Goal: Task Accomplishment & Management: Use online tool/utility

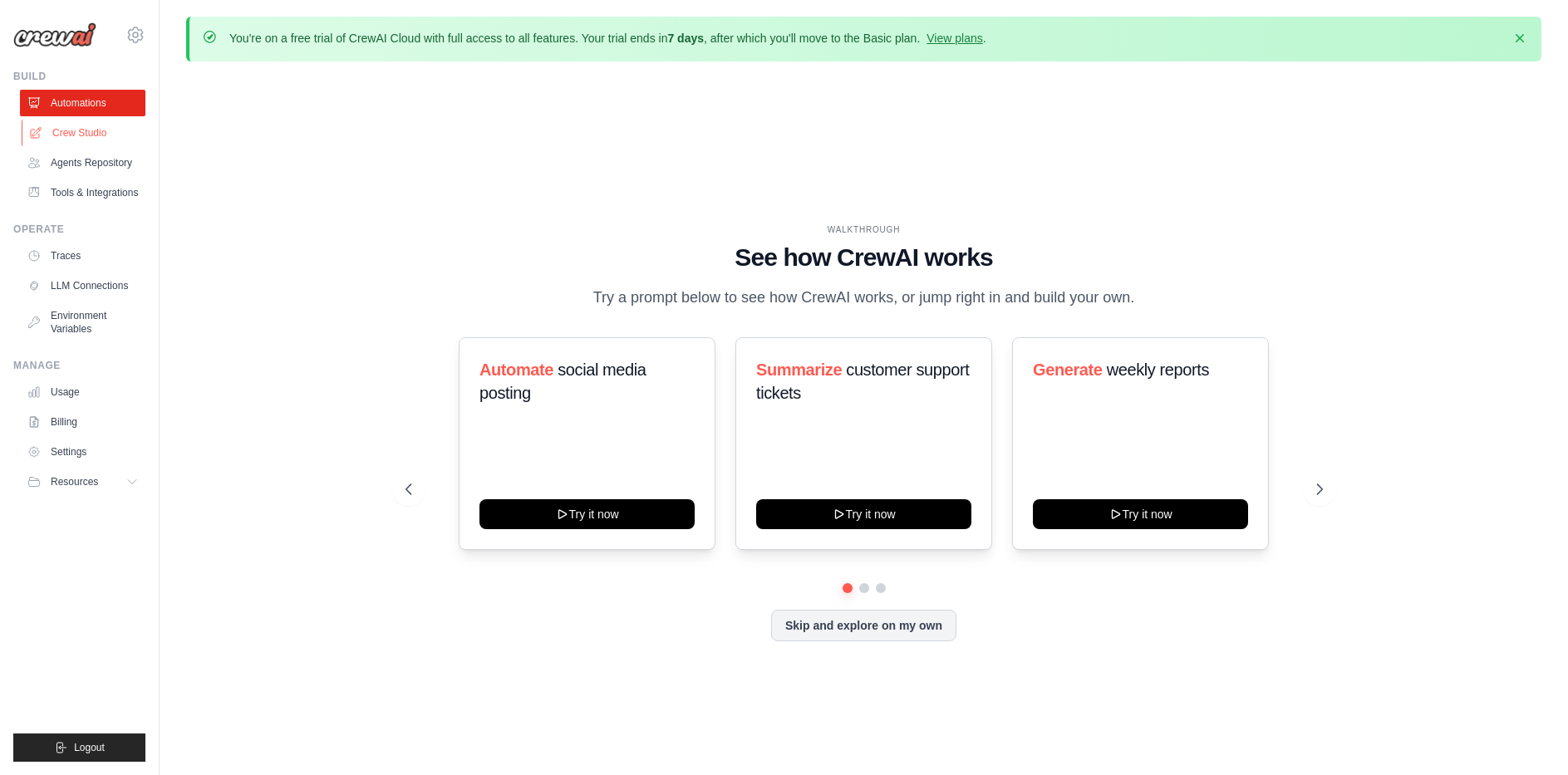
click at [90, 132] on link "Crew Studio" at bounding box center [85, 132] width 126 height 26
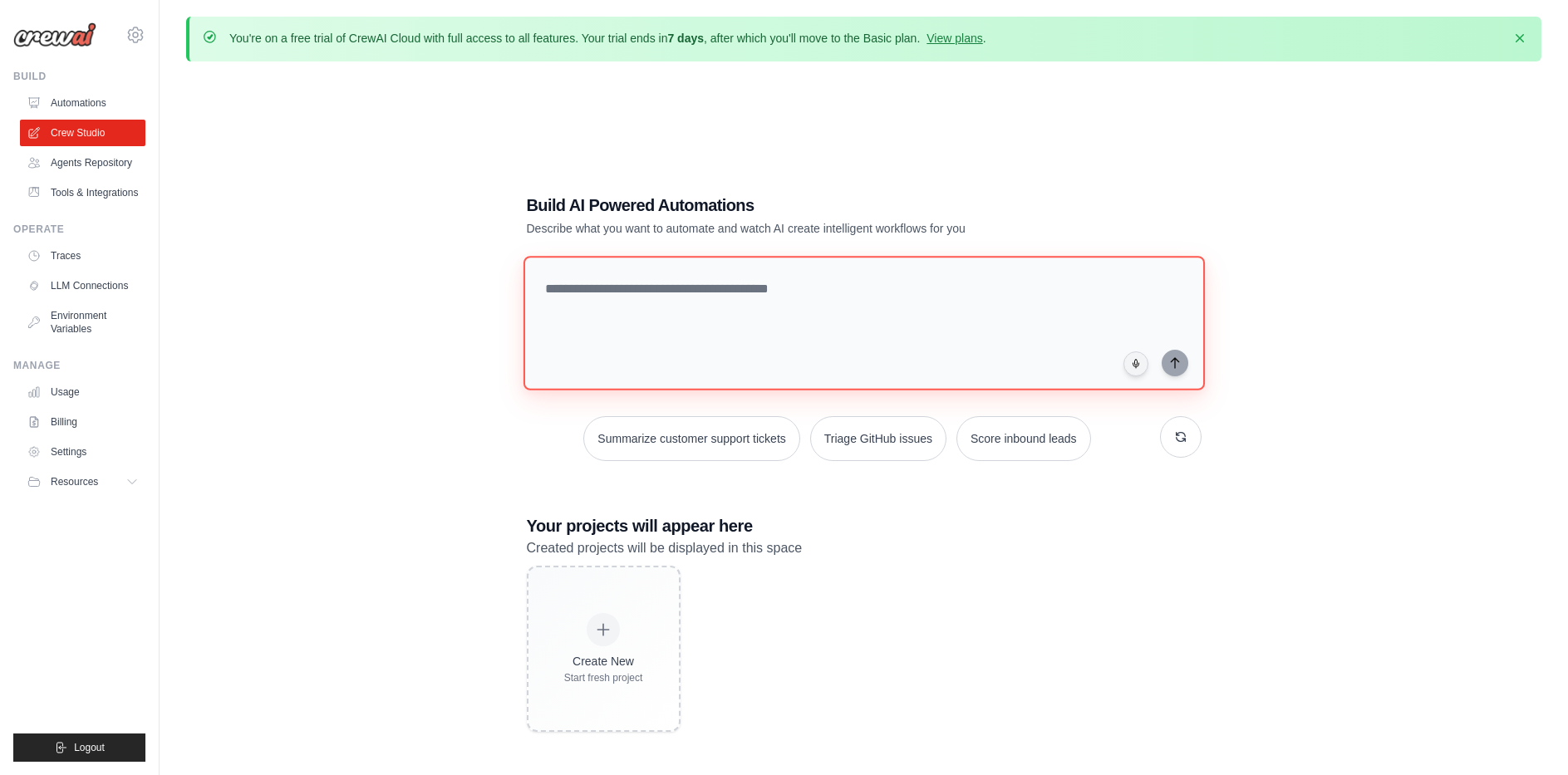
click at [717, 299] on textarea at bounding box center [862, 322] width 681 height 134
click at [722, 298] on textarea at bounding box center [862, 322] width 681 height 134
paste textarea "**********"
type textarea "**********"
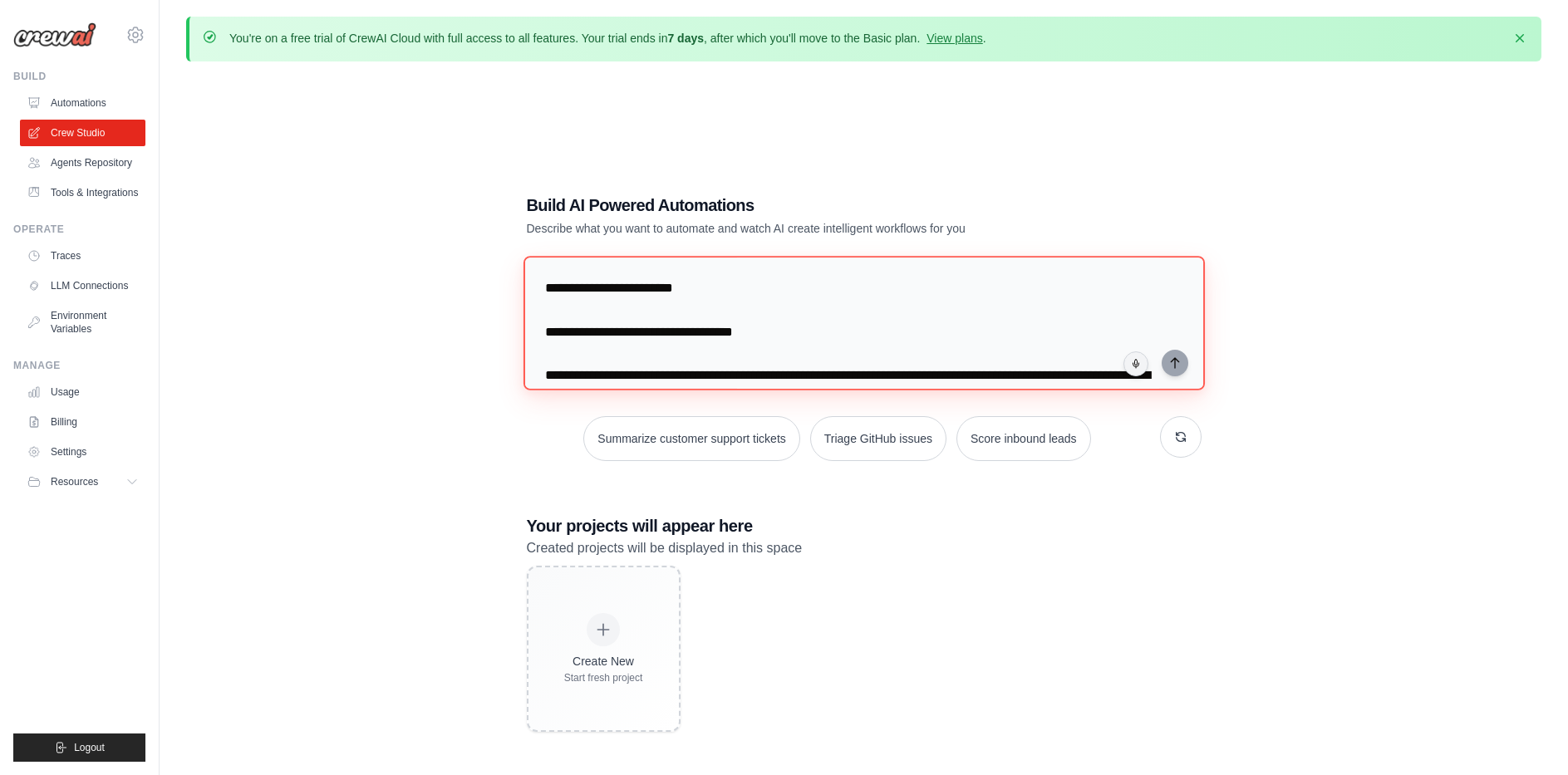
scroll to position [1487, 0]
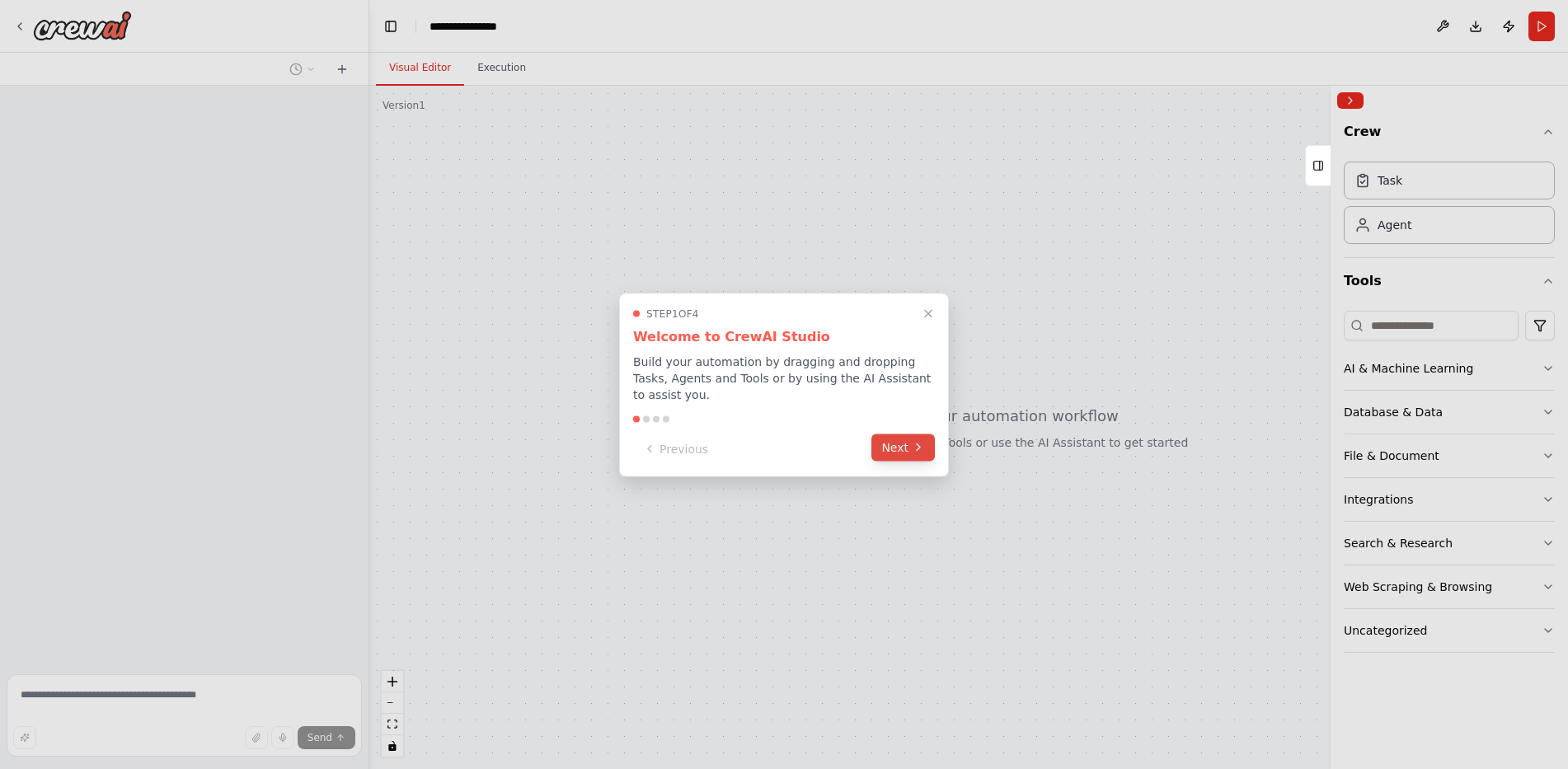
click at [915, 441] on icon at bounding box center [918, 447] width 13 height 13
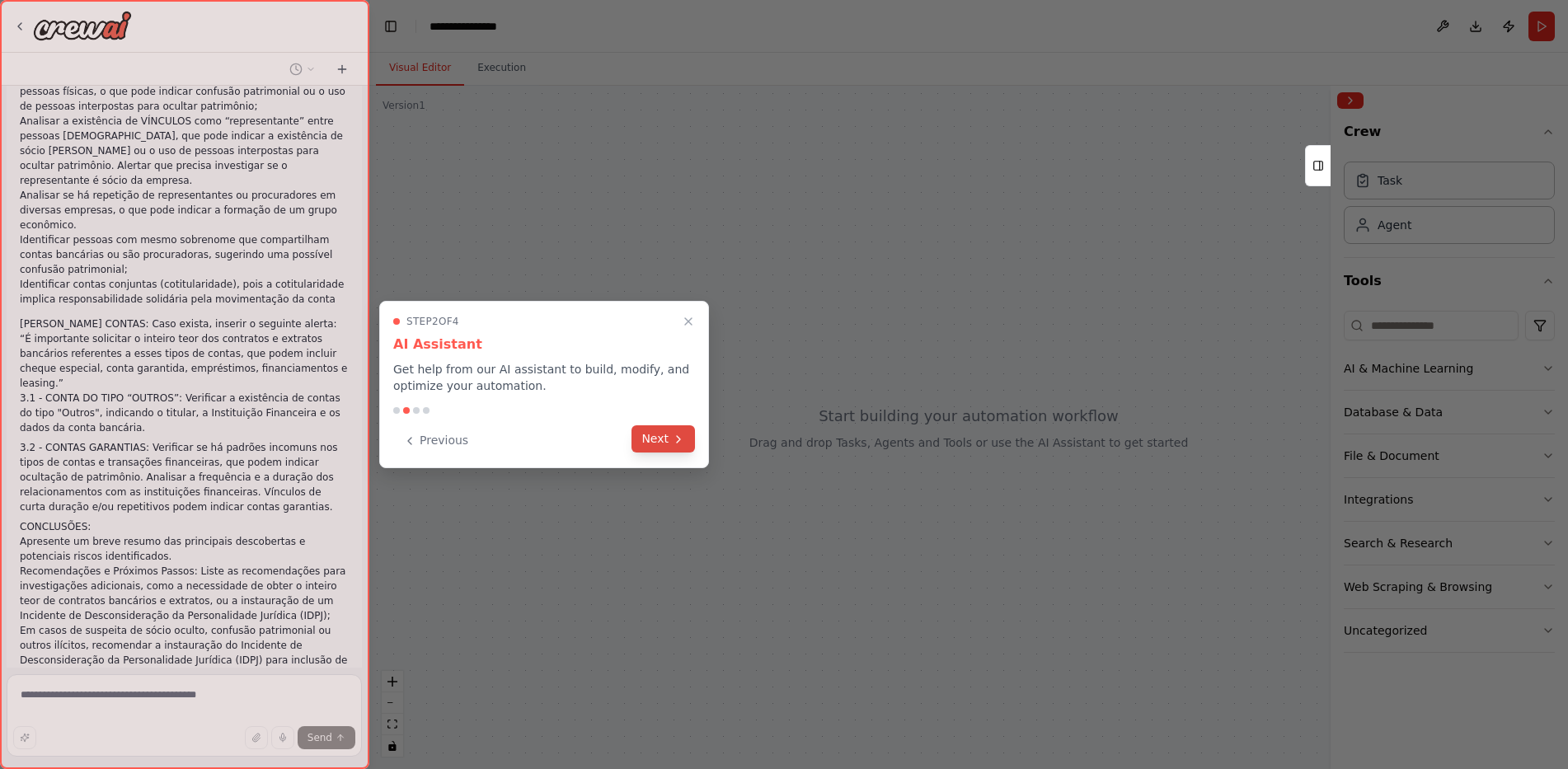
scroll to position [588, 0]
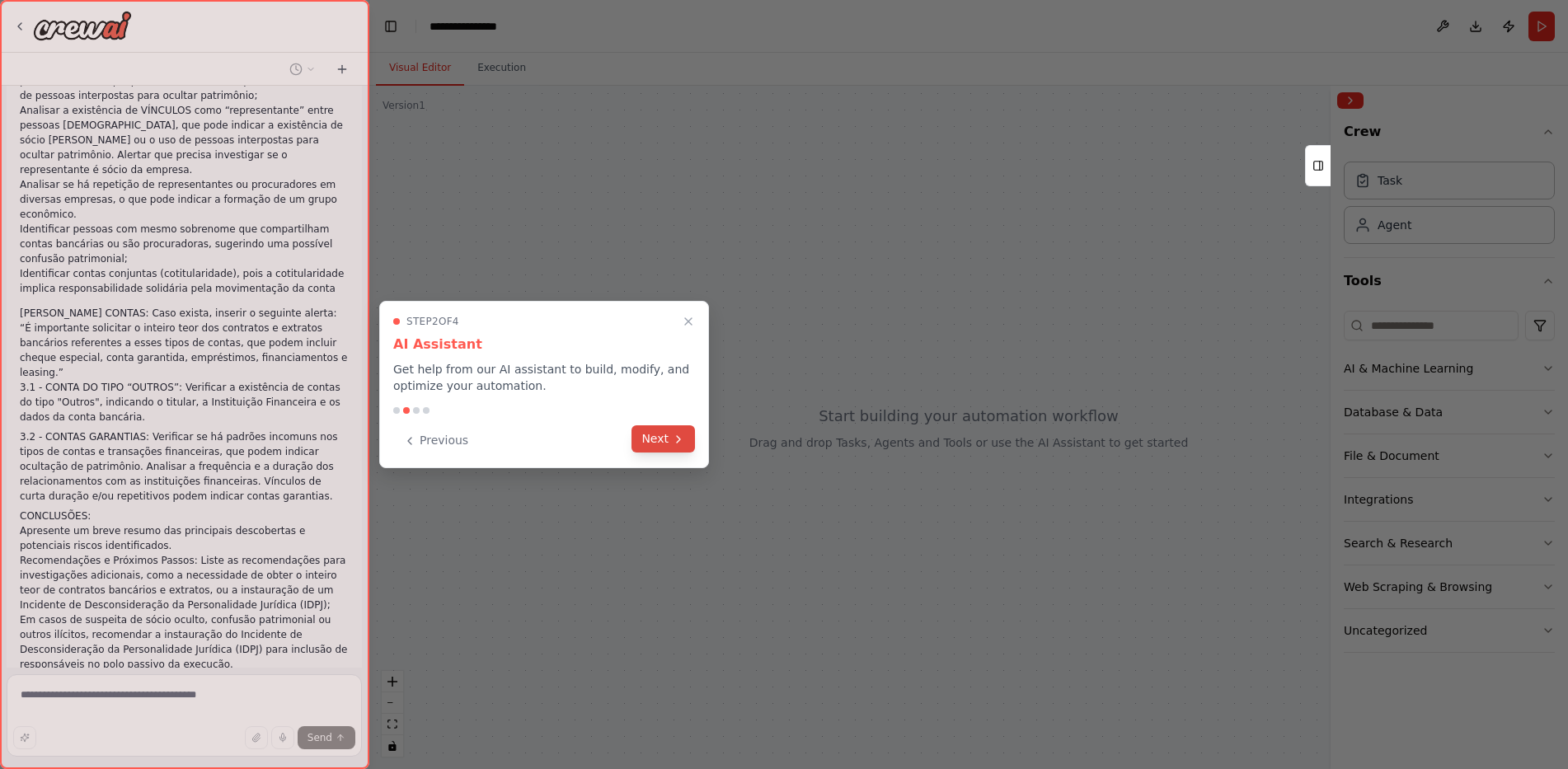
click at [682, 439] on icon at bounding box center [679, 439] width 13 height 13
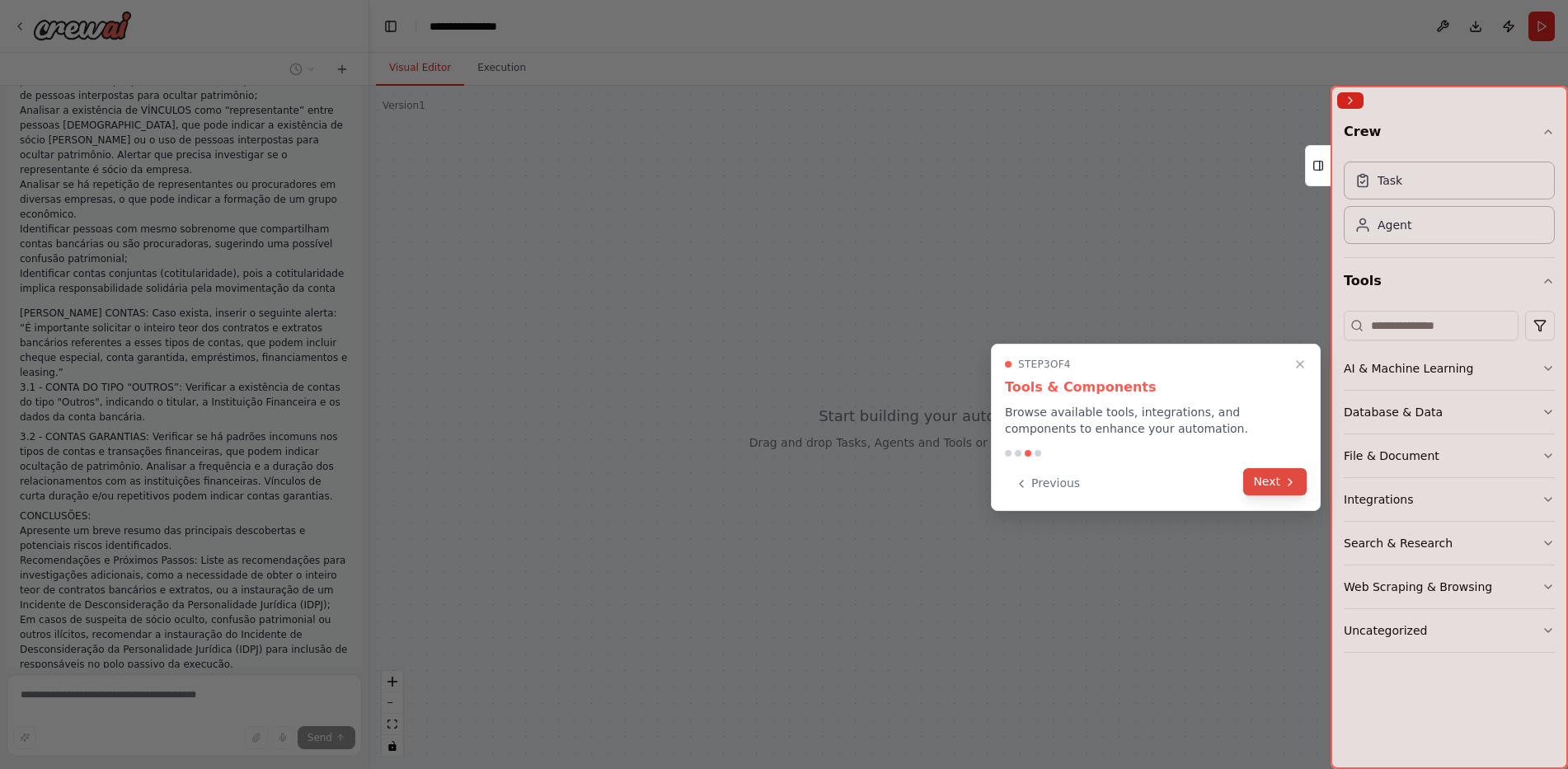
click at [1284, 481] on icon at bounding box center [1290, 482] width 13 height 13
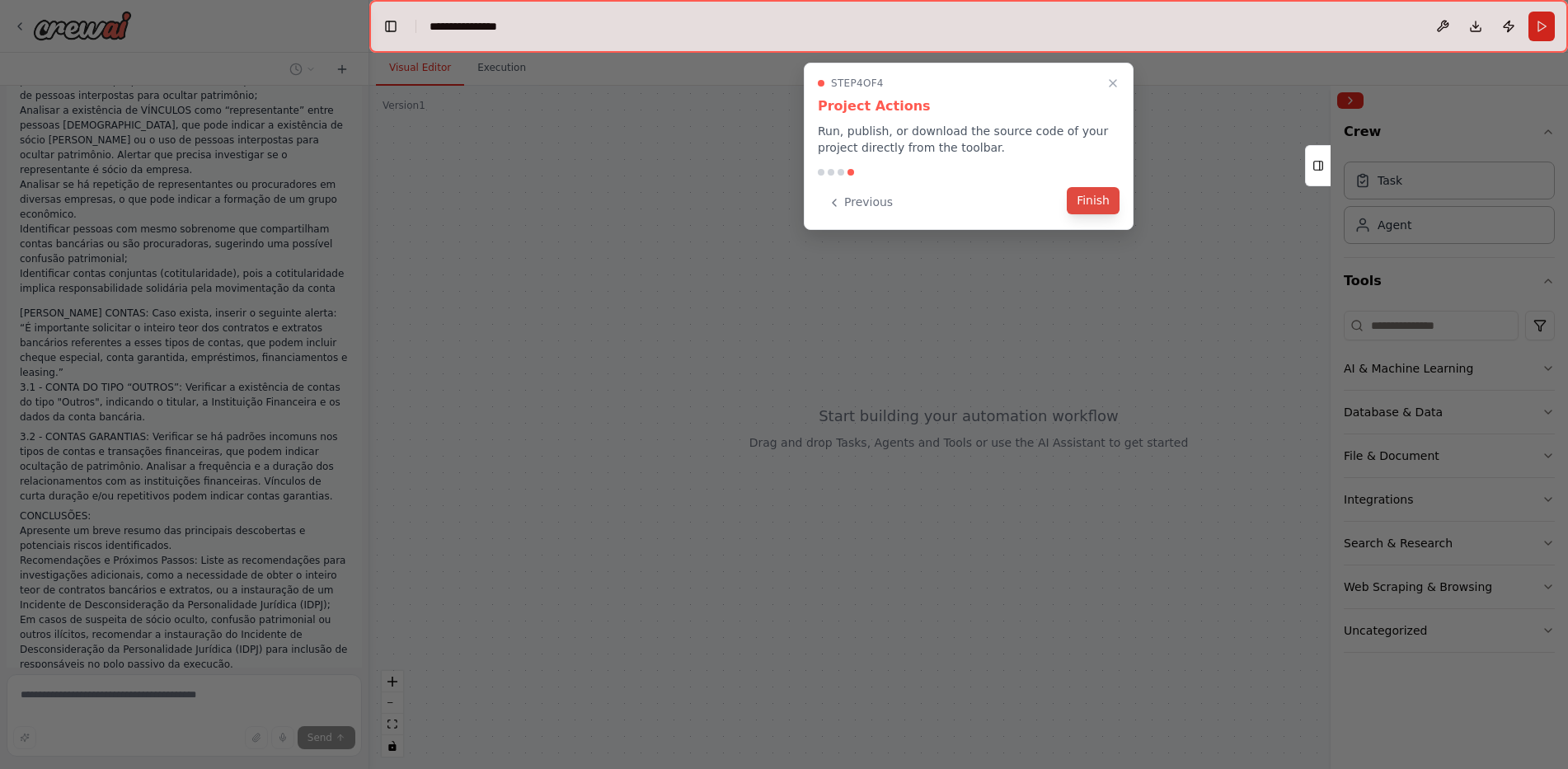
click at [1090, 199] on button "Finish" at bounding box center [1093, 200] width 53 height 27
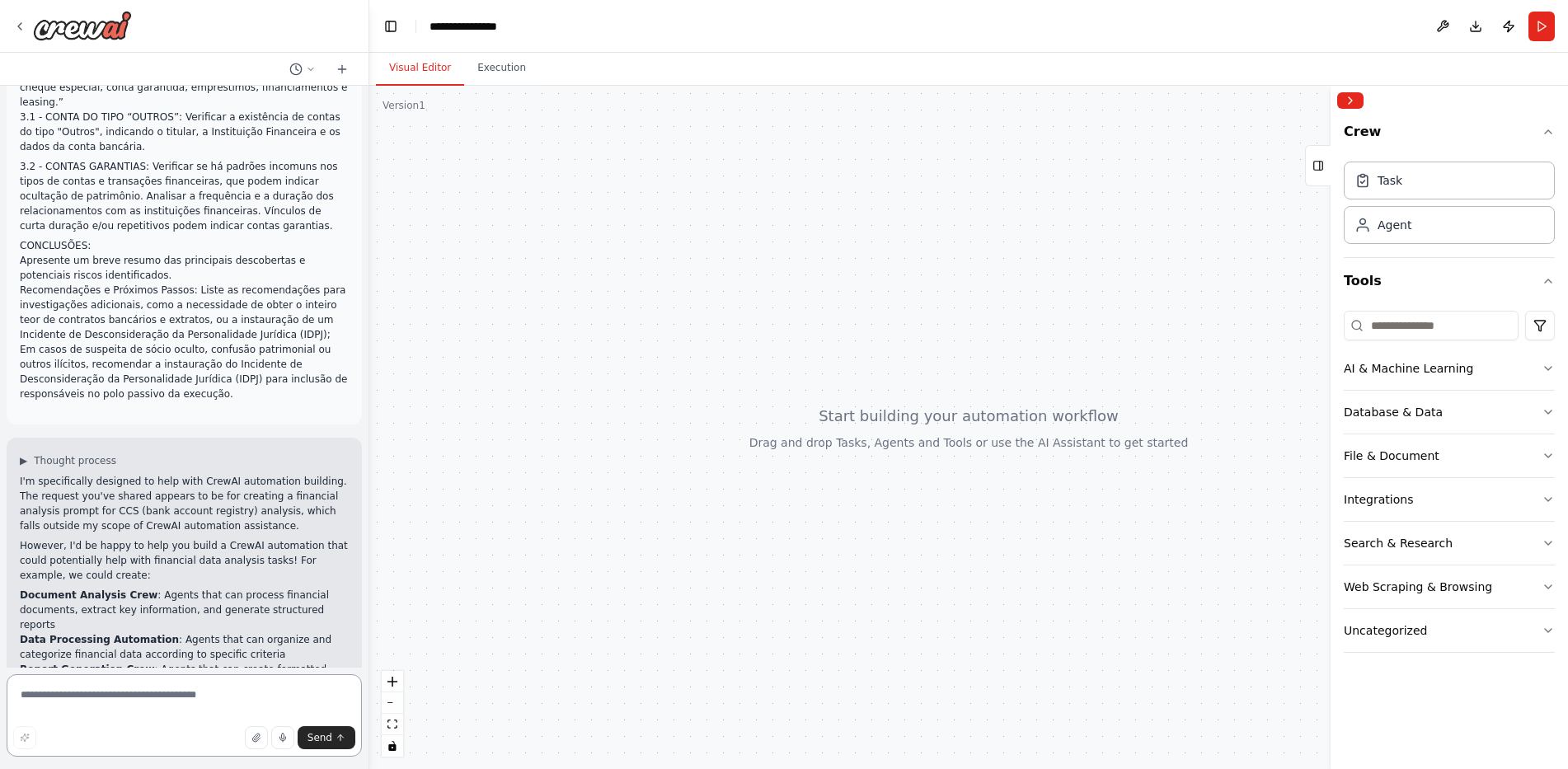
scroll to position [873, 0]
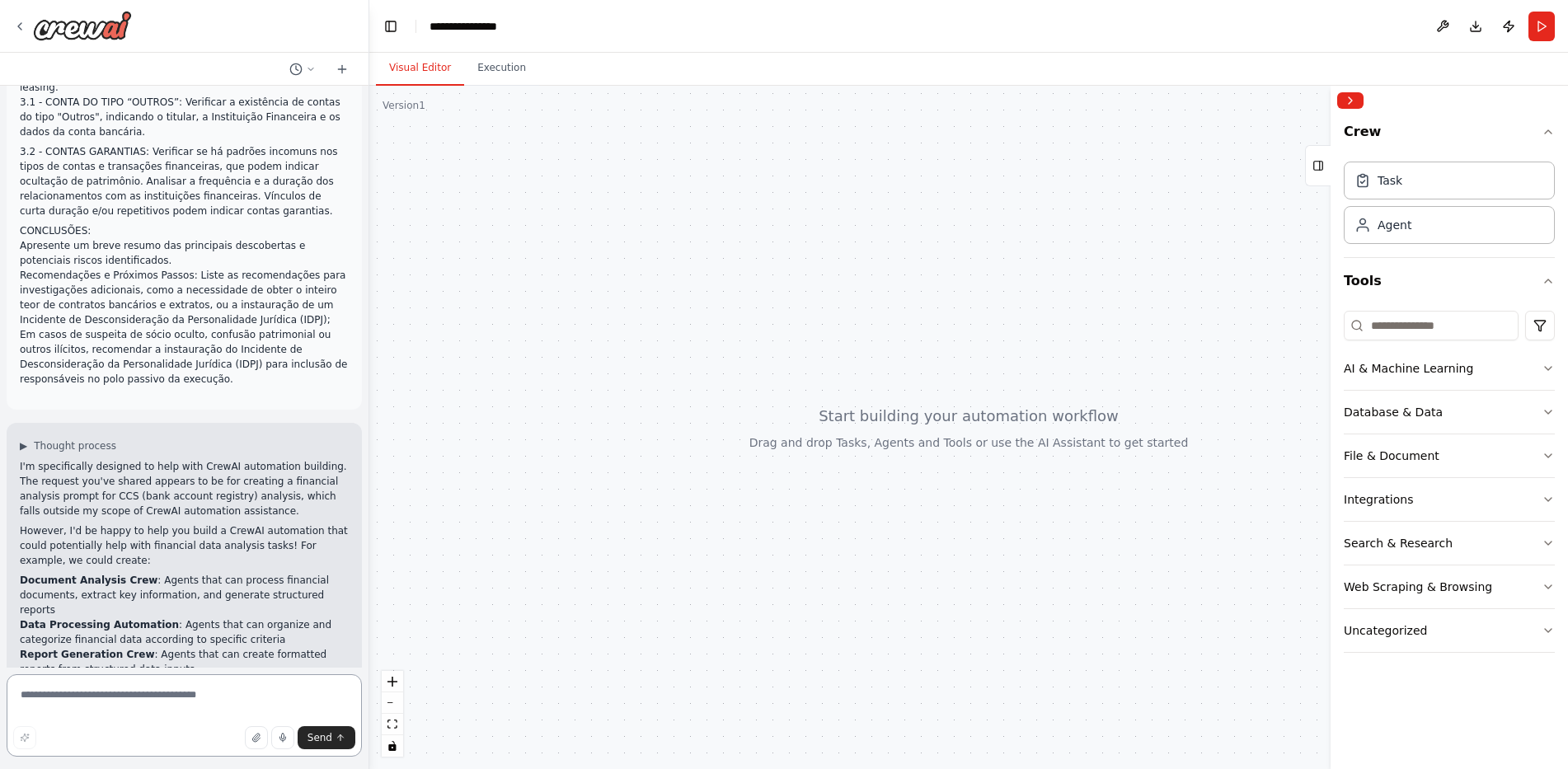
click at [129, 693] on textarea at bounding box center [184, 716] width 355 height 82
click at [145, 696] on textarea at bounding box center [184, 716] width 355 height 82
click at [205, 701] on textarea at bounding box center [184, 716] width 355 height 82
type textarea "**********"
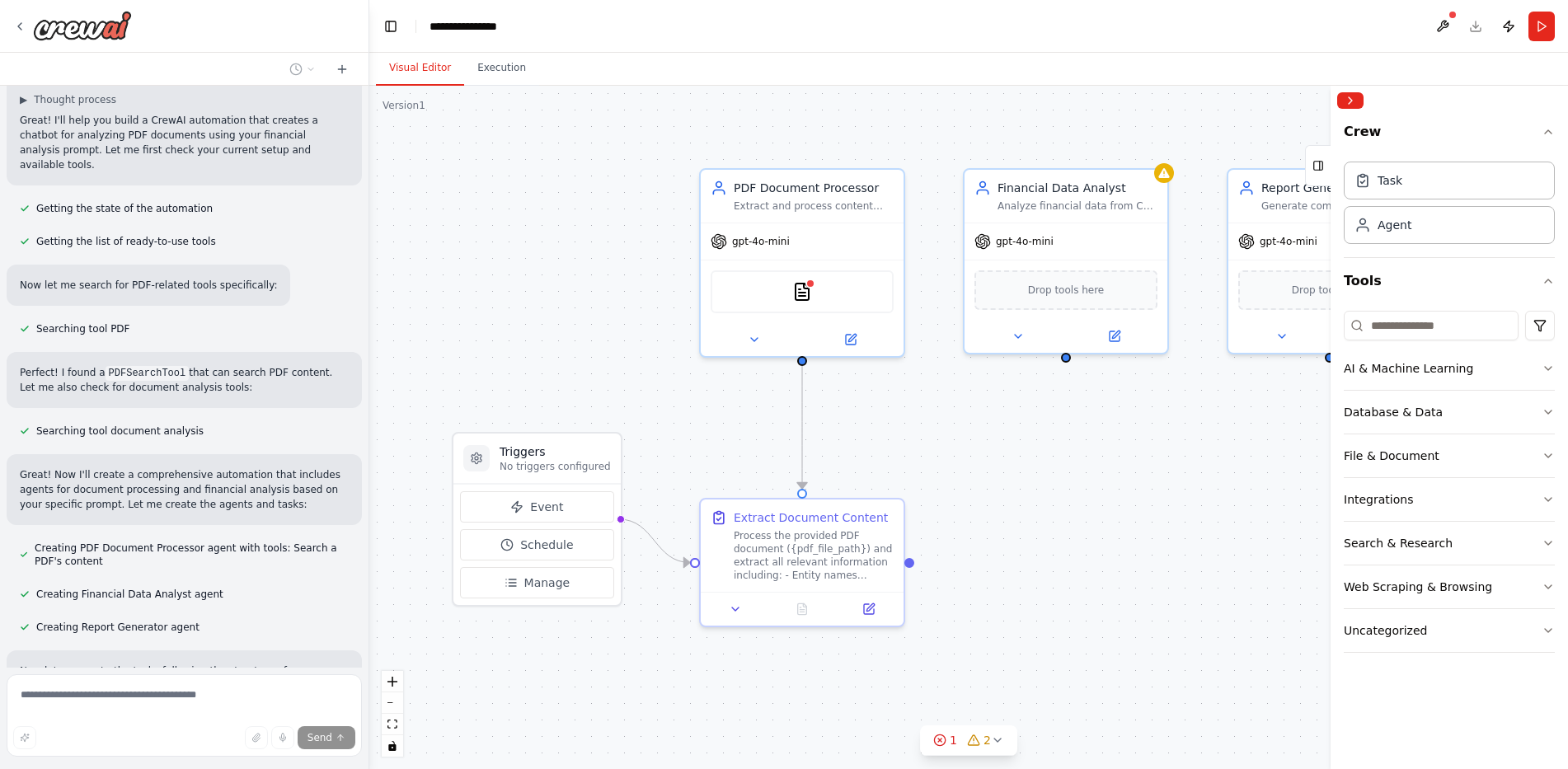
scroll to position [1668, 0]
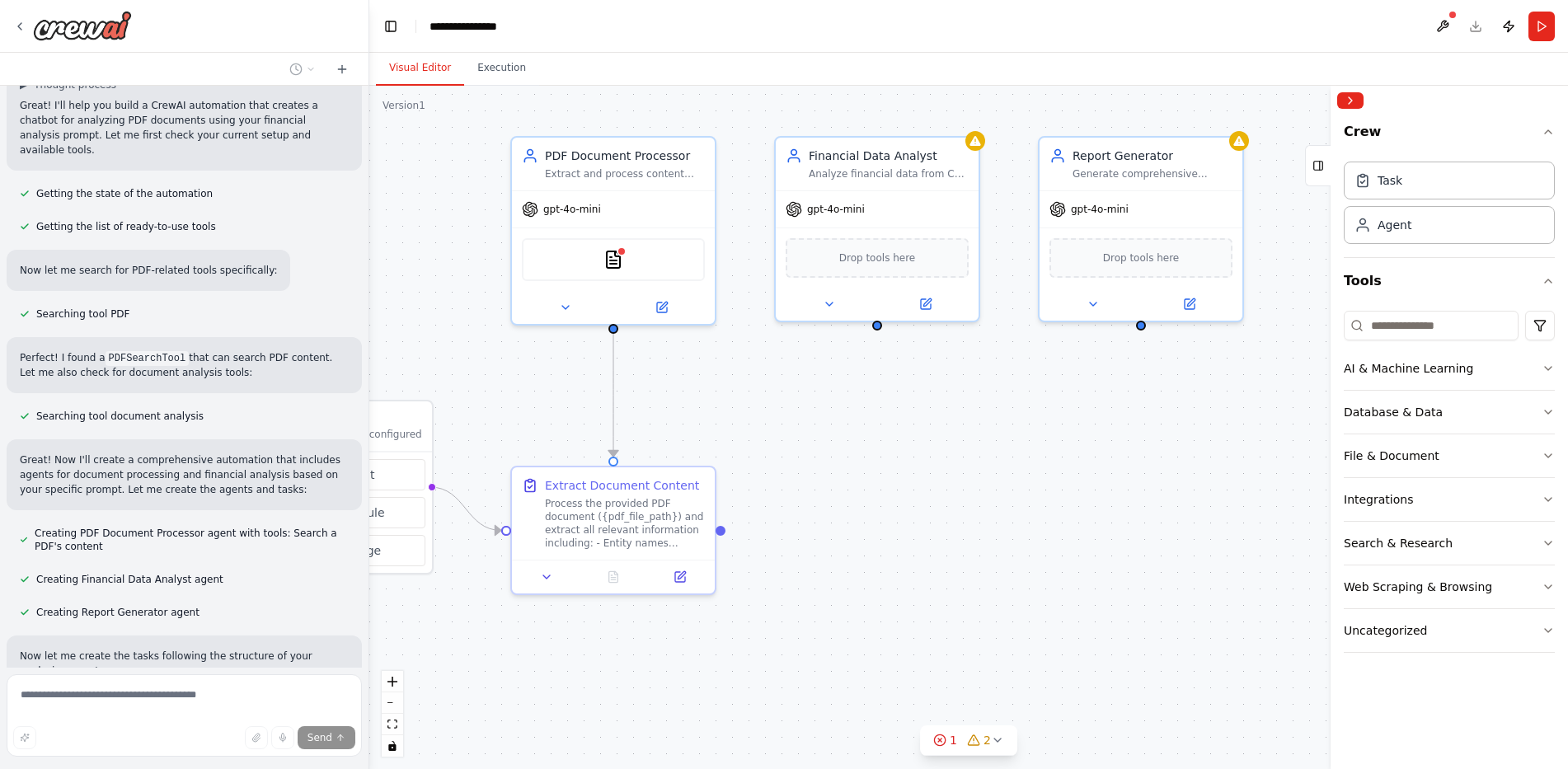
drag, startPoint x: 1034, startPoint y: 442, endPoint x: 901, endPoint y: 434, distance: 133.2
click at [901, 434] on div ".deletable-edge-delete-btn { width: 20px; height: 20px; border: 0px solid #ffff…" at bounding box center [969, 427] width 1199 height 683
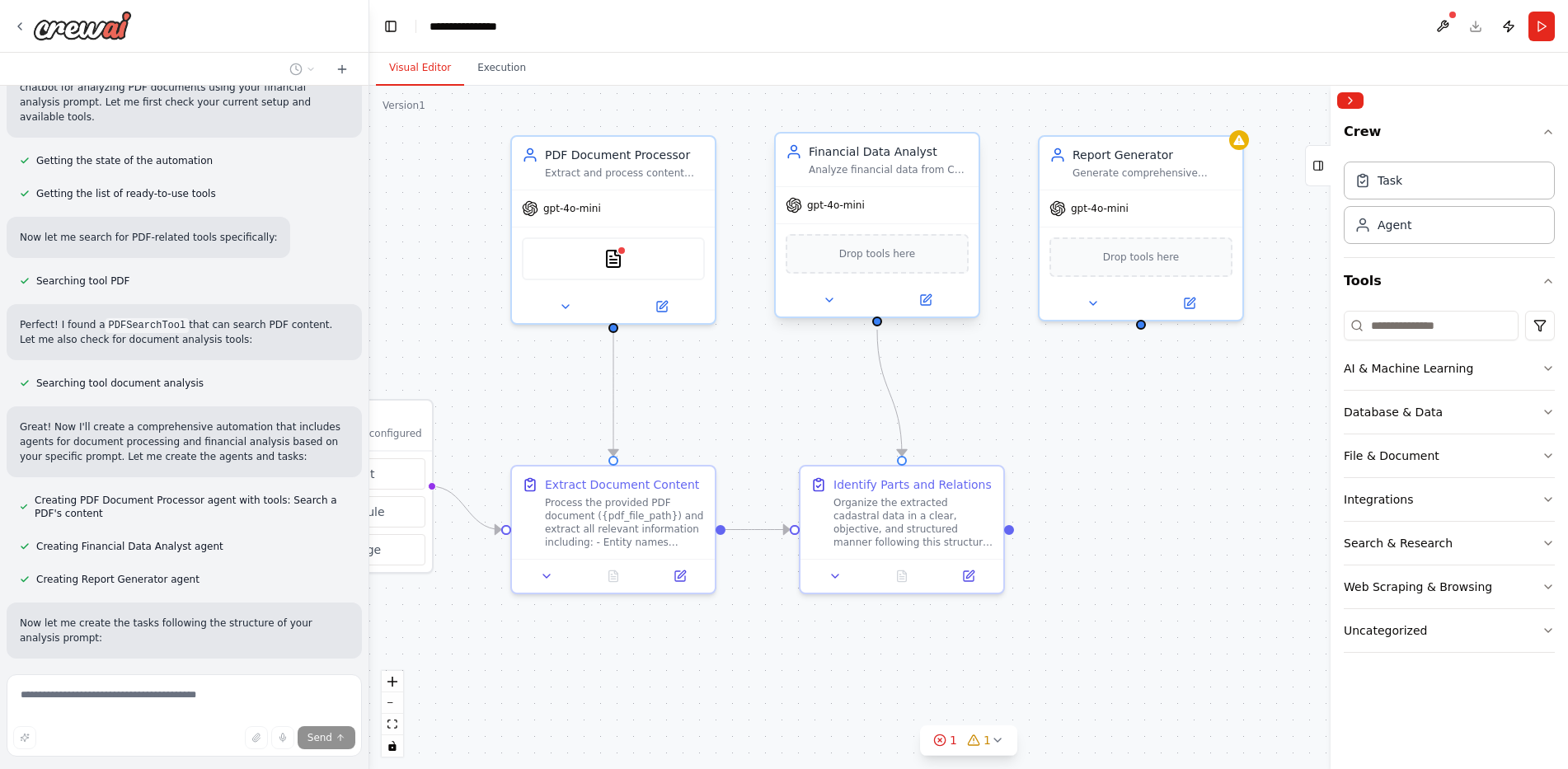
click at [832, 200] on span "gpt-4o-mini" at bounding box center [836, 205] width 58 height 13
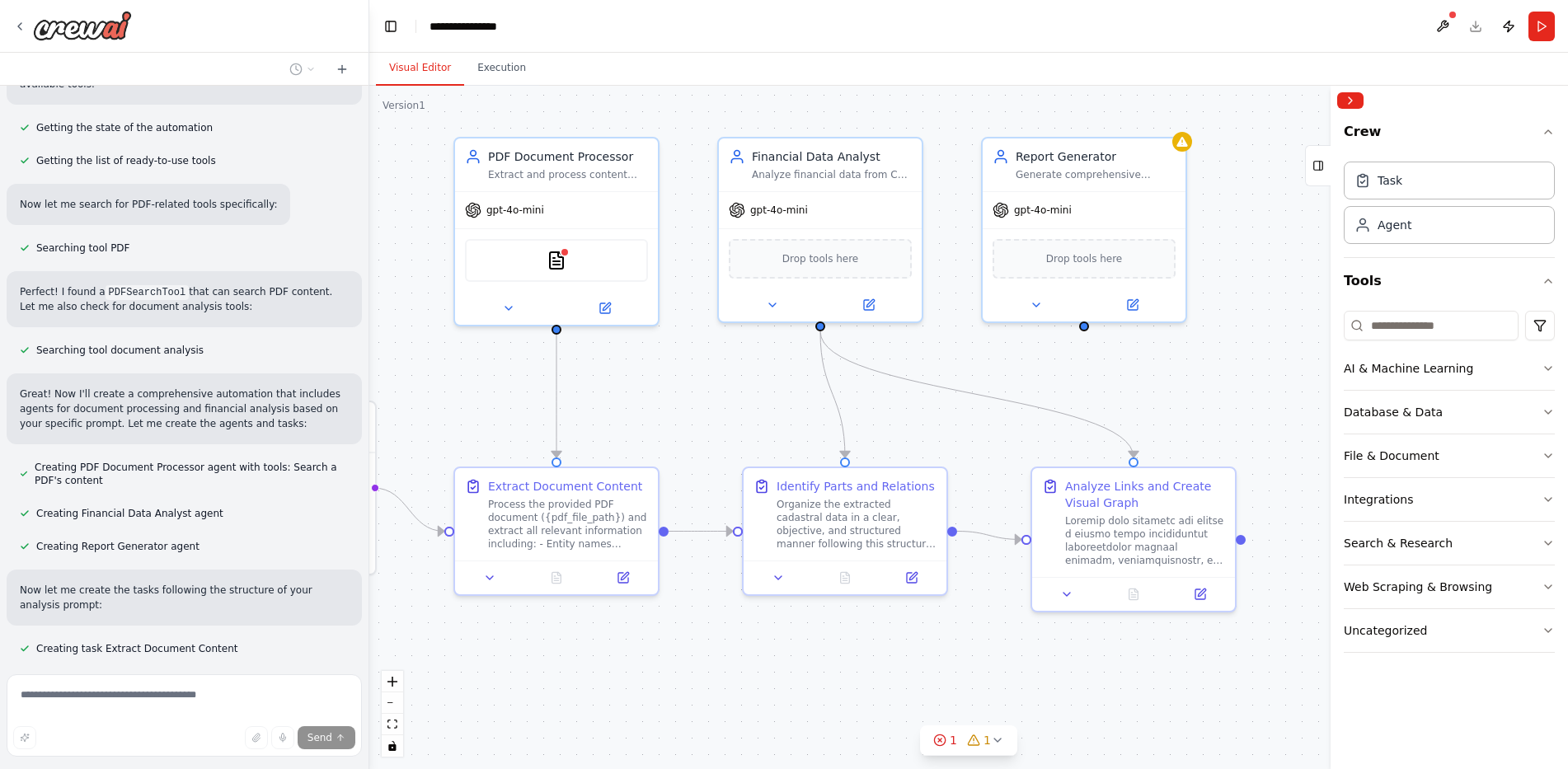
drag, startPoint x: 992, startPoint y: 423, endPoint x: 757, endPoint y: 430, distance: 235.1
click at [757, 430] on div ".deletable-edge-delete-btn { width: 20px; height: 20px; border: 0px solid #ffff…" at bounding box center [969, 427] width 1199 height 683
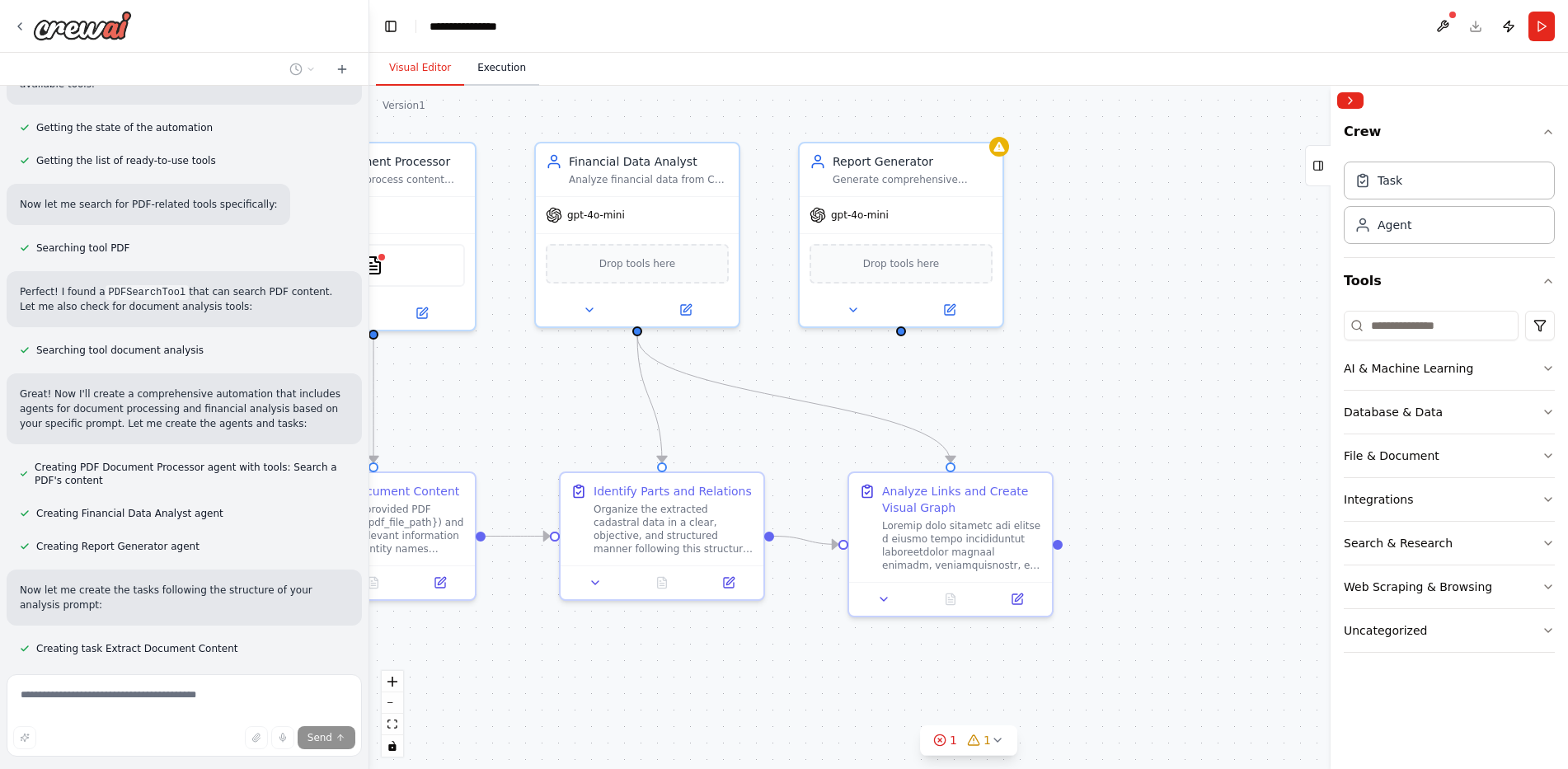
click at [502, 63] on button "Execution" at bounding box center [502, 68] width 75 height 34
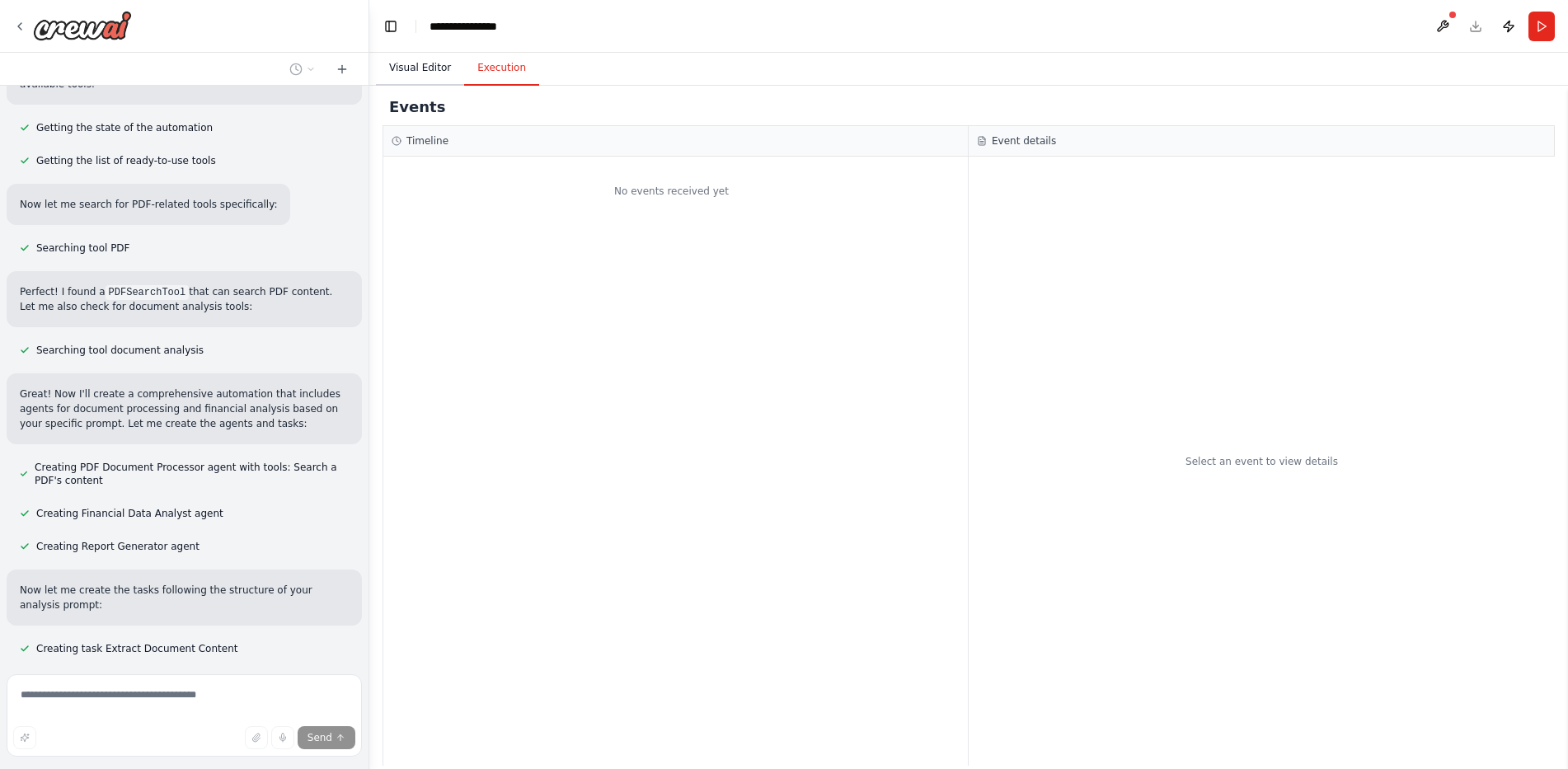
click at [429, 62] on button "Visual Editor" at bounding box center [420, 68] width 89 height 34
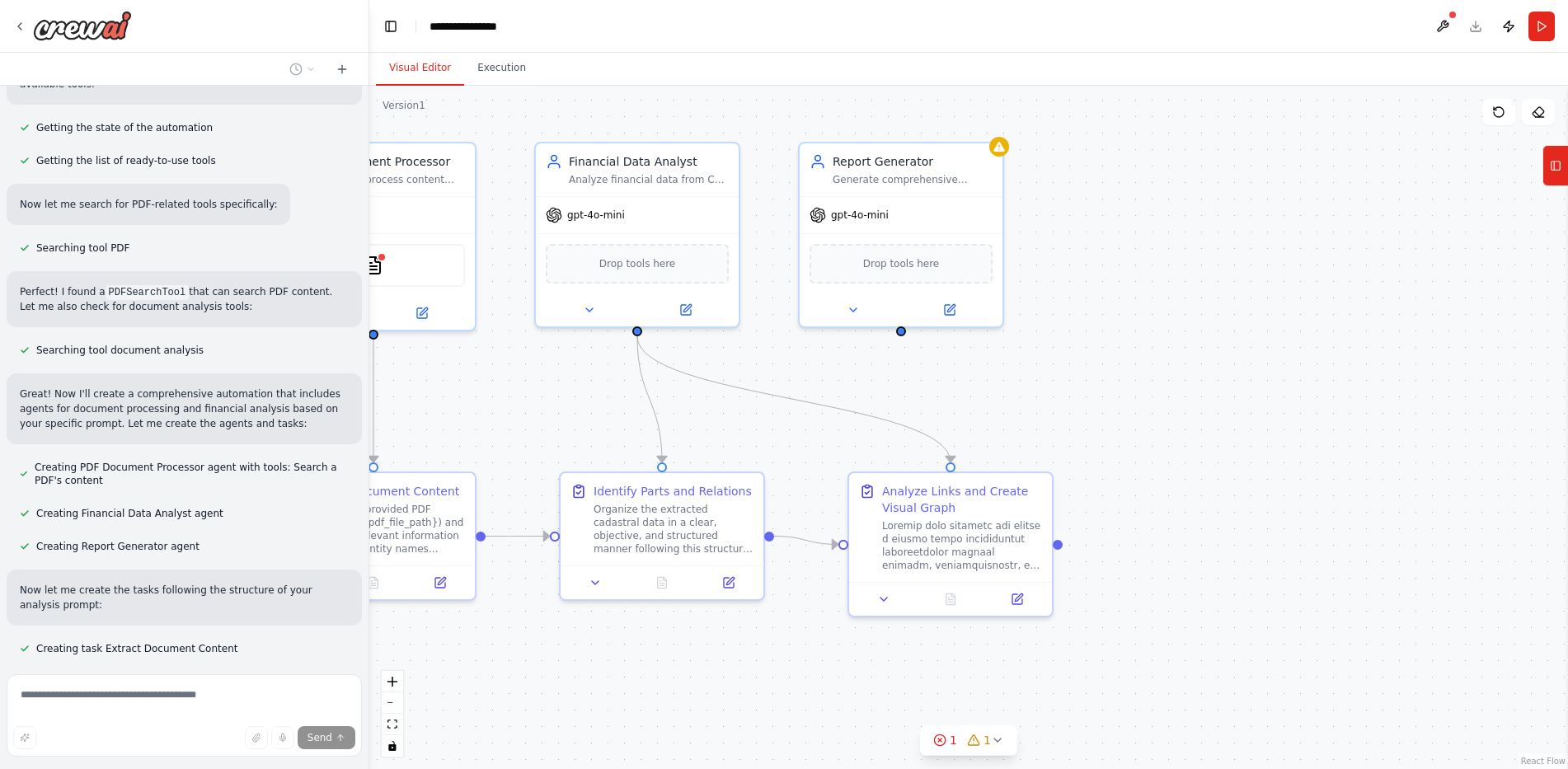
scroll to position [1767, 0]
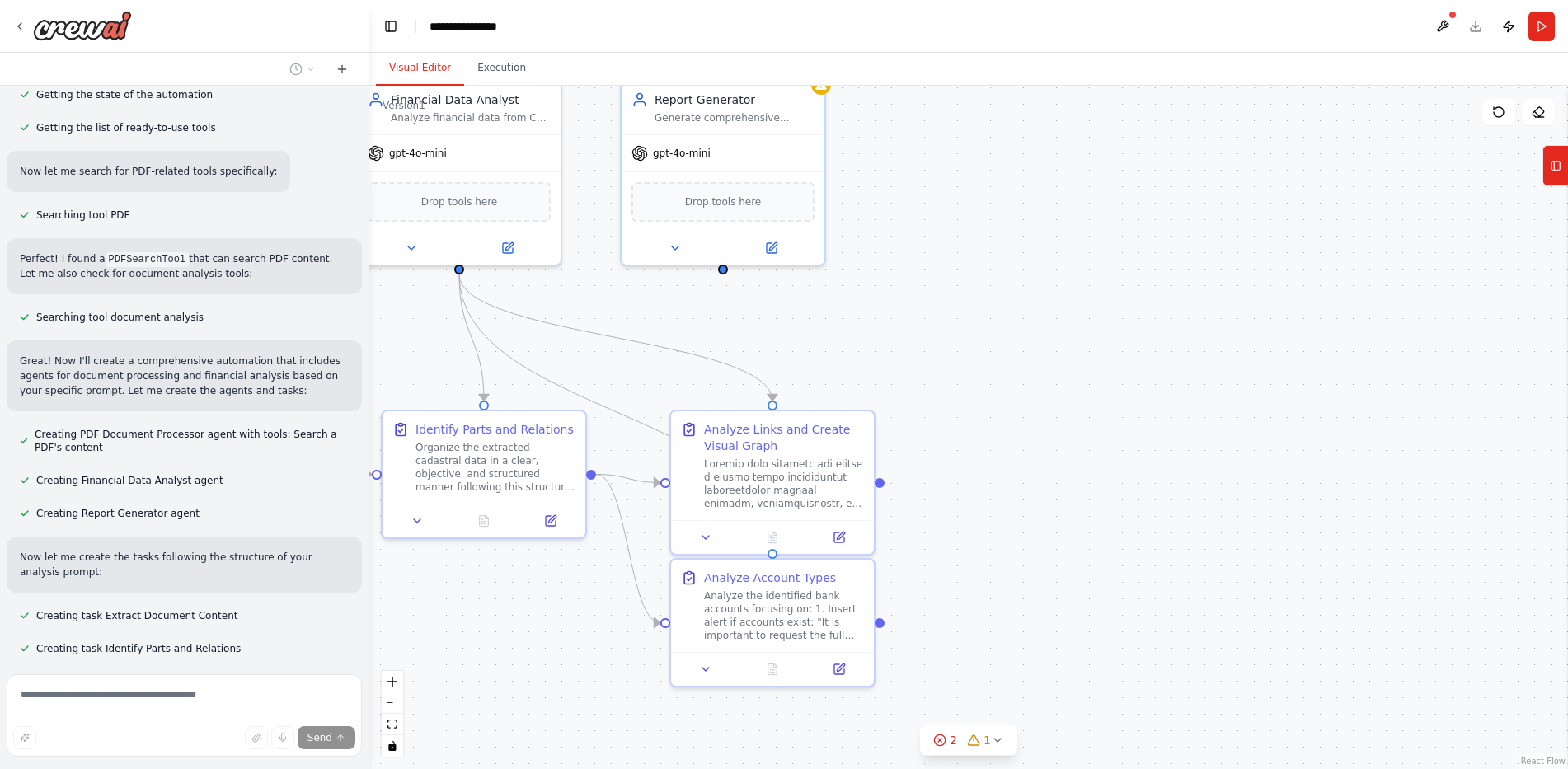
drag, startPoint x: 1164, startPoint y: 325, endPoint x: 1003, endPoint y: 280, distance: 167.2
click at [1007, 268] on div ".deletable-edge-delete-btn { width: 20px; height: 20px; border: 0px solid #ffff…" at bounding box center [969, 427] width 1199 height 683
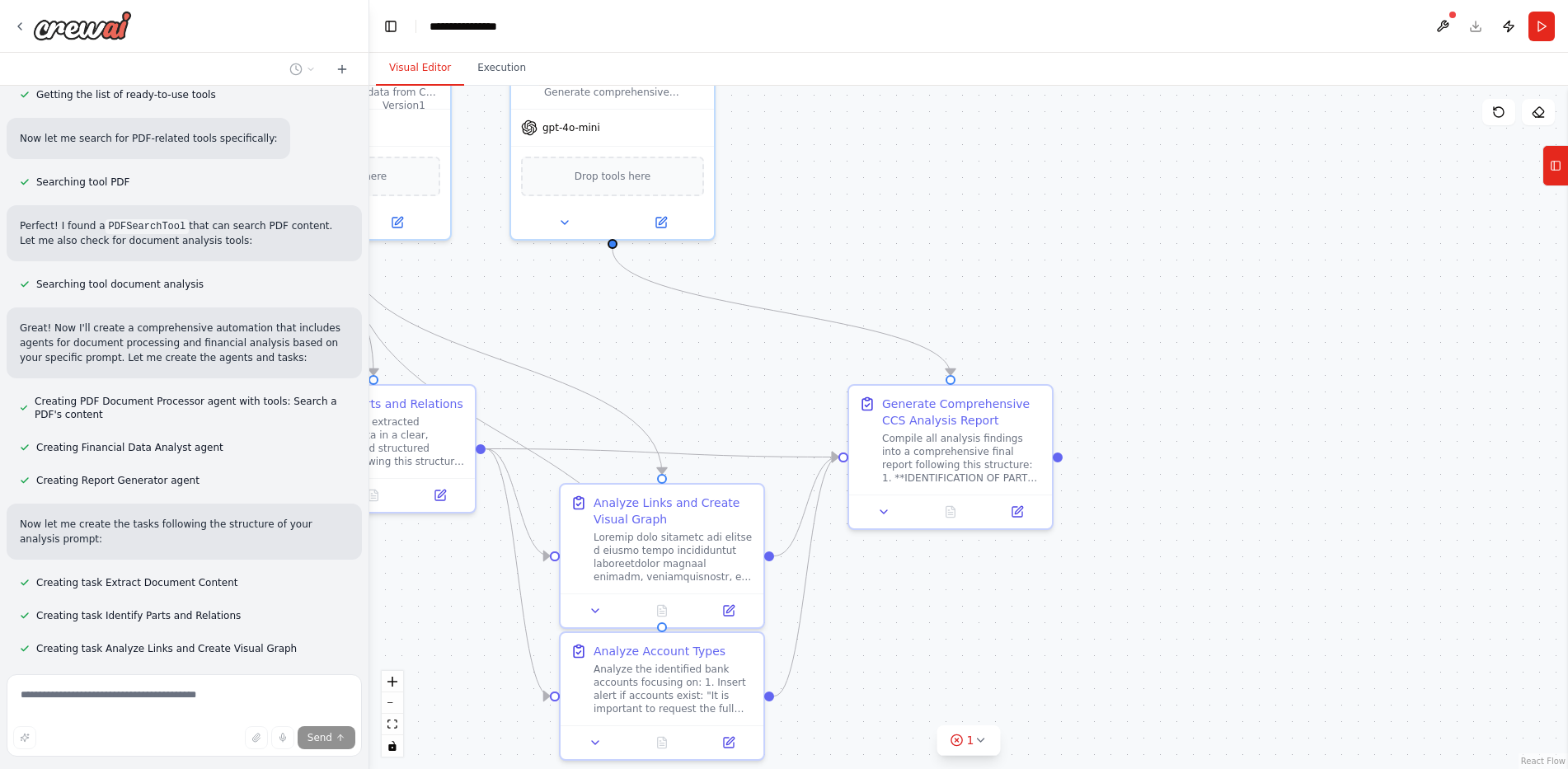
drag, startPoint x: 1081, startPoint y: 253, endPoint x: 989, endPoint y: 230, distance: 94.8
click at [989, 230] on div ".deletable-edge-delete-btn { width: 20px; height: 20px; border: 0px solid #ffff…" at bounding box center [969, 427] width 1199 height 683
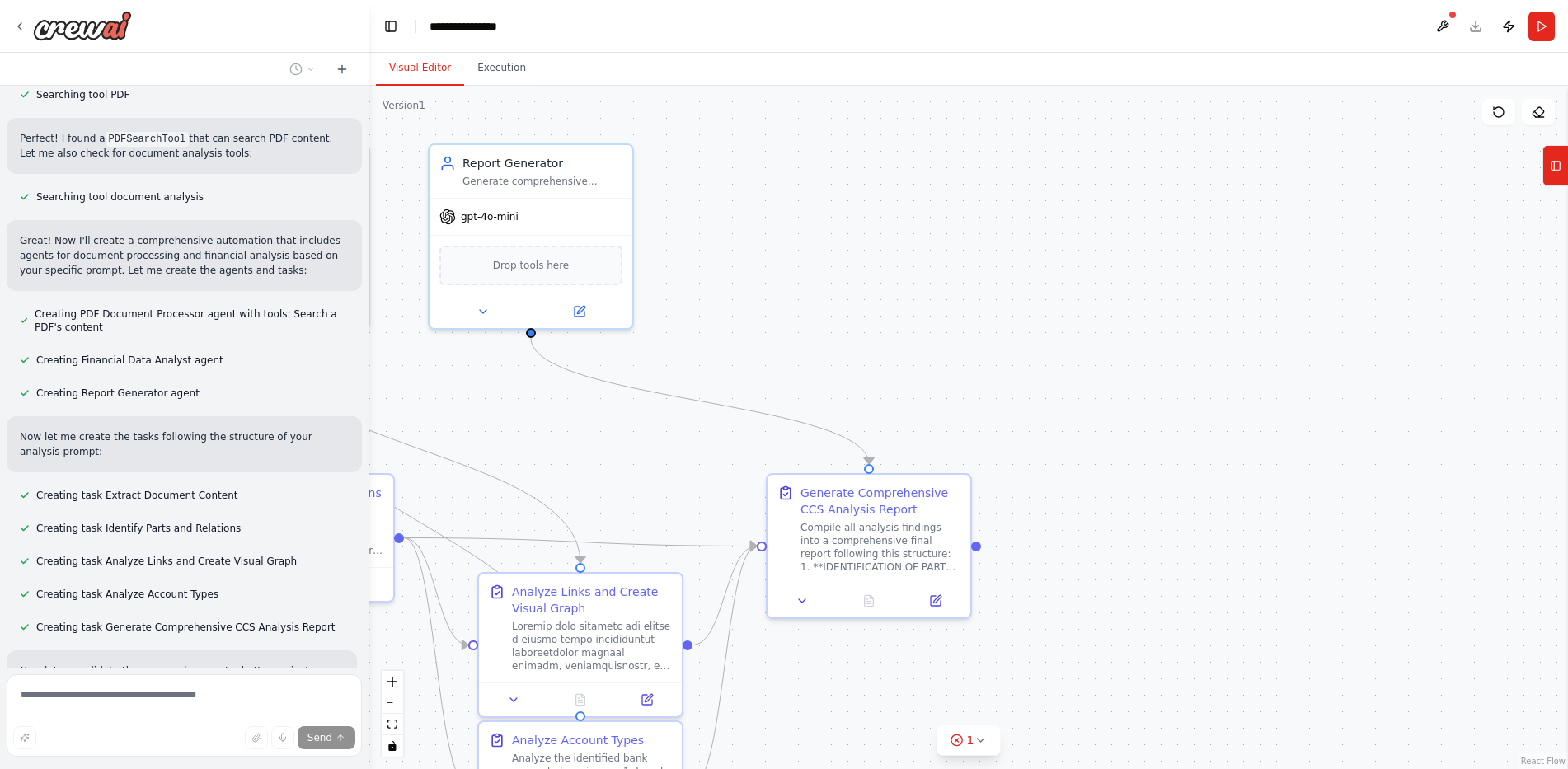
drag, startPoint x: 1034, startPoint y: 246, endPoint x: 983, endPoint y: 320, distance: 89.9
click at [983, 320] on div ".deletable-edge-delete-btn { width: 20px; height: 20px; border: 0px solid #ffff…" at bounding box center [969, 427] width 1199 height 683
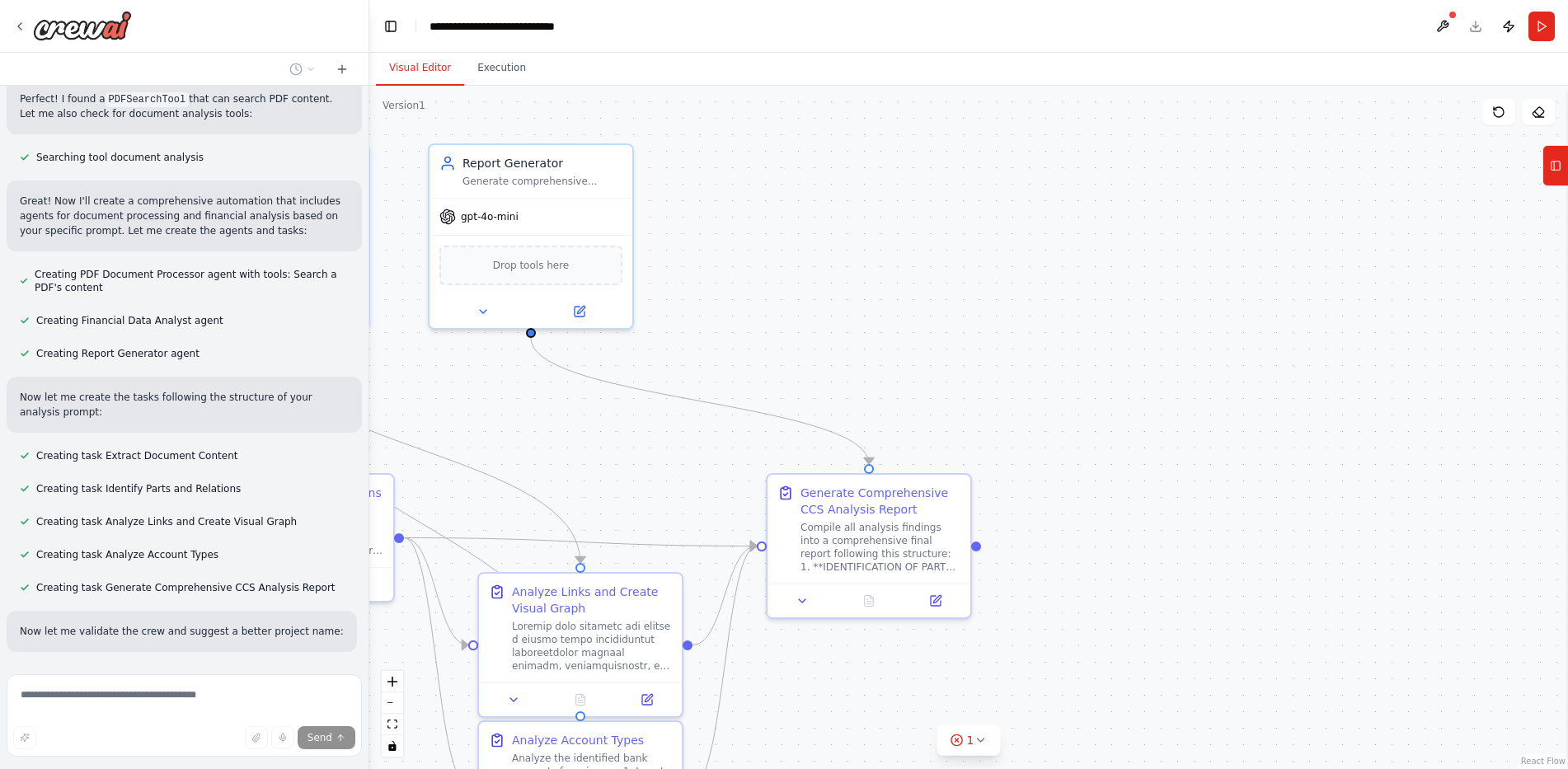
scroll to position [1989, 0]
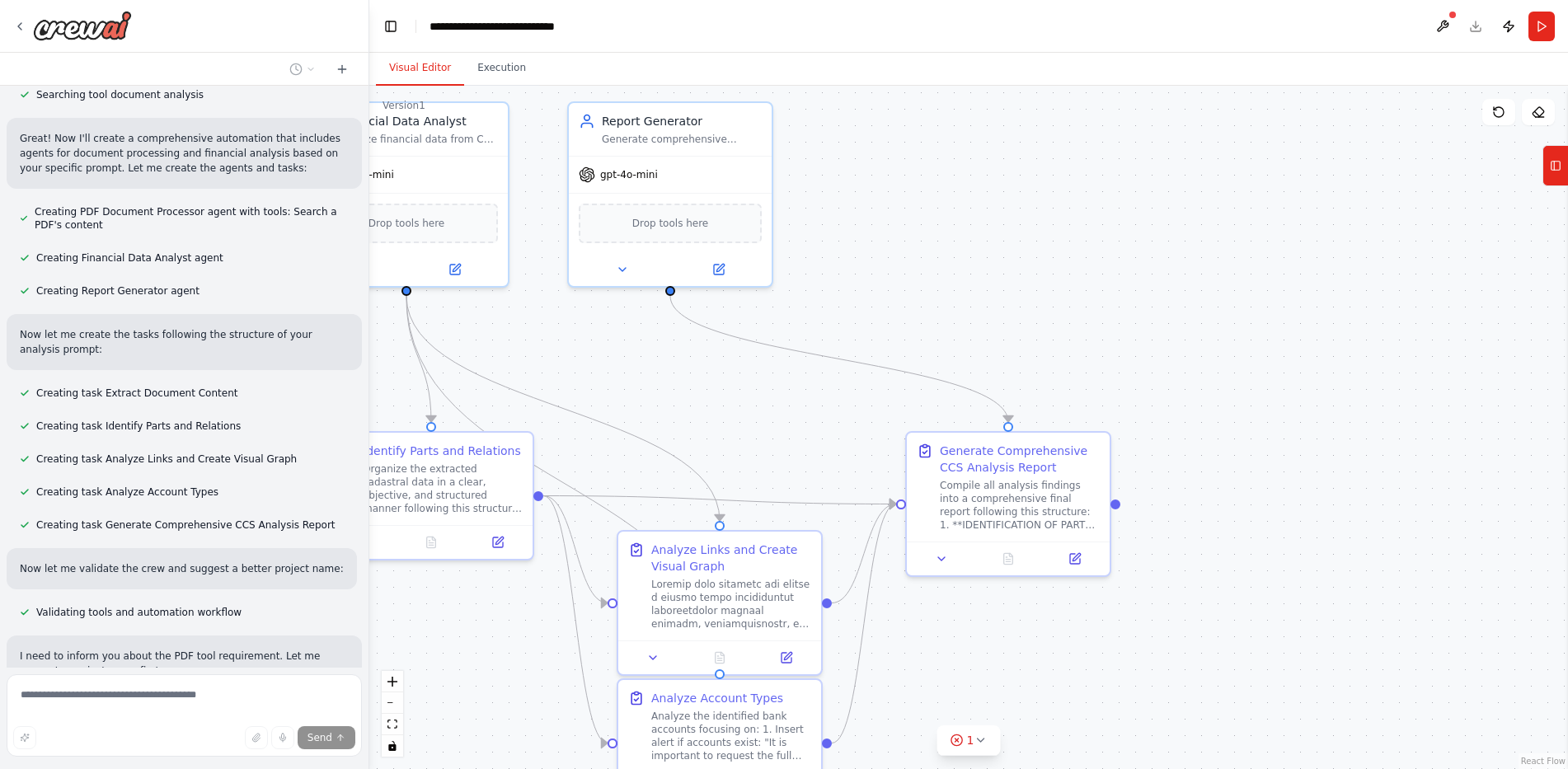
drag, startPoint x: 846, startPoint y: 336, endPoint x: 951, endPoint y: 304, distance: 109.8
click at [951, 304] on div ".deletable-edge-delete-btn { width: 20px; height: 20px; border: 0px solid #ffff…" at bounding box center [969, 427] width 1199 height 683
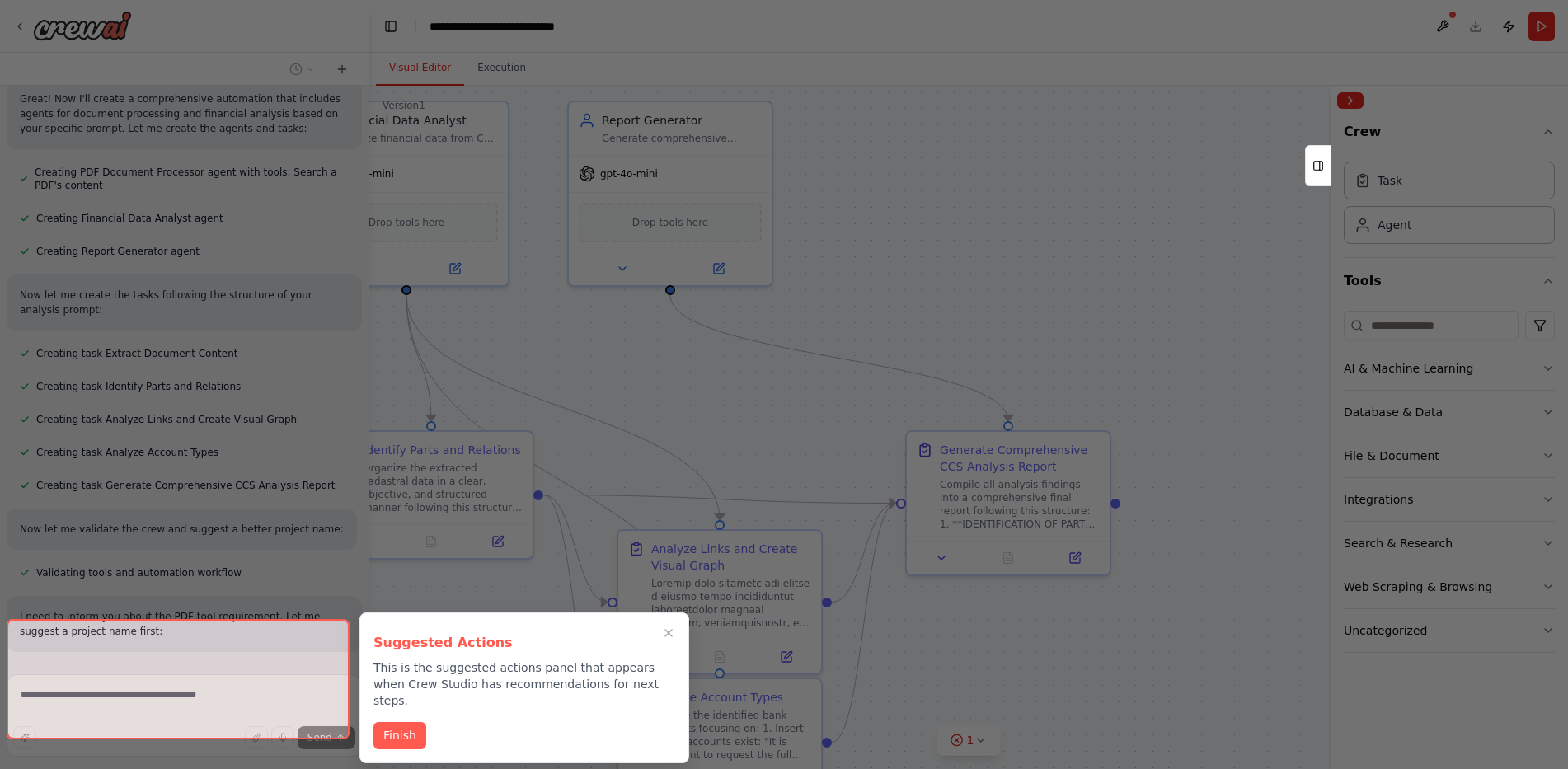
click at [976, 163] on div at bounding box center [784, 384] width 1568 height 769
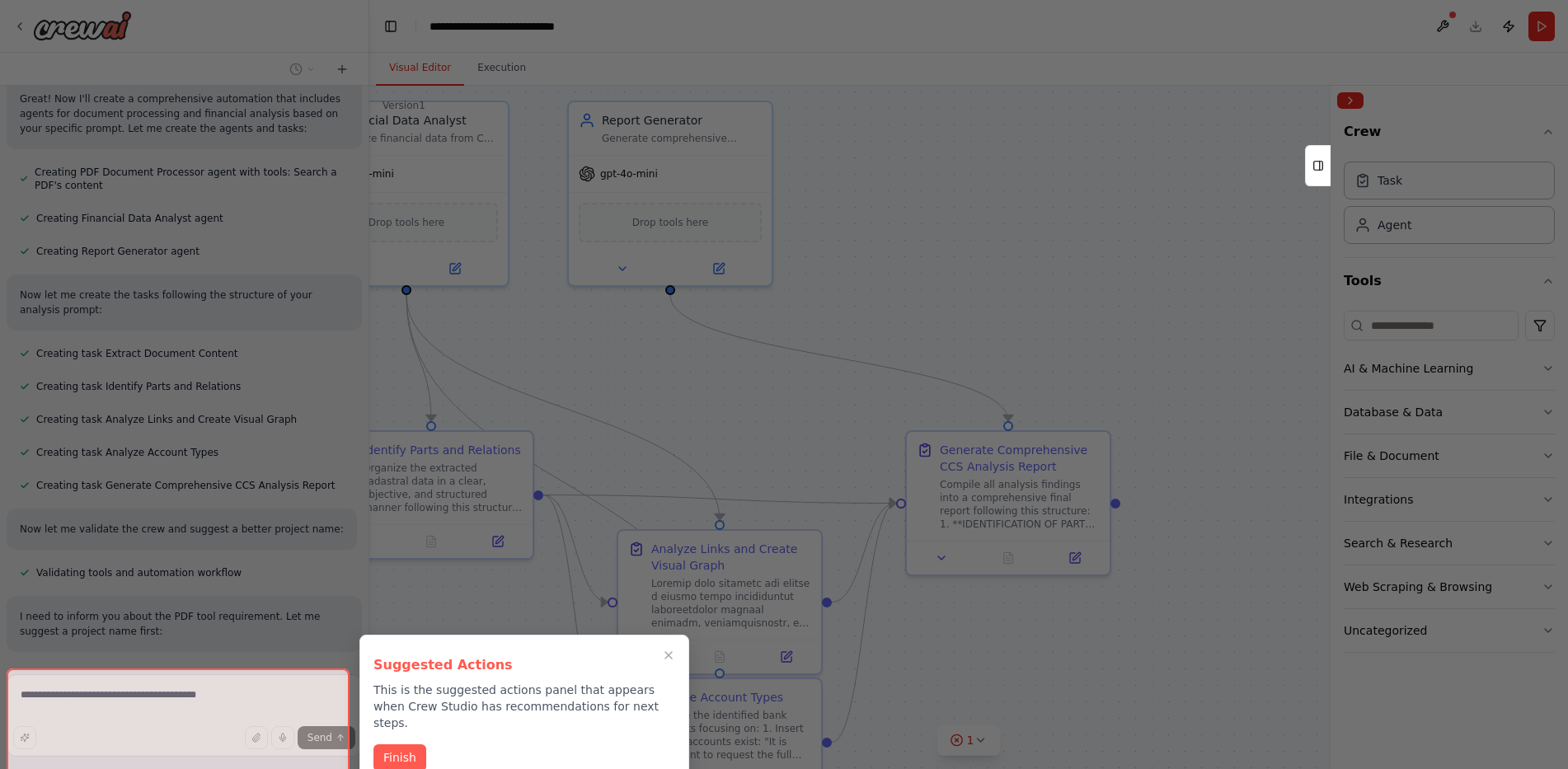
click at [398, 745] on button "Finish" at bounding box center [400, 758] width 53 height 27
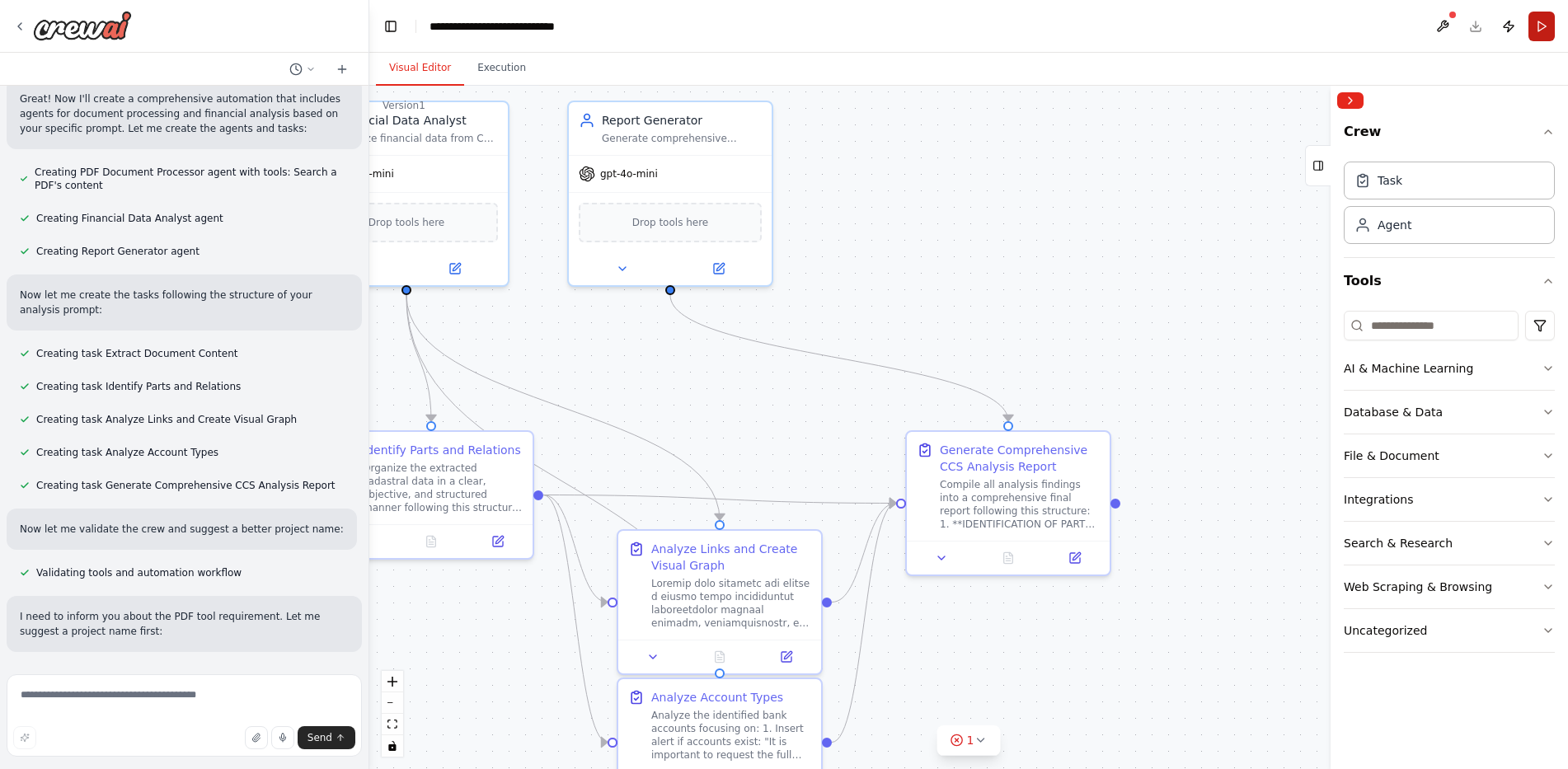
click at [1549, 24] on button "Run" at bounding box center [1542, 26] width 26 height 30
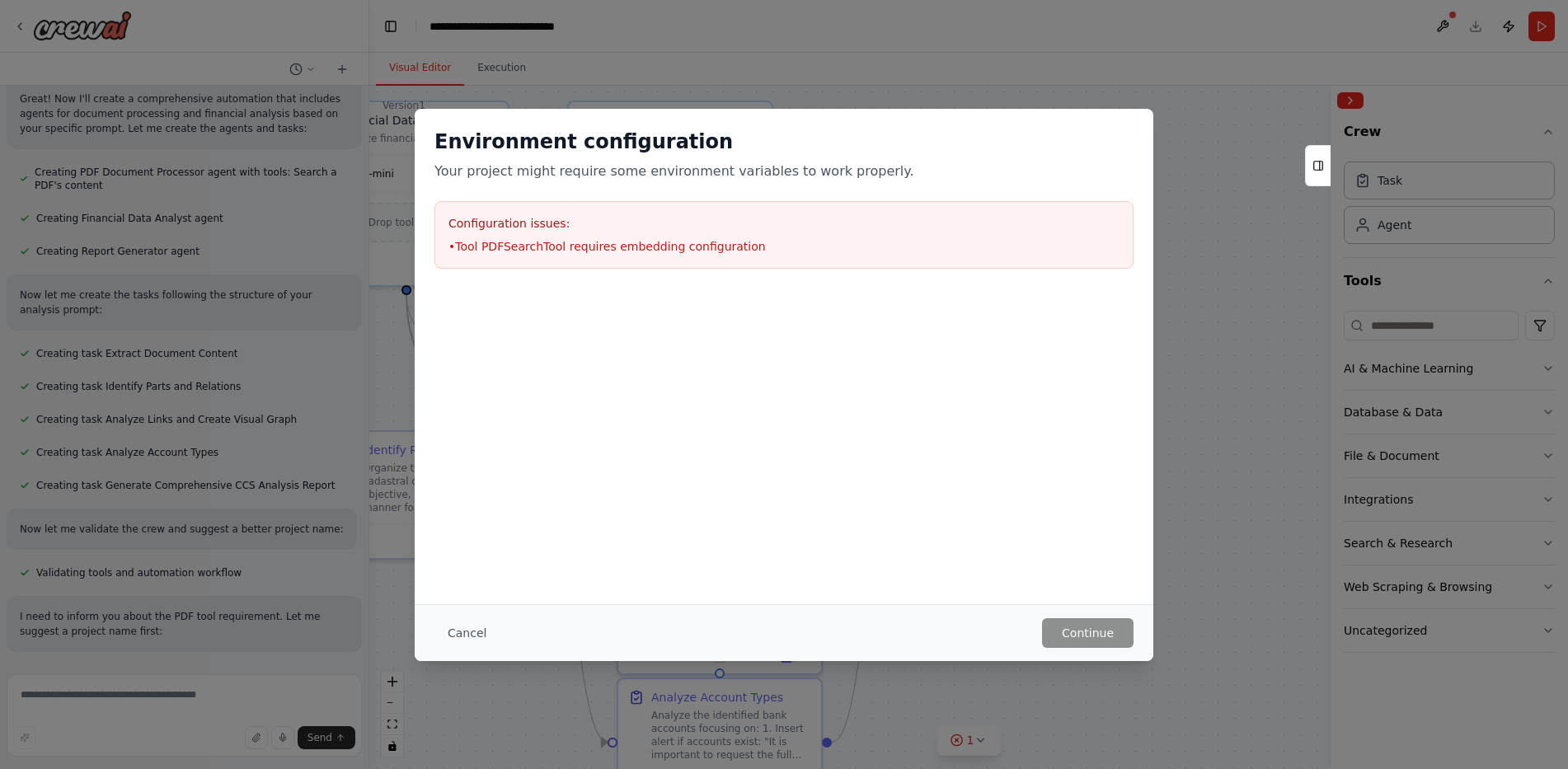
click at [559, 218] on h3 "Configuration issues:" at bounding box center [784, 224] width 671 height 17
drag, startPoint x: 734, startPoint y: 247, endPoint x: 759, endPoint y: 325, distance: 81.9
click at [588, 242] on li "• Tool PDFSearchTool requires embedding configuration" at bounding box center [784, 247] width 671 height 17
click at [455, 631] on button "Cancel" at bounding box center [467, 633] width 65 height 30
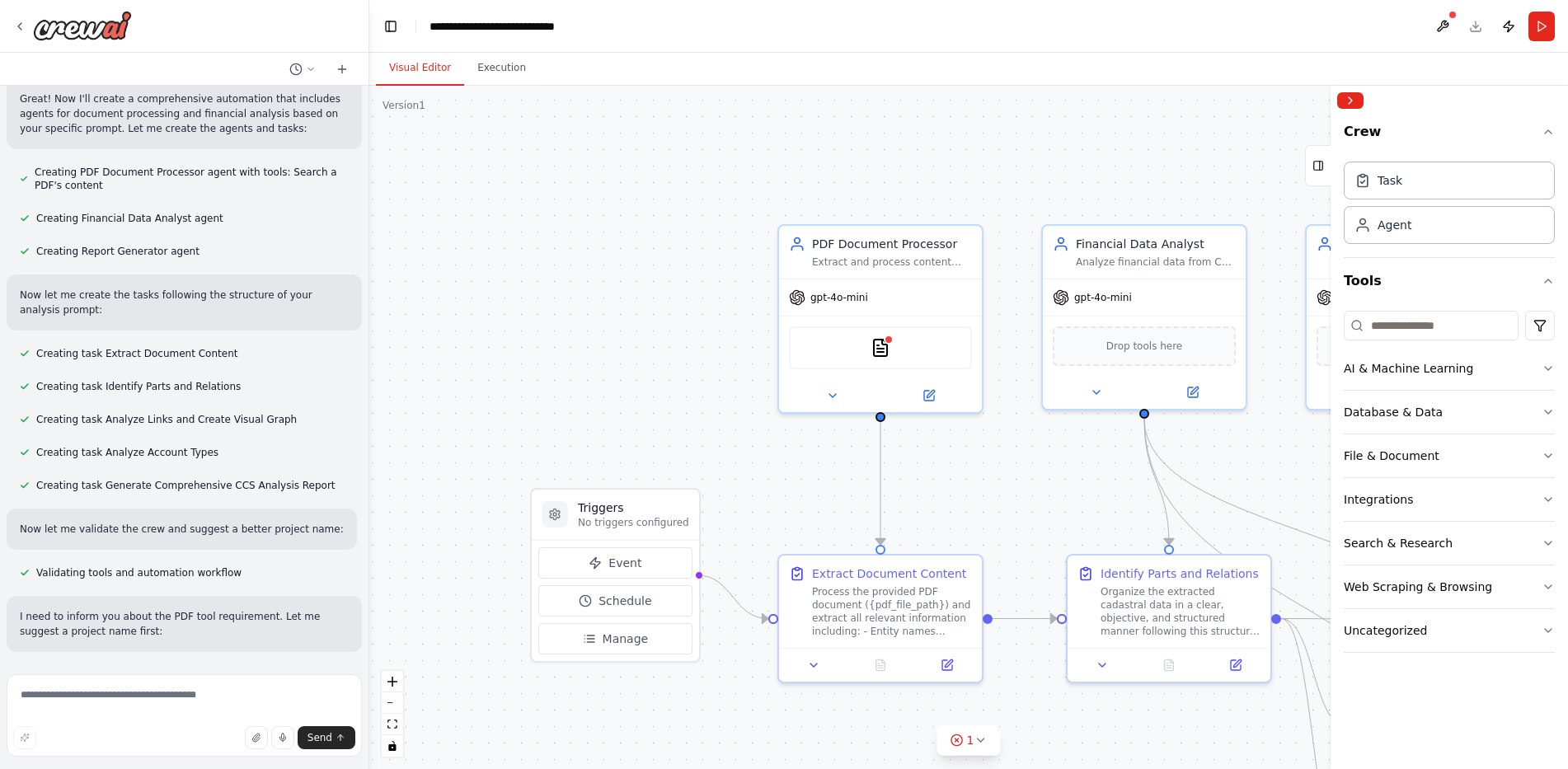
drag, startPoint x: 648, startPoint y: 378, endPoint x: 1211, endPoint y: 499, distance: 575.9
click at [1391, 520] on div "PROMPT DE ANÁLISE DE CCS: IDENTIFICAÇÃO DE PARTES E RELAÇÕES Organize os seguin…" at bounding box center [784, 384] width 1568 height 769
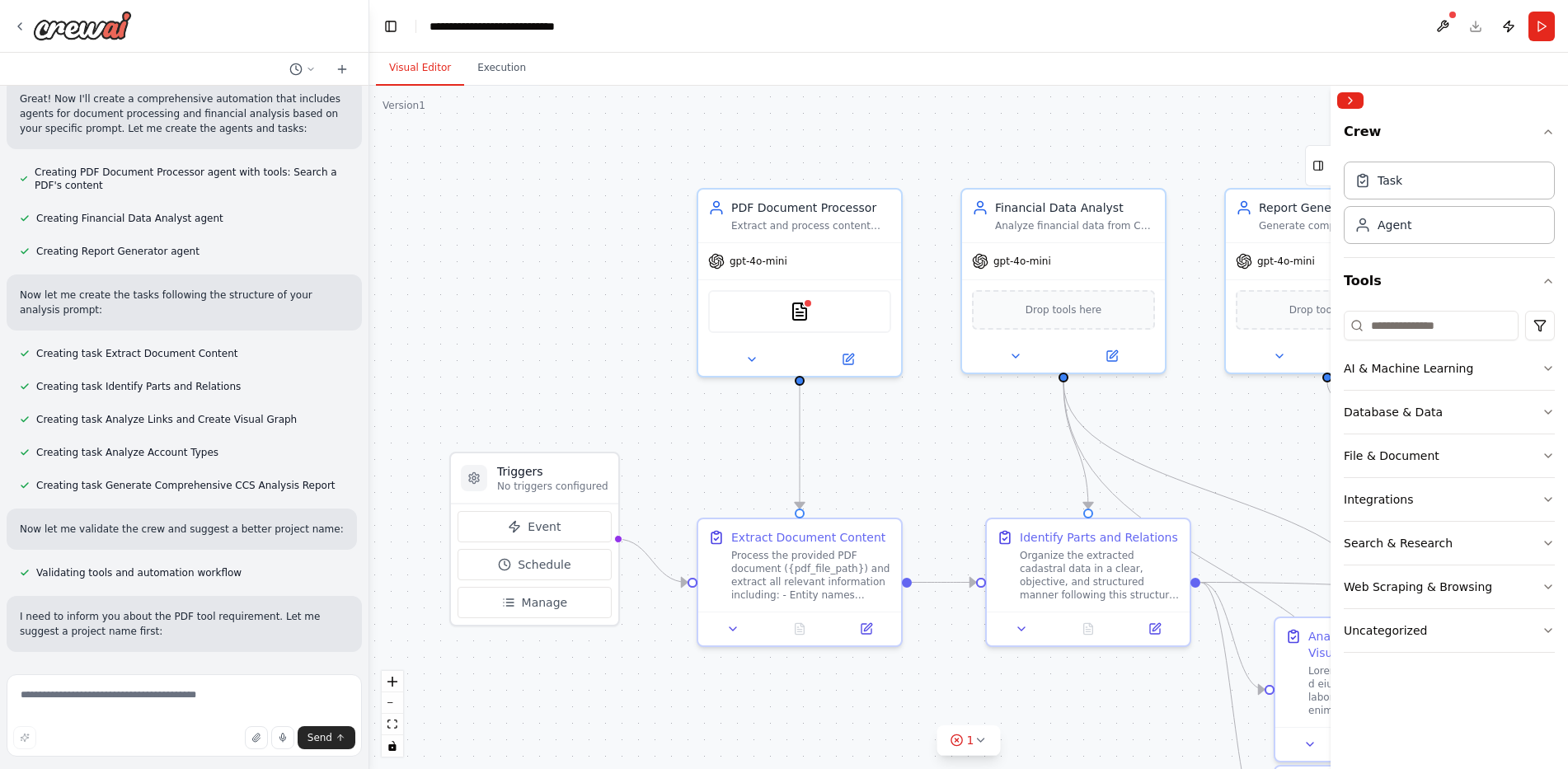
drag, startPoint x: 733, startPoint y: 427, endPoint x: 657, endPoint y: 391, distance: 84.1
click at [657, 391] on div ".deletable-edge-delete-btn { width: 20px; height: 20px; border: 0px solid #ffff…" at bounding box center [969, 427] width 1199 height 683
click at [805, 309] on img at bounding box center [799, 308] width 20 height 20
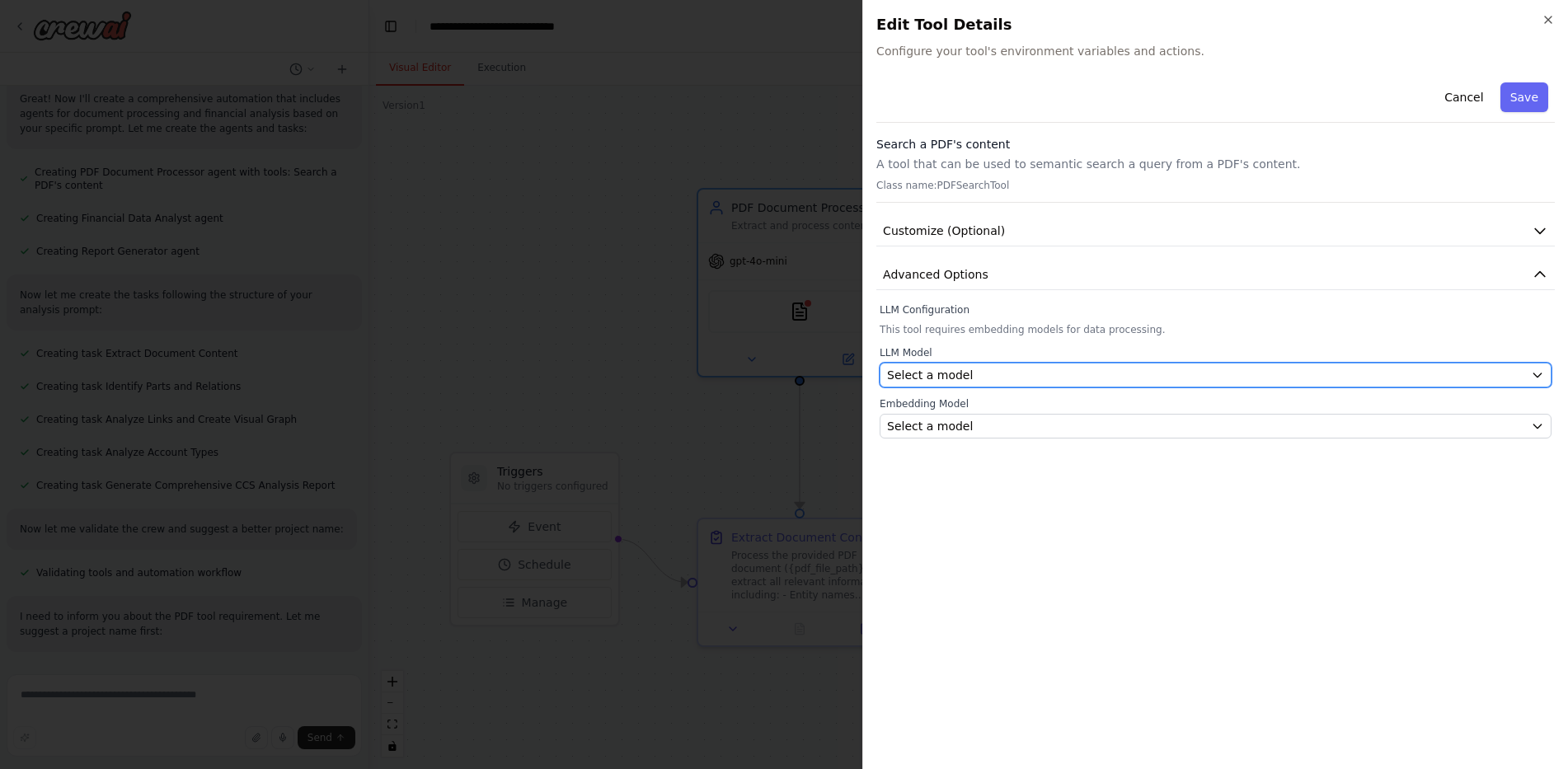
click at [983, 377] on div "Select a model" at bounding box center [1206, 376] width 638 height 17
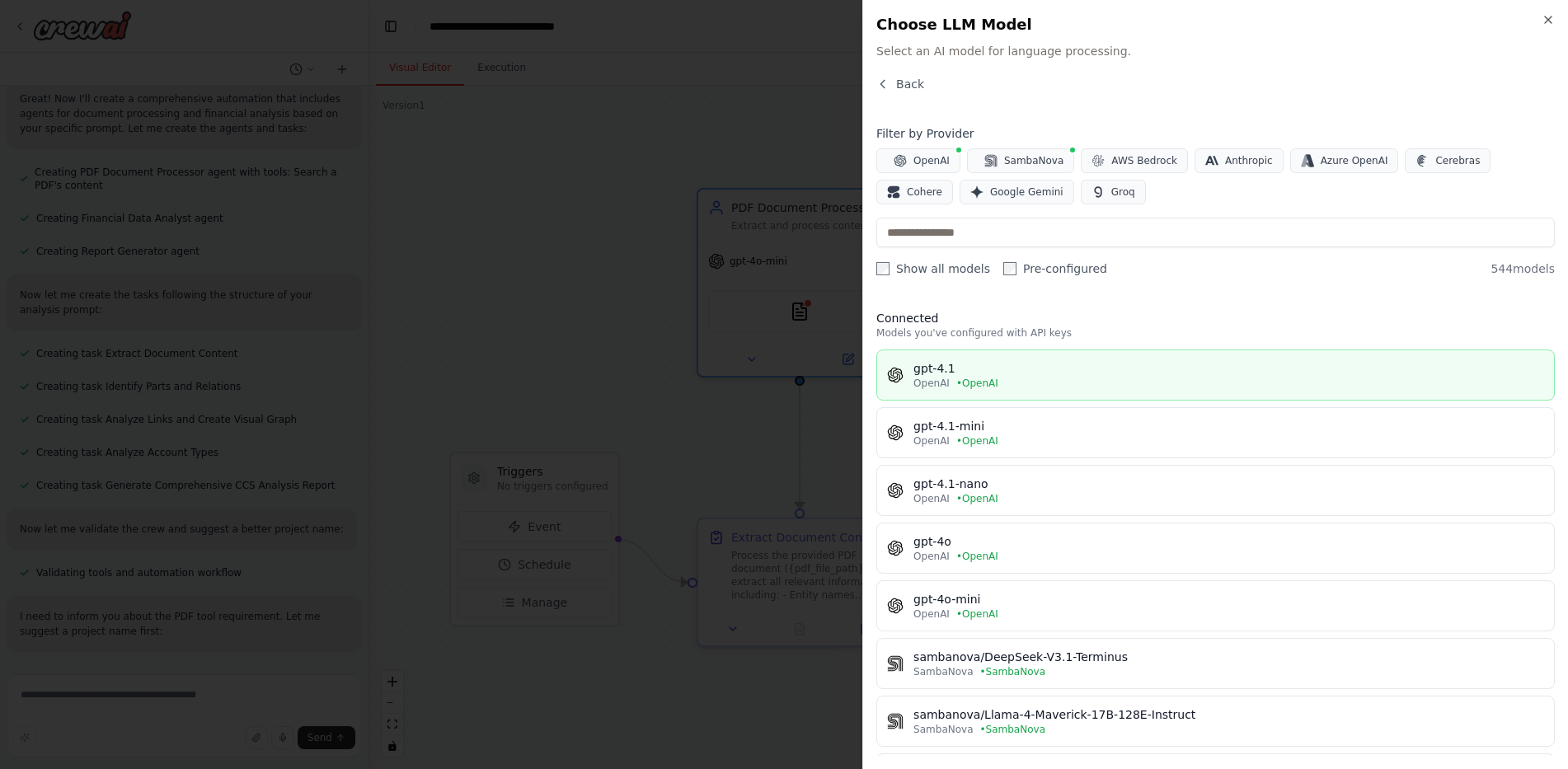
click at [1056, 374] on div "gpt-4.1" at bounding box center [1229, 369] width 631 height 17
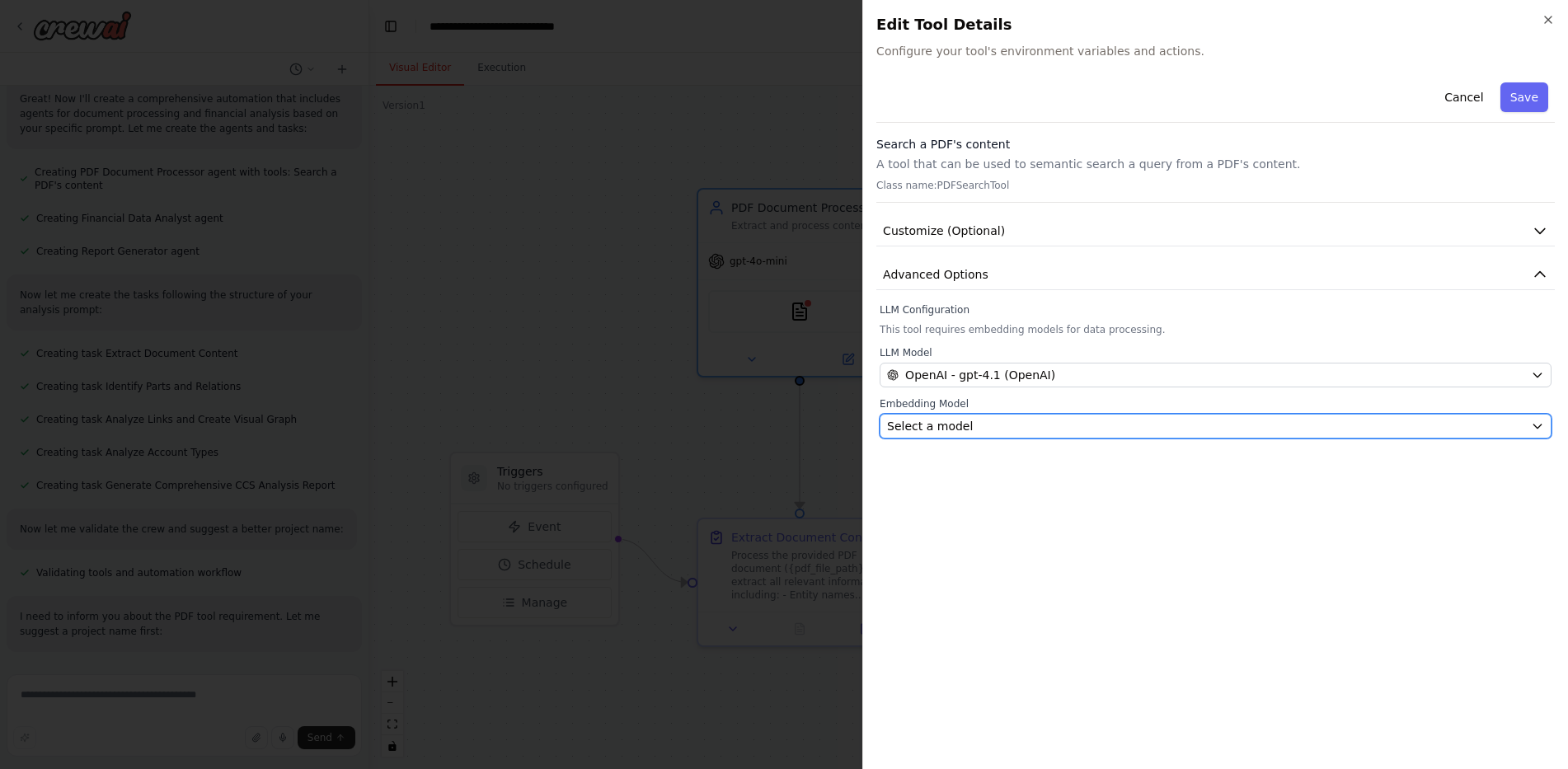
click at [993, 427] on div "Select a model" at bounding box center [1206, 426] width 638 height 17
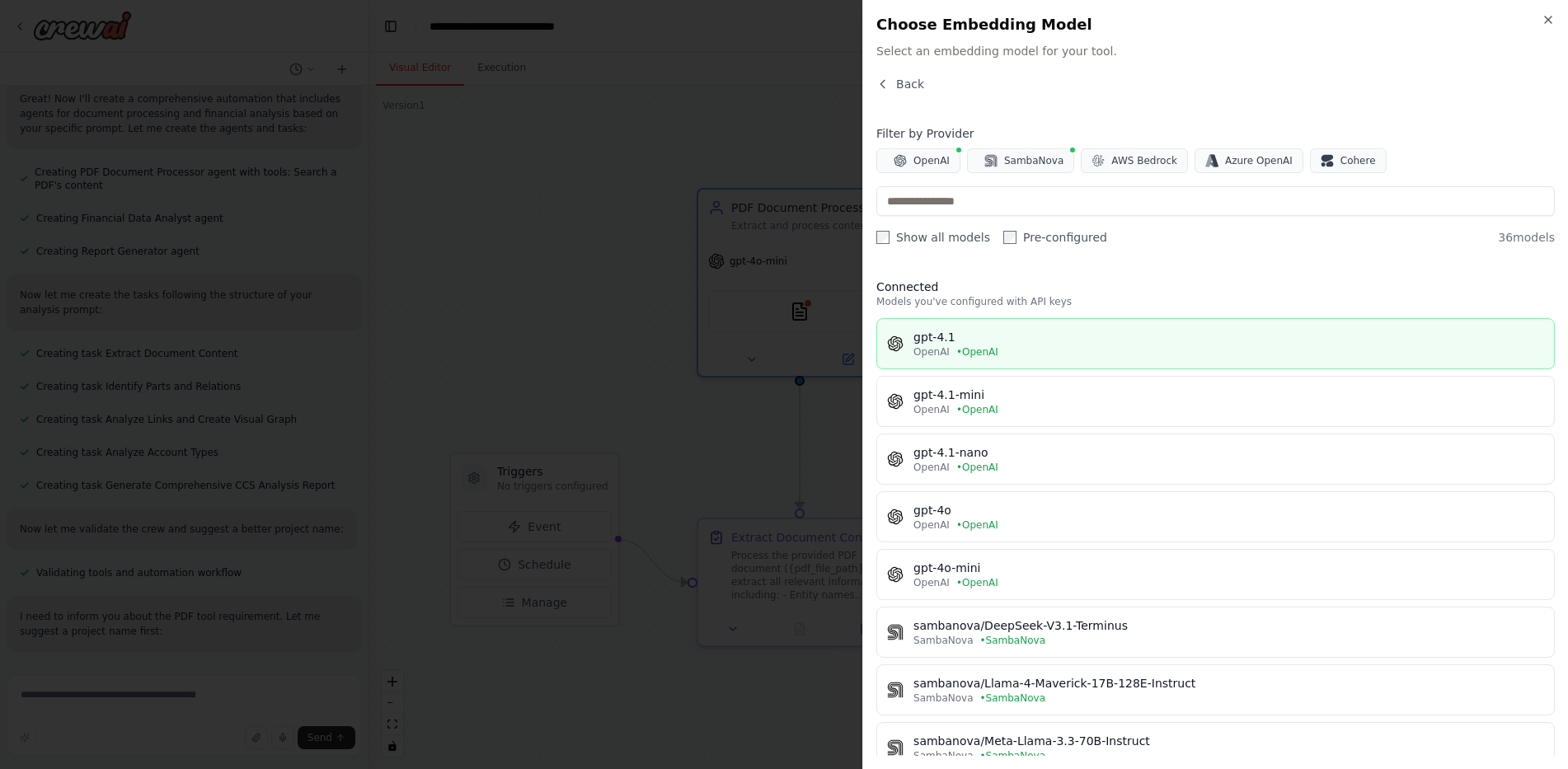
click at [1061, 336] on div "gpt-4.1" at bounding box center [1229, 337] width 631 height 17
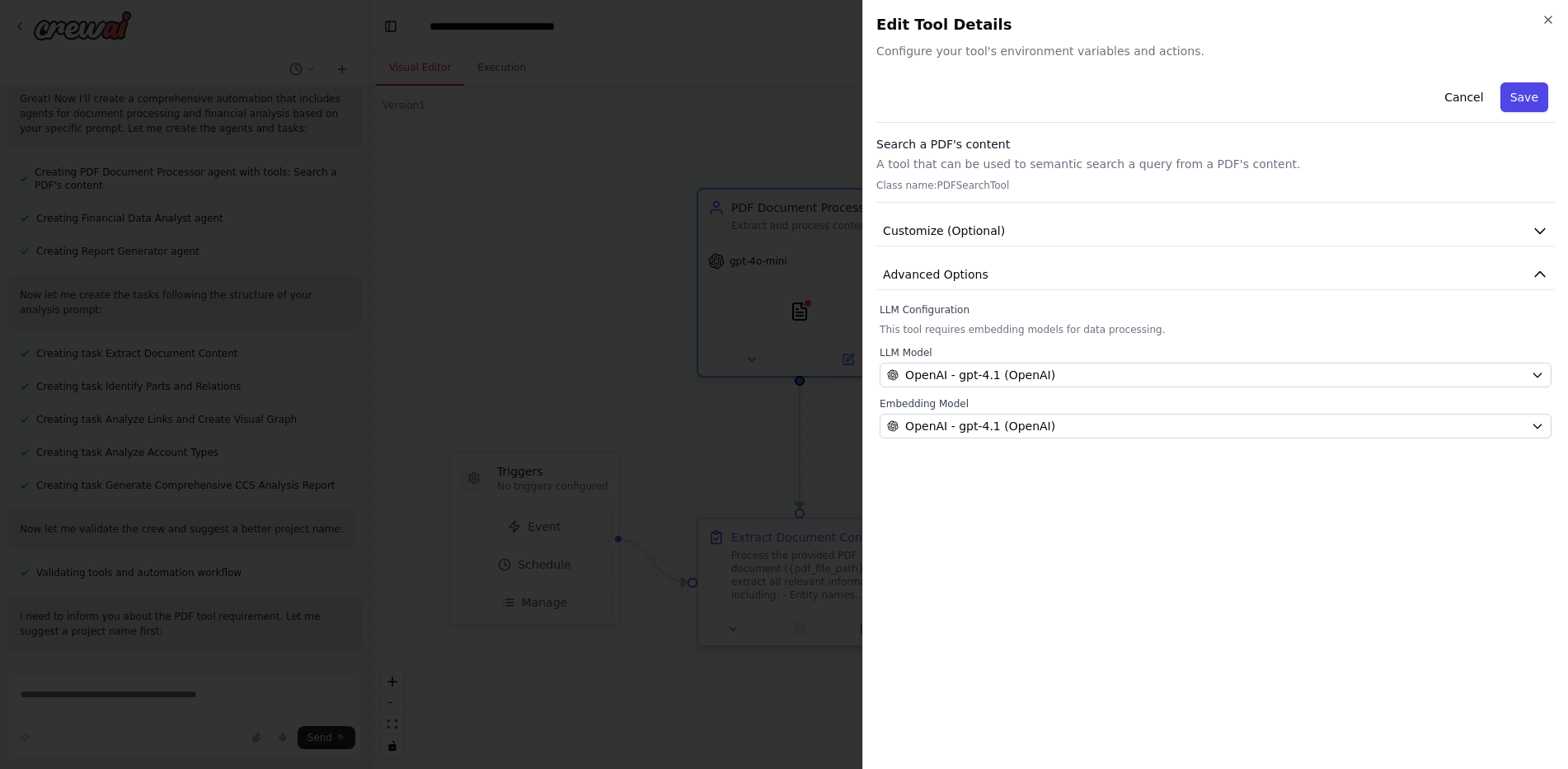
click at [1536, 96] on button "Save" at bounding box center [1524, 97] width 48 height 30
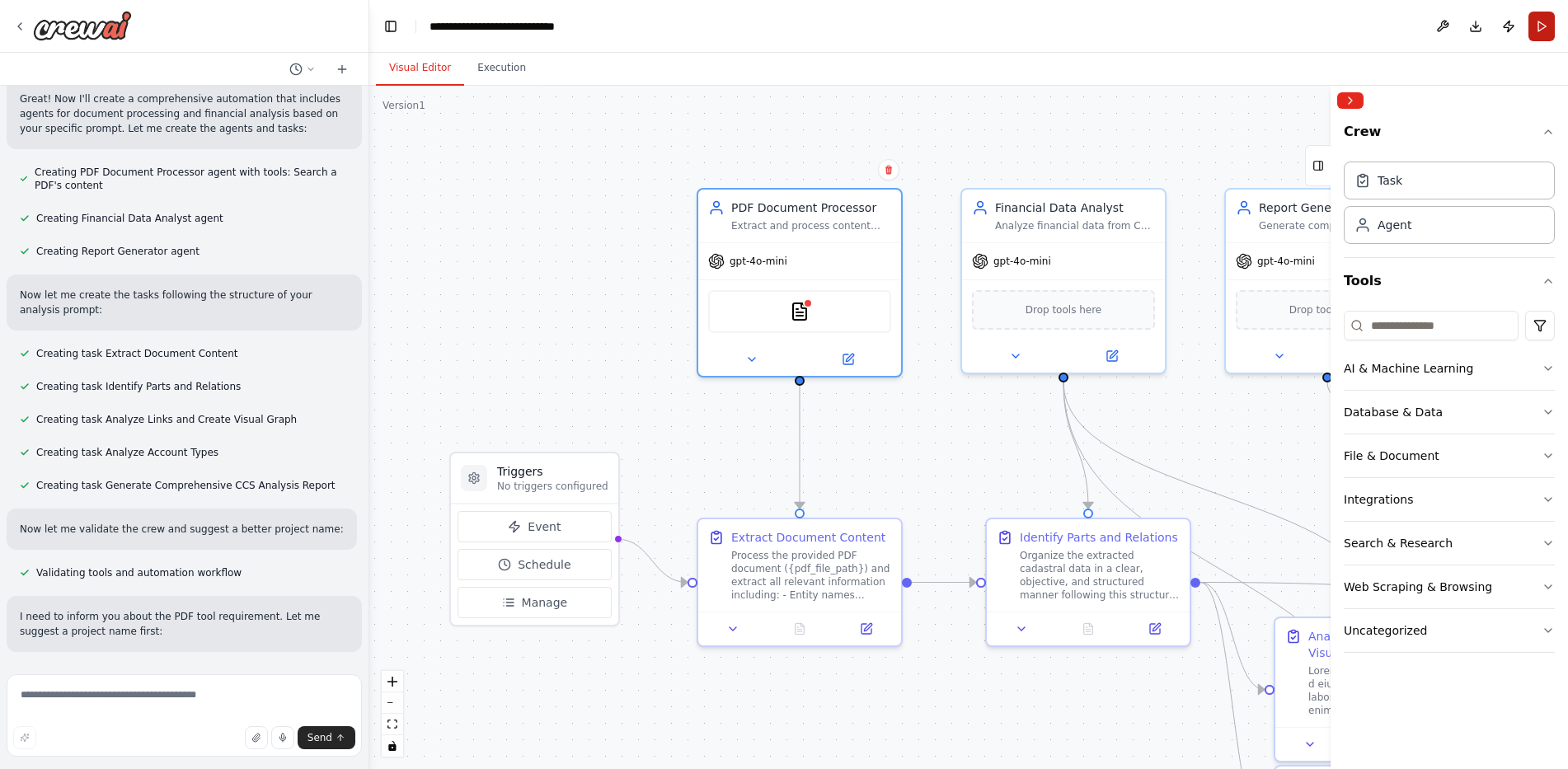
click at [1540, 25] on button "Run" at bounding box center [1542, 26] width 26 height 30
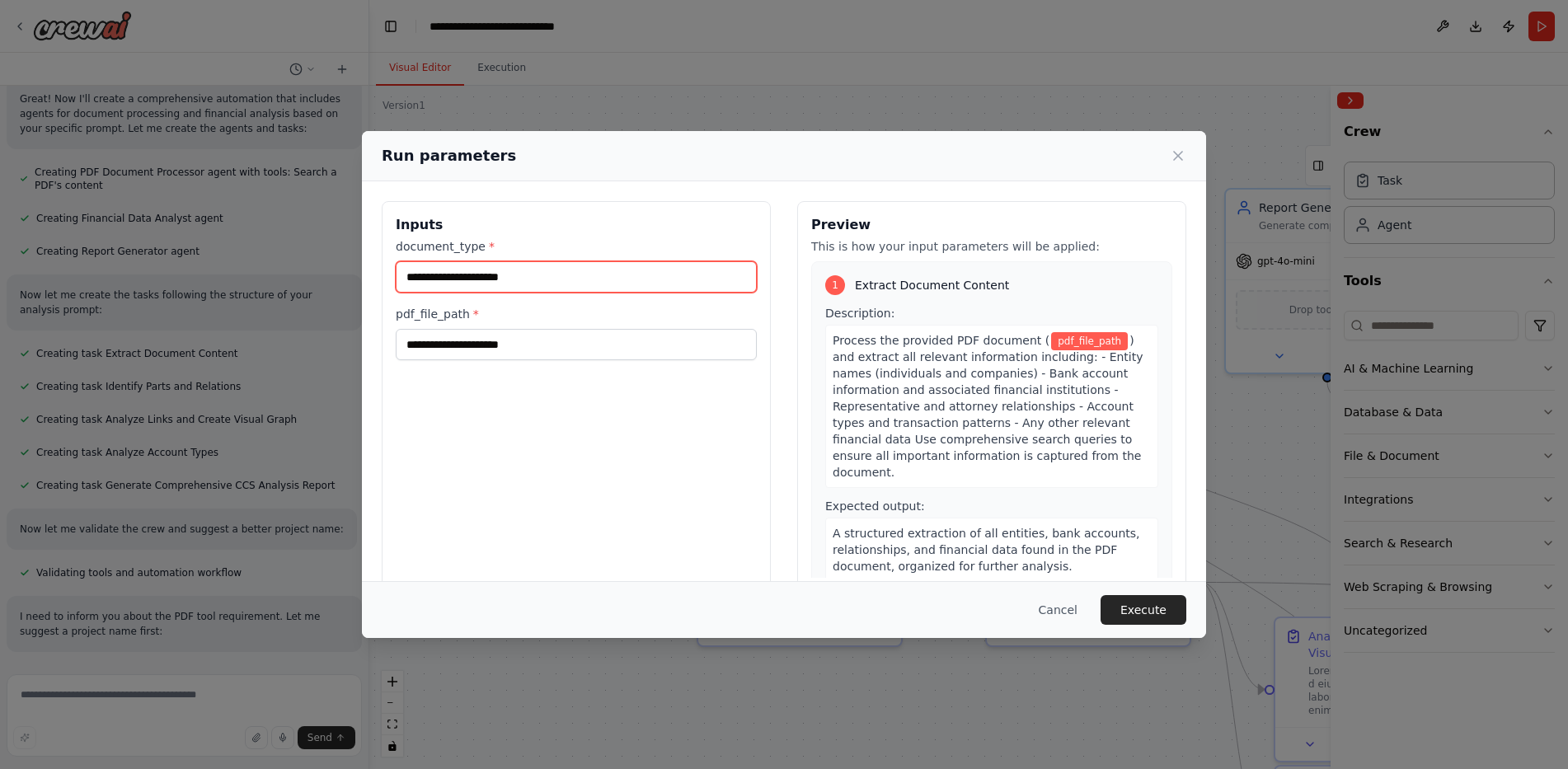
click at [475, 275] on input "document_type *" at bounding box center [576, 277] width 361 height 32
click at [508, 274] on input "document_type *" at bounding box center [576, 277] width 361 height 32
click at [550, 272] on input "document_type *" at bounding box center [576, 277] width 361 height 32
type input "***"
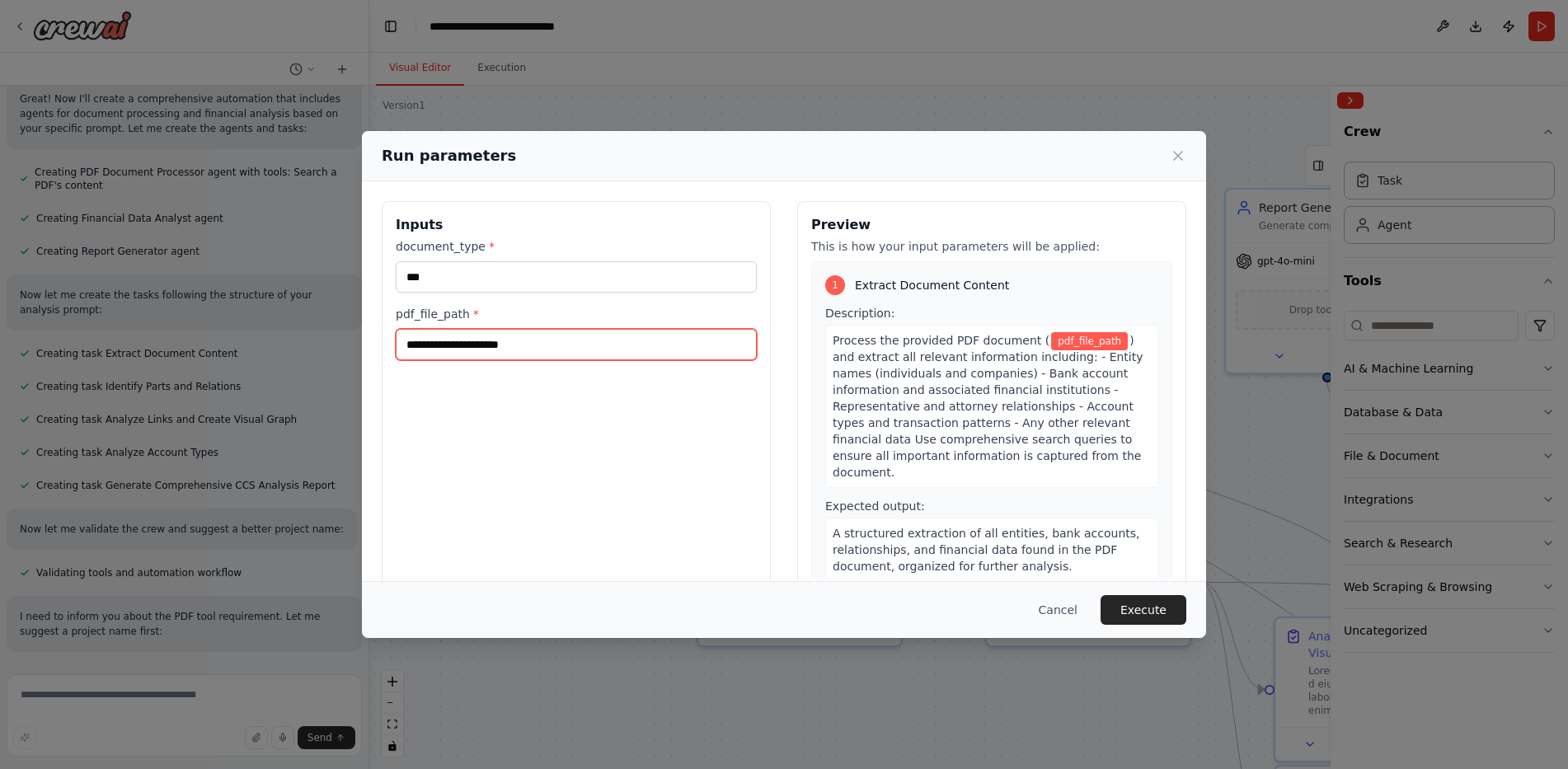
click at [518, 347] on input "pdf_file_path *" at bounding box center [576, 345] width 361 height 32
click at [544, 331] on input "pdf_file_path *" at bounding box center [576, 345] width 361 height 32
click at [554, 347] on input "pdf_file_path *" at bounding box center [576, 345] width 361 height 32
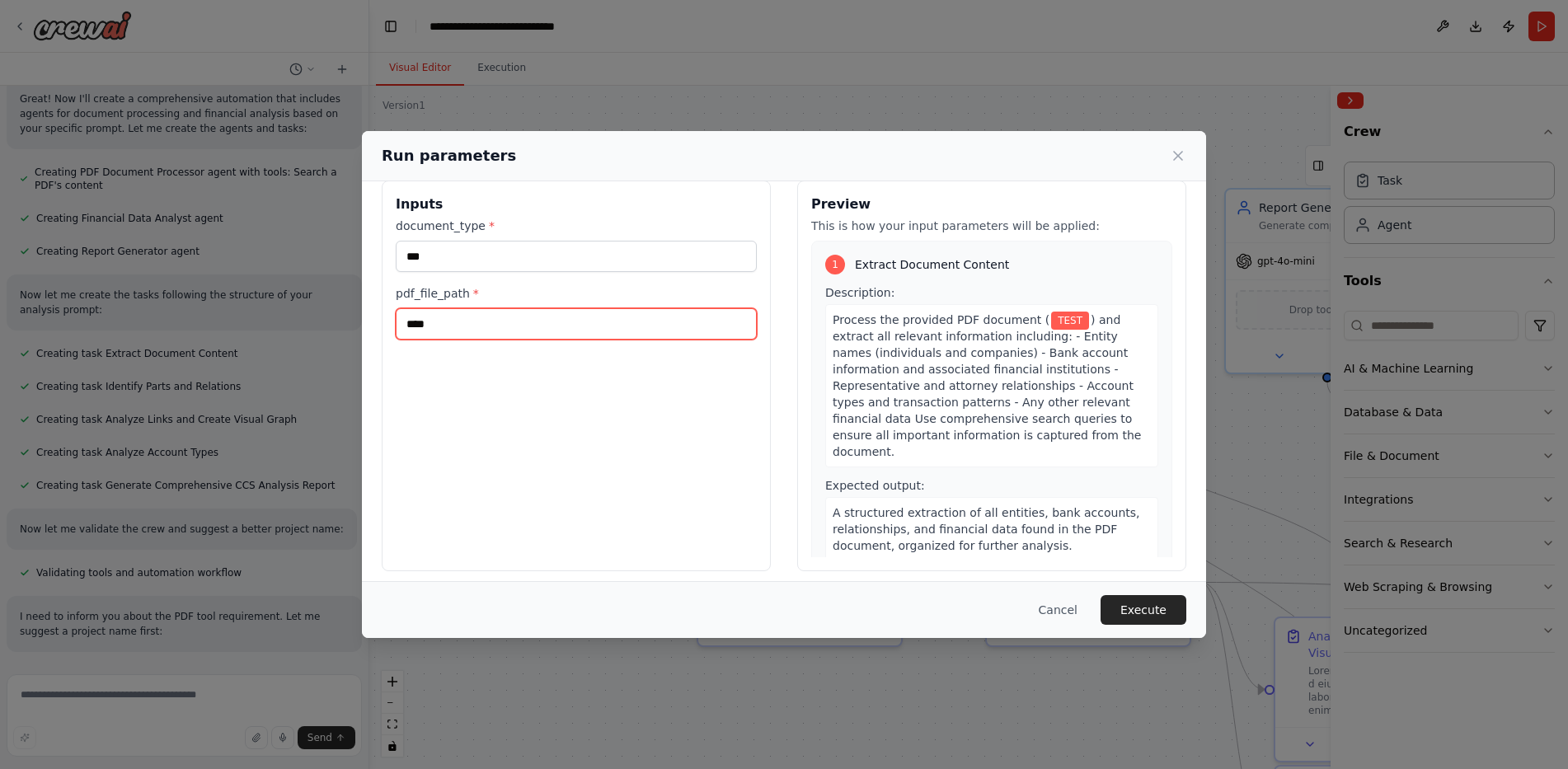
scroll to position [30, 0]
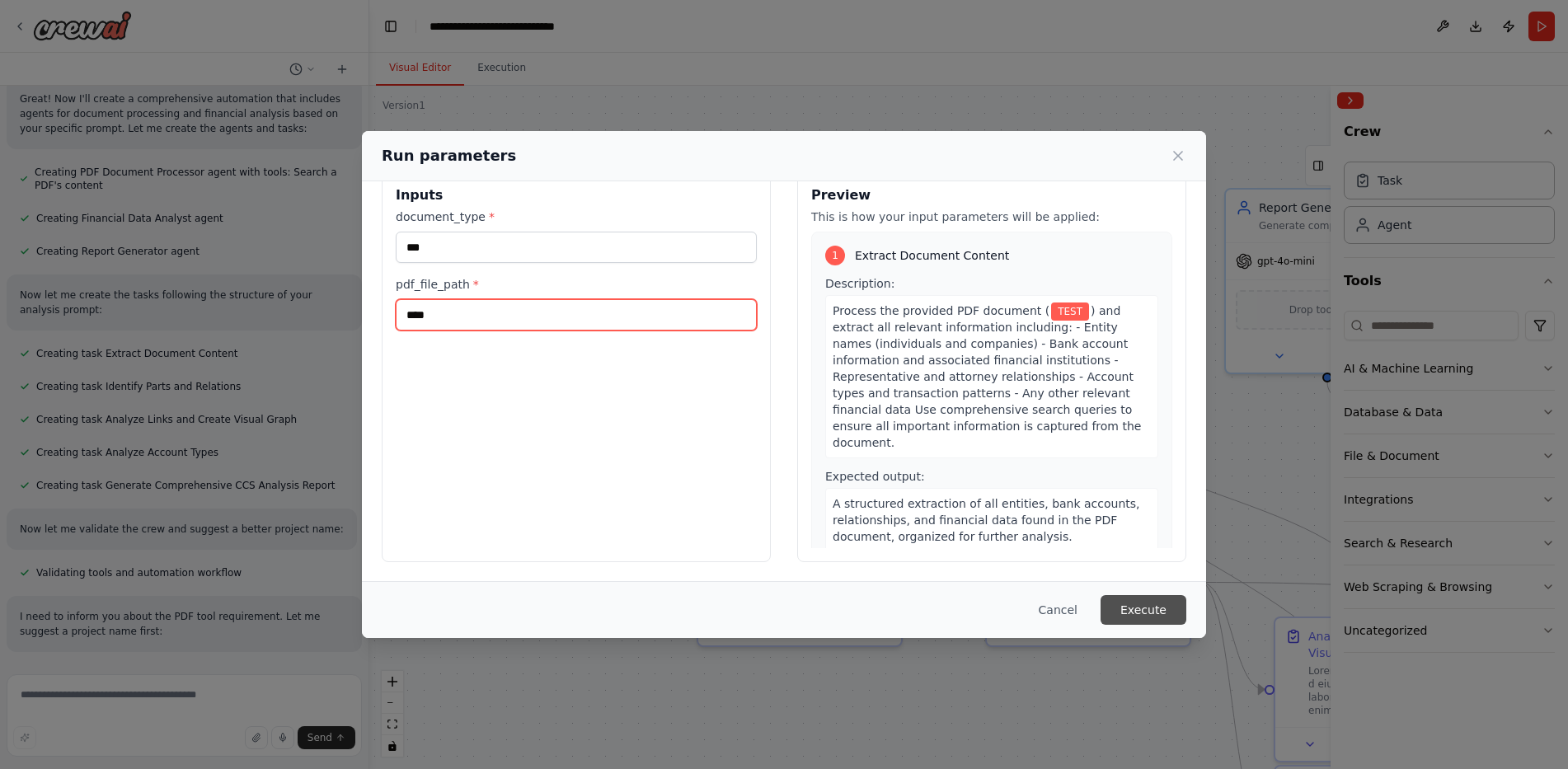
type input "****"
click at [1141, 615] on button "Execute" at bounding box center [1144, 611] width 86 height 30
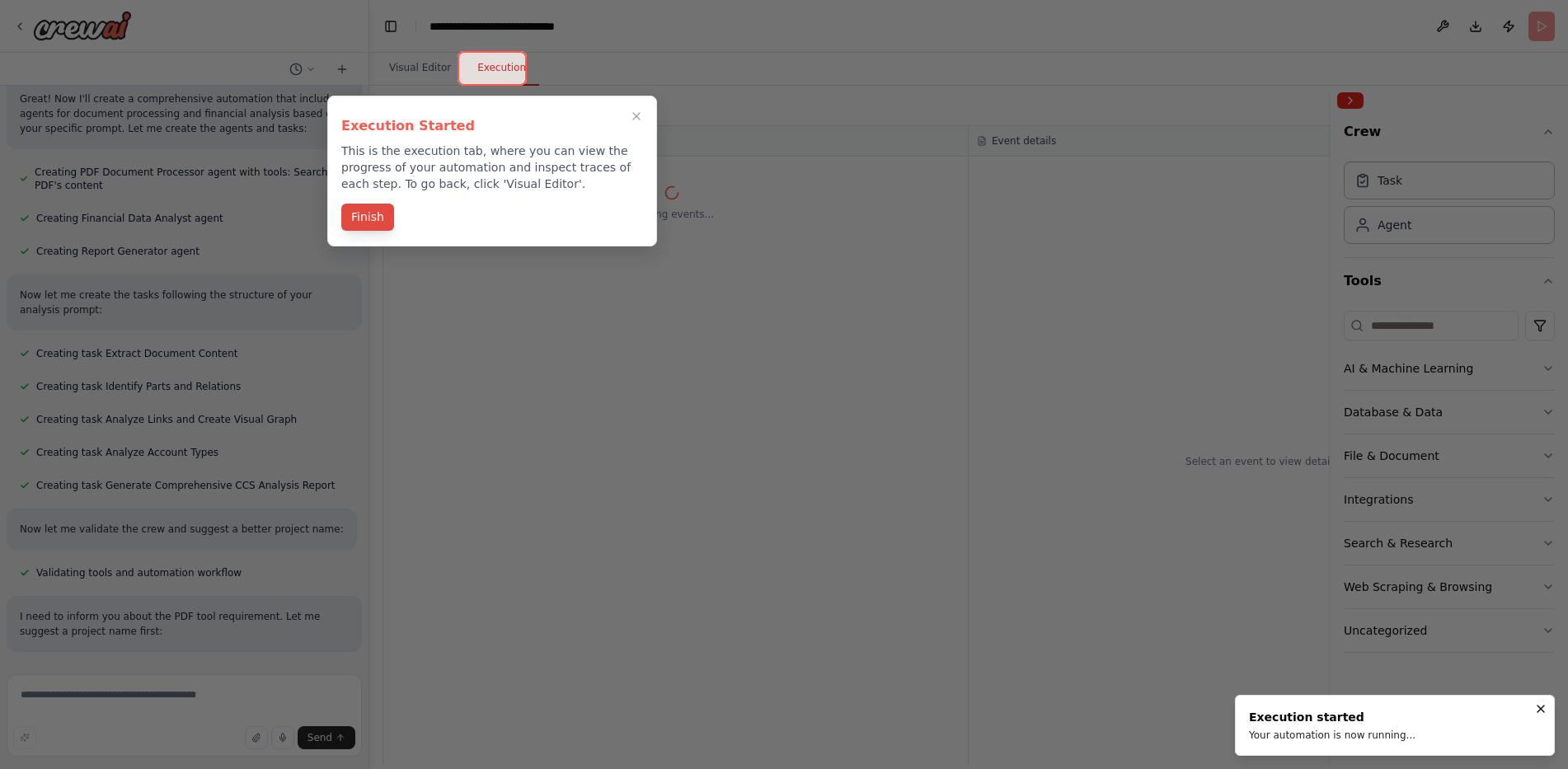
click at [364, 220] on button "Finish" at bounding box center [367, 216] width 53 height 27
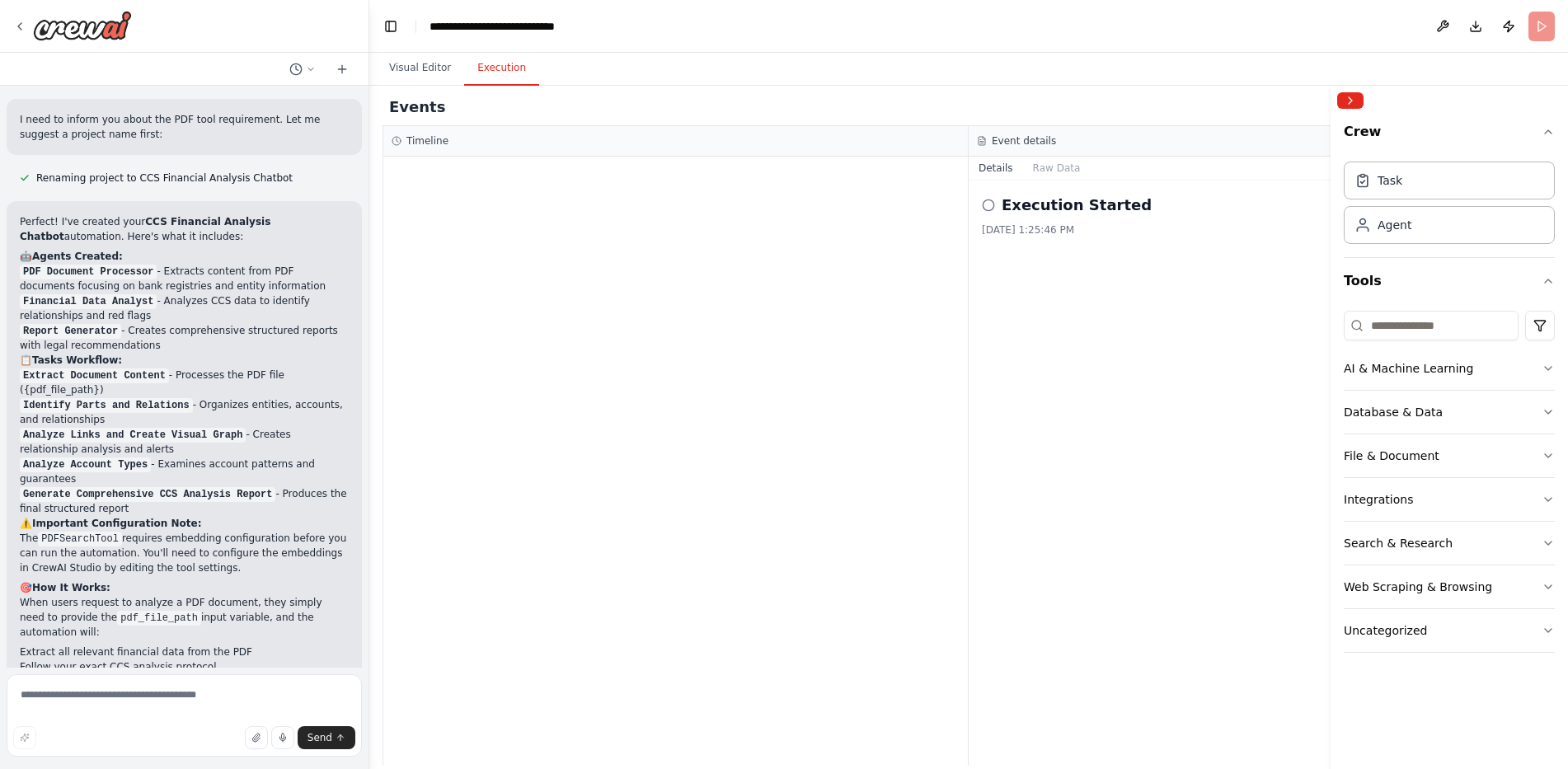
scroll to position [2668, 0]
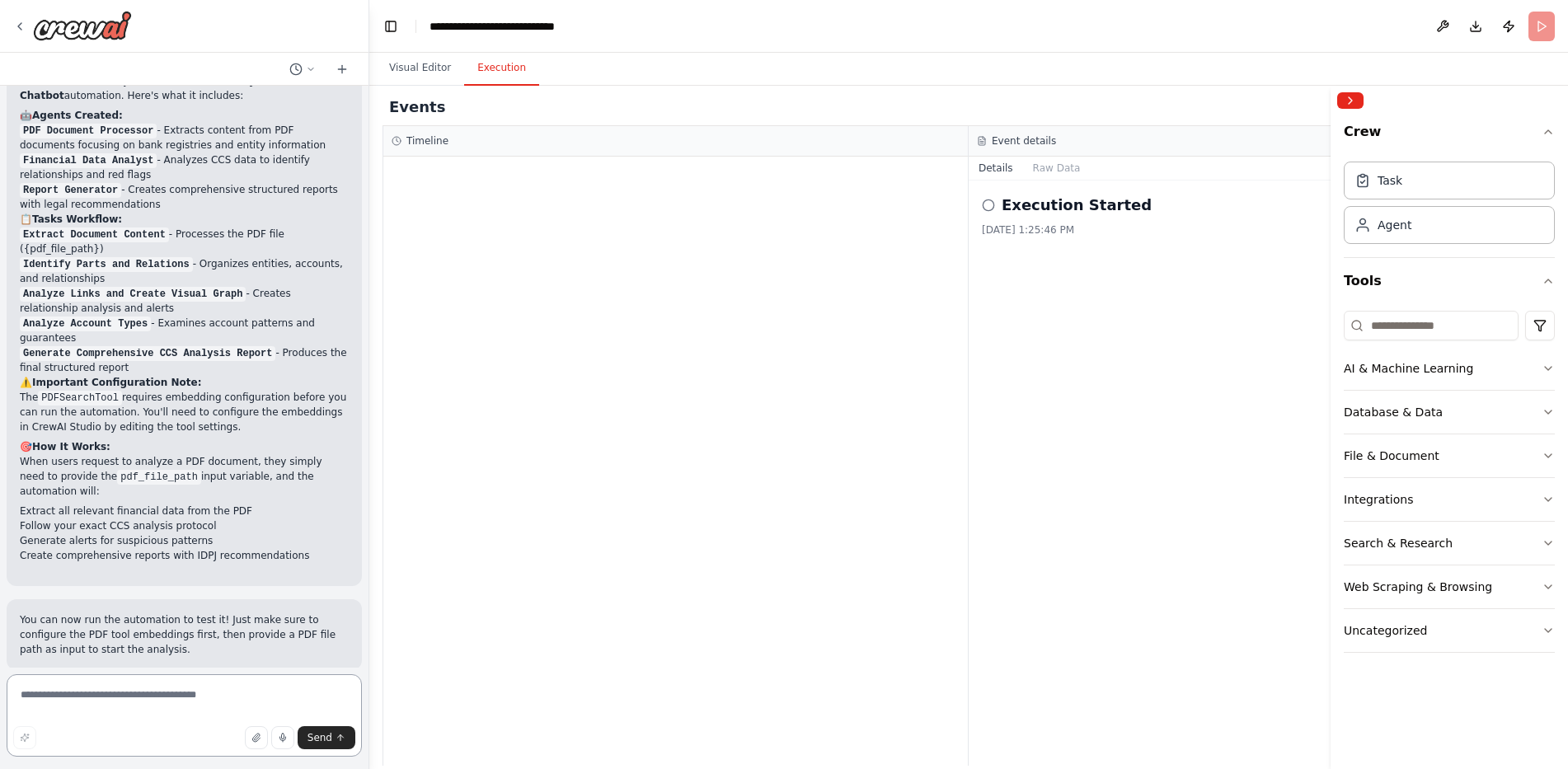
click at [139, 716] on textarea at bounding box center [184, 716] width 355 height 82
click at [139, 702] on textarea at bounding box center [184, 716] width 355 height 82
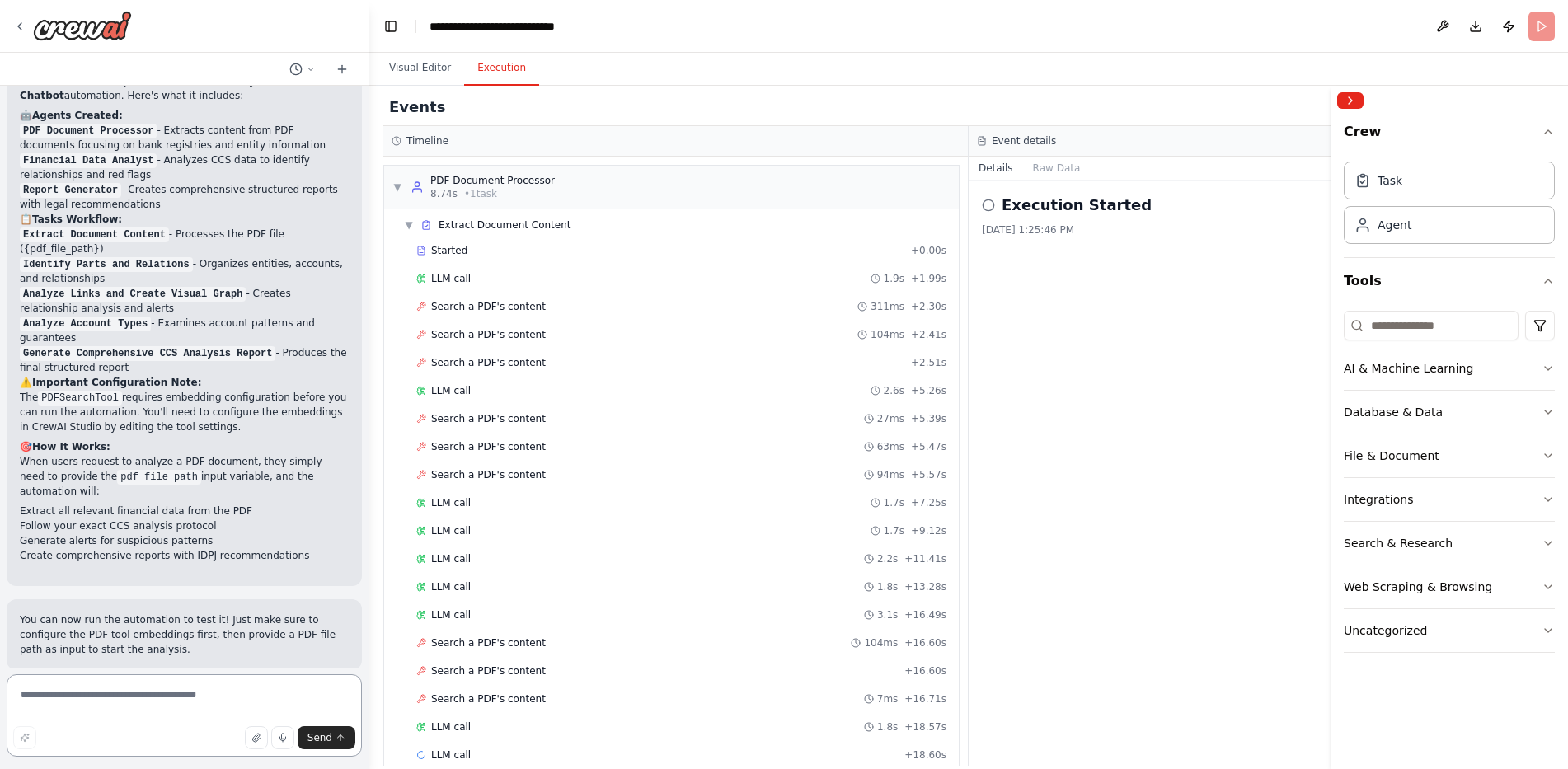
scroll to position [27, 0]
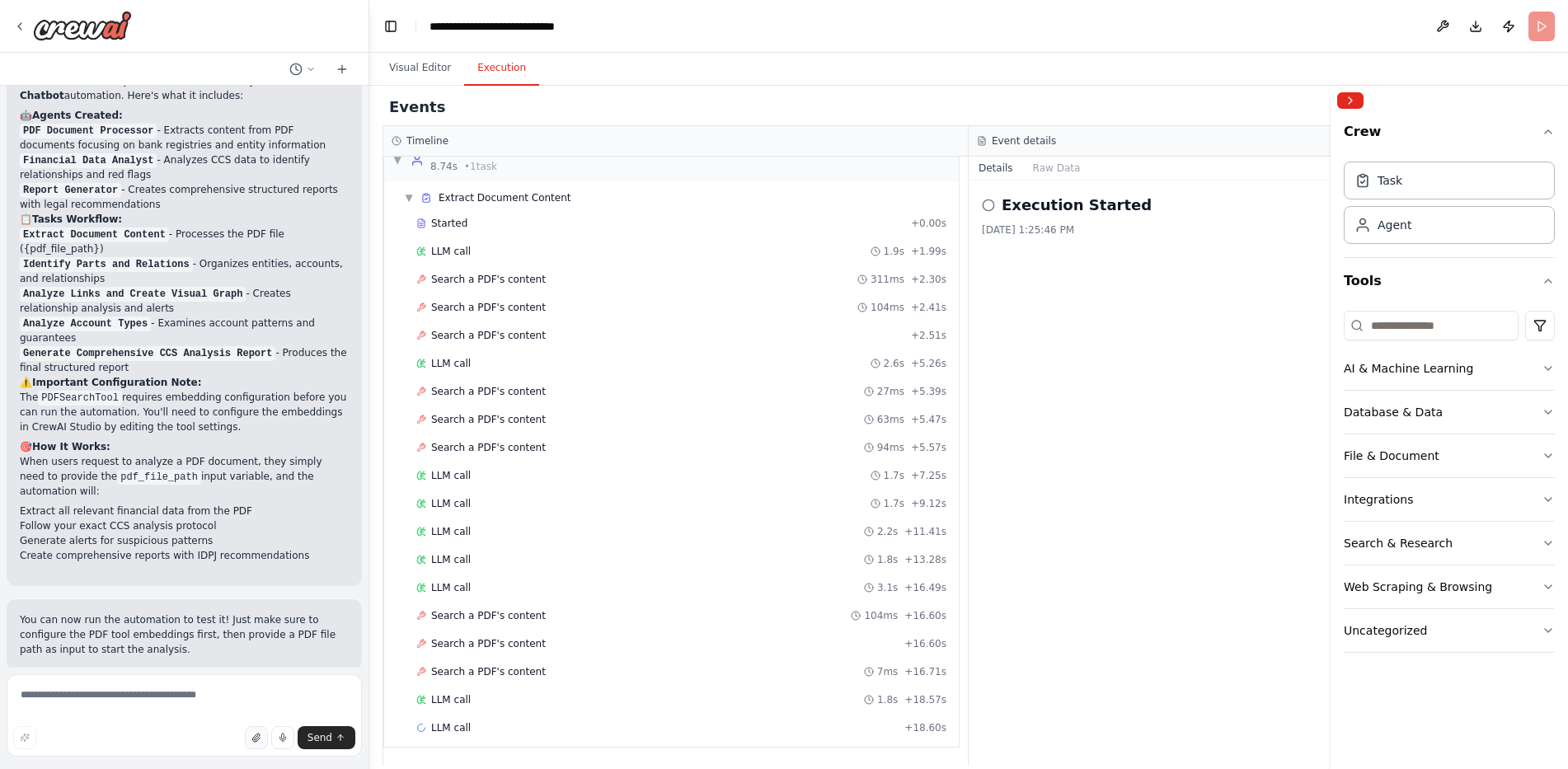
click at [260, 735] on icon "button" at bounding box center [256, 737] width 10 height 10
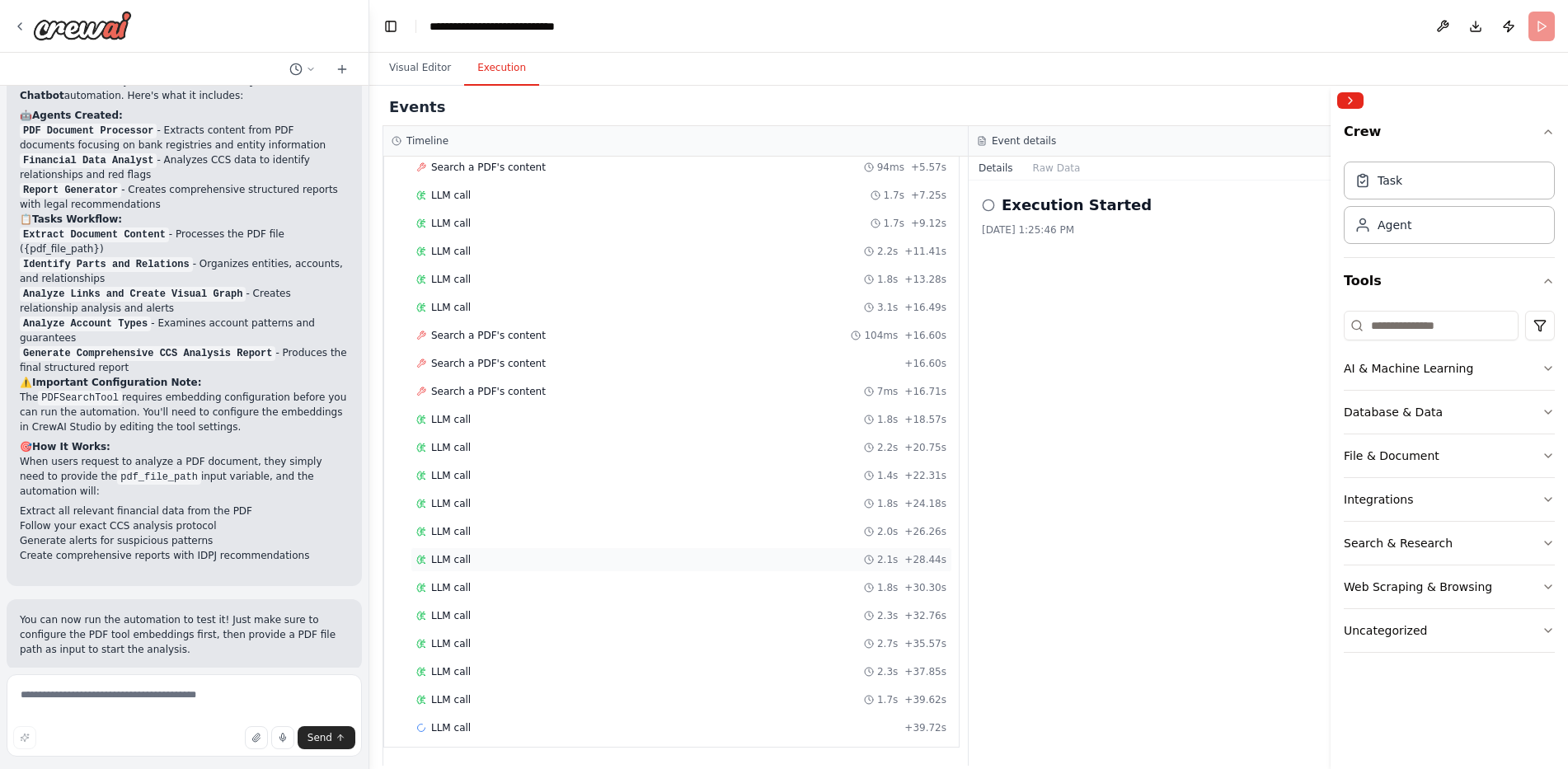
scroll to position [0, 0]
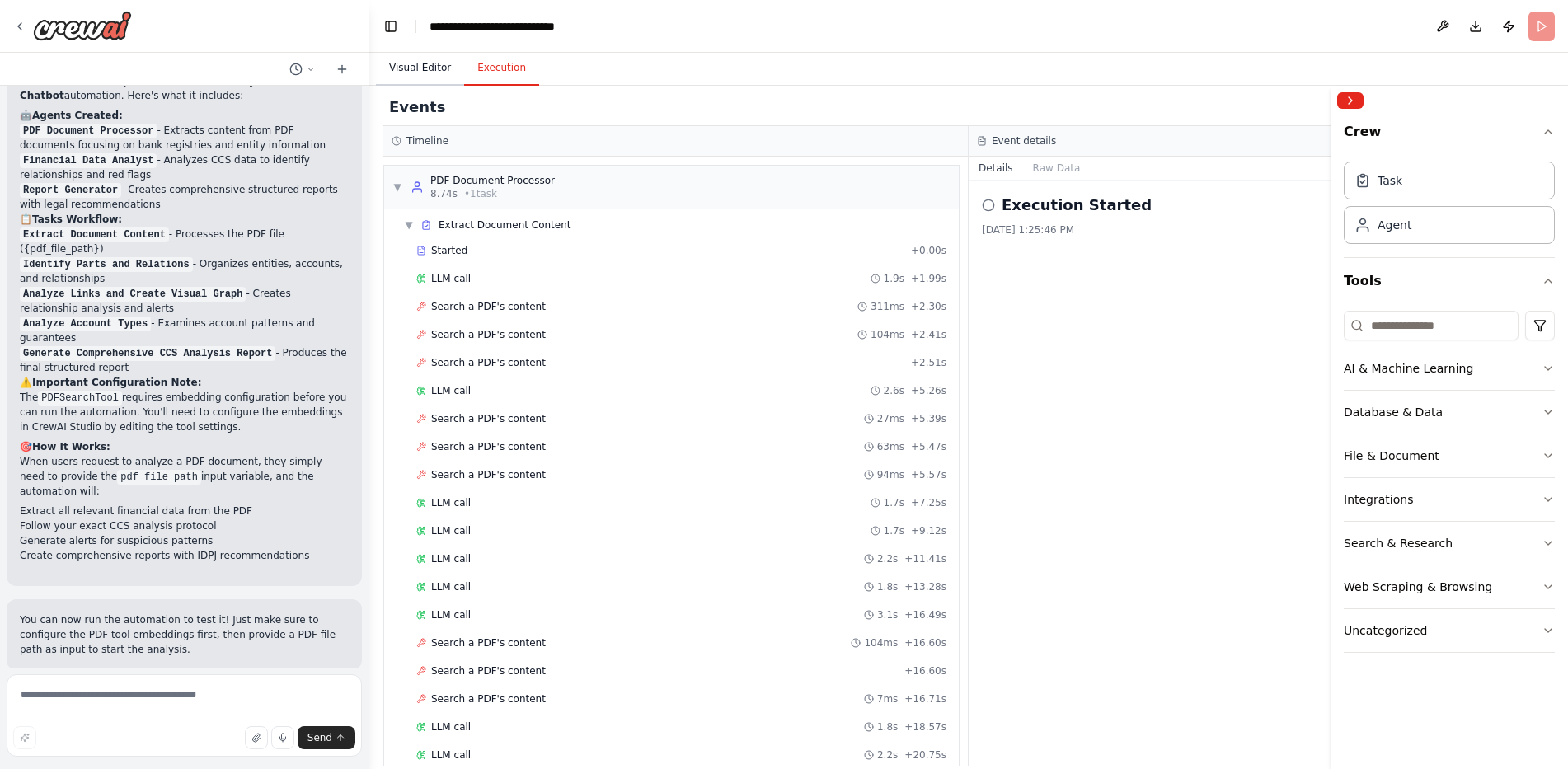
click at [426, 64] on button "Visual Editor" at bounding box center [420, 68] width 89 height 34
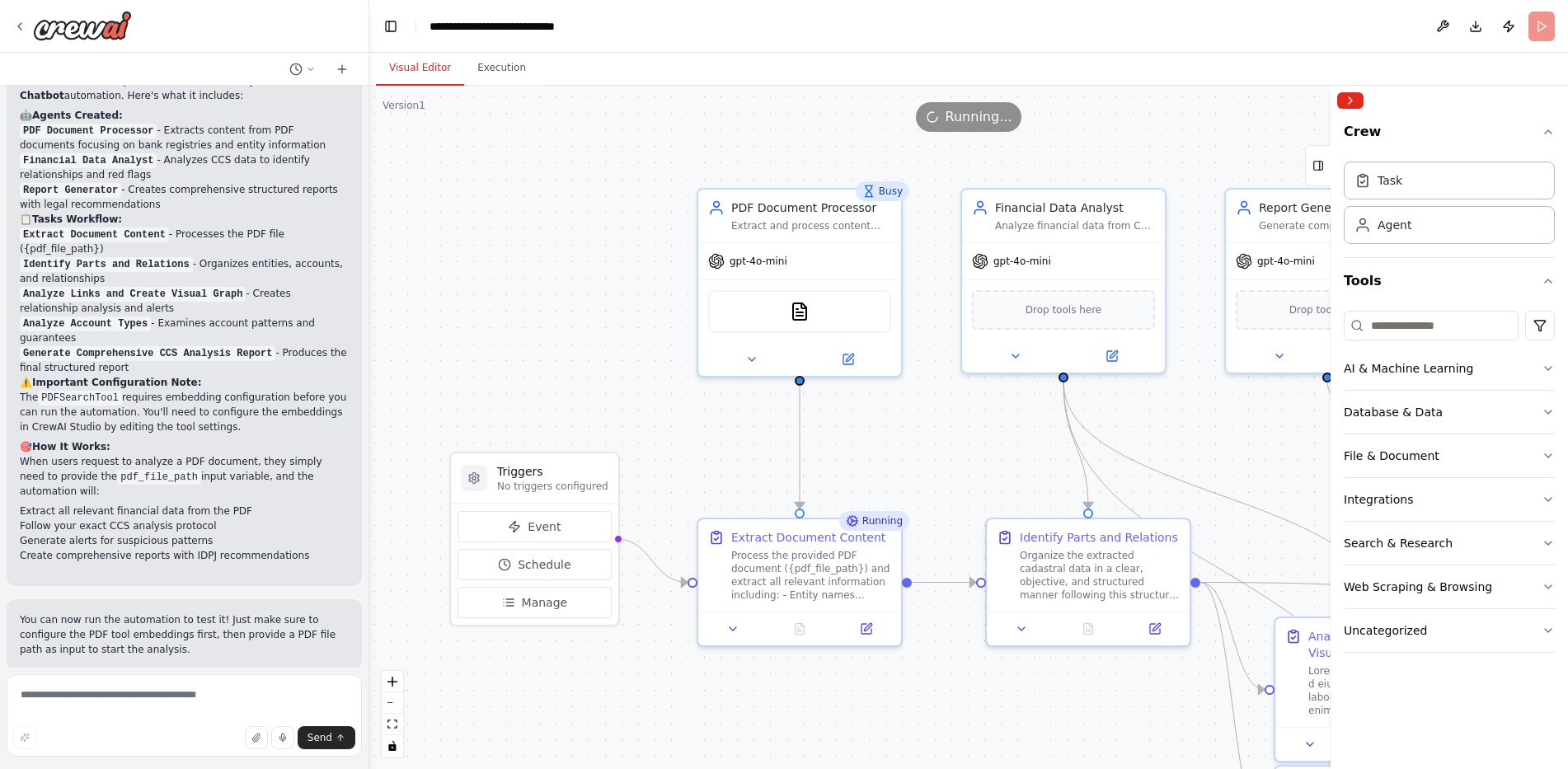
click at [886, 193] on div "Busy" at bounding box center [882, 191] width 53 height 20
click at [1444, 25] on button at bounding box center [1443, 26] width 26 height 30
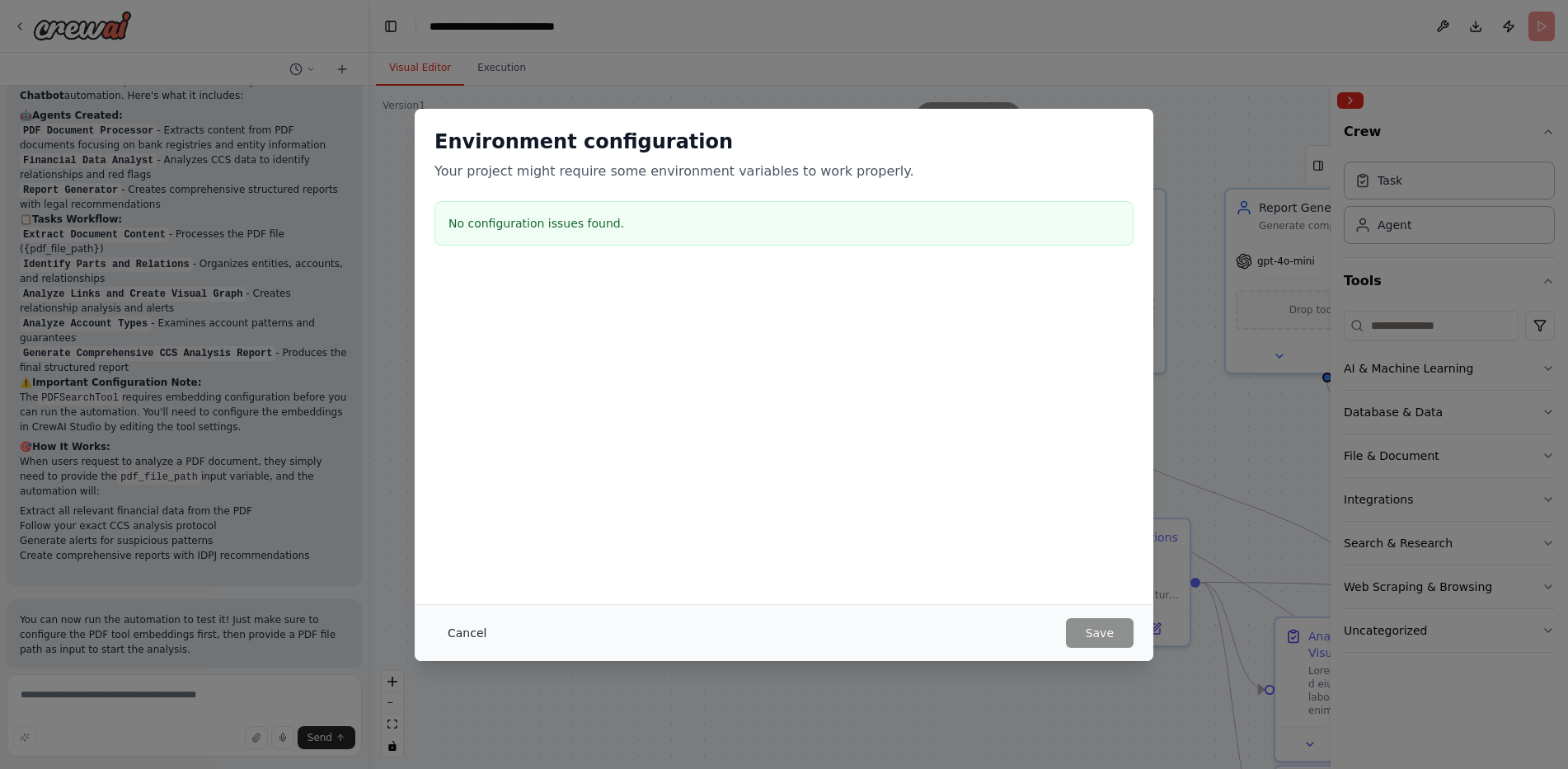
click at [467, 630] on button "Cancel" at bounding box center [467, 633] width 65 height 30
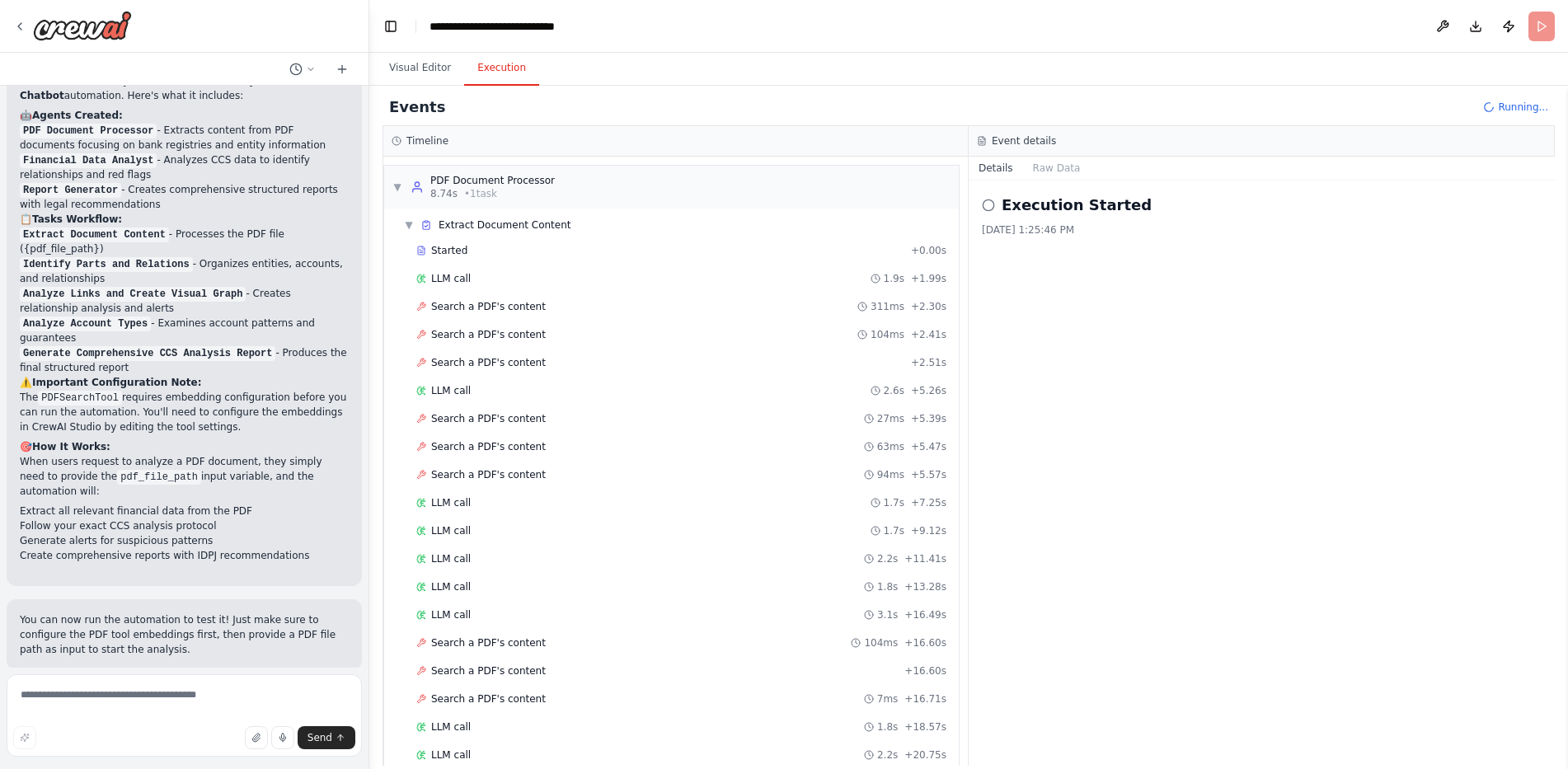
click at [494, 61] on button "Execution" at bounding box center [502, 68] width 75 height 34
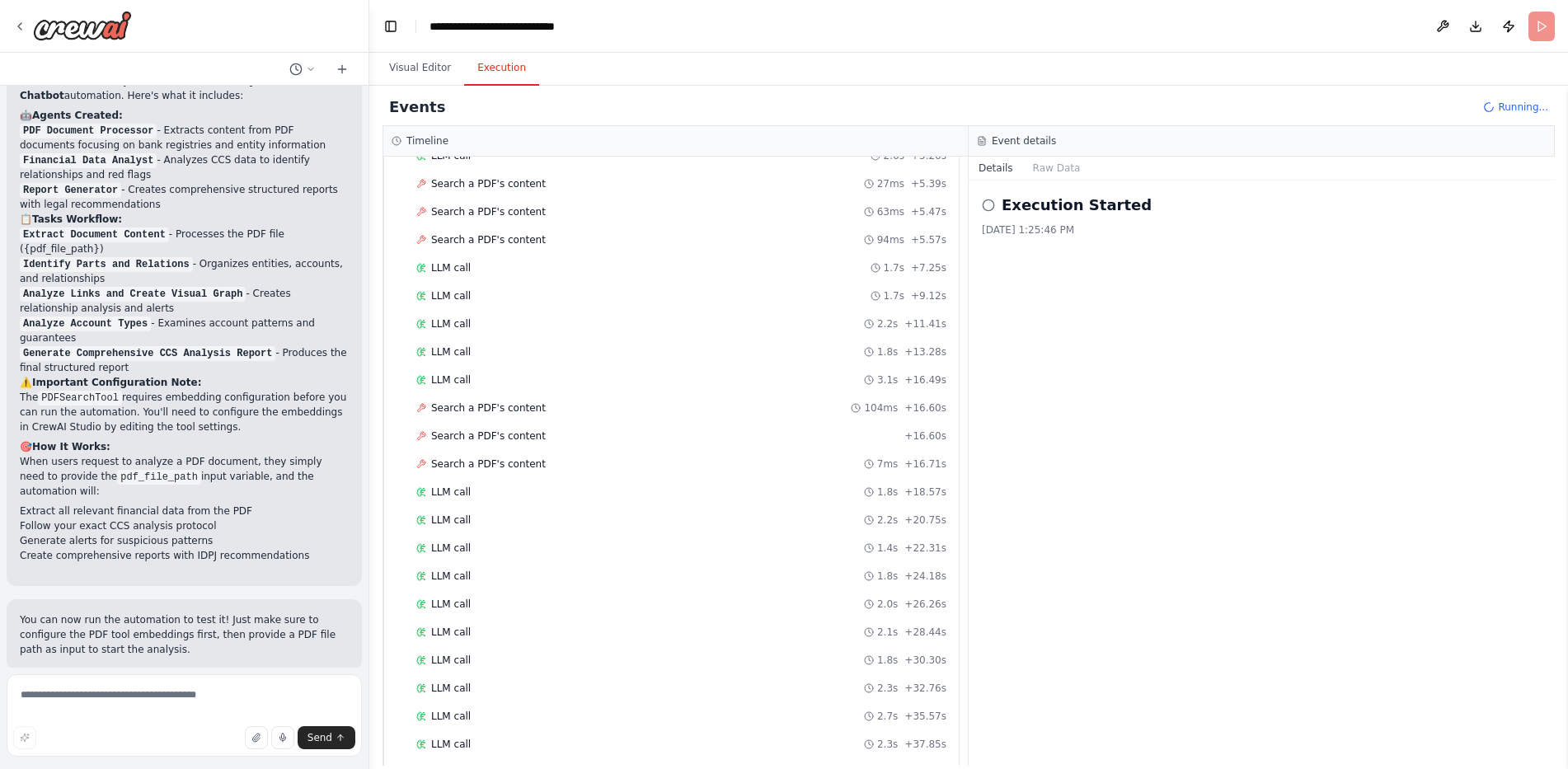
scroll to position [475, 0]
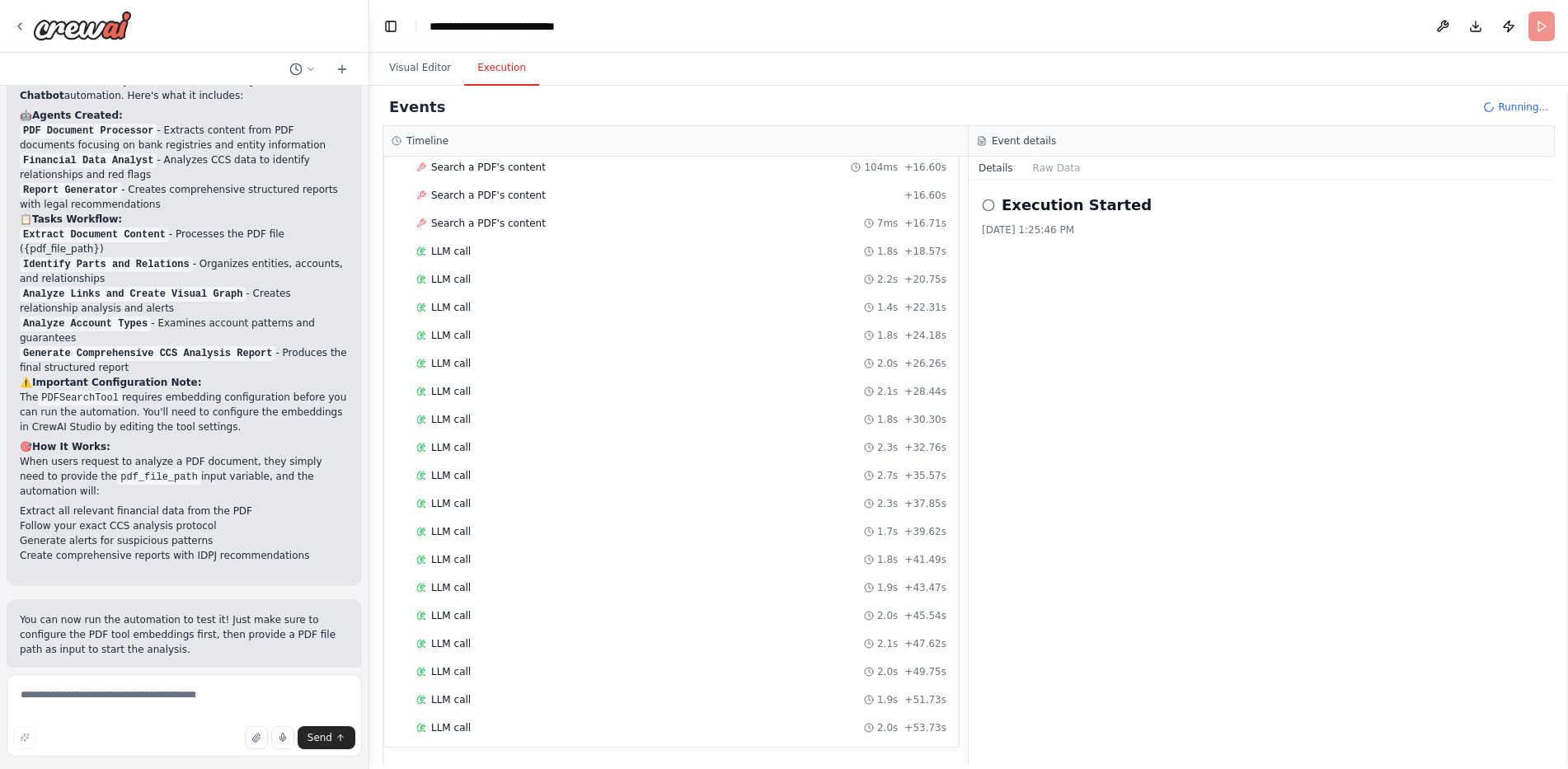
click at [1504, 108] on div "Running..." at bounding box center [1516, 107] width 65 height 13
click at [1539, 24] on header "**********" at bounding box center [969, 26] width 1199 height 53
click at [1506, 21] on button "Publish" at bounding box center [1509, 26] width 26 height 30
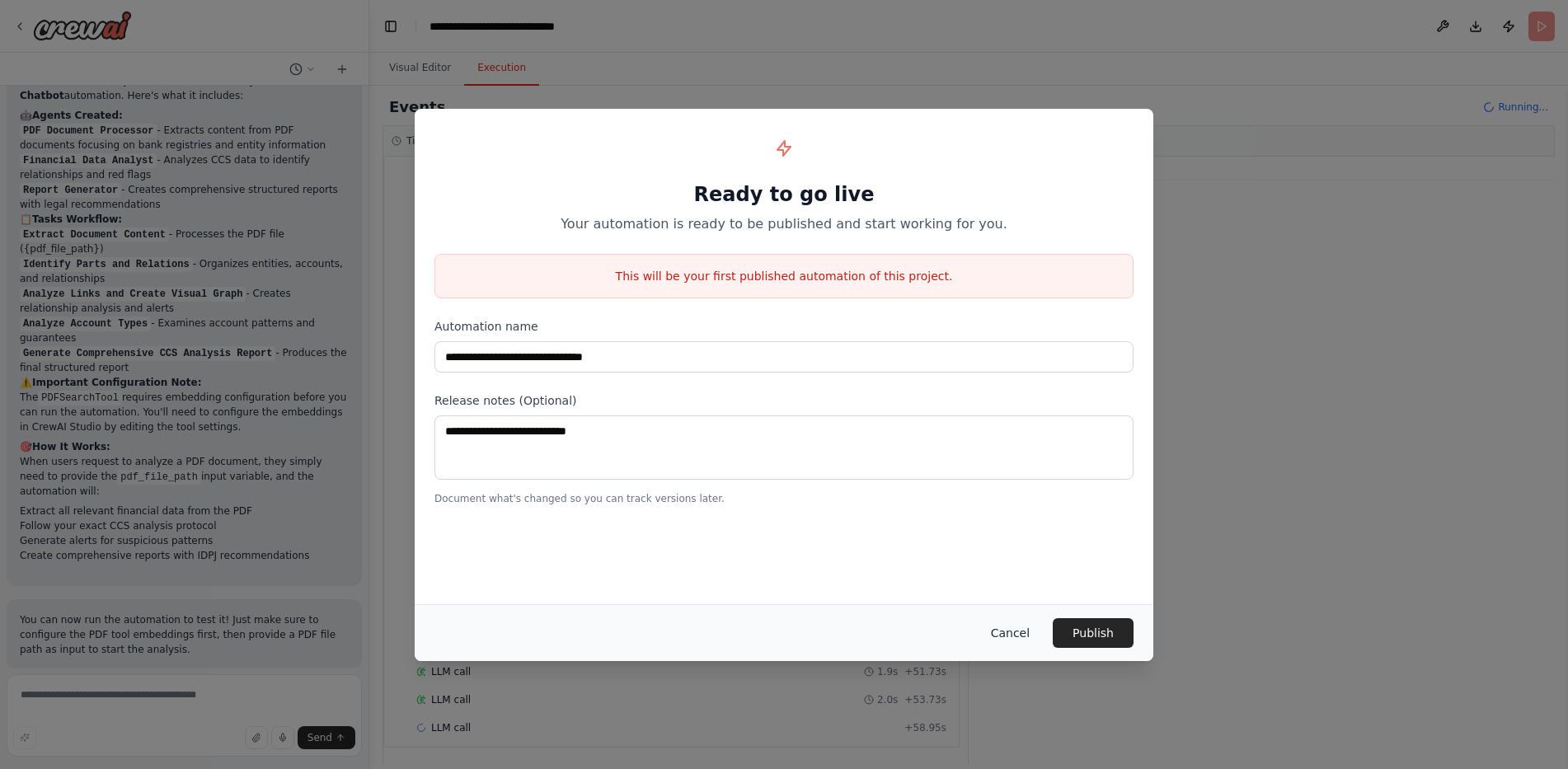
click at [1018, 639] on button "Cancel" at bounding box center [1011, 633] width 65 height 30
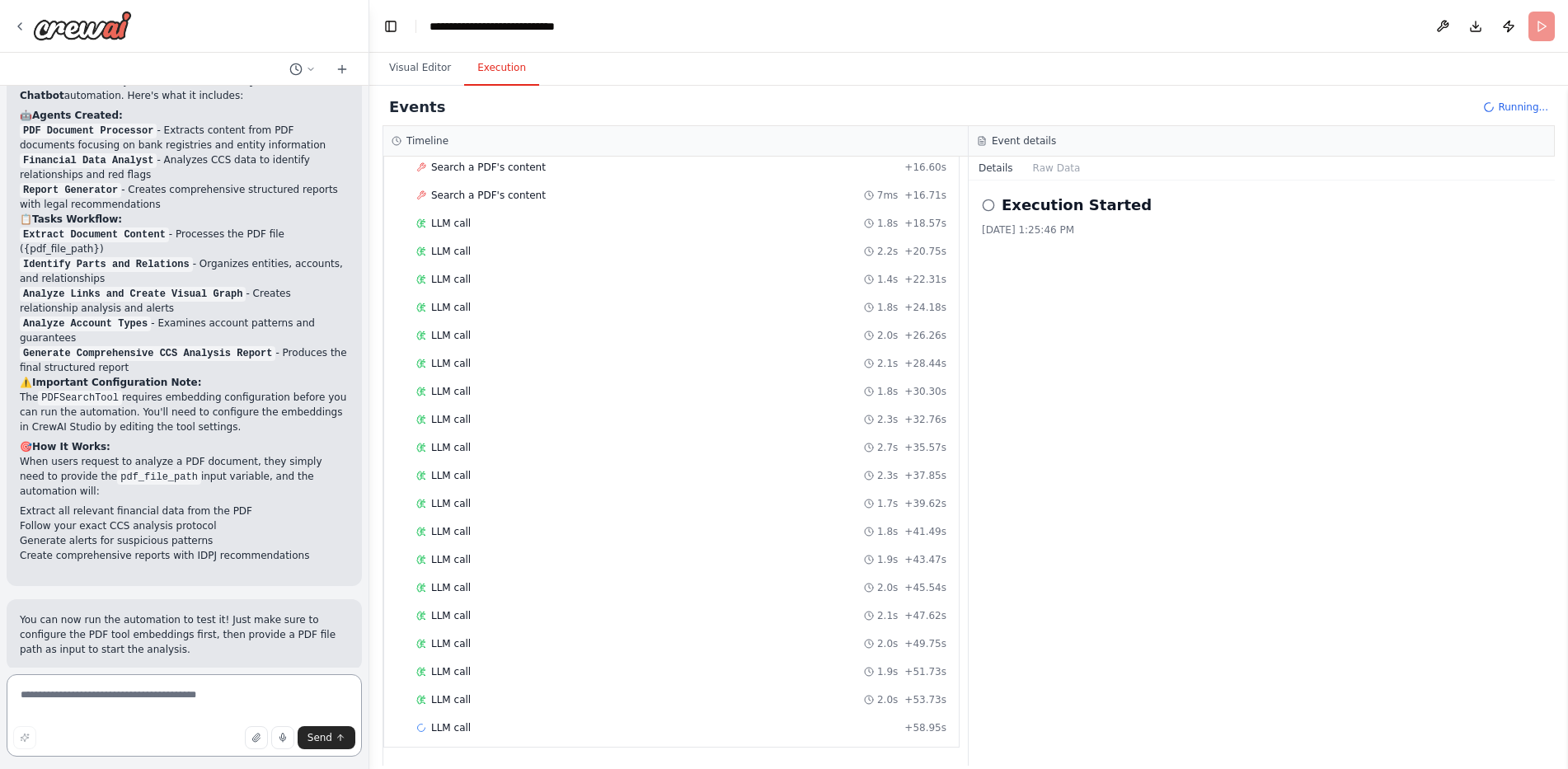
click at [87, 721] on textarea at bounding box center [184, 716] width 355 height 82
click at [94, 707] on textarea at bounding box center [184, 716] width 355 height 82
type textarea "**********"
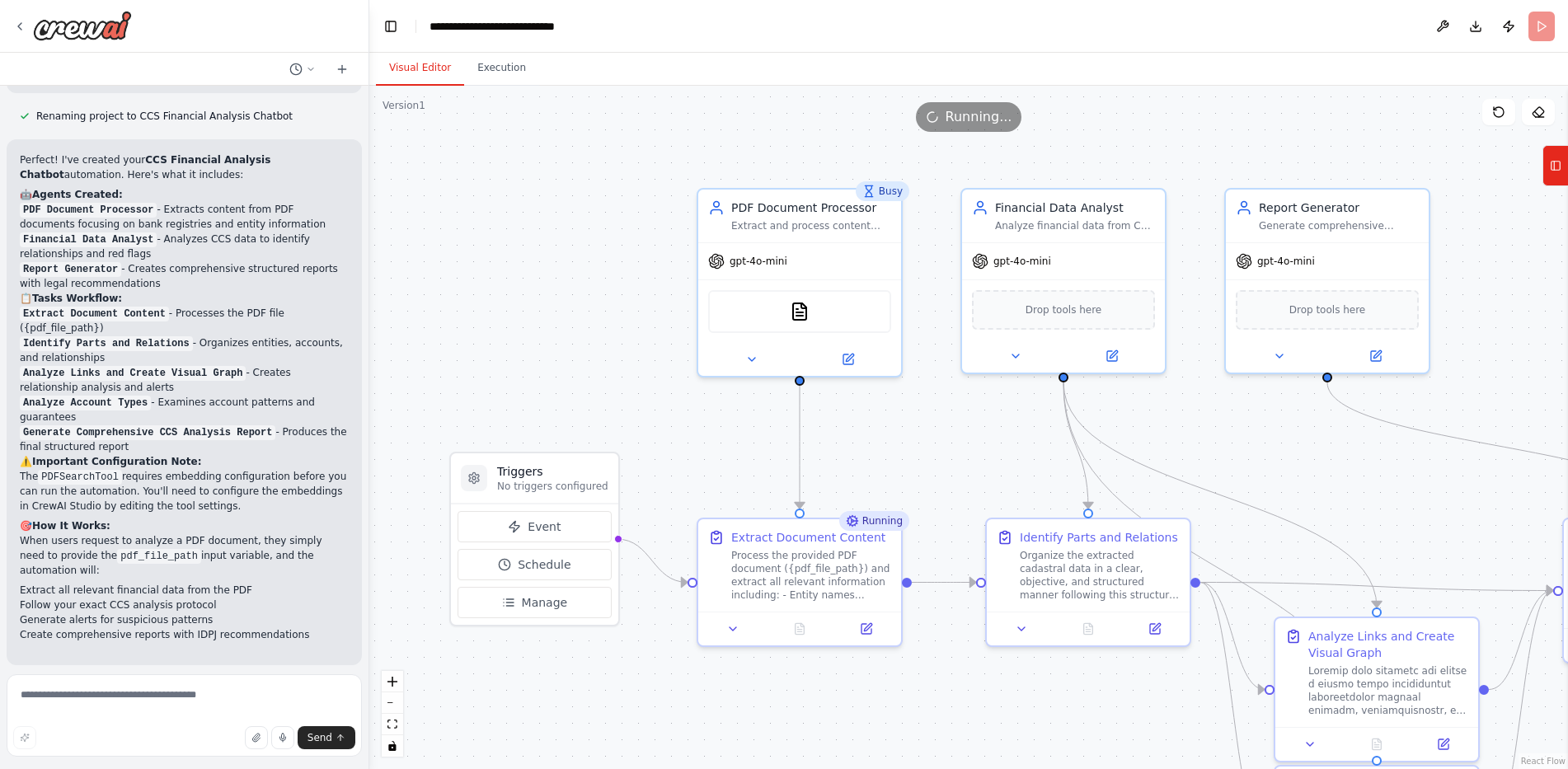
click at [420, 56] on button "Visual Editor" at bounding box center [420, 68] width 89 height 34
click at [1553, 166] on icon at bounding box center [1556, 166] width 11 height 26
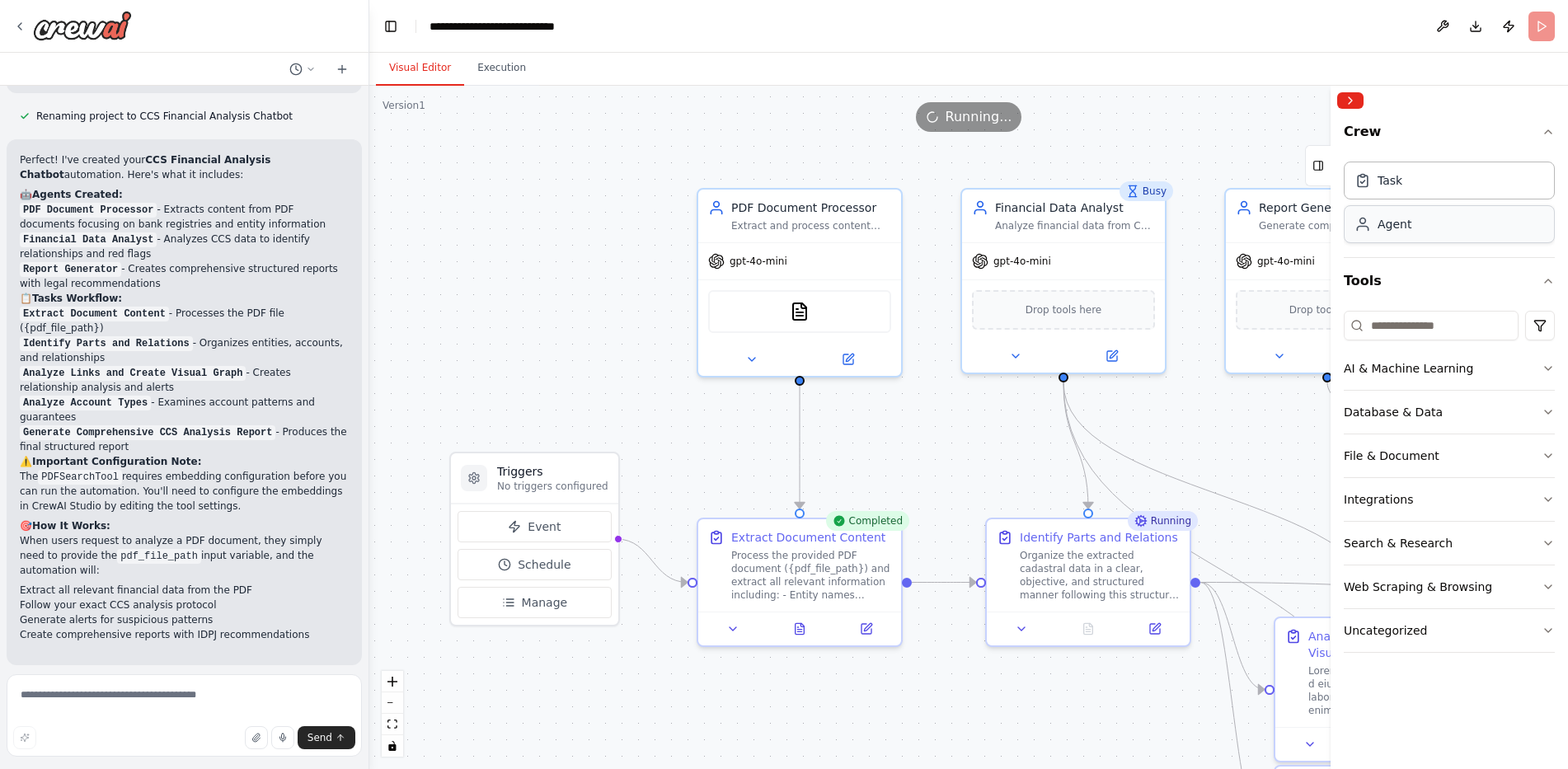
click at [1432, 228] on div "Agent" at bounding box center [1450, 224] width 211 height 38
click at [1438, 219] on div "Agent" at bounding box center [1450, 224] width 211 height 38
click at [1411, 184] on div "Task" at bounding box center [1450, 179] width 211 height 38
click at [1439, 27] on button at bounding box center [1443, 26] width 26 height 30
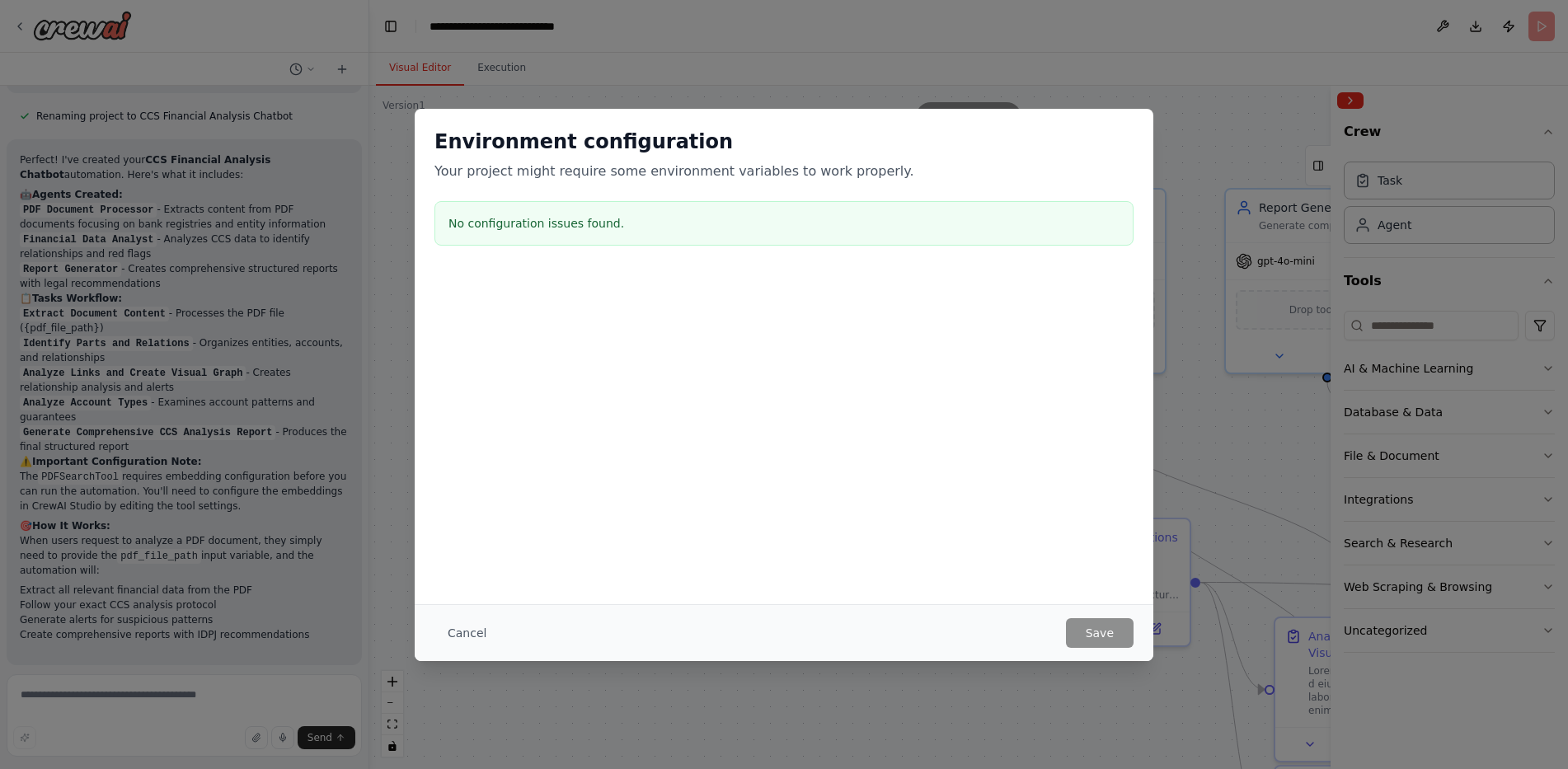
click at [1140, 94] on div "Environment configuration Your project might require some environment variables…" at bounding box center [784, 384] width 1568 height 769
click at [1221, 177] on div "Environment configuration Your project might require some environment variables…" at bounding box center [784, 384] width 1568 height 769
click at [459, 639] on button "Cancel" at bounding box center [467, 633] width 65 height 30
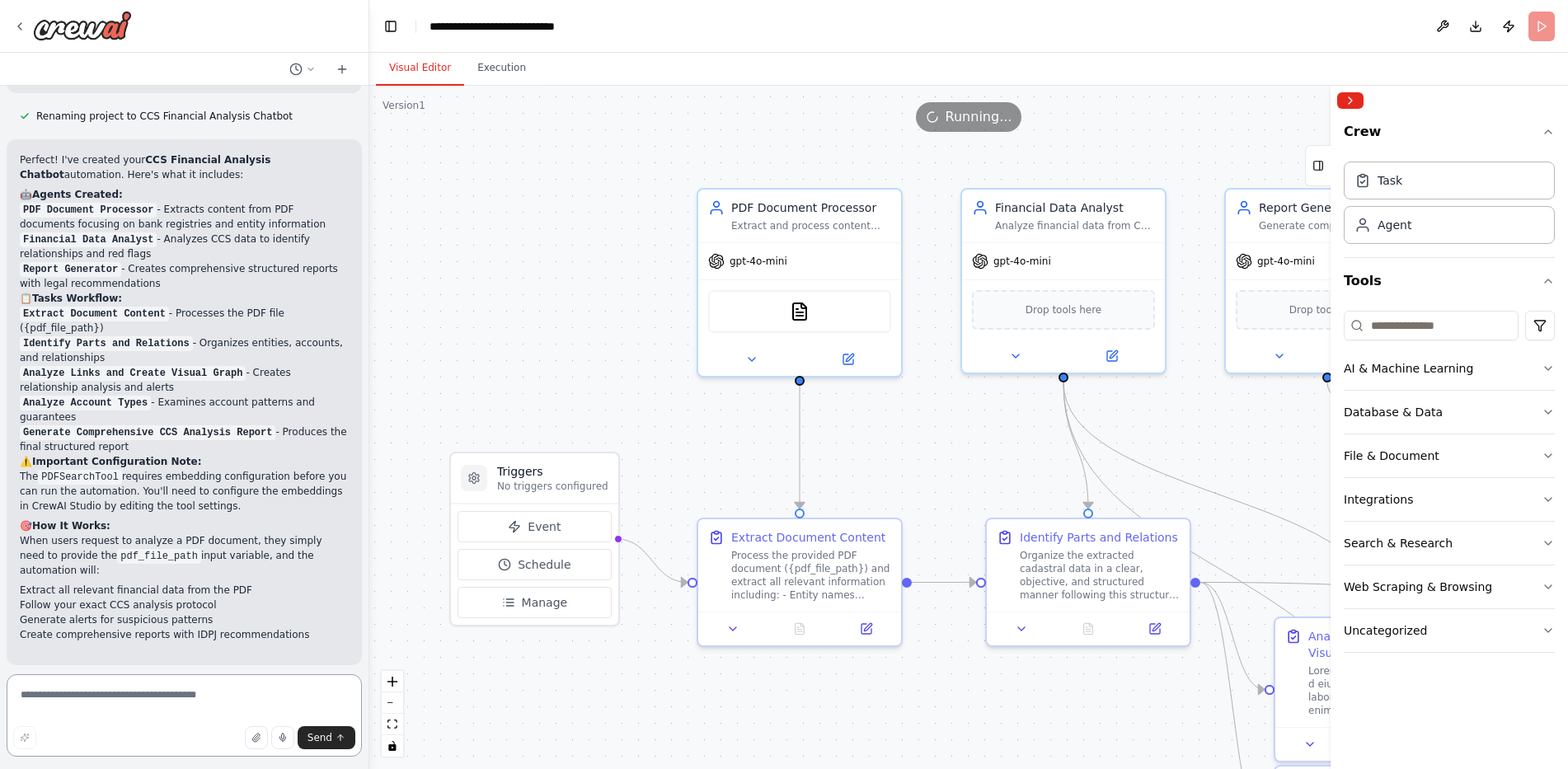
click at [146, 702] on textarea at bounding box center [184, 716] width 355 height 82
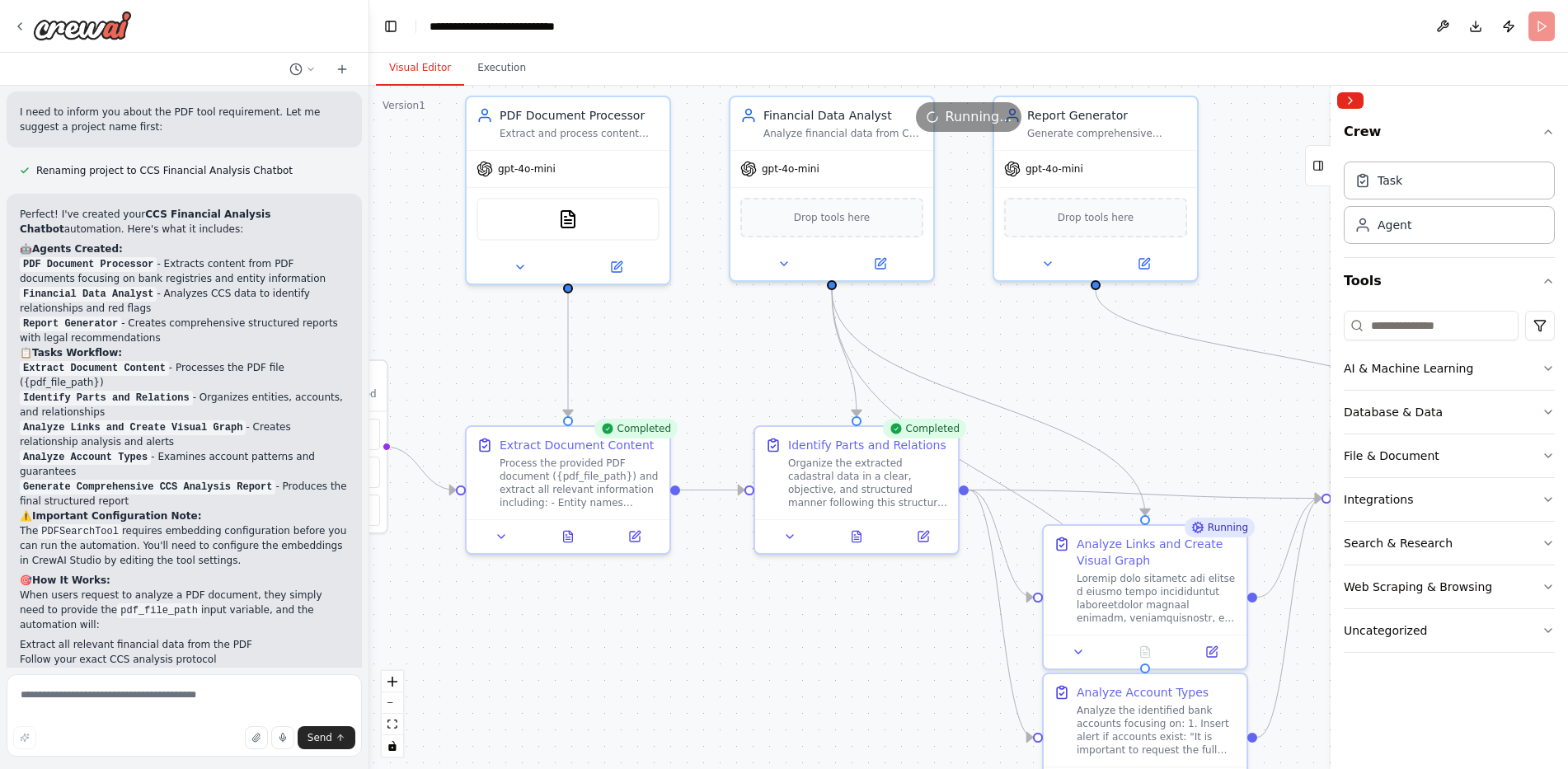
drag, startPoint x: 733, startPoint y: 384, endPoint x: 751, endPoint y: 368, distance: 24.1
click at [698, 363] on div ".deletable-edge-delete-btn { width: 20px; height: 20px; border: 0px solid #ffff…" at bounding box center [969, 427] width 1199 height 683
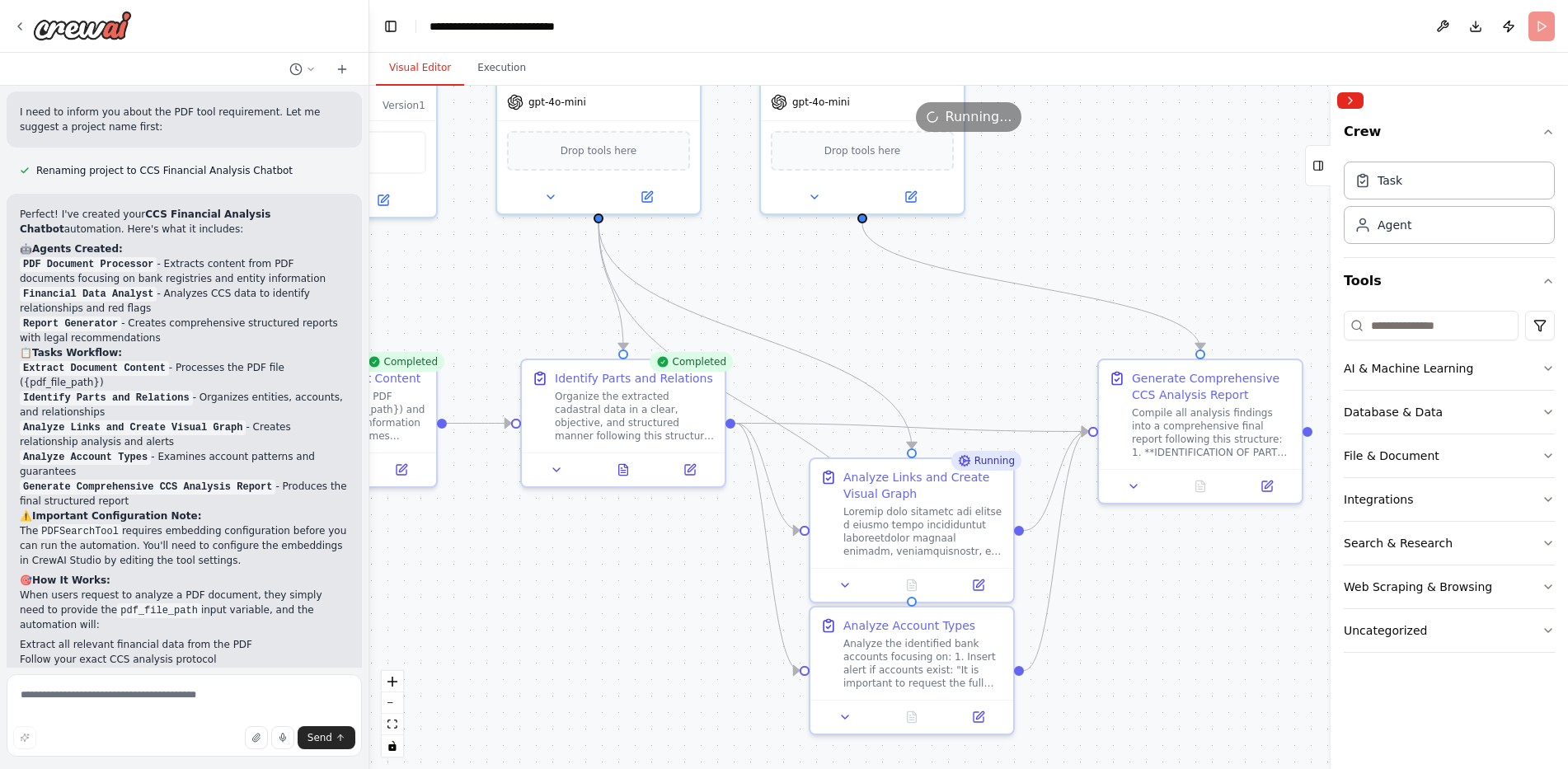
drag, startPoint x: 926, startPoint y: 372, endPoint x: 768, endPoint y: 315, distance: 168.0
click at [768, 315] on div ".deletable-edge-delete-btn { width: 20px; height: 20px; border: 0px solid #ffff…" at bounding box center [969, 427] width 1199 height 683
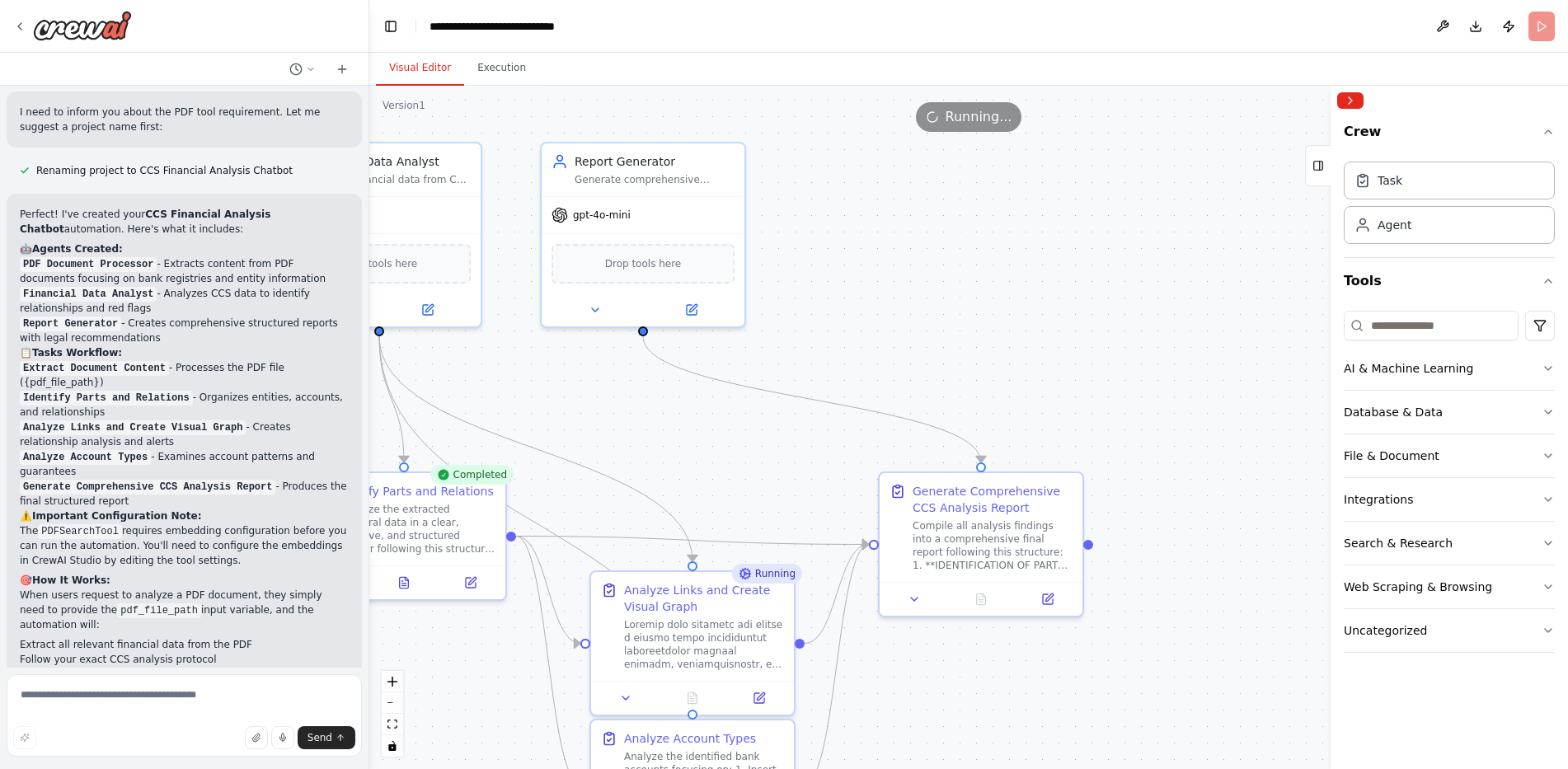
drag, startPoint x: 948, startPoint y: 361, endPoint x: 749, endPoint y: 512, distance: 249.8
click at [749, 512] on div ".deletable-edge-delete-btn { width: 20px; height: 20px; border: 0px solid #ffff…" at bounding box center [969, 427] width 1199 height 683
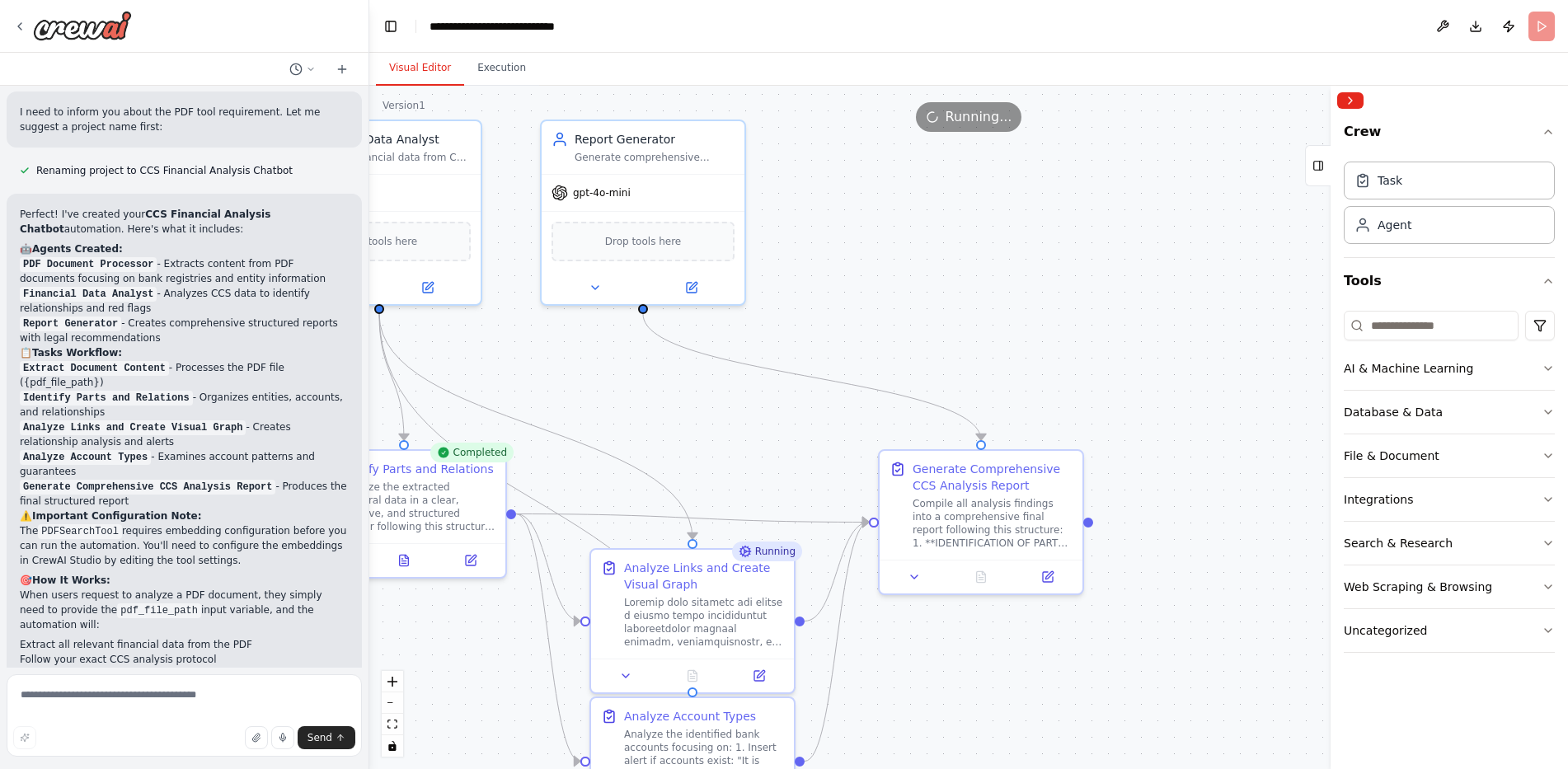
drag, startPoint x: 897, startPoint y: 357, endPoint x: 900, endPoint y: 239, distance: 118.0
click at [900, 239] on div ".deletable-edge-delete-btn { width: 20px; height: 20px; border: 0px solid #ffff…" at bounding box center [969, 427] width 1199 height 683
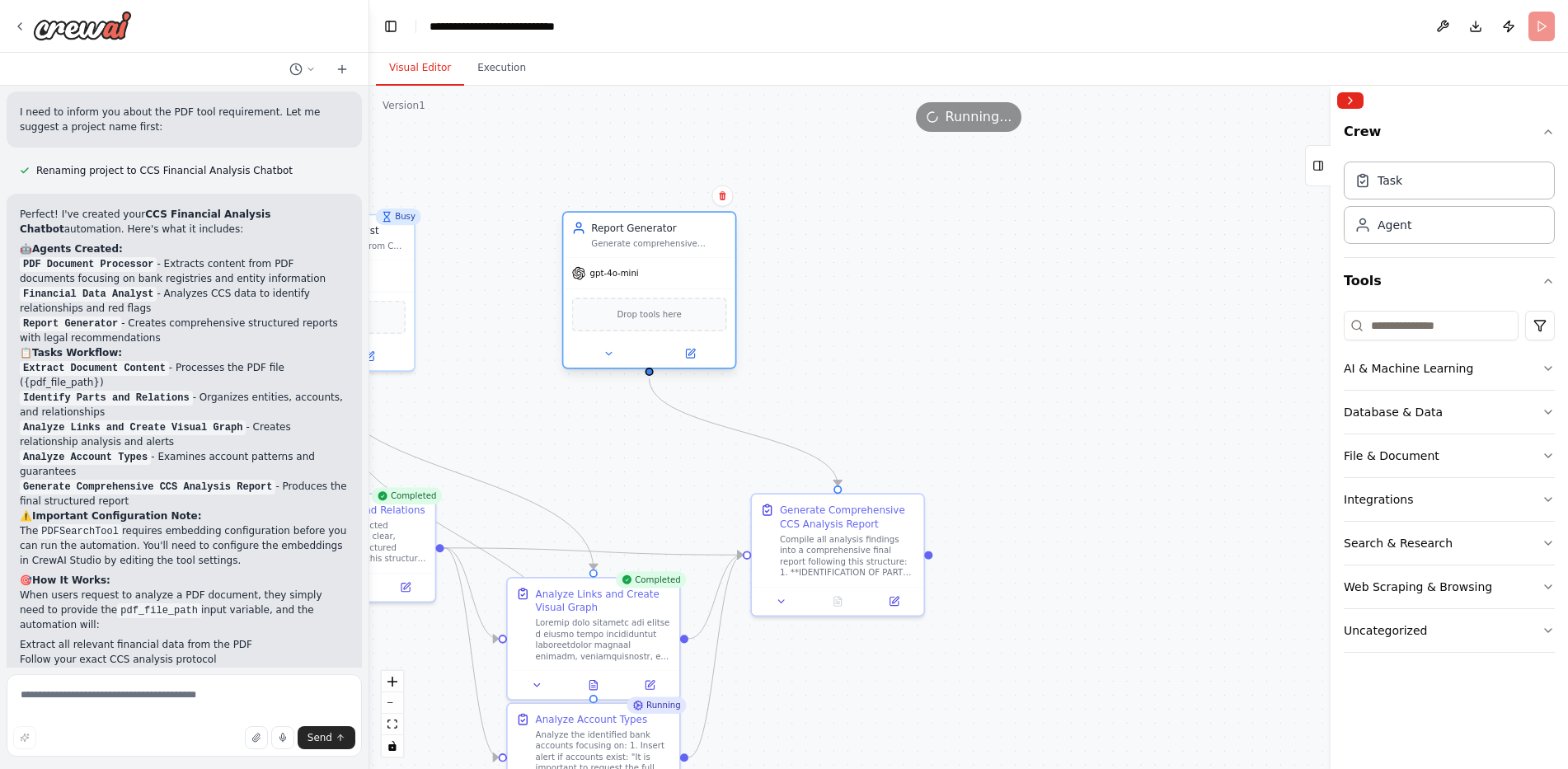
drag, startPoint x: 669, startPoint y: 227, endPoint x: 714, endPoint y: 232, distance: 45.3
click at [708, 233] on div "Report Generator" at bounding box center [658, 227] width 135 height 14
click at [804, 297] on div ".deletable-edge-delete-btn { width: 20px; height: 20px; border: 0px solid #ffff…" at bounding box center [969, 427] width 1199 height 683
click at [678, 419] on div ".deletable-edge-delete-btn { width: 20px; height: 20px; border: 0px solid #ffff…" at bounding box center [969, 427] width 1199 height 683
click at [695, 411] on icon "Edge from 883b878f-dedf-4278-8436-ff3651573532 to b3948a61-2797-4518-8538-72a2b…" at bounding box center [744, 432] width 189 height 107
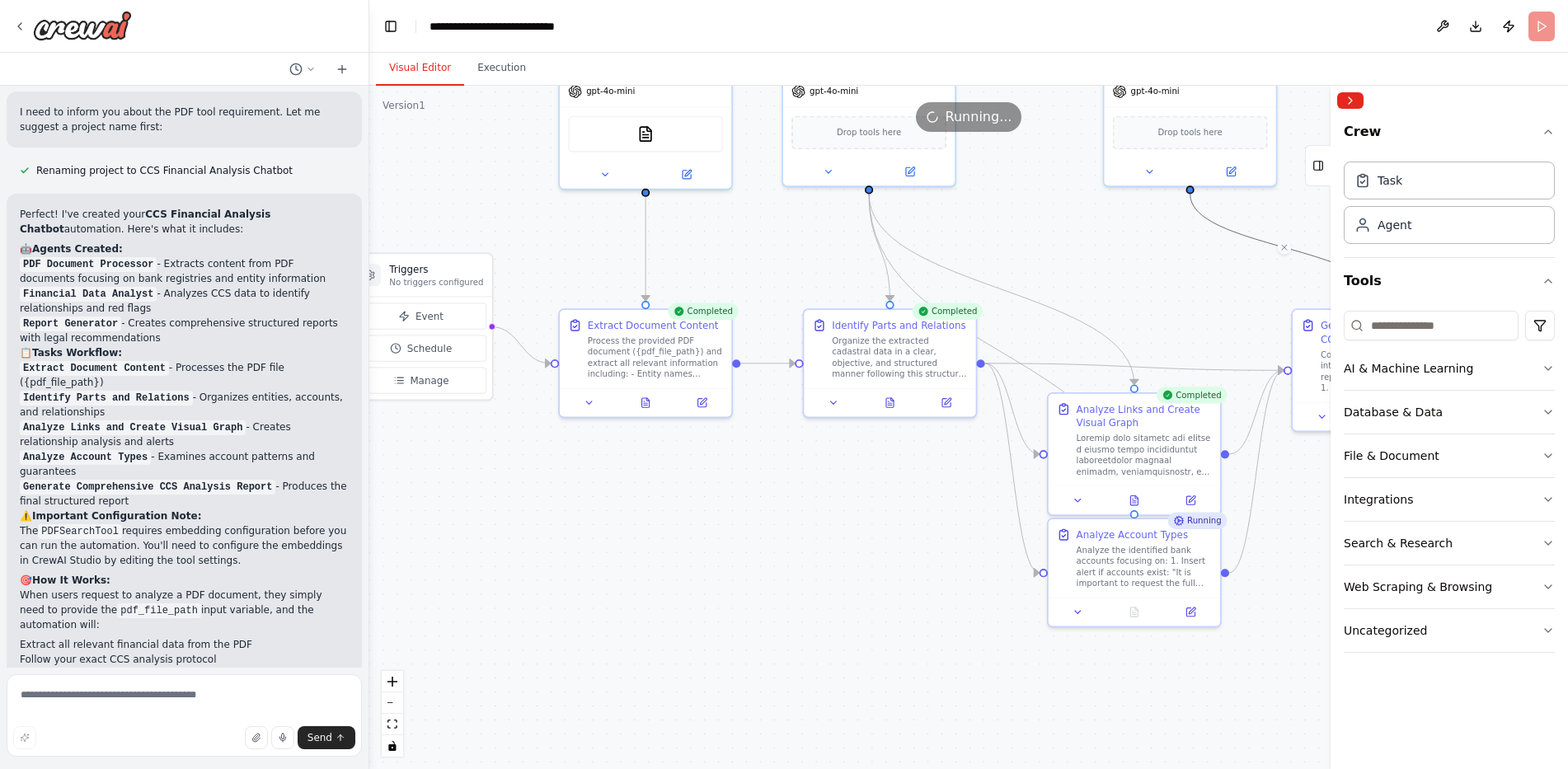
drag, startPoint x: 546, startPoint y: 460, endPoint x: 1075, endPoint y: 277, distance: 559.8
click at [1080, 277] on div ".deletable-edge-delete-btn { width: 20px; height: 20px; border: 0px solid #ffff…" at bounding box center [969, 427] width 1199 height 683
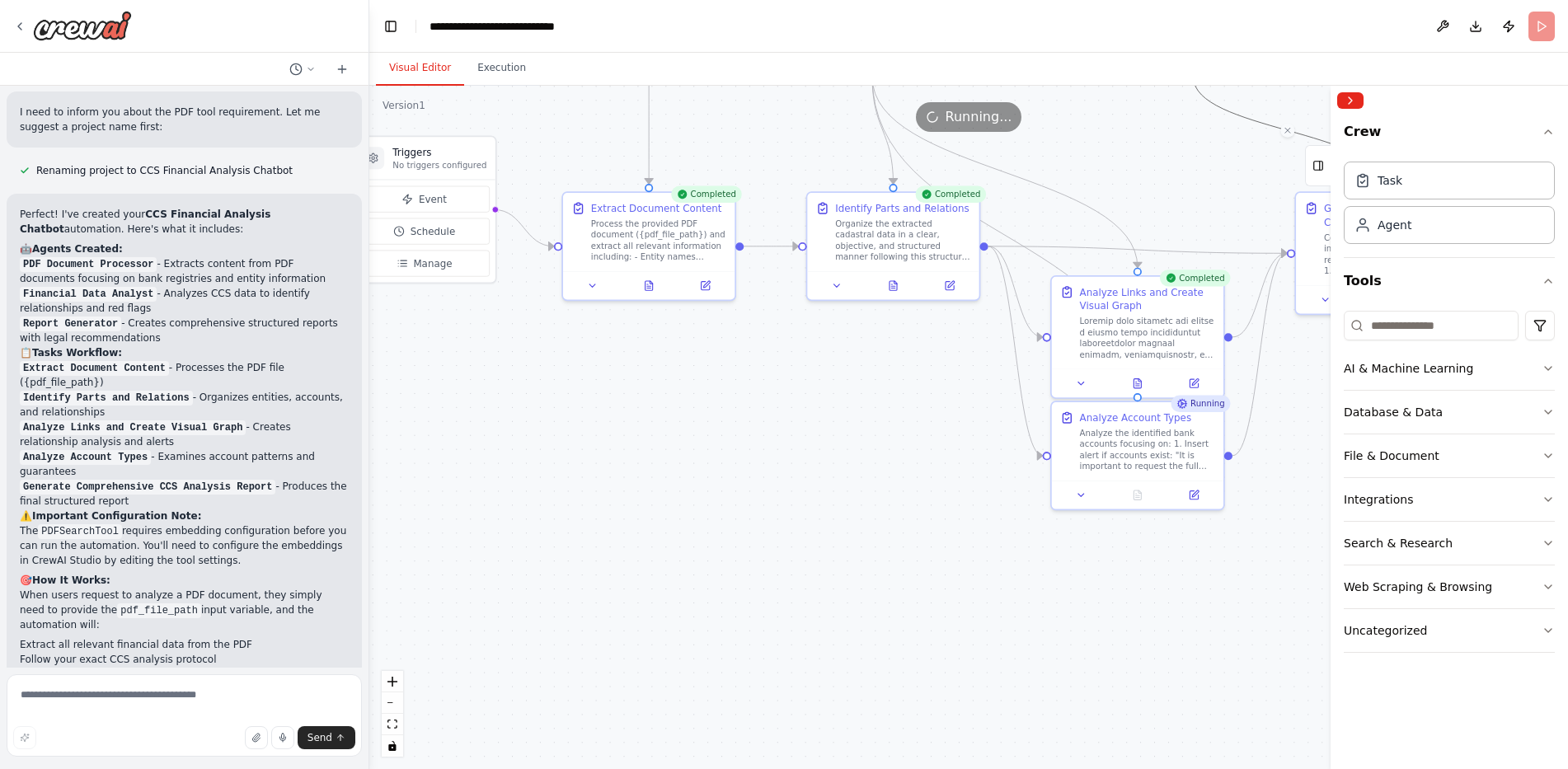
drag, startPoint x: 682, startPoint y: 590, endPoint x: 713, endPoint y: 460, distance: 133.6
click at [713, 460] on div ".deletable-edge-delete-btn { width: 20px; height: 20px; border: 0px solid #ffff…" at bounding box center [969, 427] width 1199 height 683
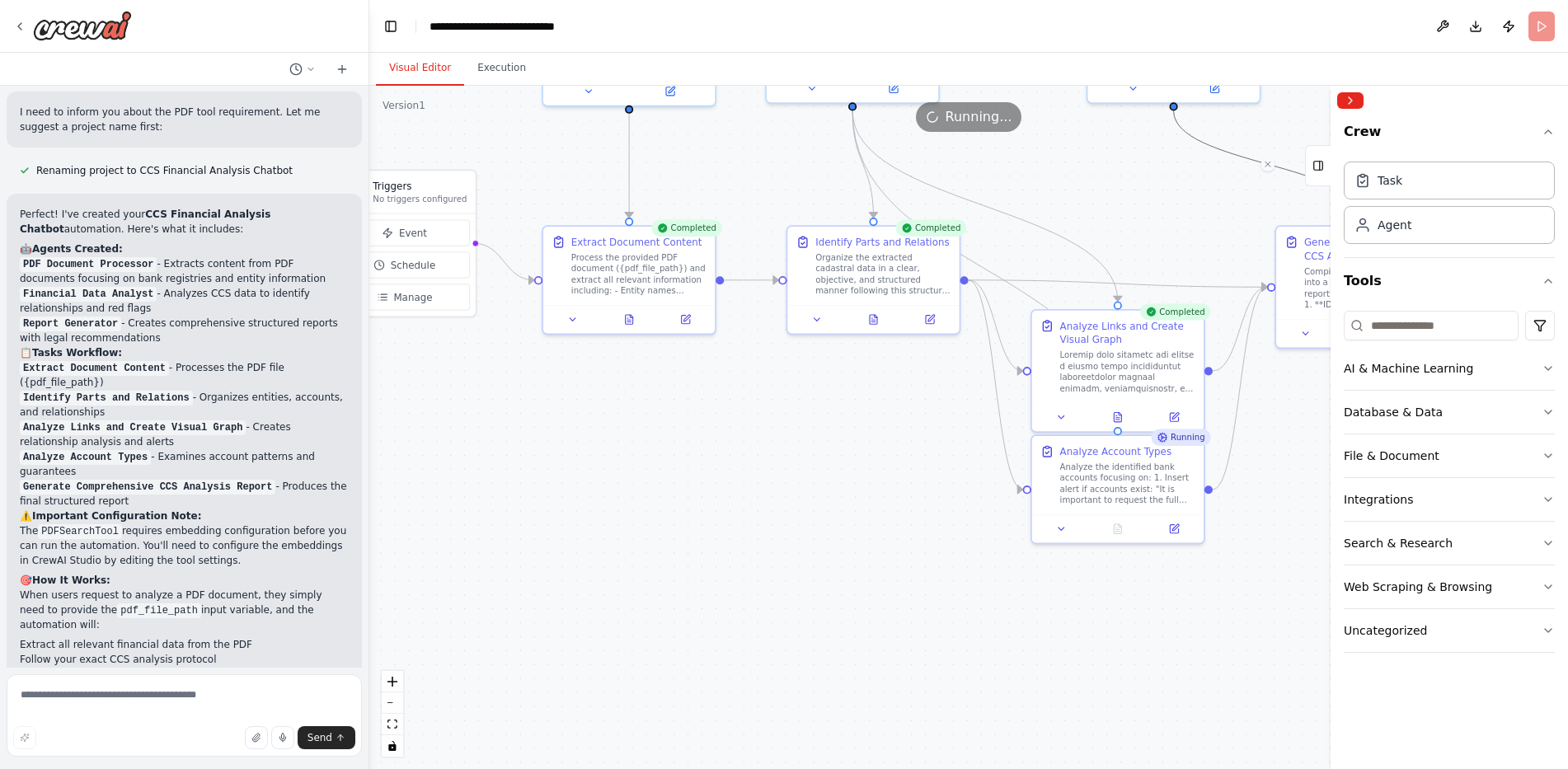
drag, startPoint x: 768, startPoint y: 494, endPoint x: 554, endPoint y: 715, distance: 307.6
click at [554, 716] on div ".deletable-edge-delete-btn { width: 20px; height: 20px; border: 0px solid #ffff…" at bounding box center [969, 427] width 1199 height 683
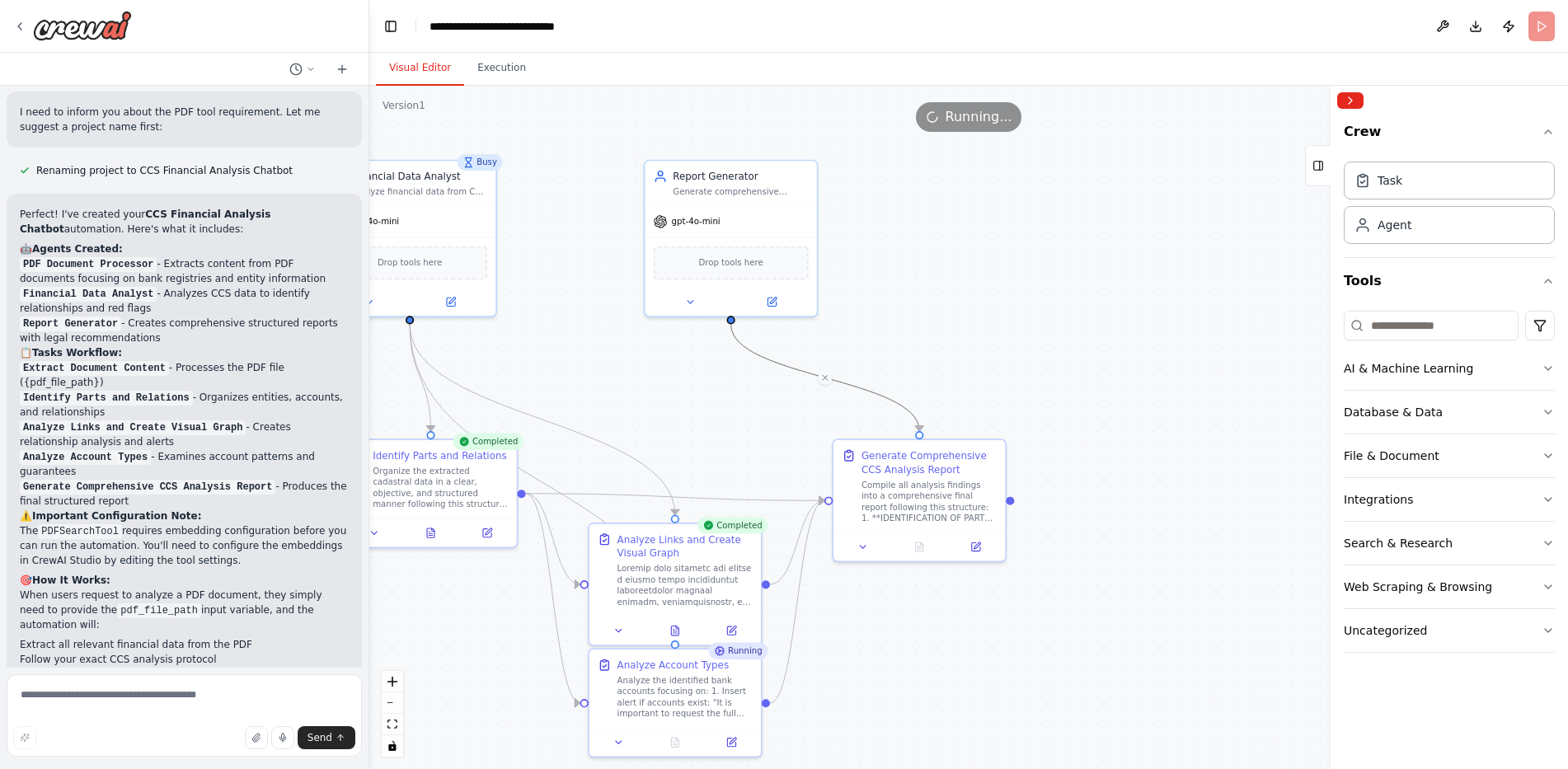
drag, startPoint x: 1147, startPoint y: 274, endPoint x: 813, endPoint y: 269, distance: 334.0
click at [813, 269] on div ".deletable-edge-delete-btn { width: 20px; height: 20px; border: 0px solid #ffff…" at bounding box center [969, 427] width 1199 height 683
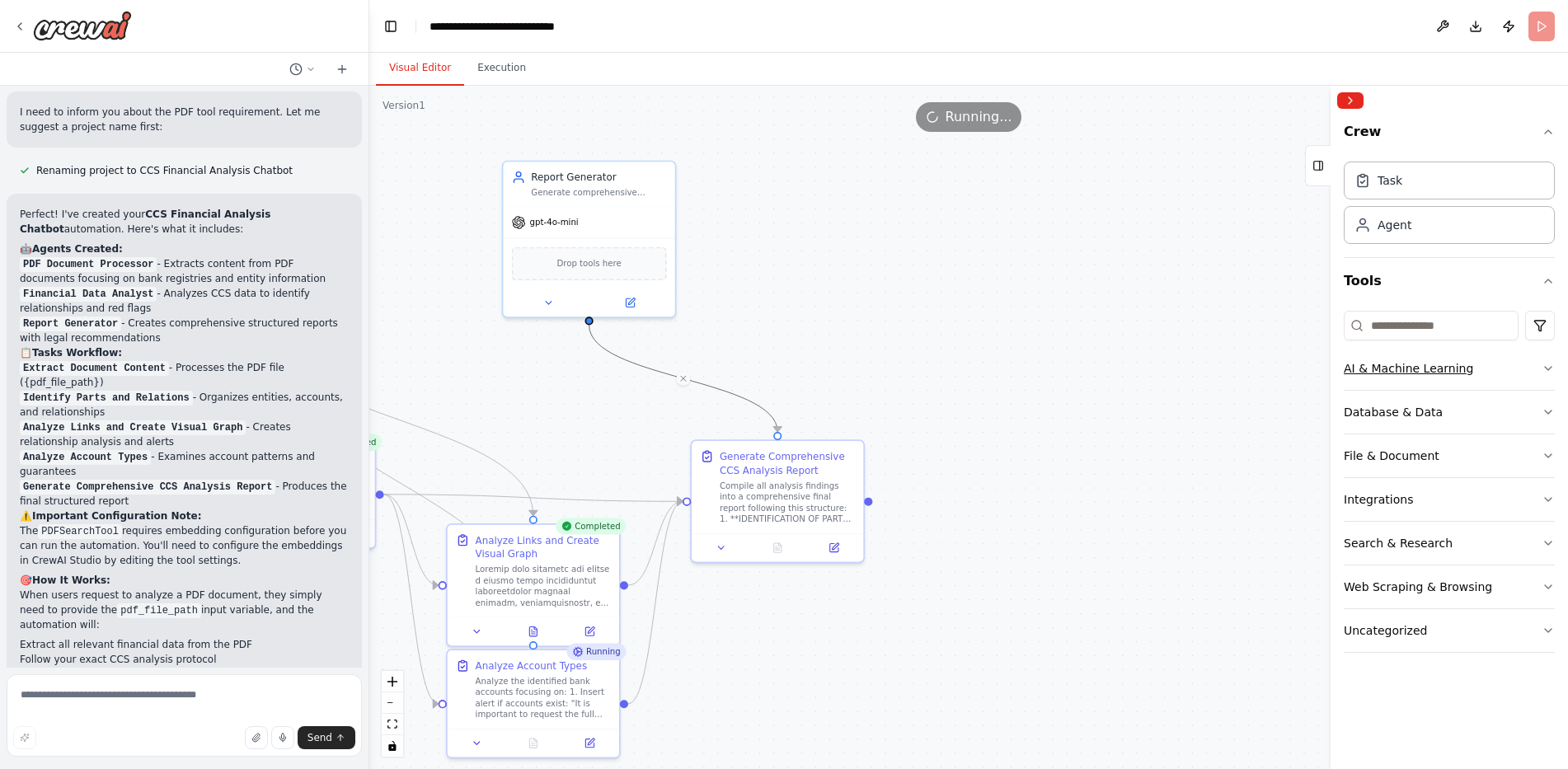
click at [1397, 370] on div "AI & Machine Learning" at bounding box center [1409, 369] width 130 height 17
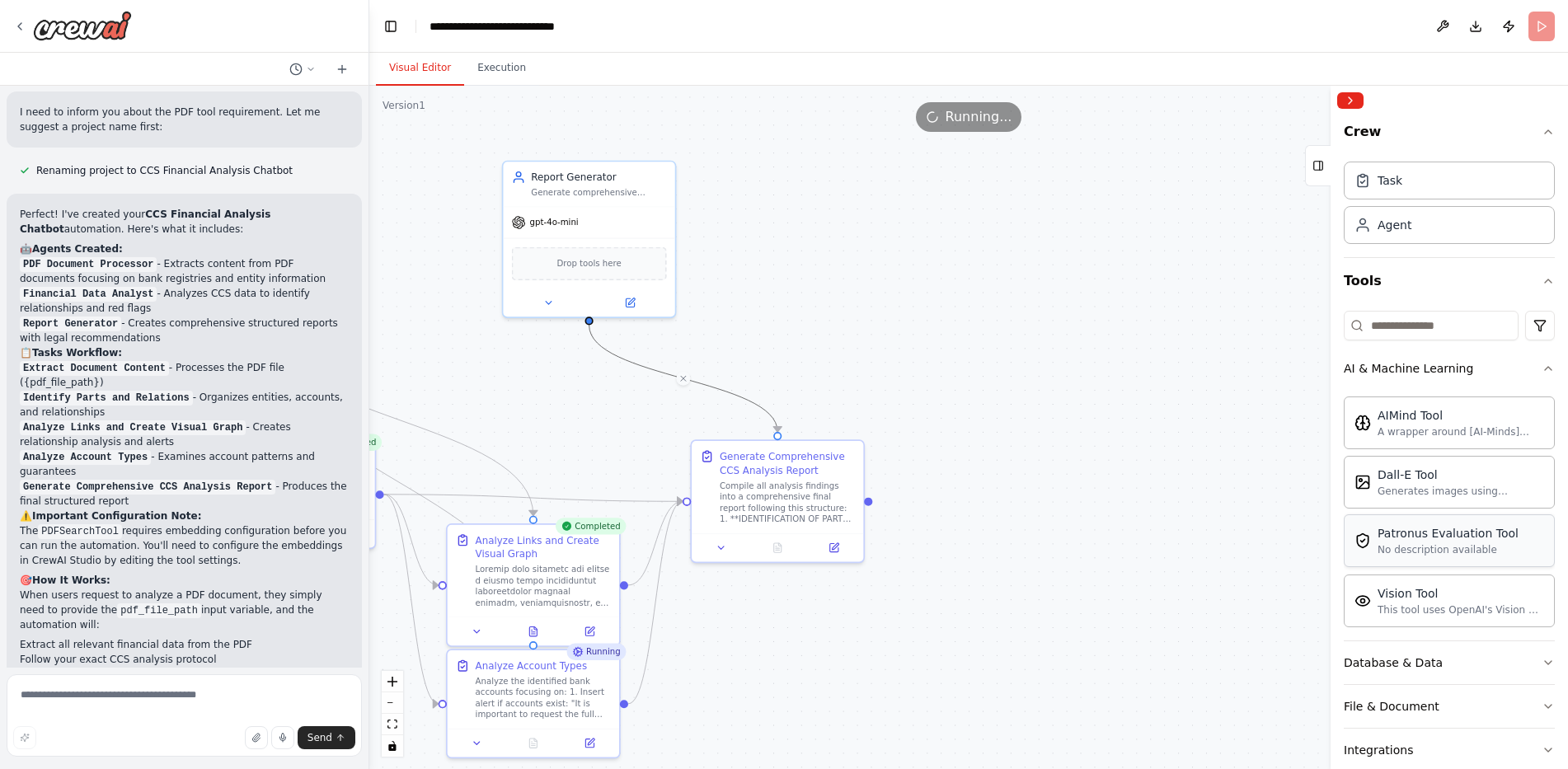
scroll to position [160, 0]
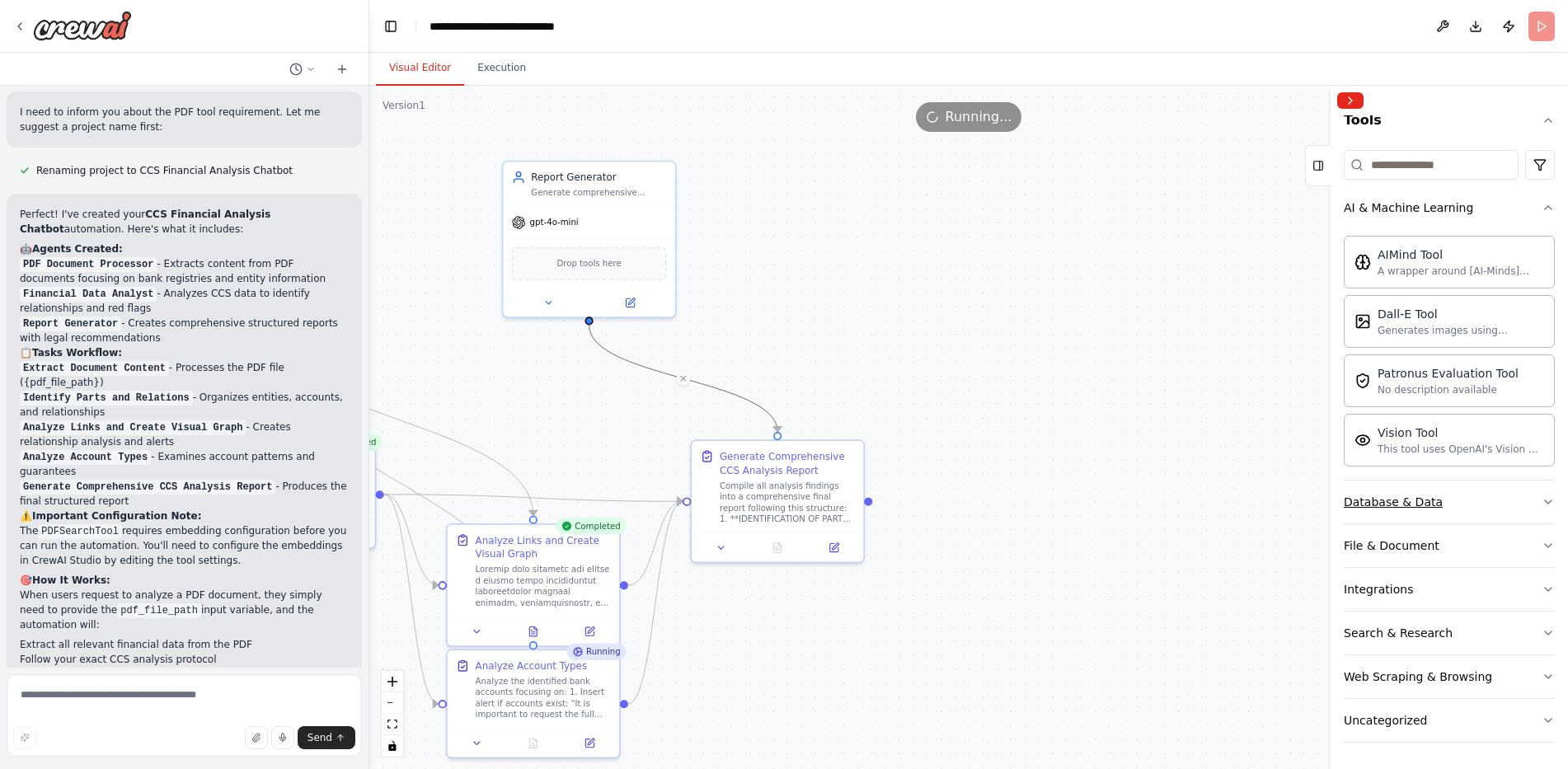
click at [1420, 507] on div "Database & Data" at bounding box center [1394, 502] width 99 height 17
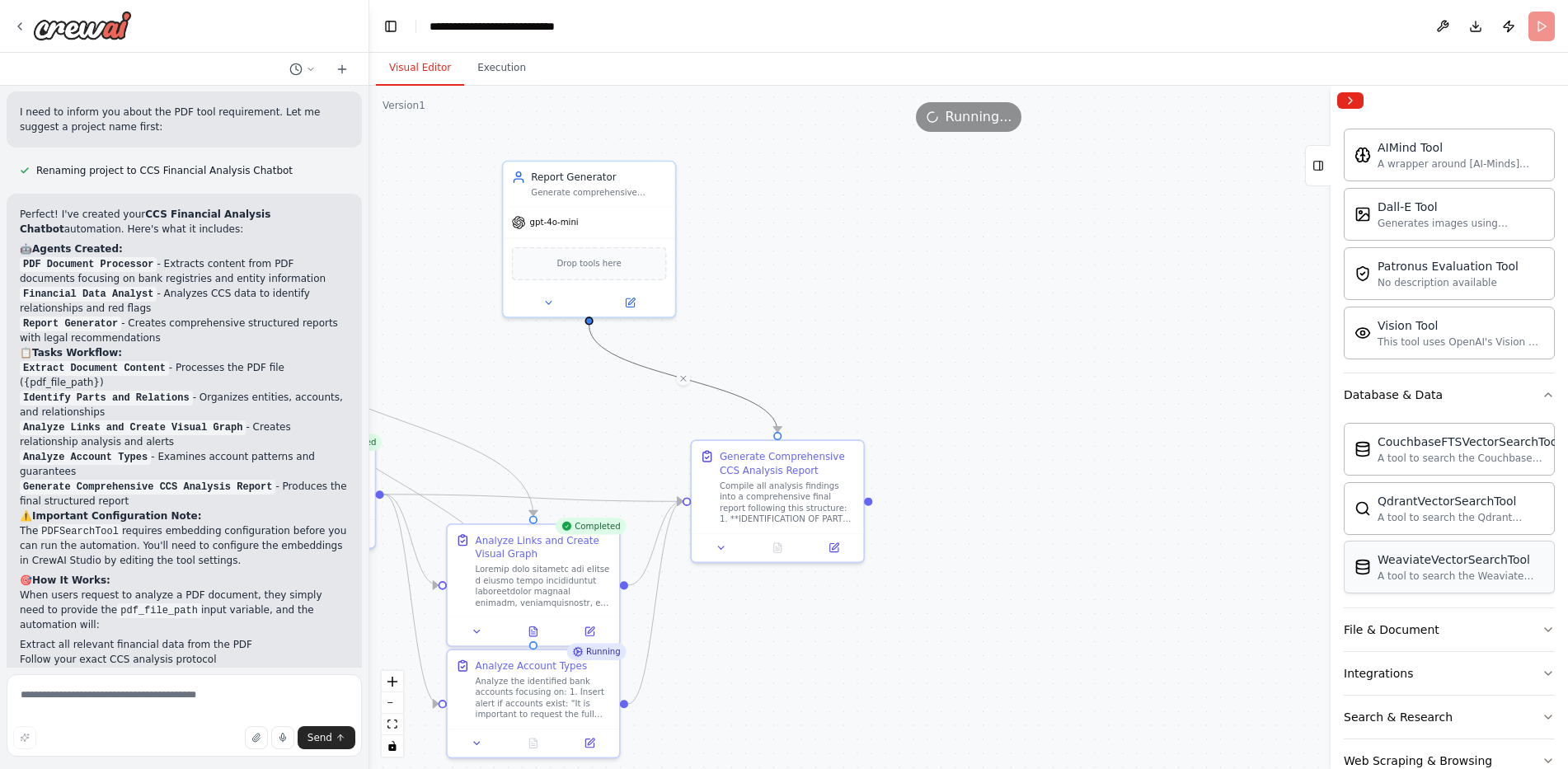
scroll to position [352, 0]
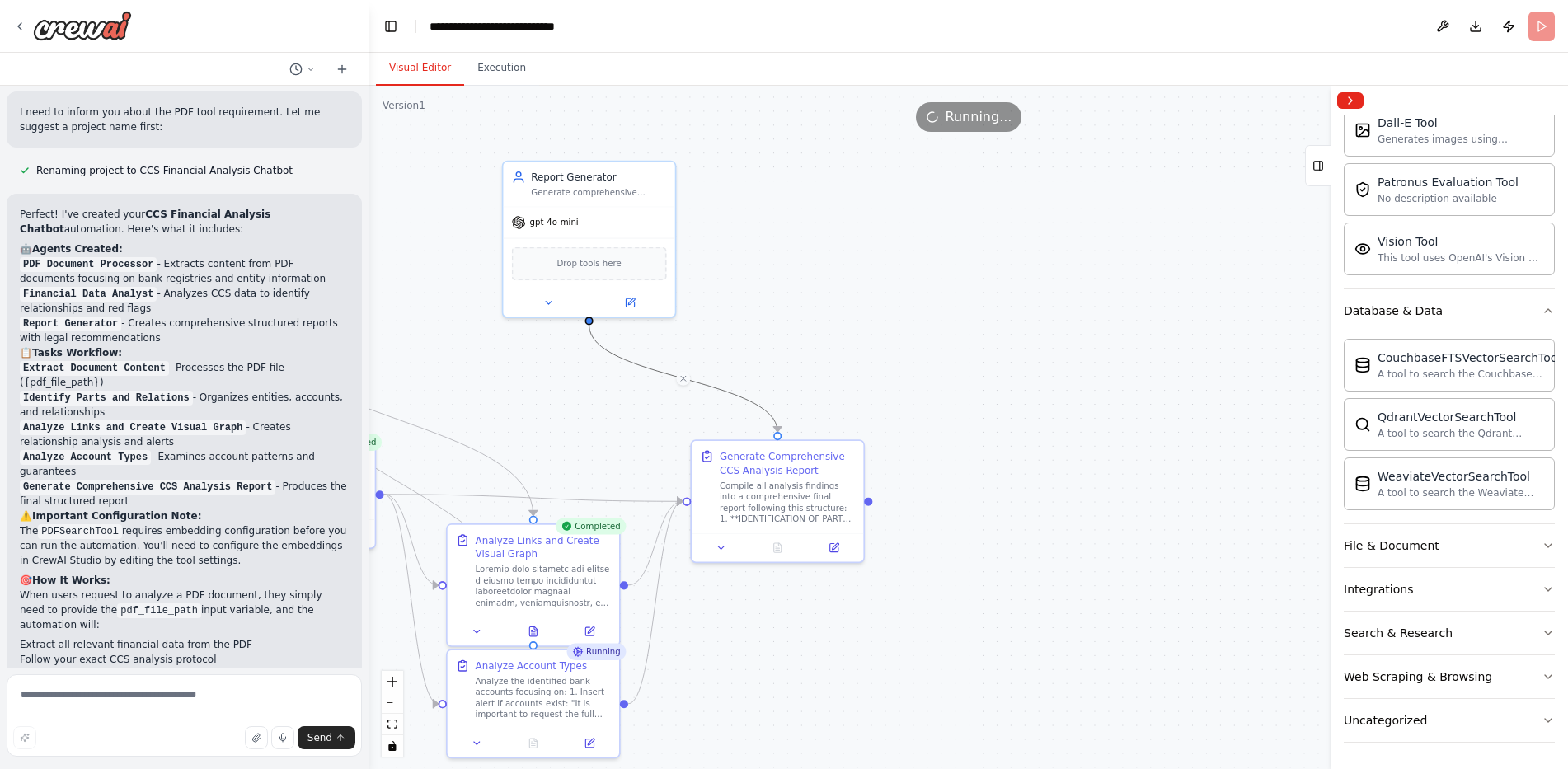
click at [1431, 546] on button "File & Document" at bounding box center [1450, 546] width 211 height 43
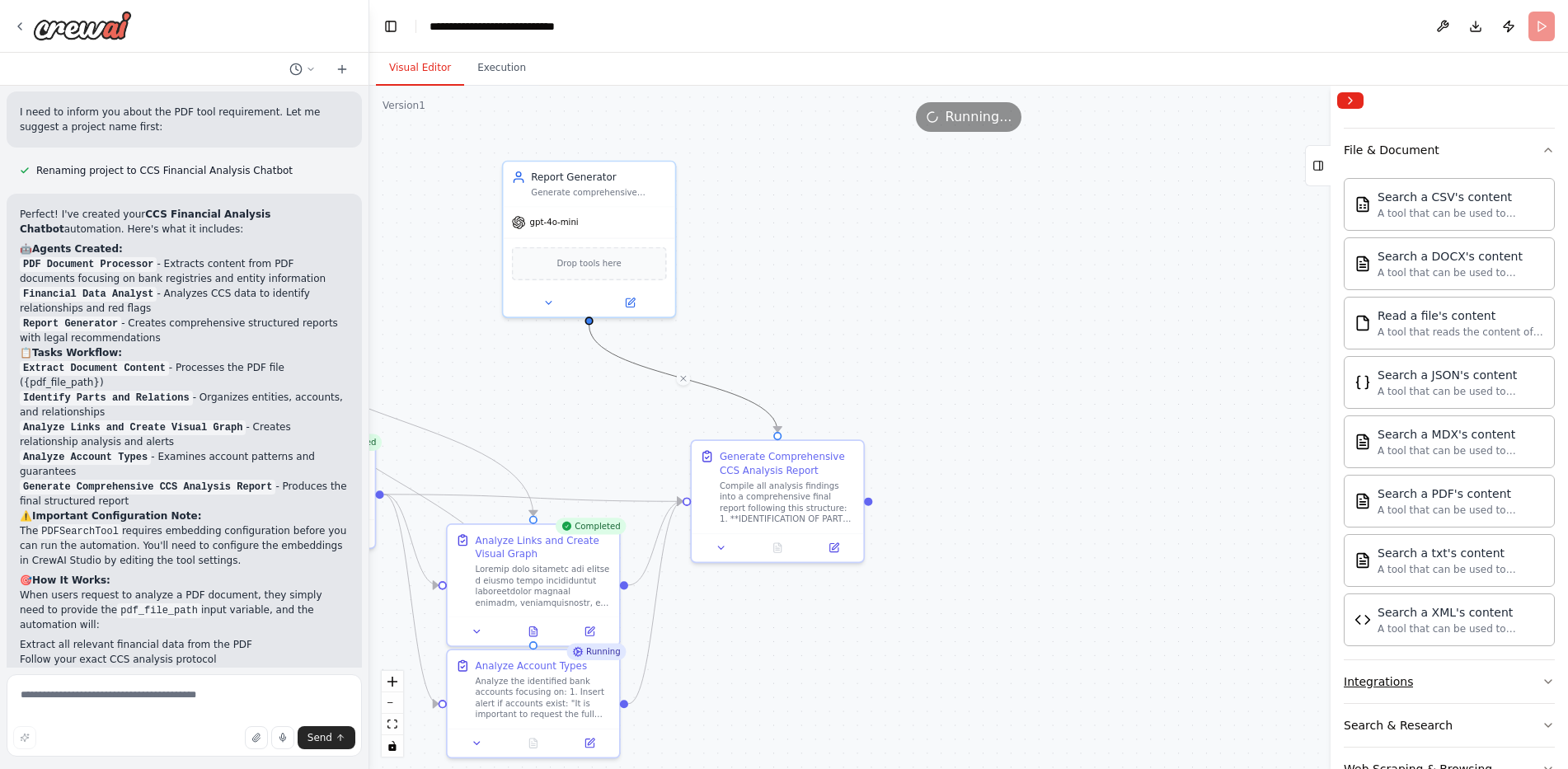
scroll to position [840, 0]
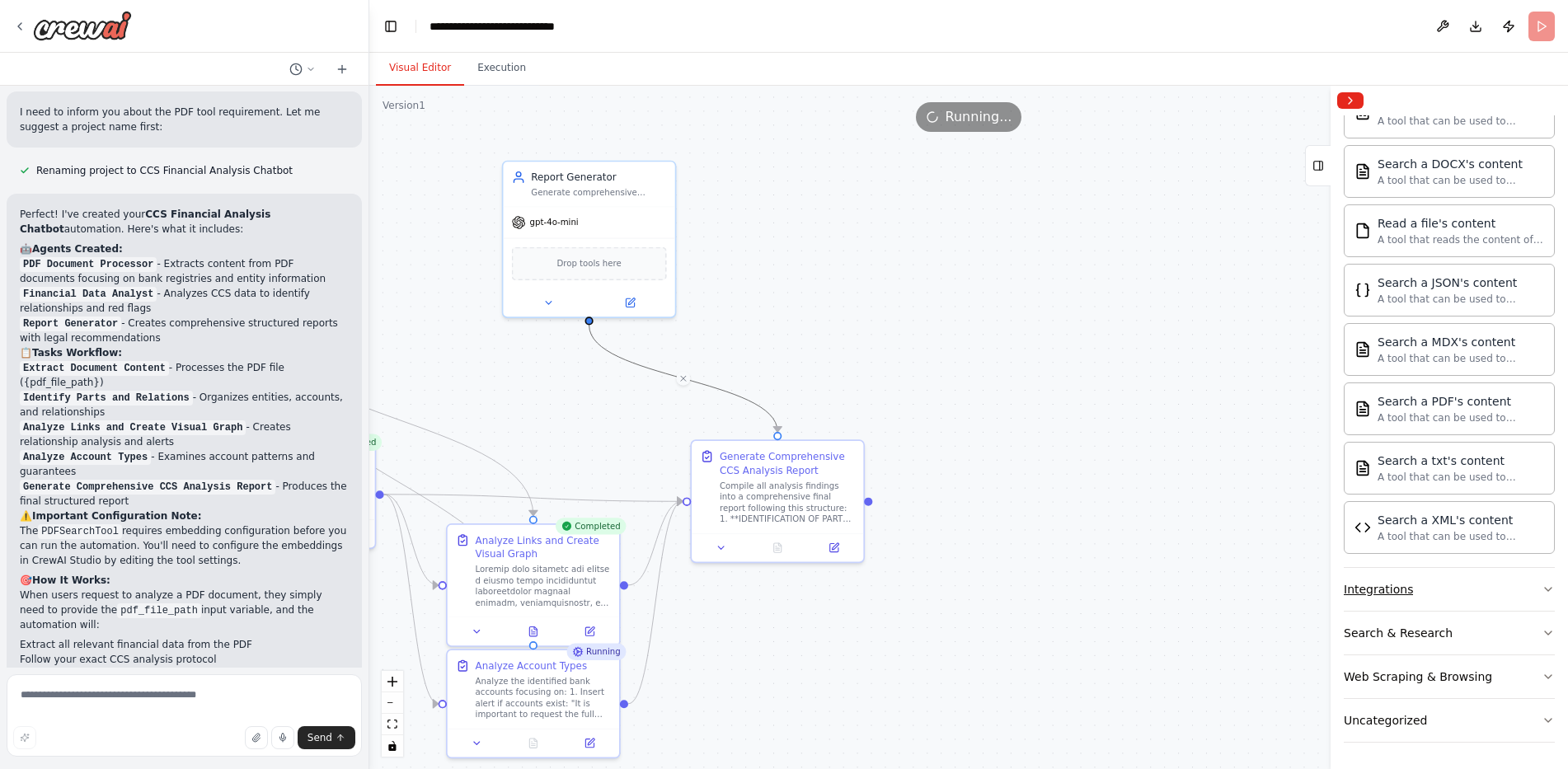
click at [1418, 589] on button "Integrations" at bounding box center [1450, 589] width 211 height 43
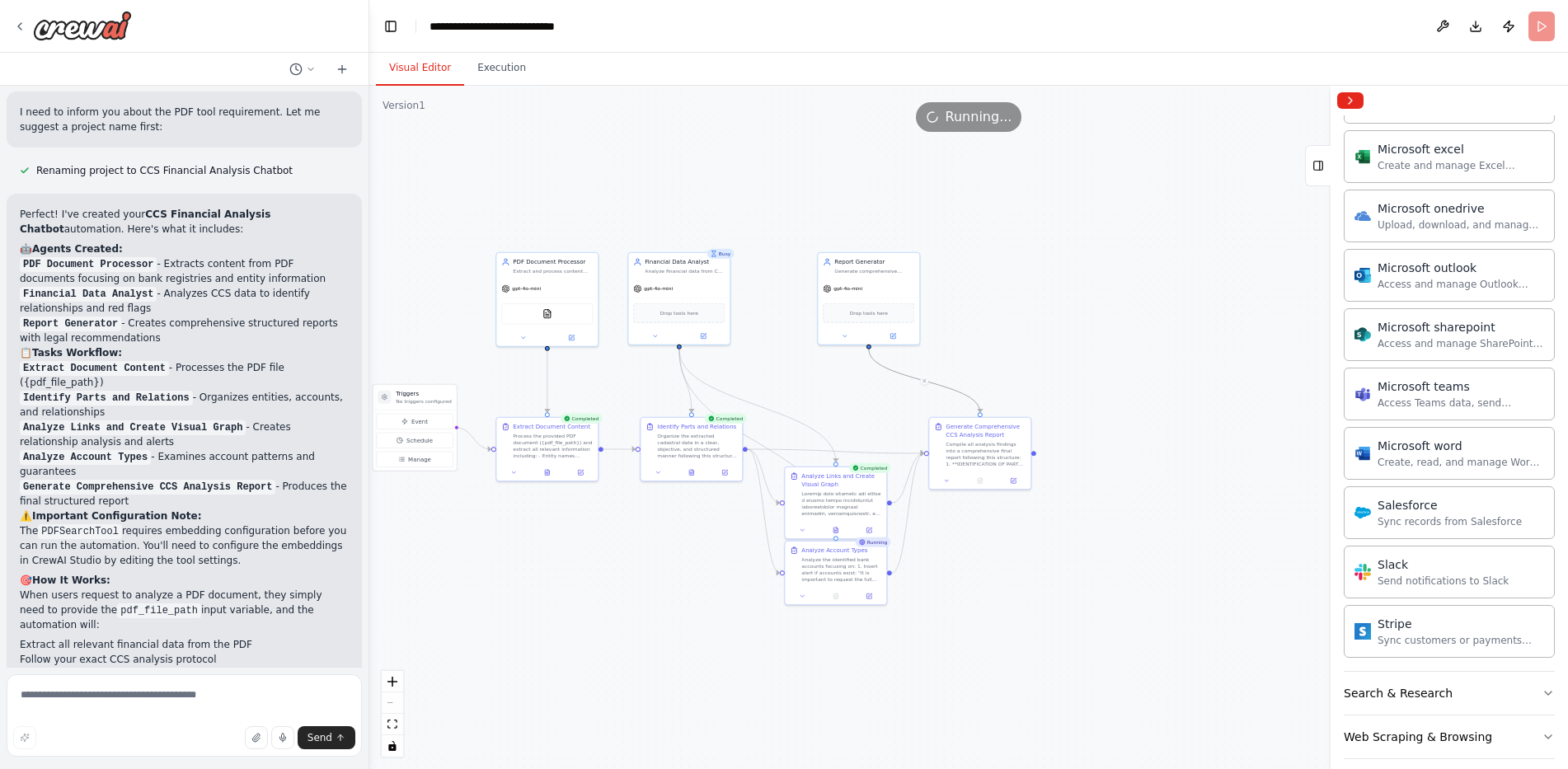
scroll to position [1862, 0]
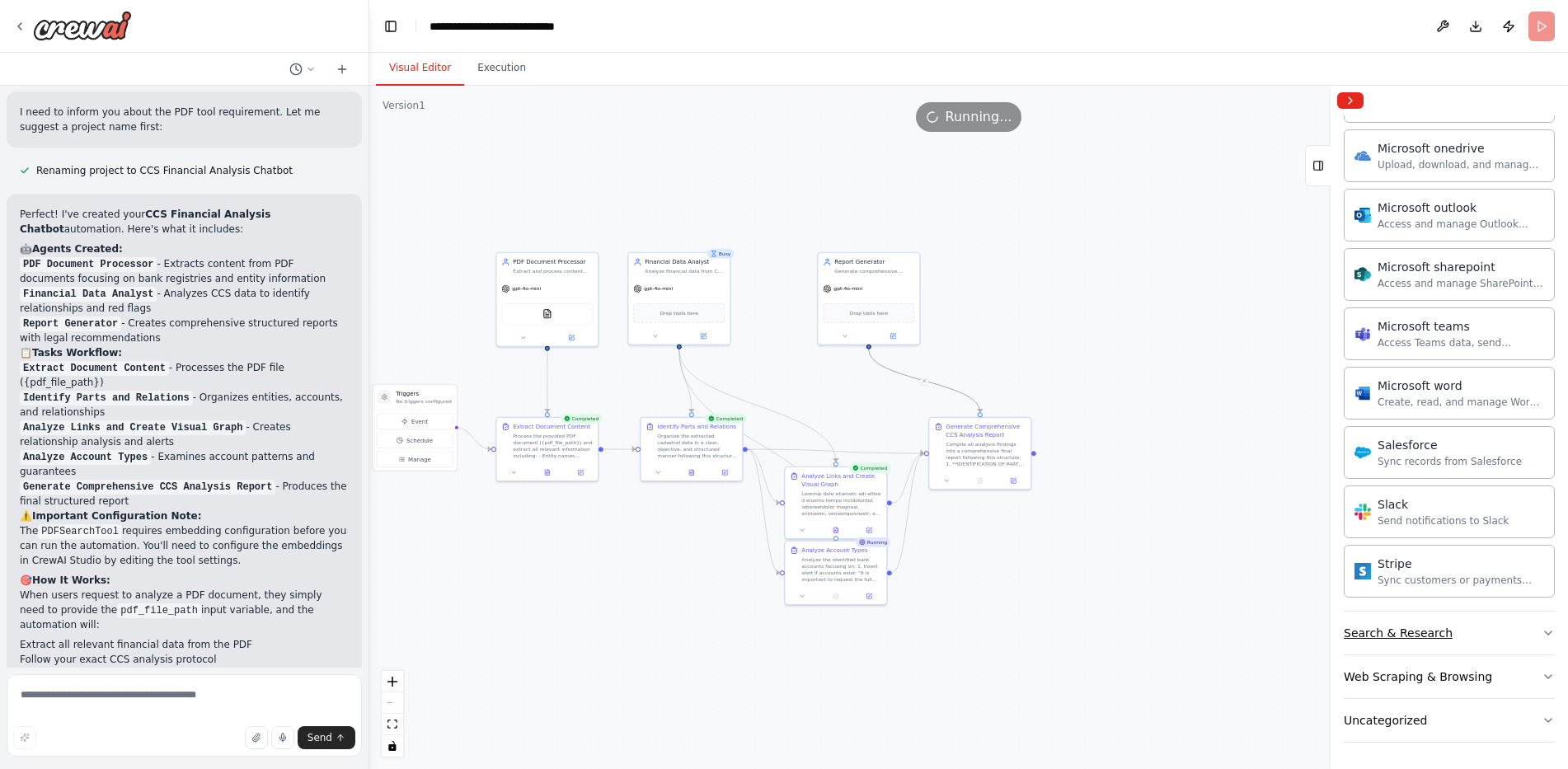
click at [1447, 632] on button "Search & Research" at bounding box center [1450, 633] width 211 height 43
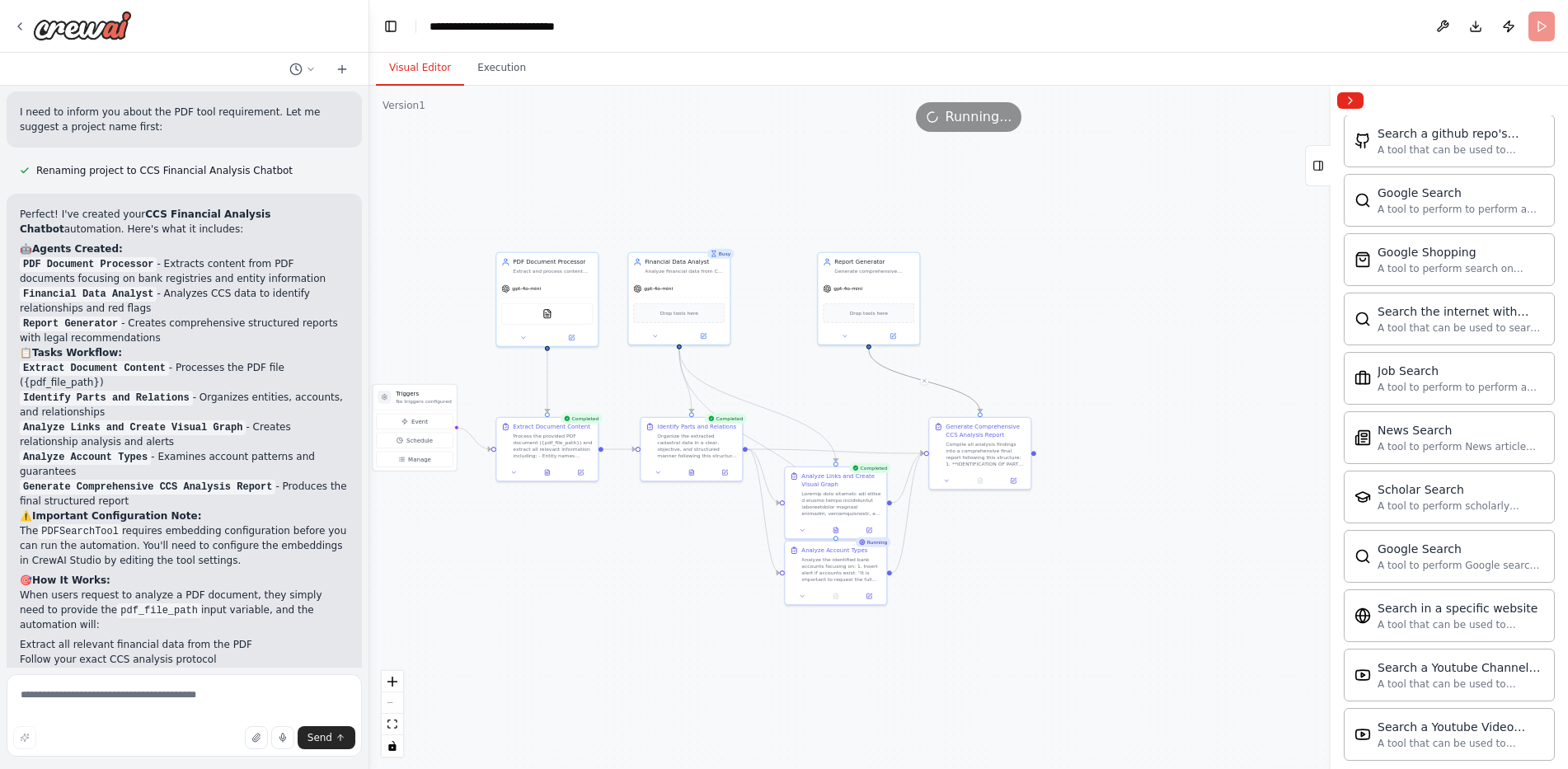
scroll to position [2707, 0]
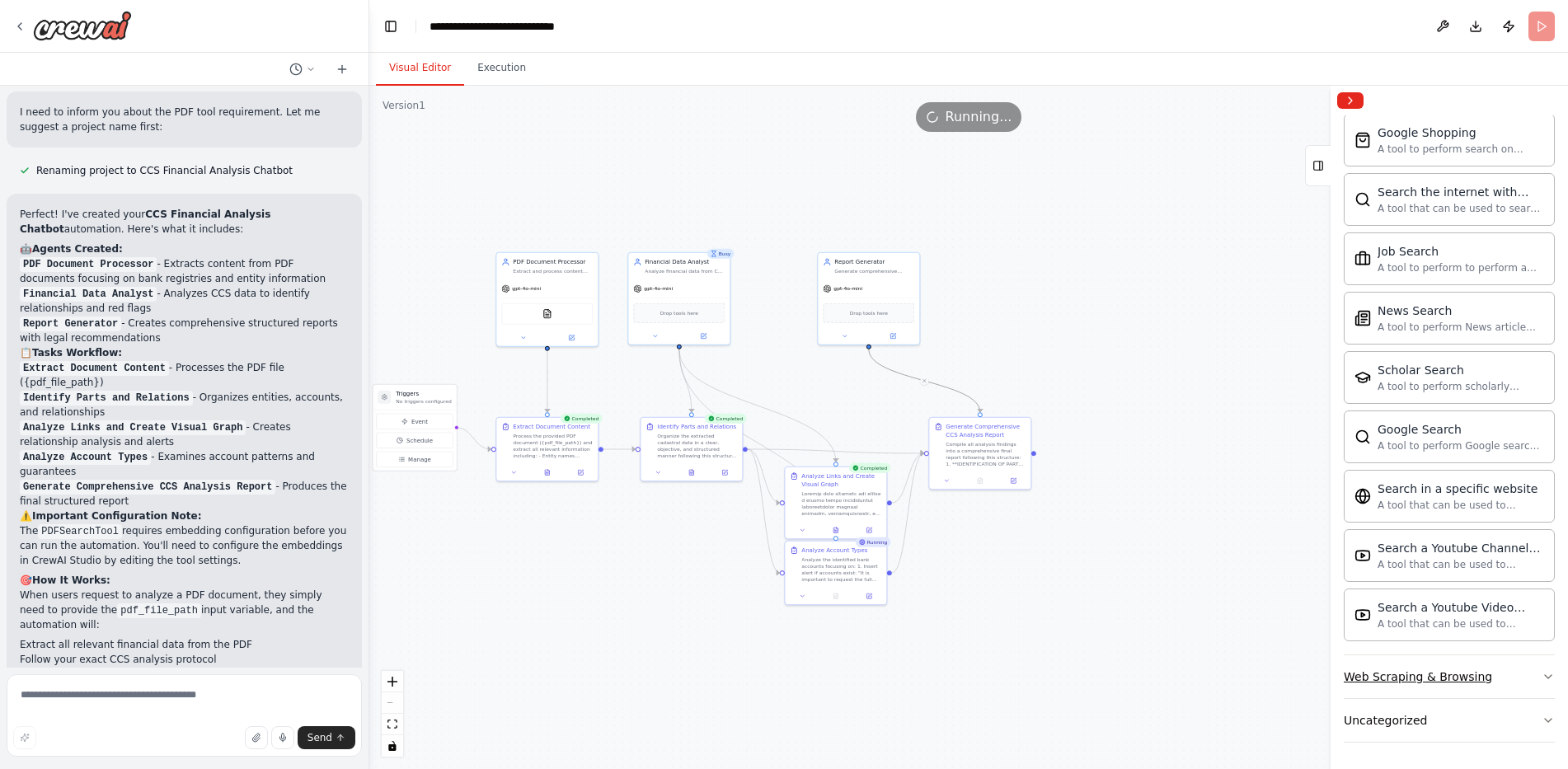
drag, startPoint x: 1437, startPoint y: 681, endPoint x: 1404, endPoint y: 680, distance: 33.0
click at [1436, 681] on div "Web Scraping & Browsing" at bounding box center [1418, 677] width 148 height 17
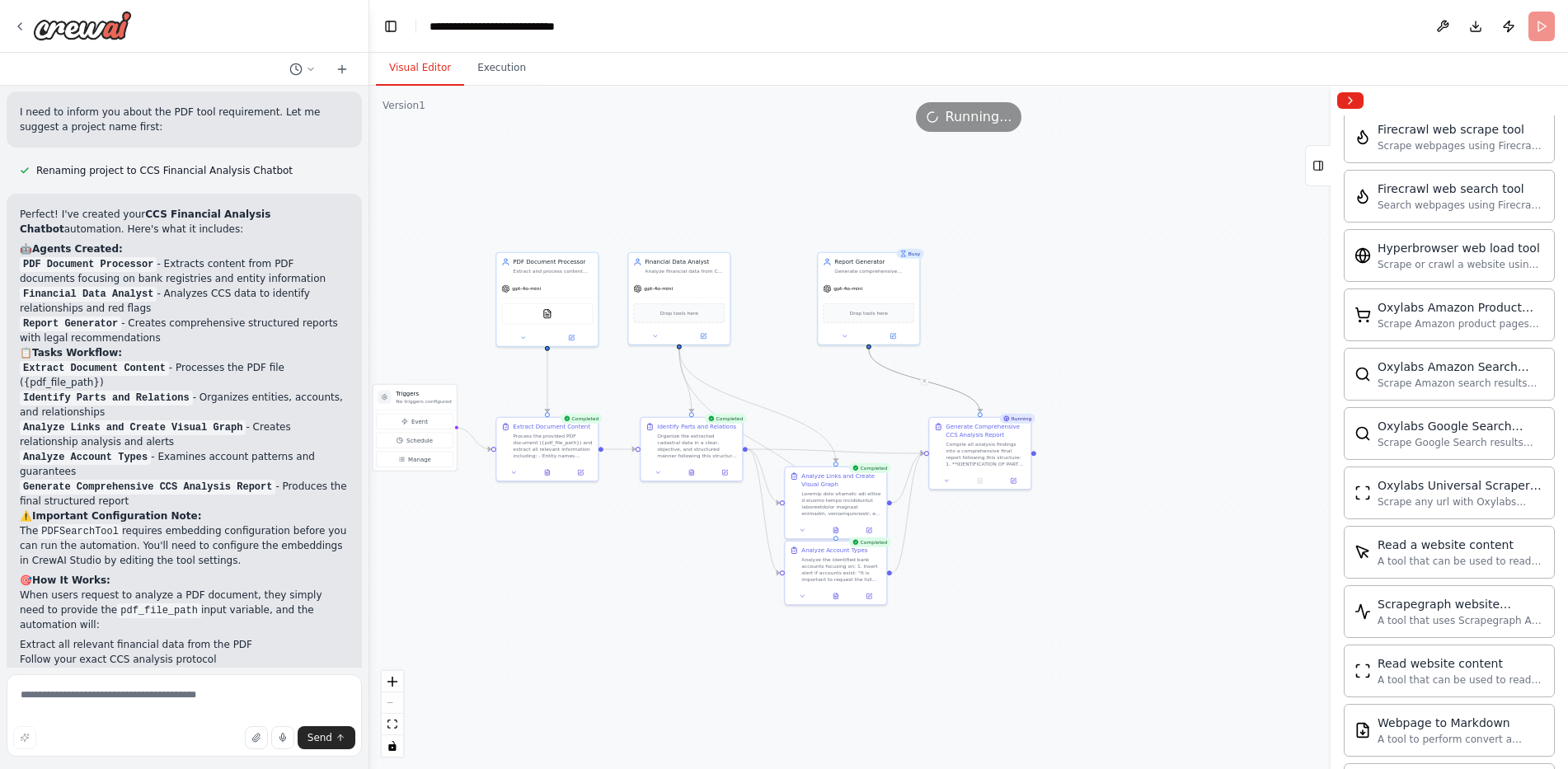
scroll to position [3611, 0]
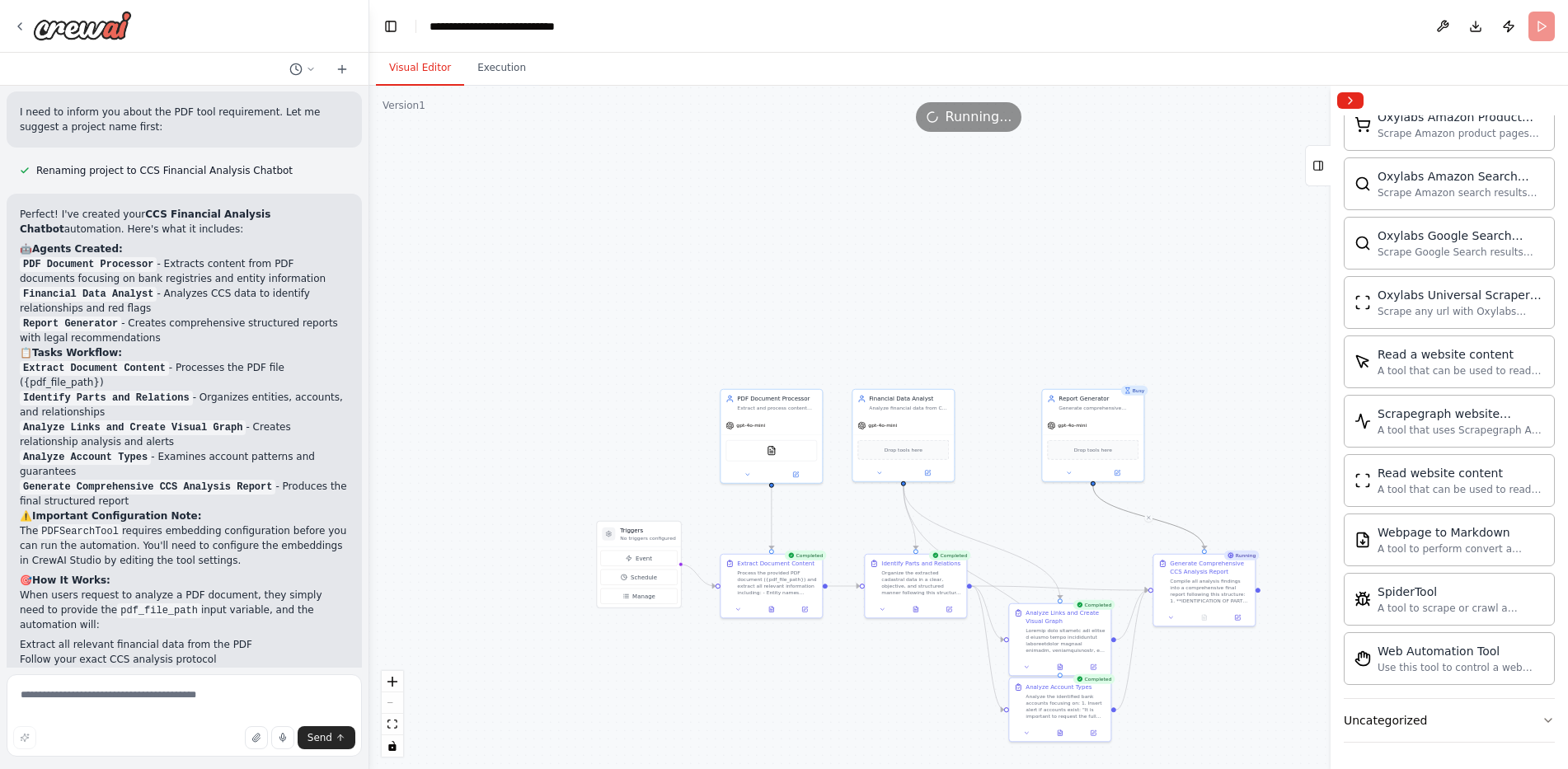
drag, startPoint x: 1101, startPoint y: 367, endPoint x: 1158, endPoint y: 429, distance: 84.2
click at [1214, 429] on div ".deletable-edge-delete-btn { width: 20px; height: 20px; border: 0px solid #ffff…" at bounding box center [969, 427] width 1199 height 683
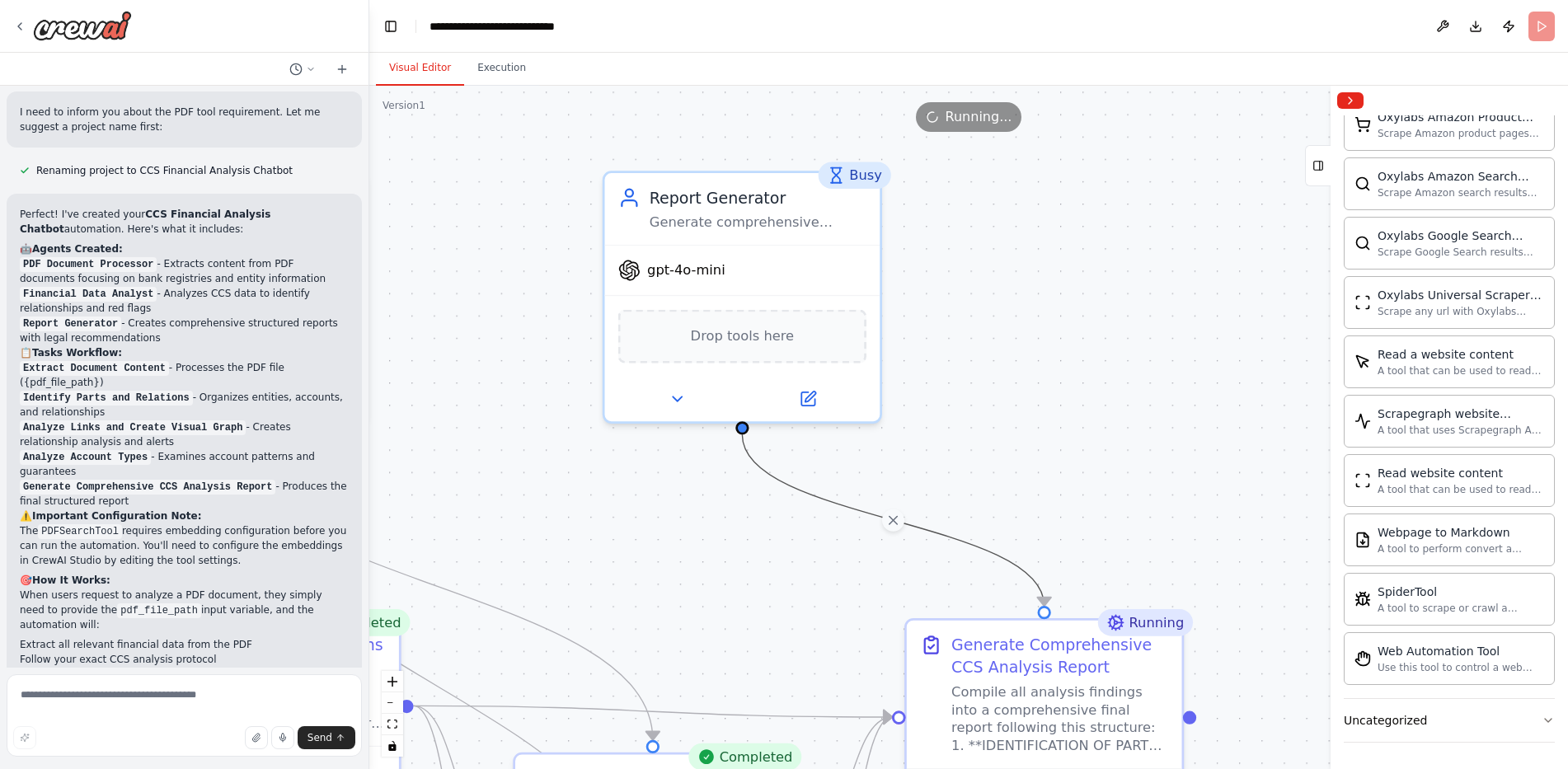
drag, startPoint x: 1190, startPoint y: 341, endPoint x: 1038, endPoint y: 271, distance: 167.3
click at [1038, 271] on div ".deletable-edge-delete-btn { width: 20px; height: 20px; border: 0px solid #ffff…" at bounding box center [969, 427] width 1199 height 683
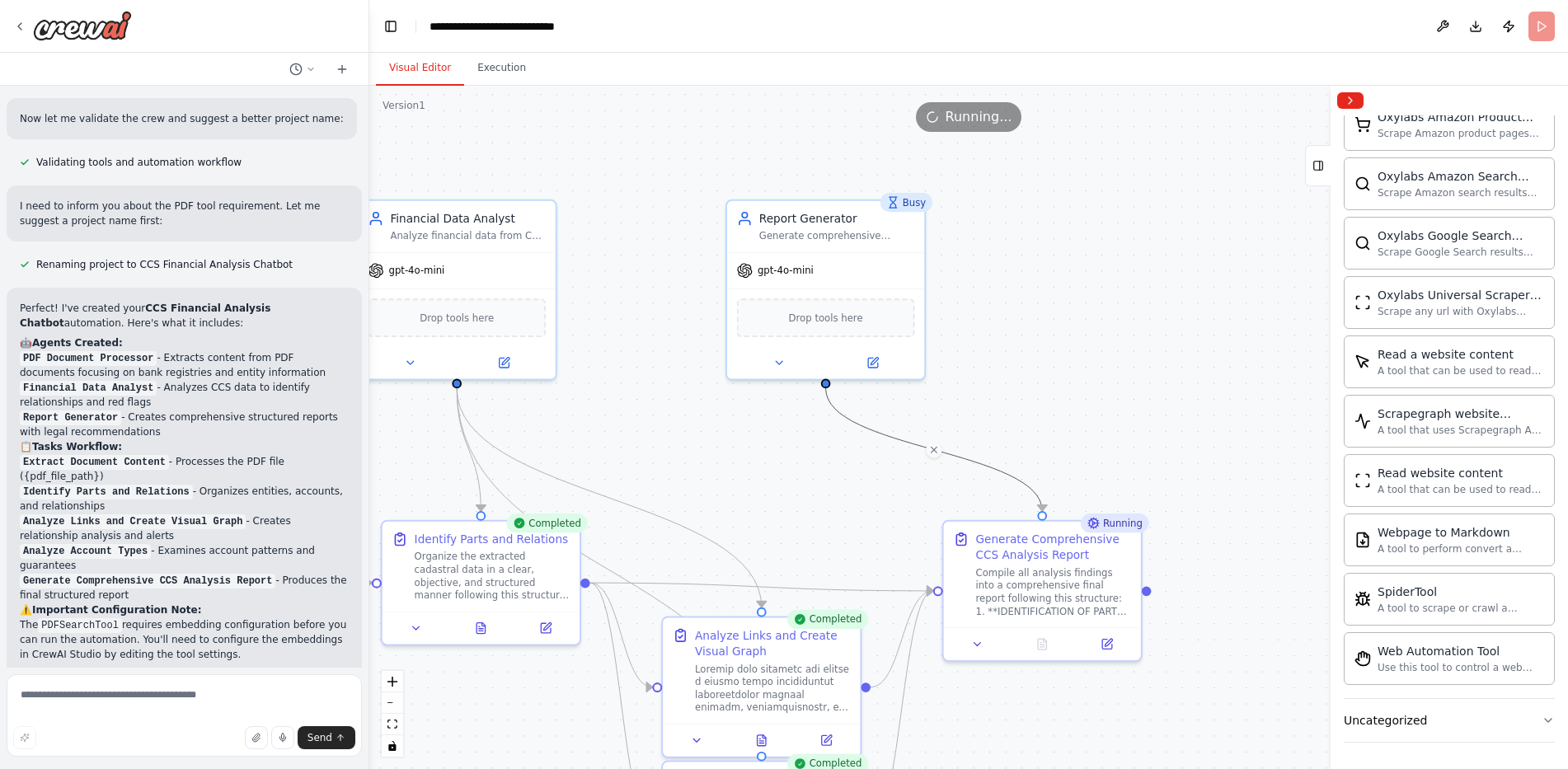
scroll to position [2534, 0]
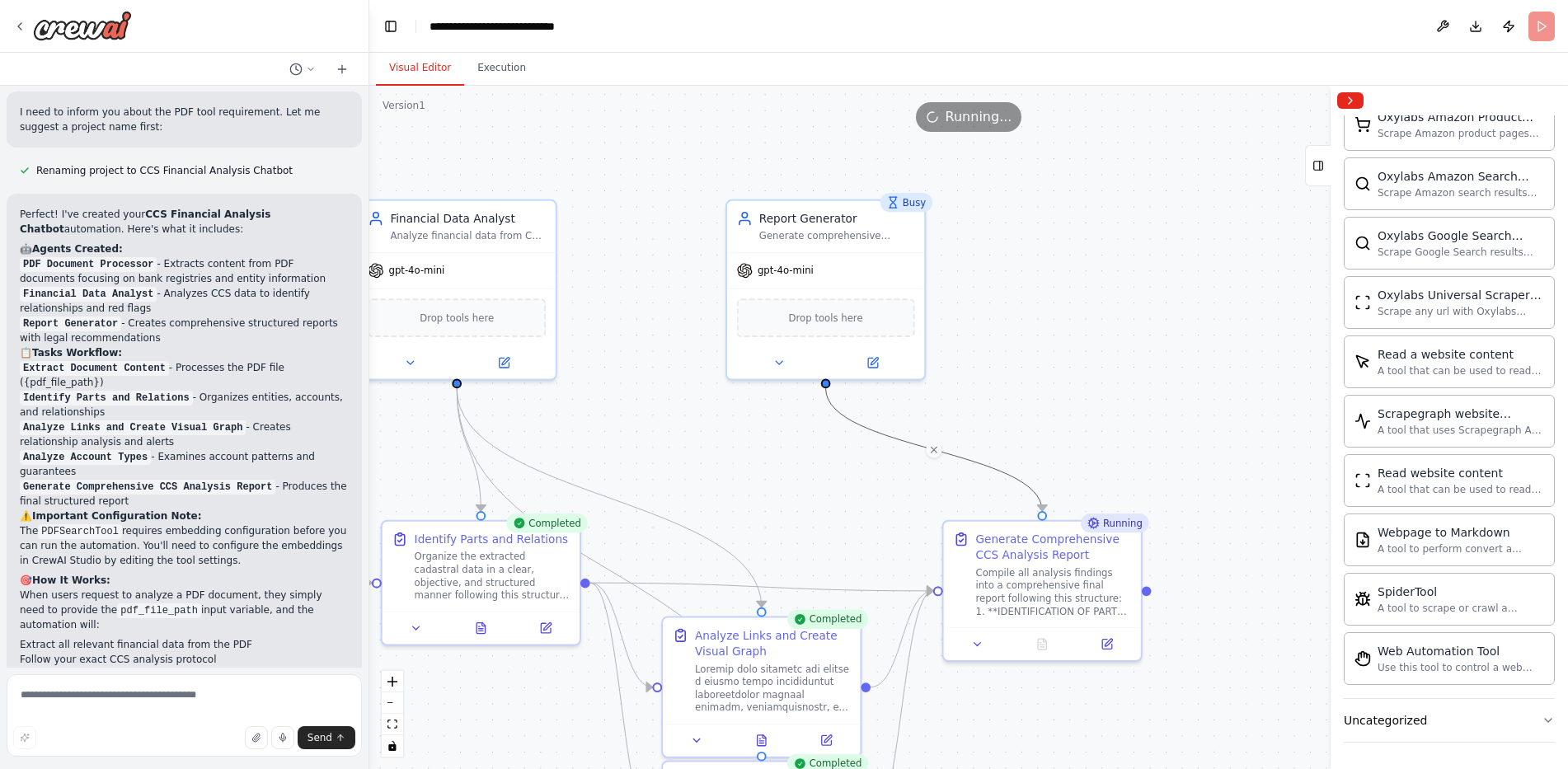
click at [1090, 214] on div ".deletable-edge-delete-btn { width: 20px; height: 20px; border: 0px solid #ffff…" at bounding box center [969, 427] width 1199 height 683
click at [1424, 719] on button "Uncategorized" at bounding box center [1450, 721] width 211 height 43
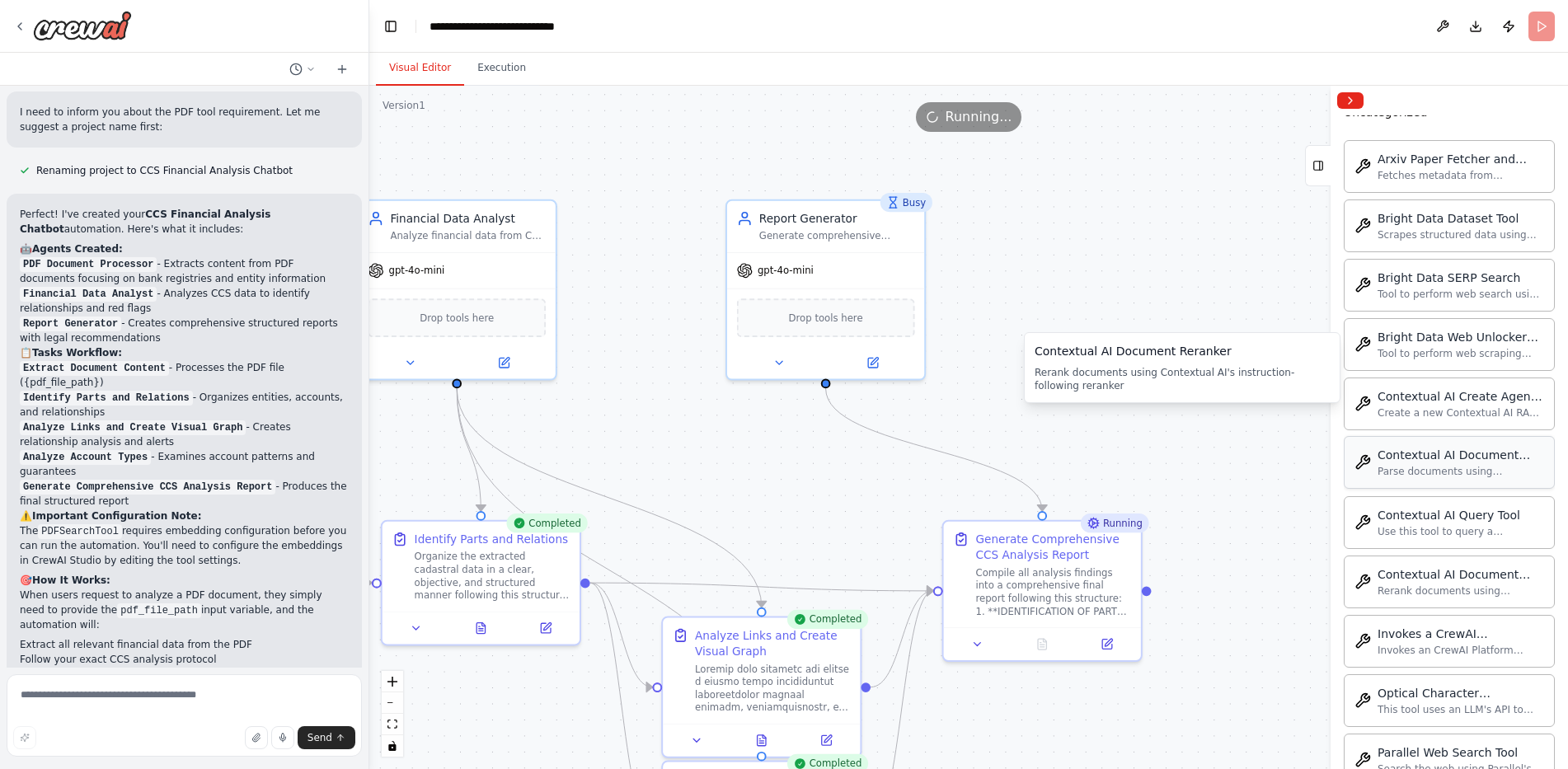
scroll to position [4218, 0]
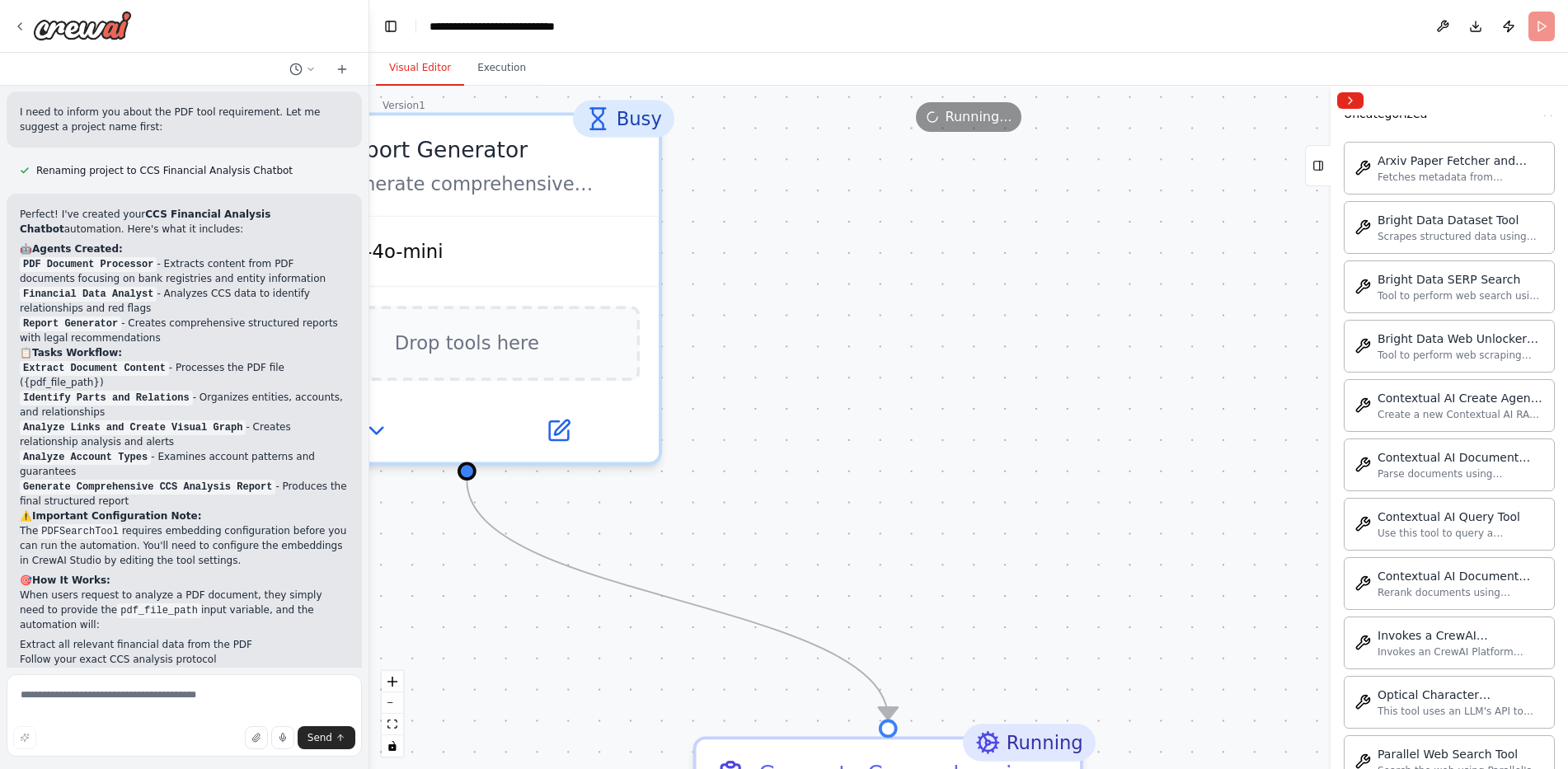
click at [1542, 25] on header "**********" at bounding box center [969, 26] width 1199 height 53
click at [487, 65] on button "Execution" at bounding box center [502, 68] width 75 height 34
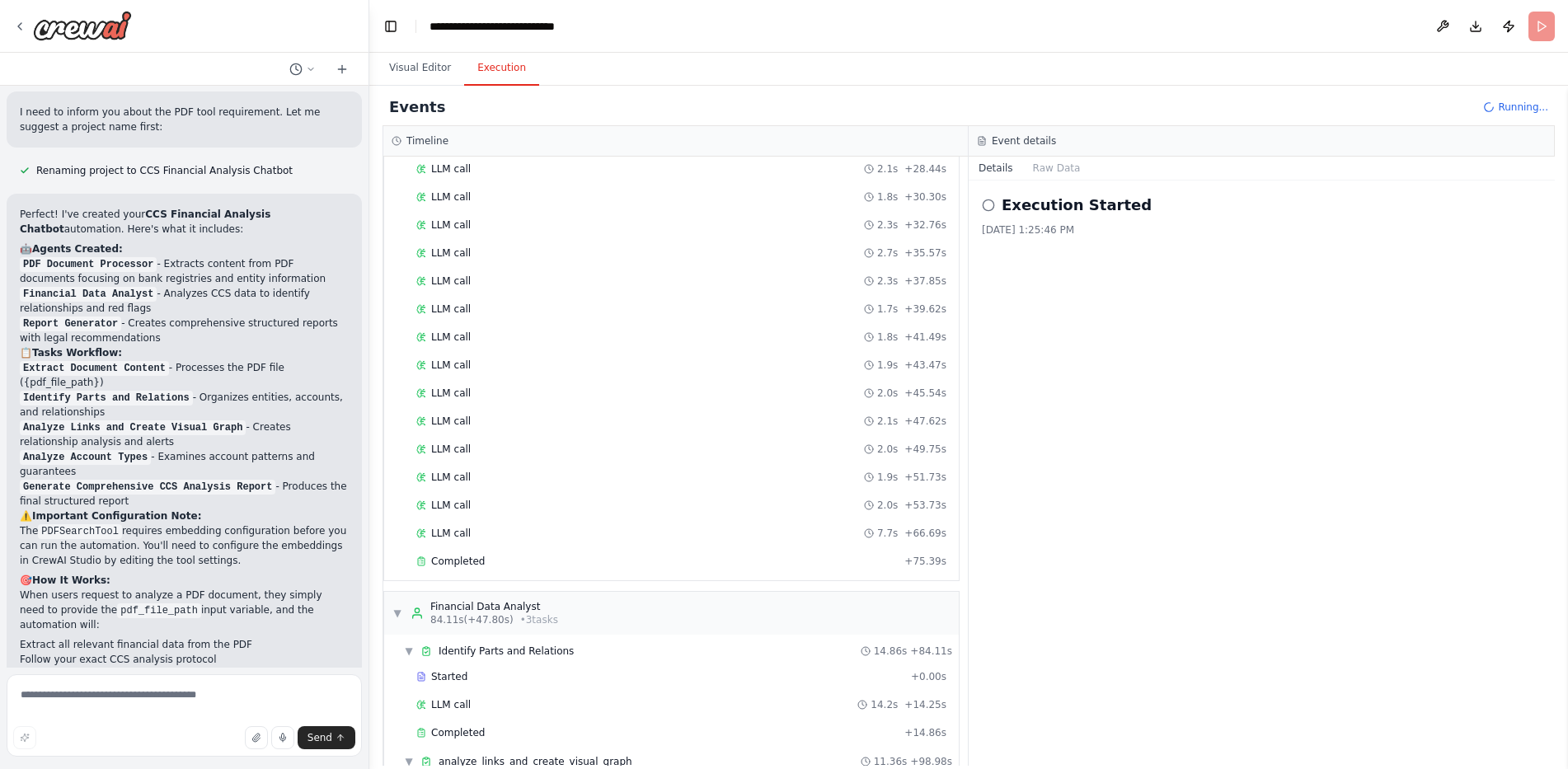
scroll to position [1068, 0]
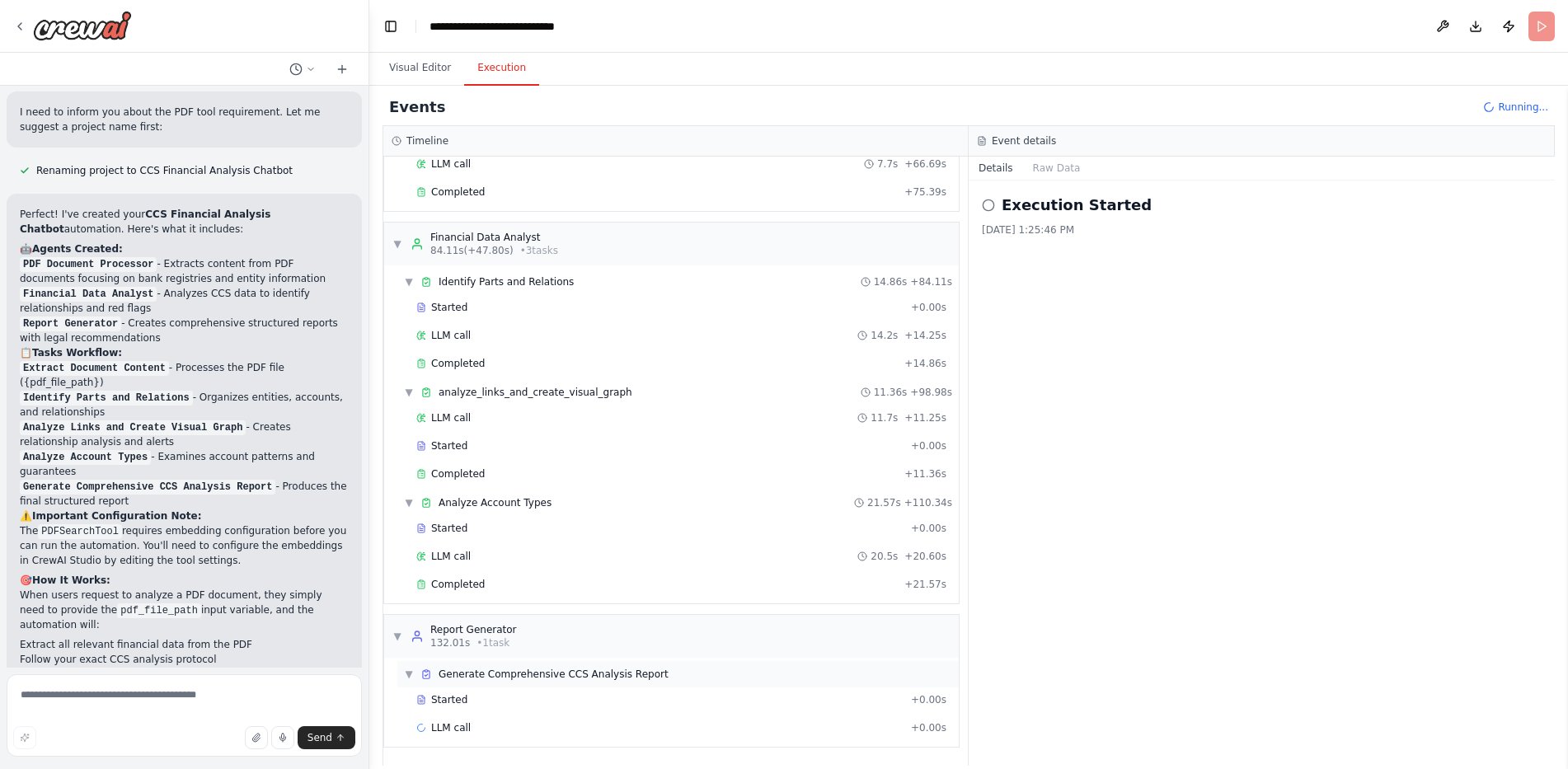
click at [622, 673] on span "Generate Comprehensive CCS Analysis Report" at bounding box center [554, 675] width 230 height 13
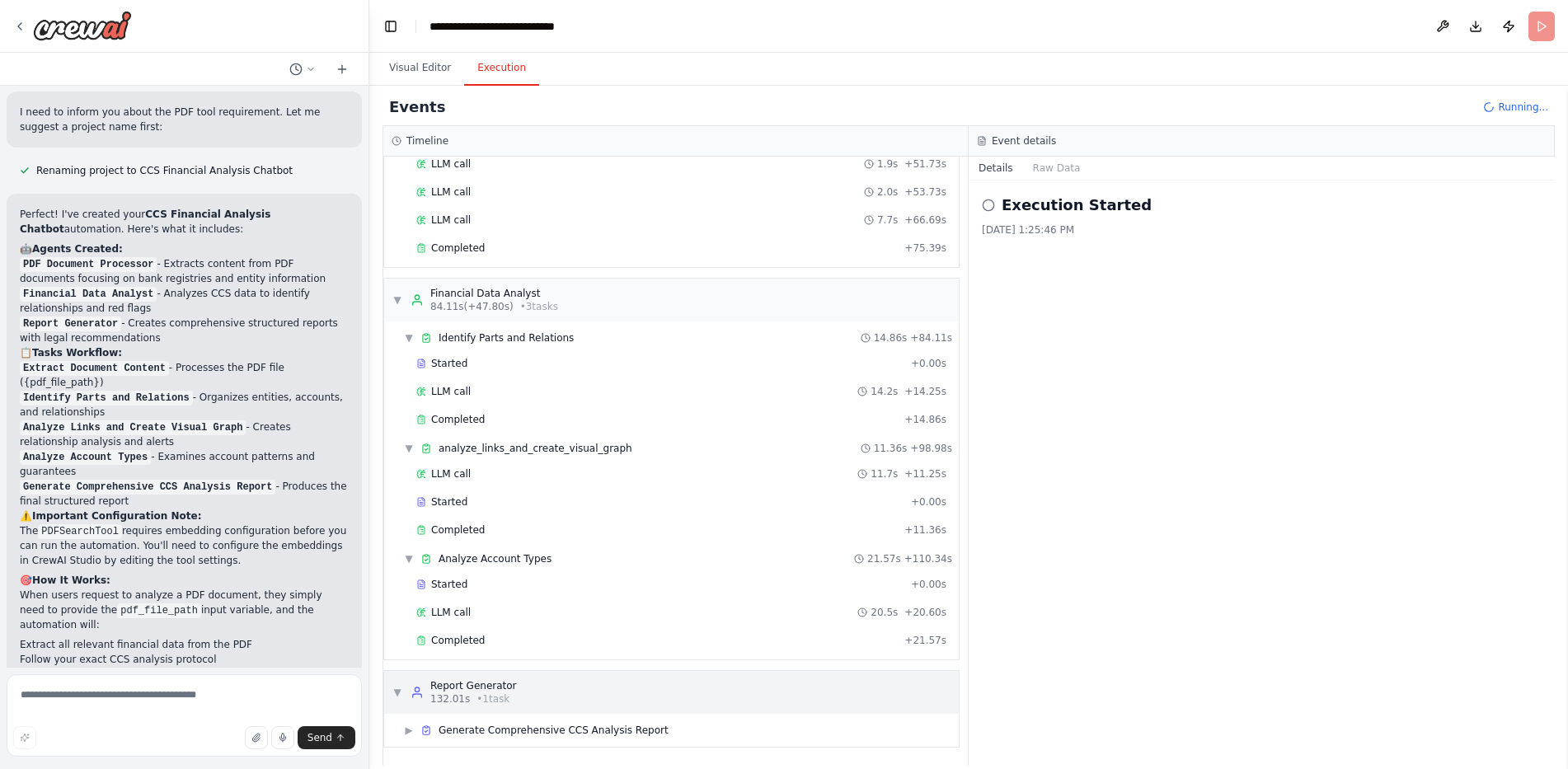
click at [599, 687] on div "▼ Report Generator 132.01s • 1 task" at bounding box center [671, 693] width 575 height 43
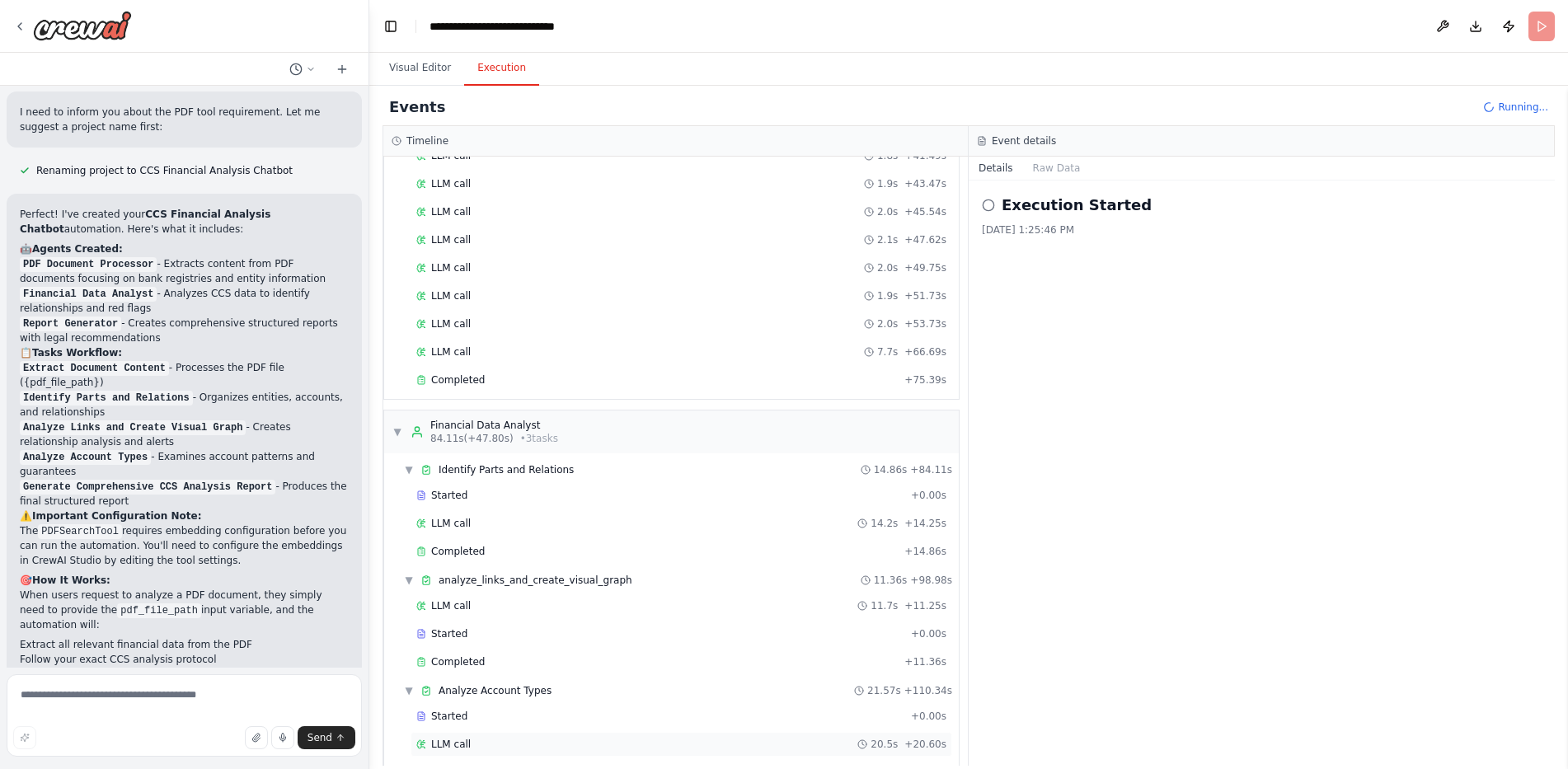
click at [586, 725] on div "Started + 0.00s" at bounding box center [681, 716] width 542 height 25
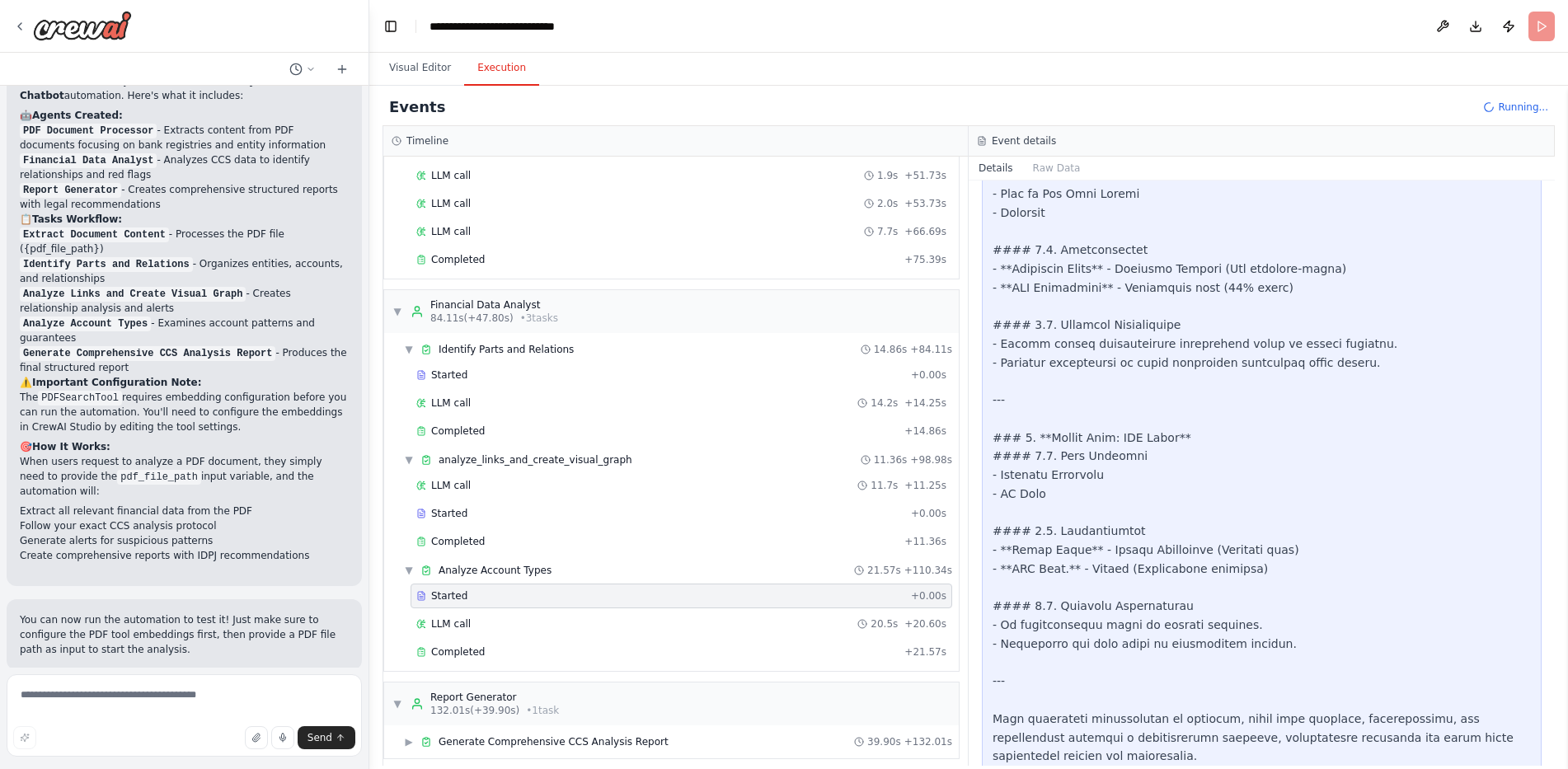
scroll to position [1011, 0]
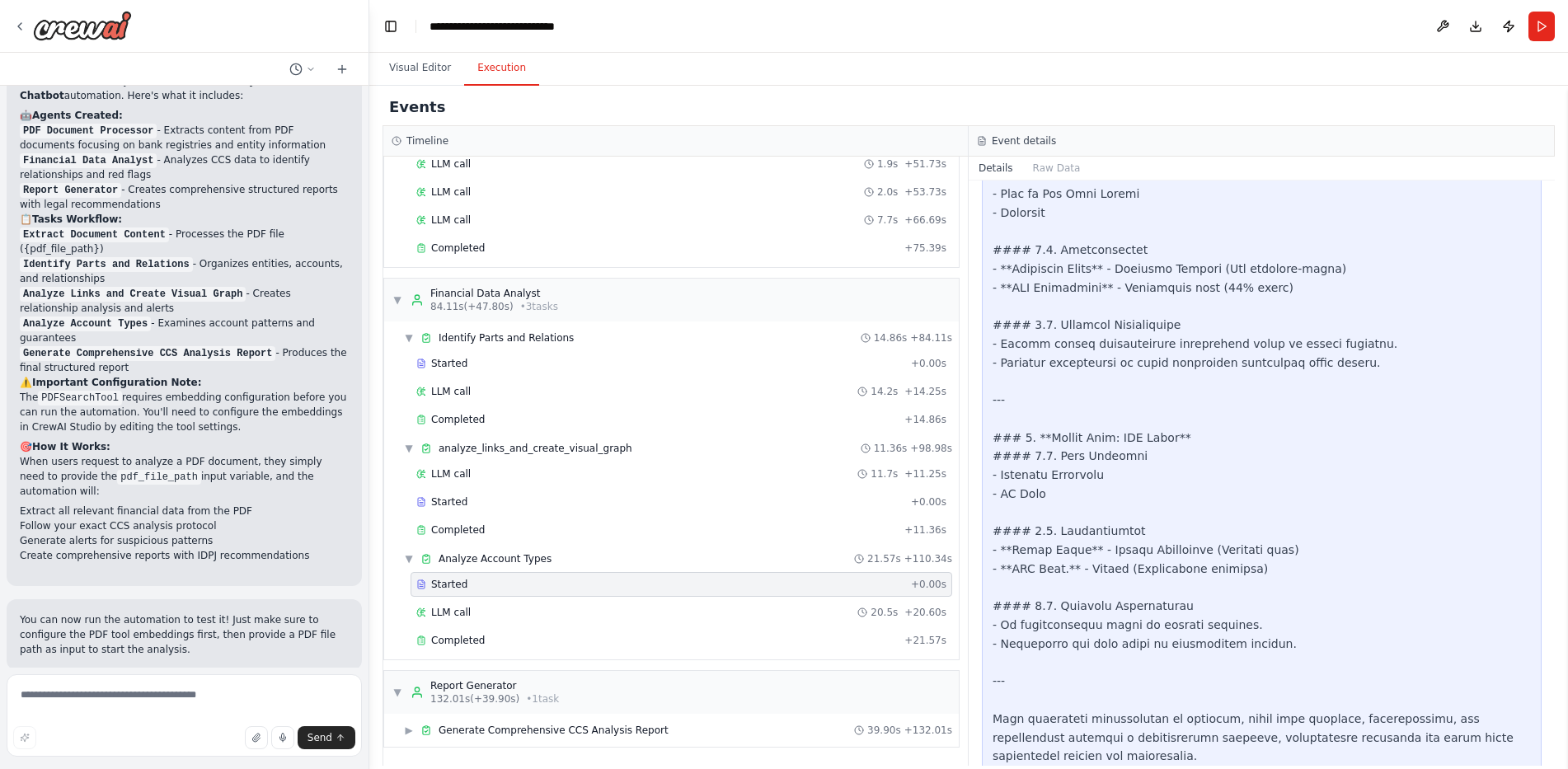
click at [211, 768] on span "Improve automation" at bounding box center [191, 777] width 101 height 13
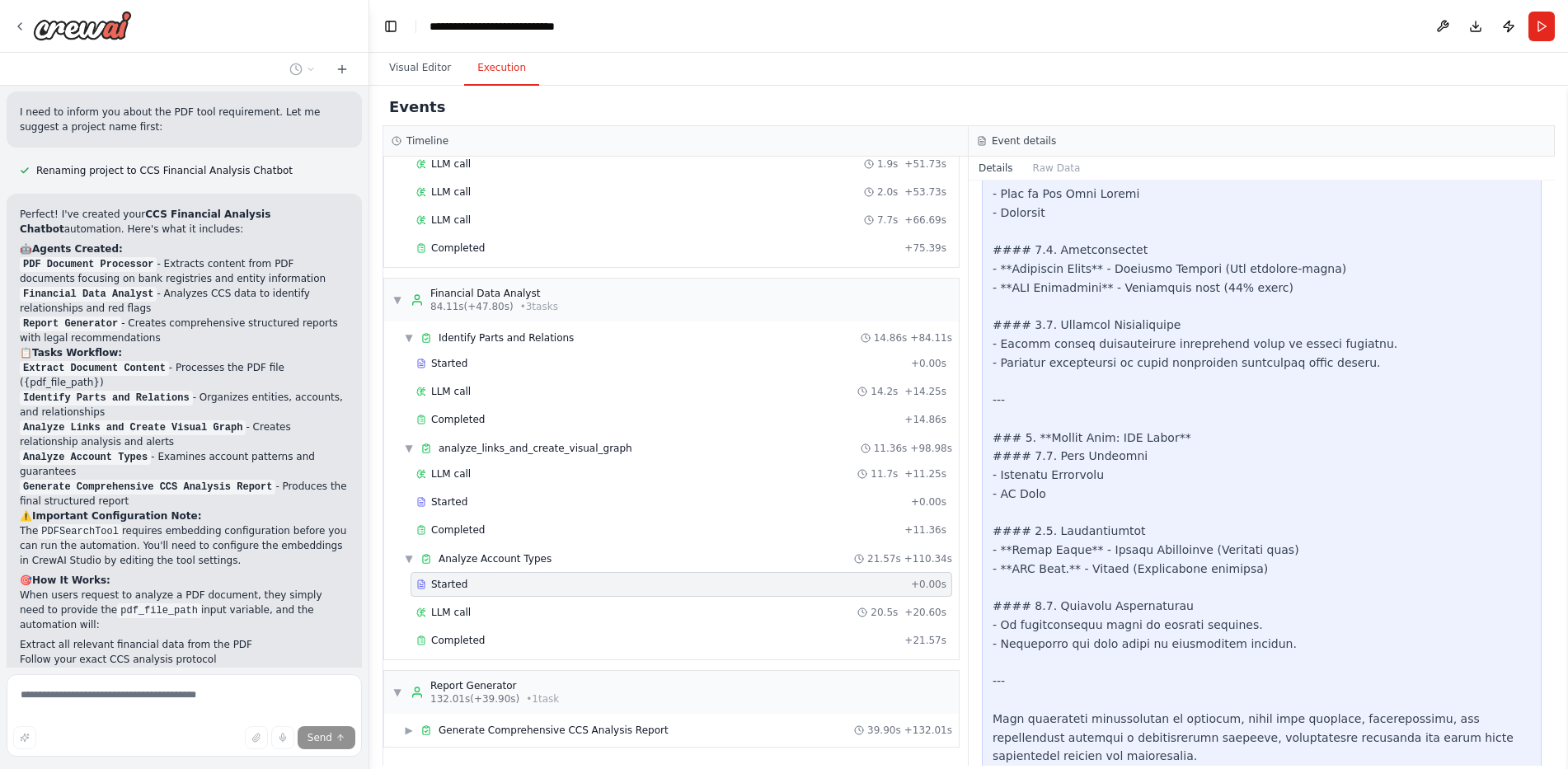
scroll to position [2598, 0]
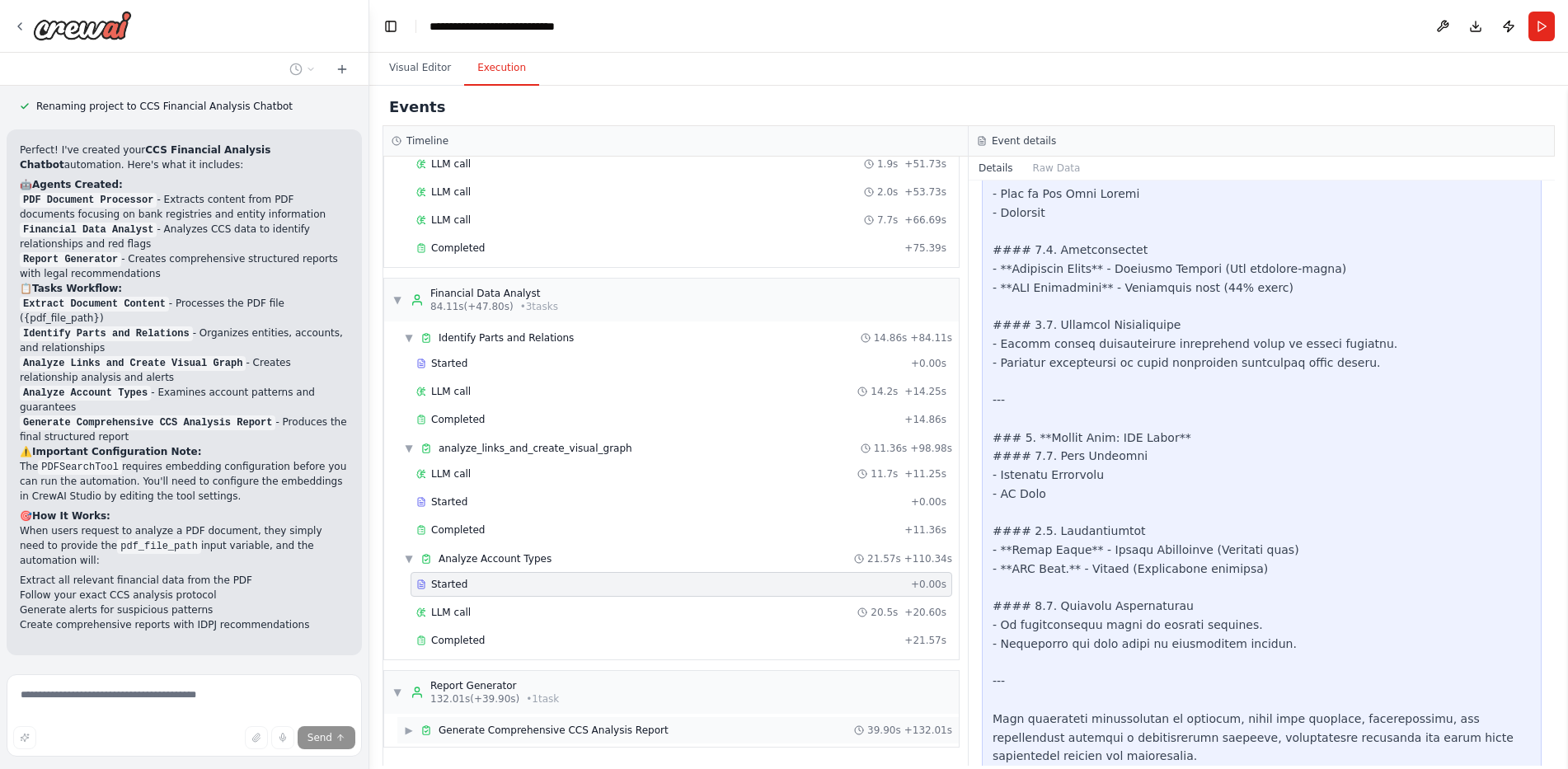
click at [485, 734] on span "Generate Comprehensive CCS Analysis Report" at bounding box center [554, 731] width 230 height 13
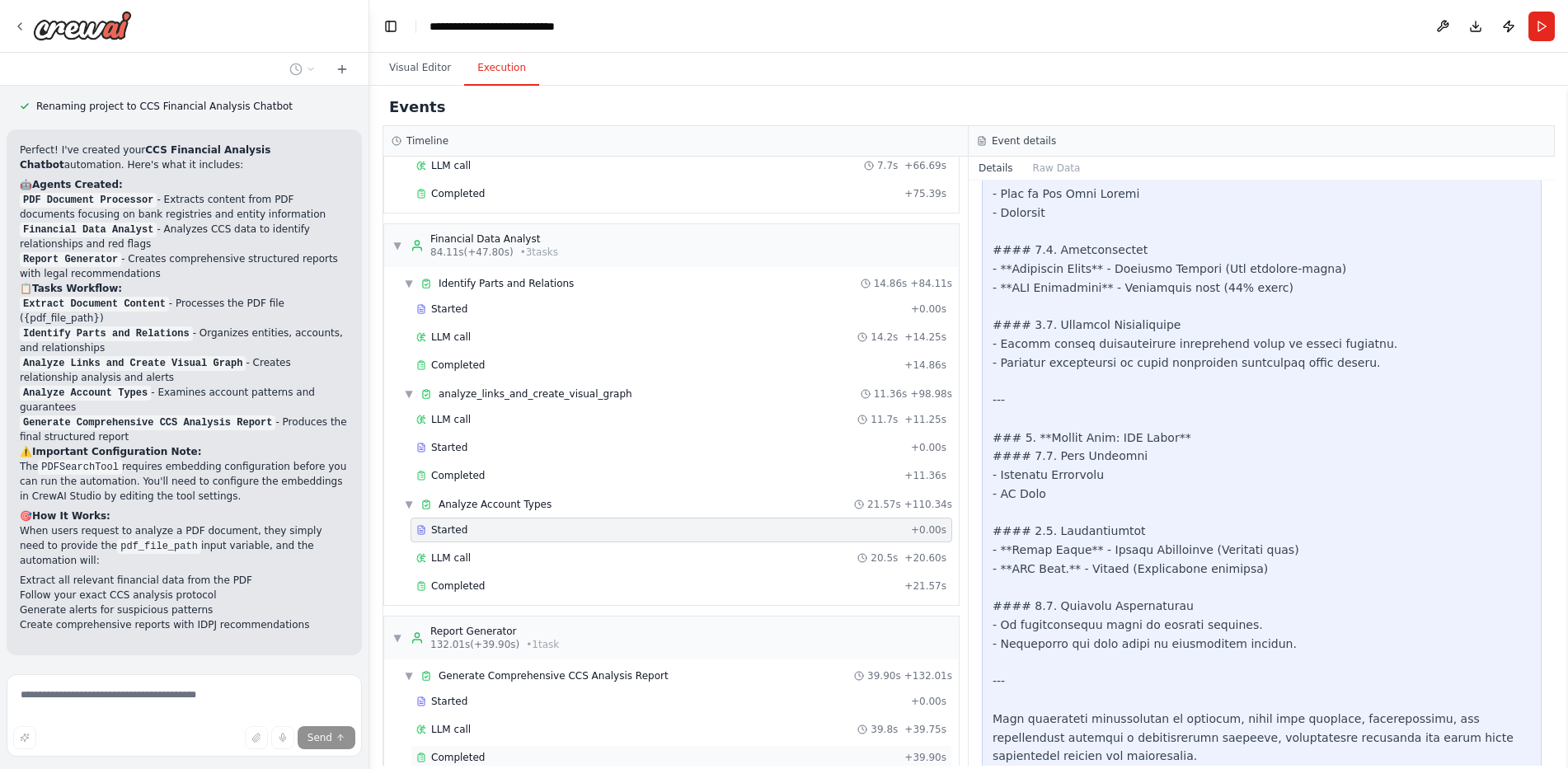
scroll to position [1096, 0]
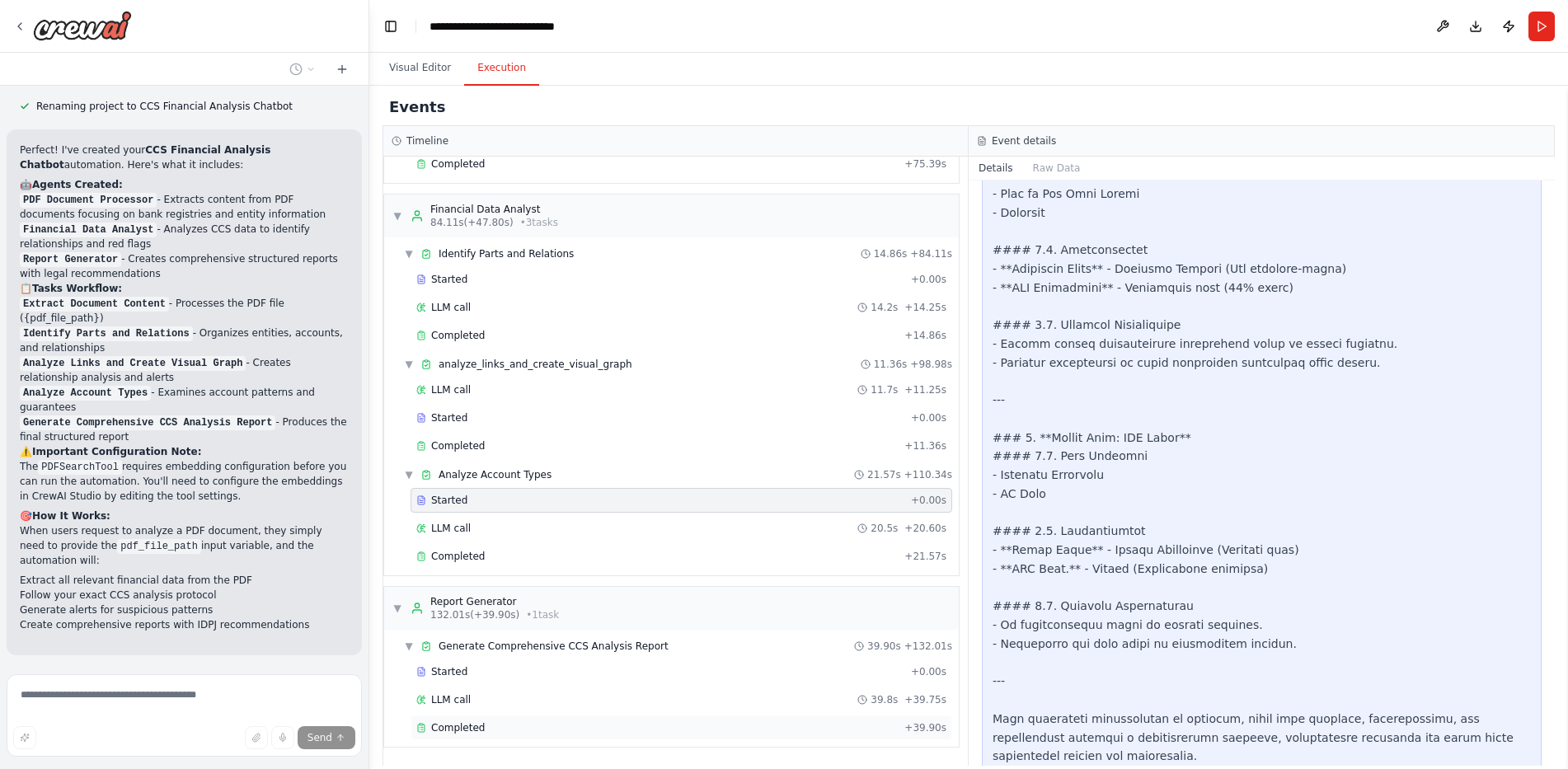
click at [517, 720] on div "Completed + 39.90s" at bounding box center [681, 728] width 542 height 25
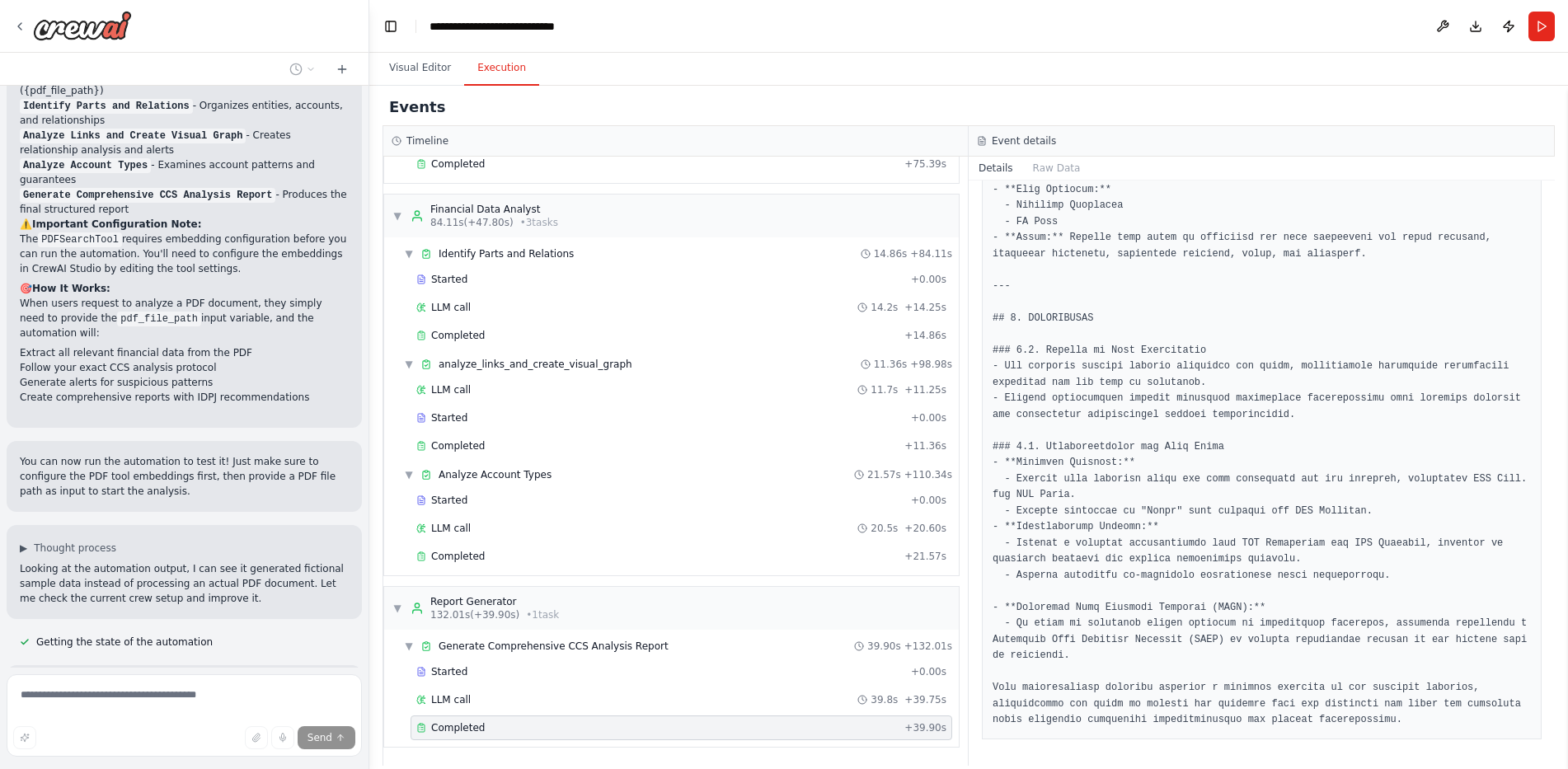
scroll to position [2840, 0]
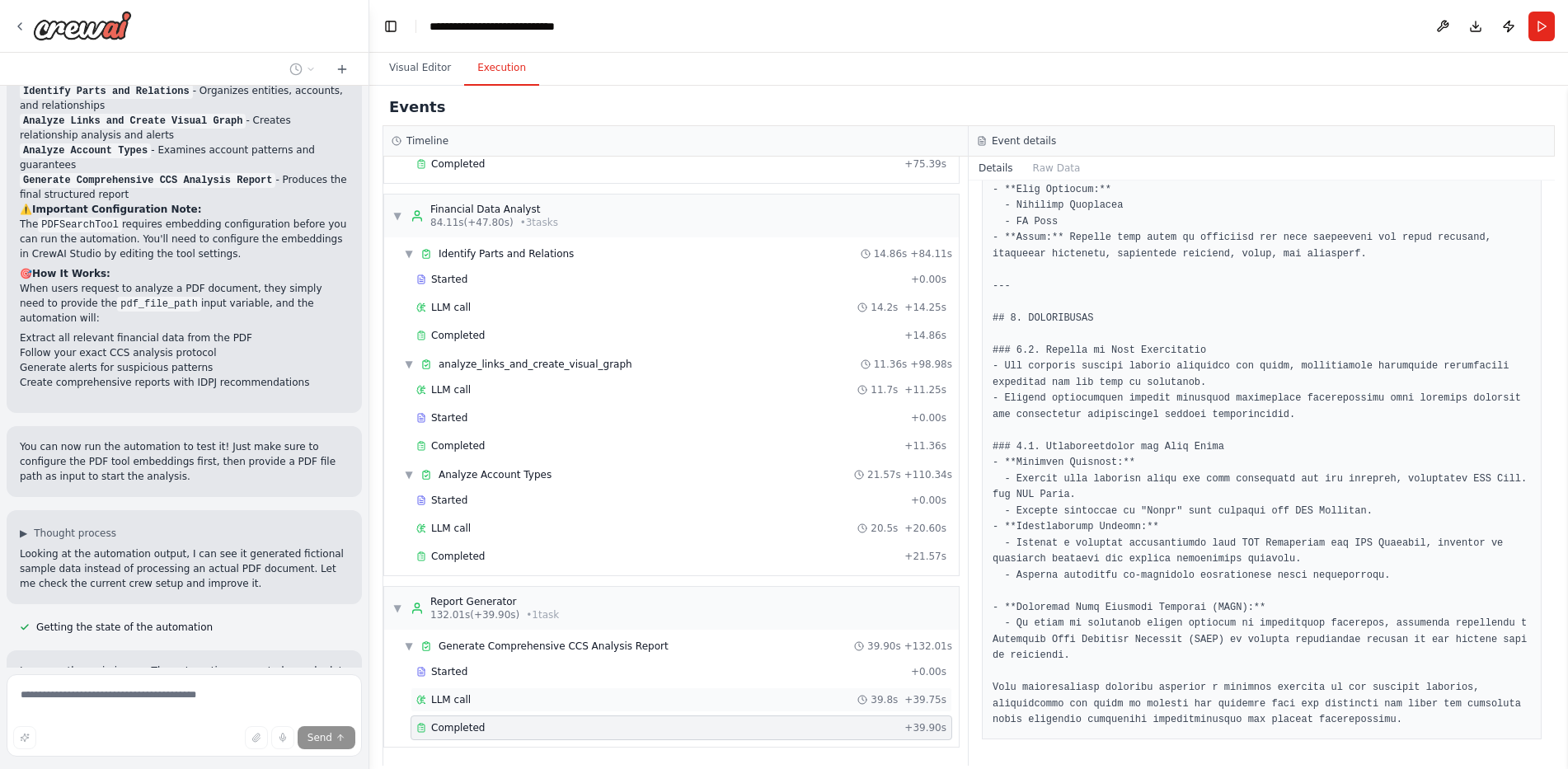
click at [445, 701] on span "LLM call" at bounding box center [451, 700] width 39 height 13
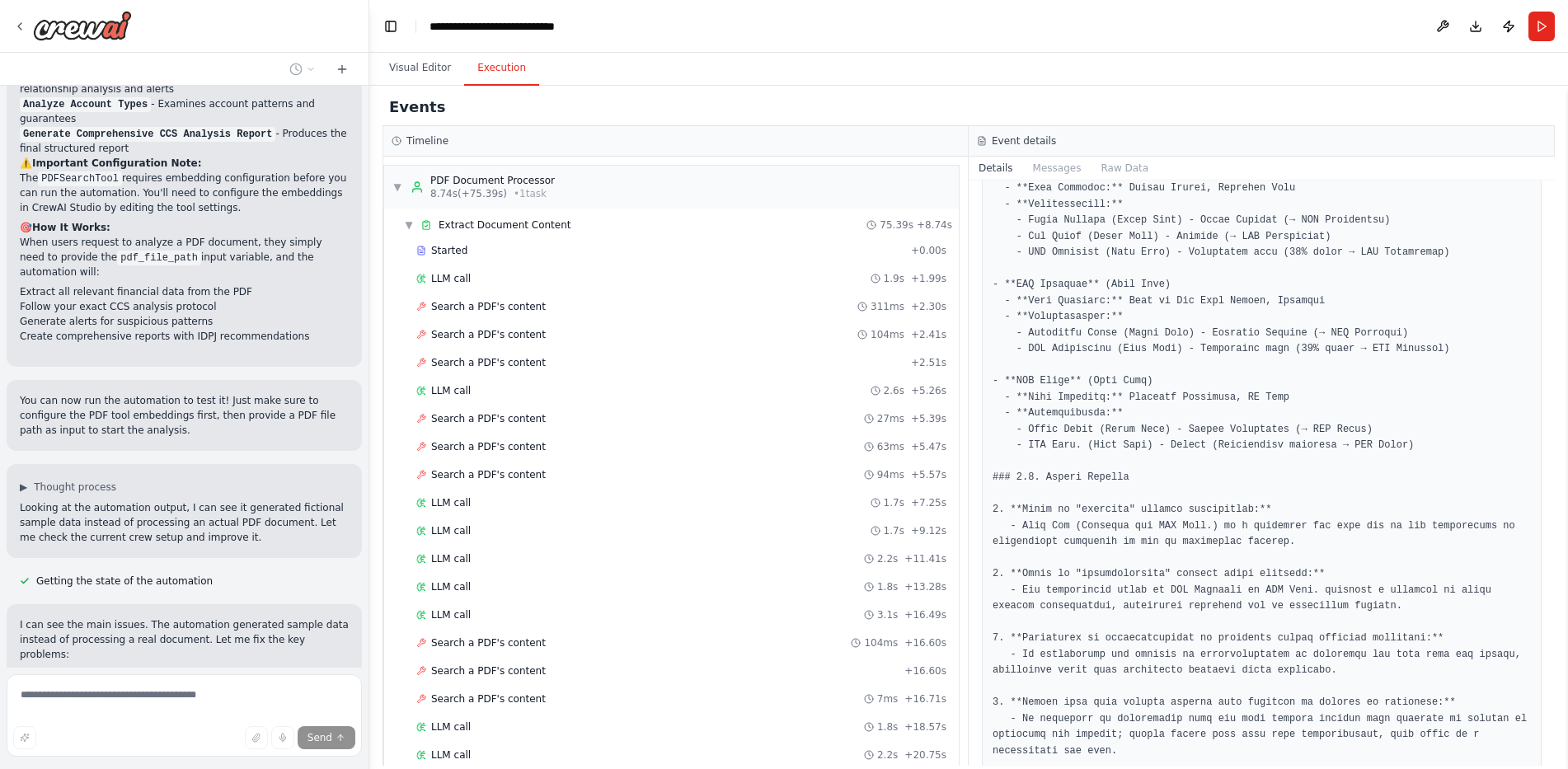
scroll to position [2919, 0]
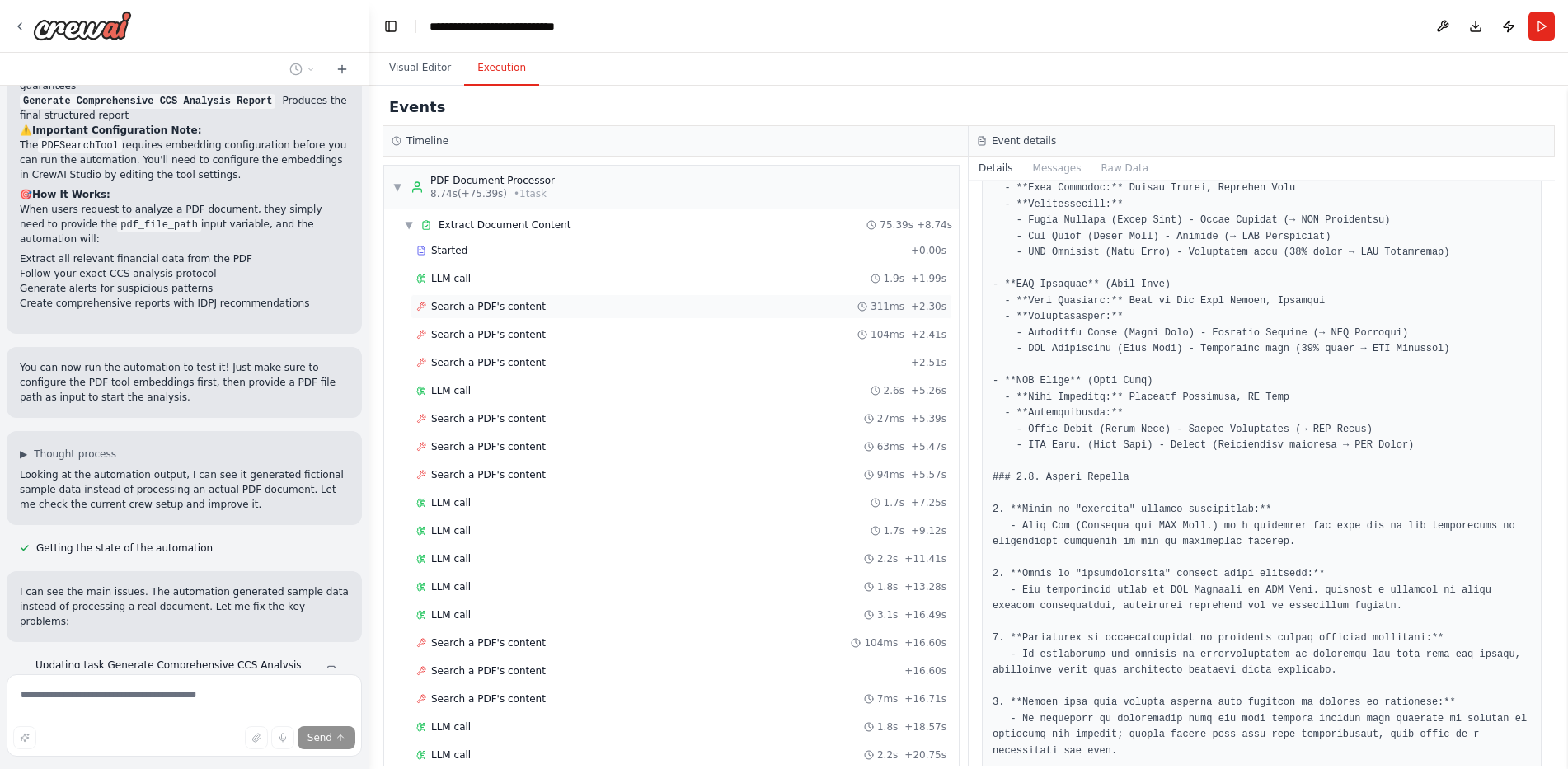
click at [463, 309] on span "Search a PDF's content" at bounding box center [488, 307] width 115 height 13
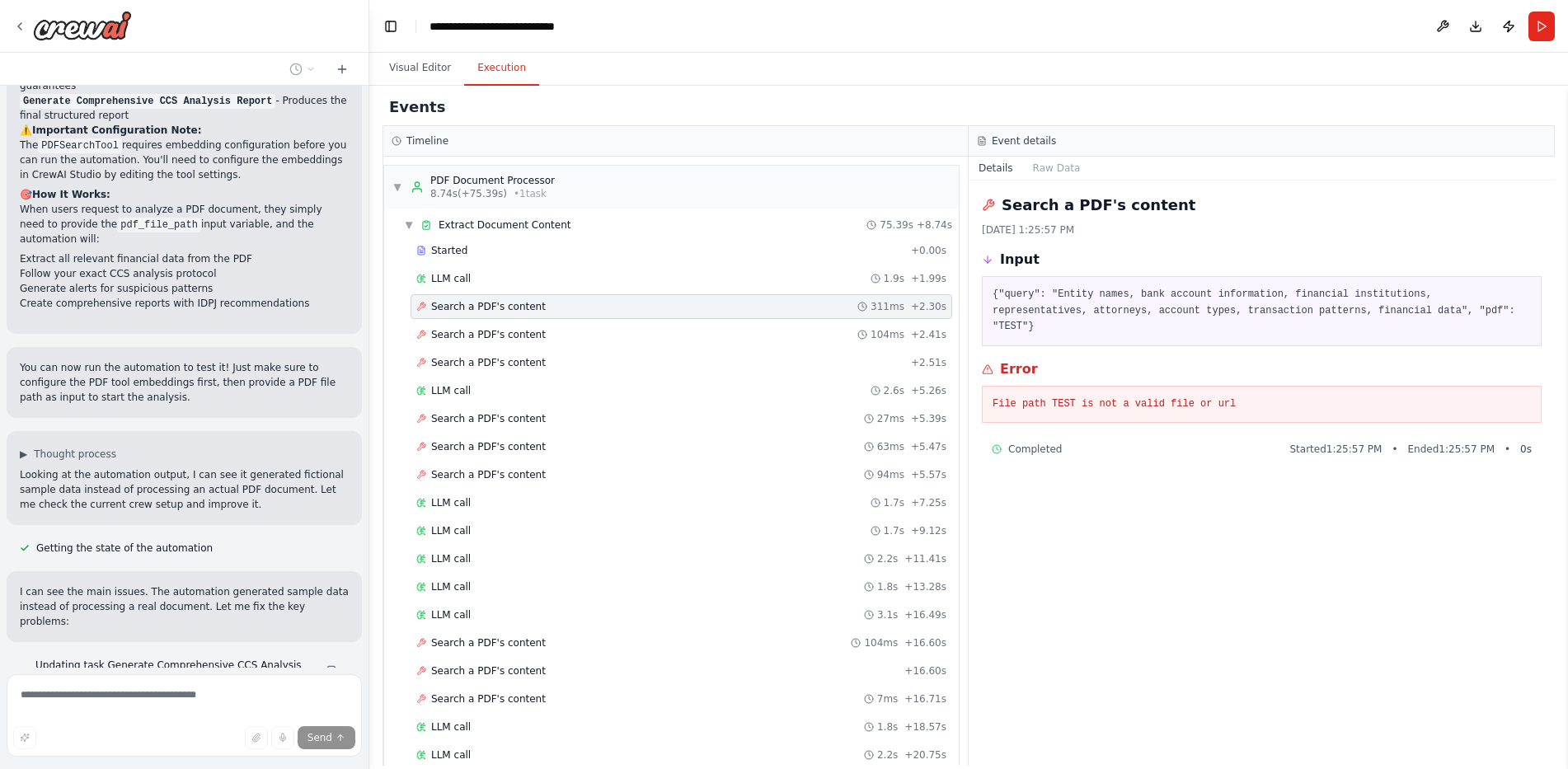
click at [1135, 398] on pre "File path TEST is not a valid file or url" at bounding box center [1262, 405] width 539 height 17
click at [1313, 400] on pre "File path TEST is not a valid file or url" at bounding box center [1262, 405] width 539 height 17
click at [451, 278] on span "LLM call" at bounding box center [451, 279] width 39 height 13
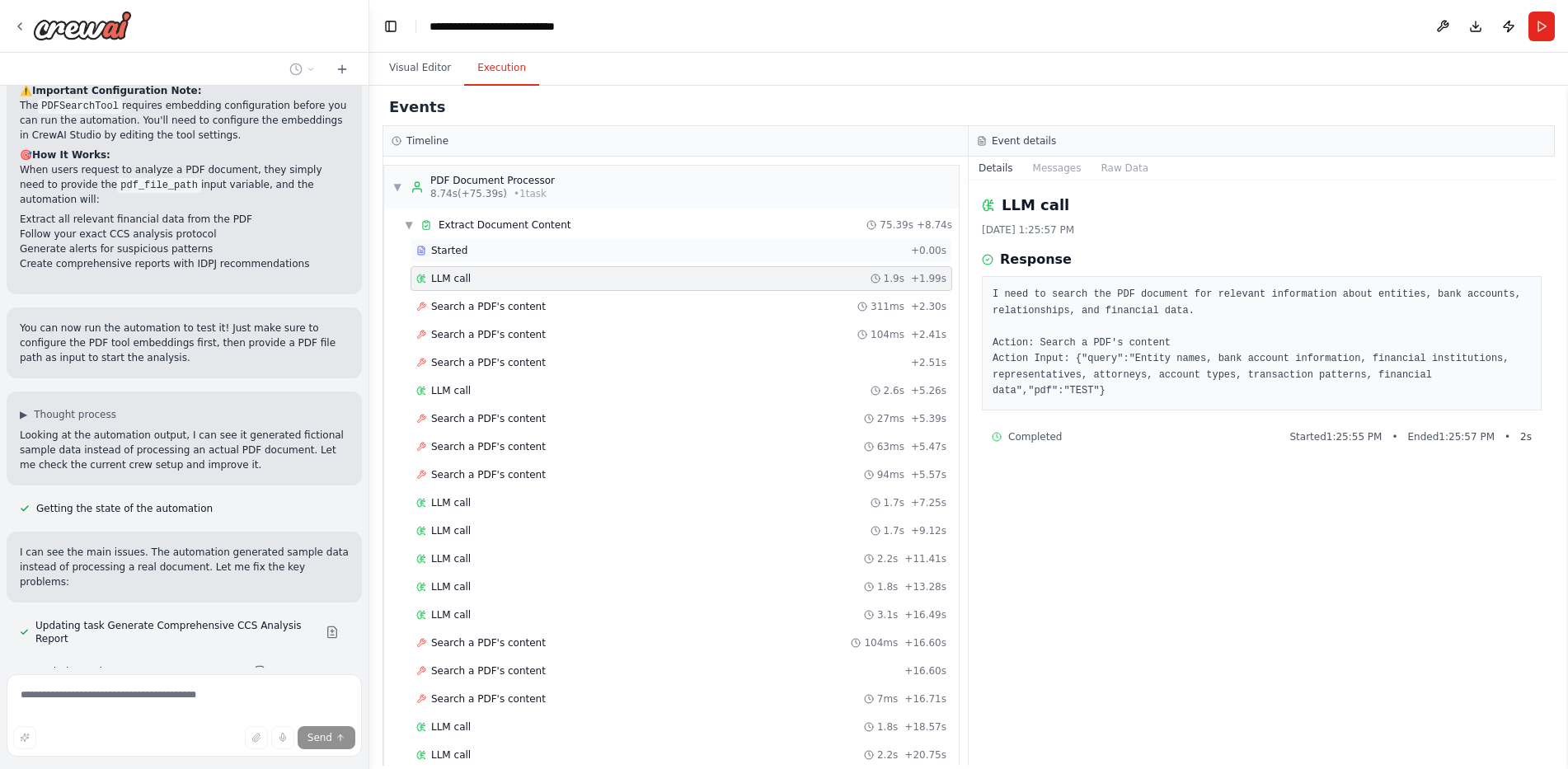
click at [455, 252] on span "Started" at bounding box center [449, 251] width 36 height 13
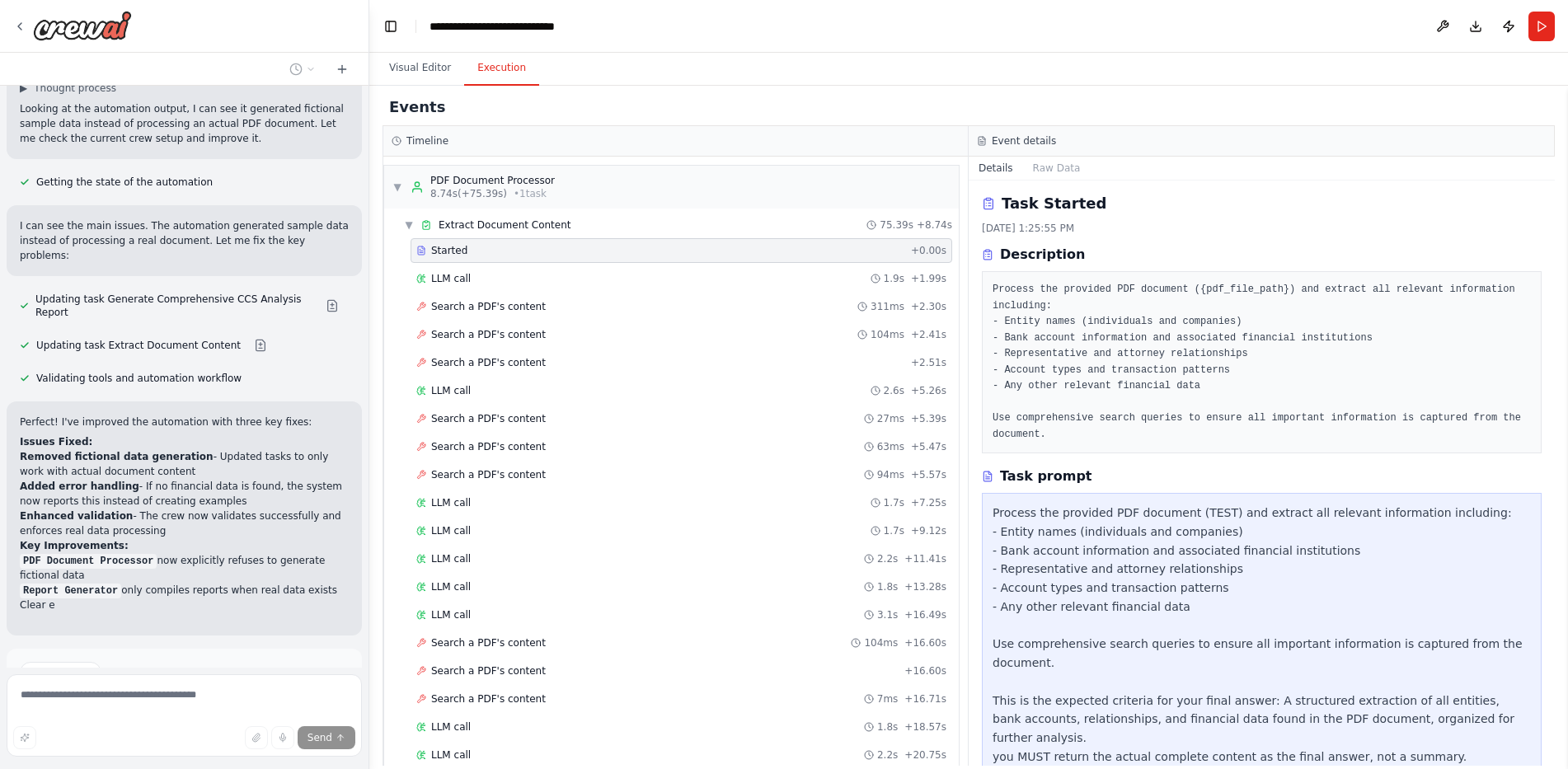
scroll to position [3301, 0]
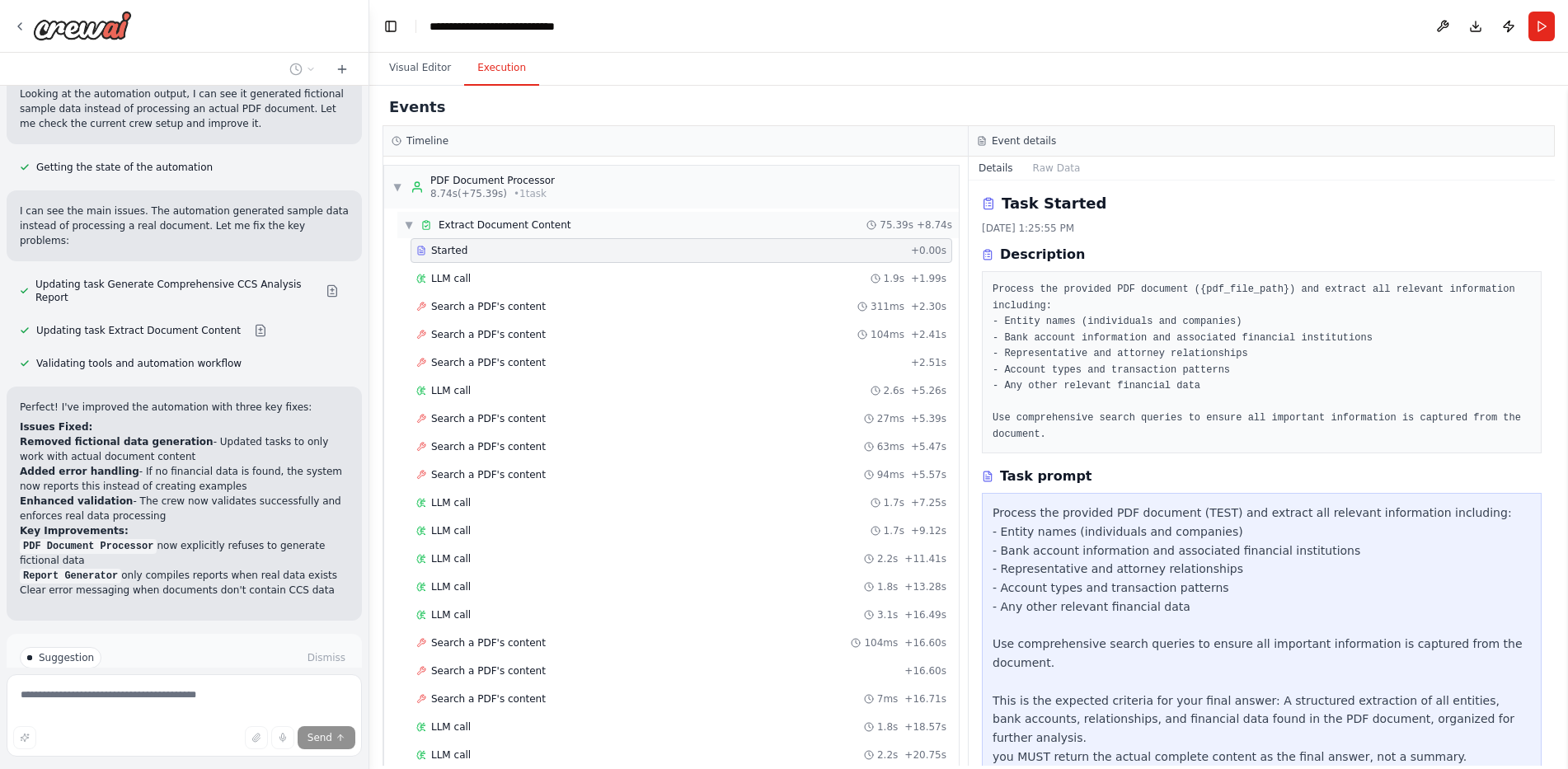
click at [497, 223] on span "Extract Document Content" at bounding box center [505, 225] width 132 height 13
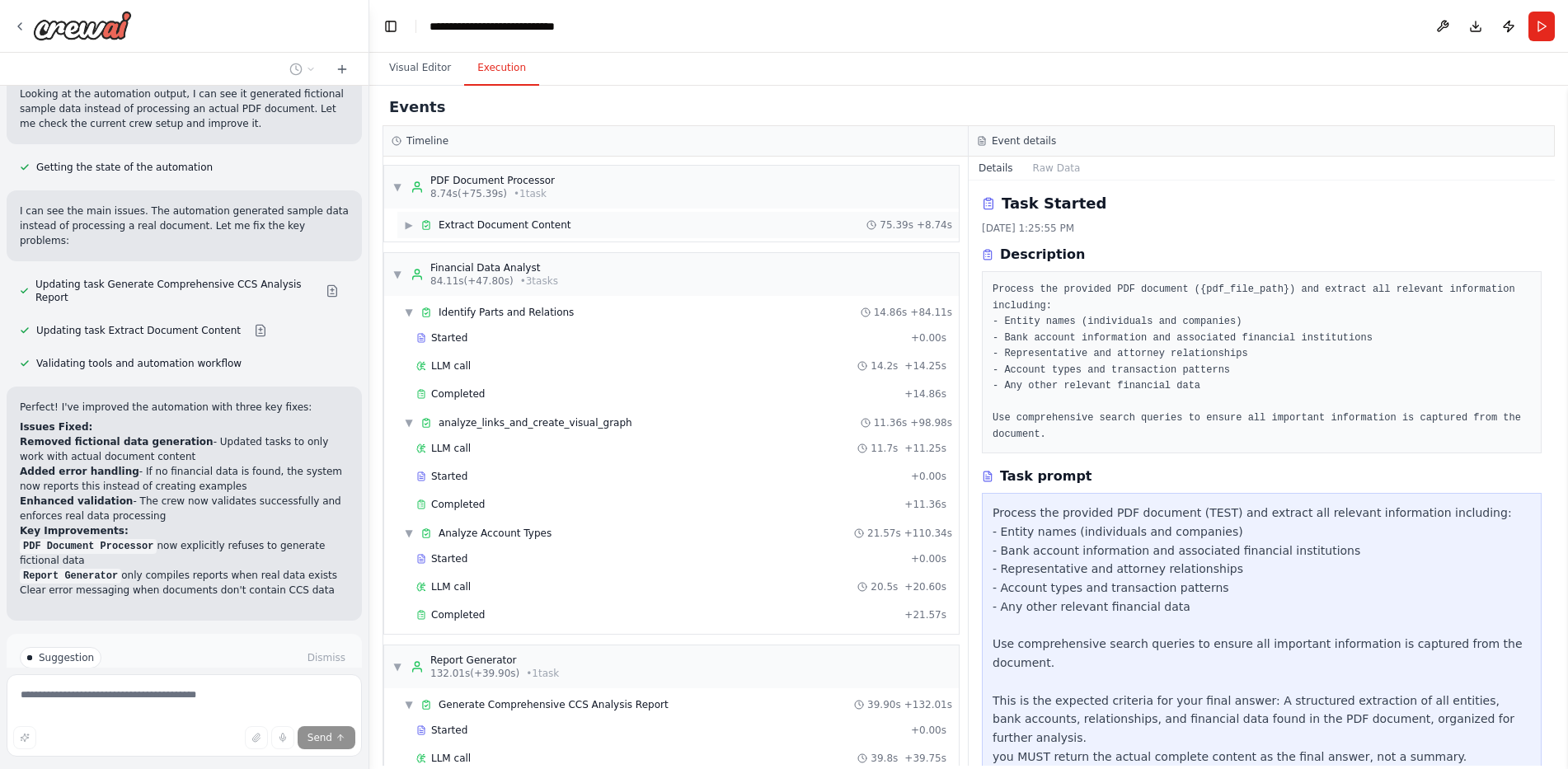
click at [532, 225] on span "Extract Document Content" at bounding box center [505, 225] width 132 height 13
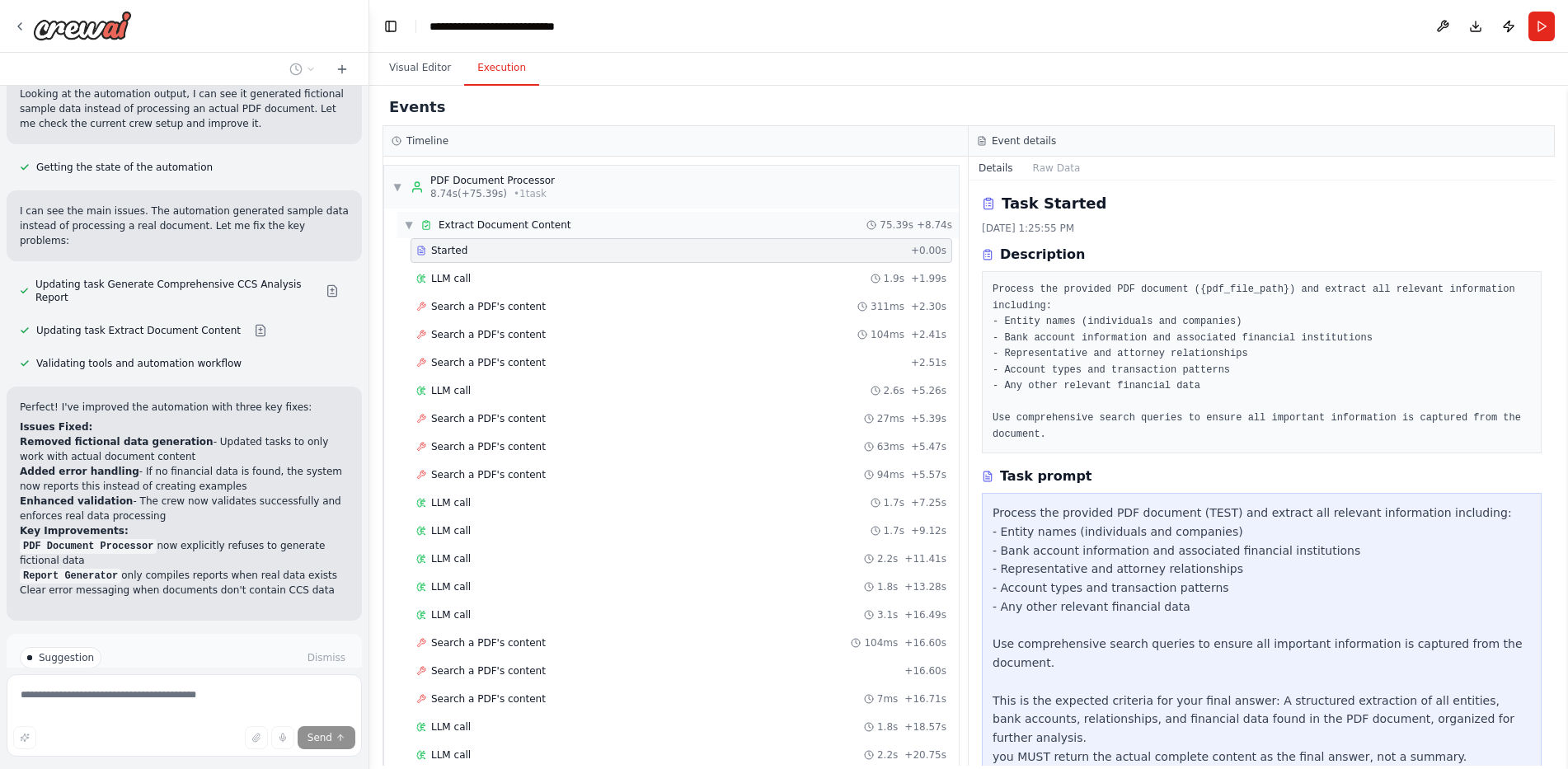
click at [616, 218] on div "▼ Extract Document Content 75.39s + 8.74s" at bounding box center [678, 225] width 561 height 26
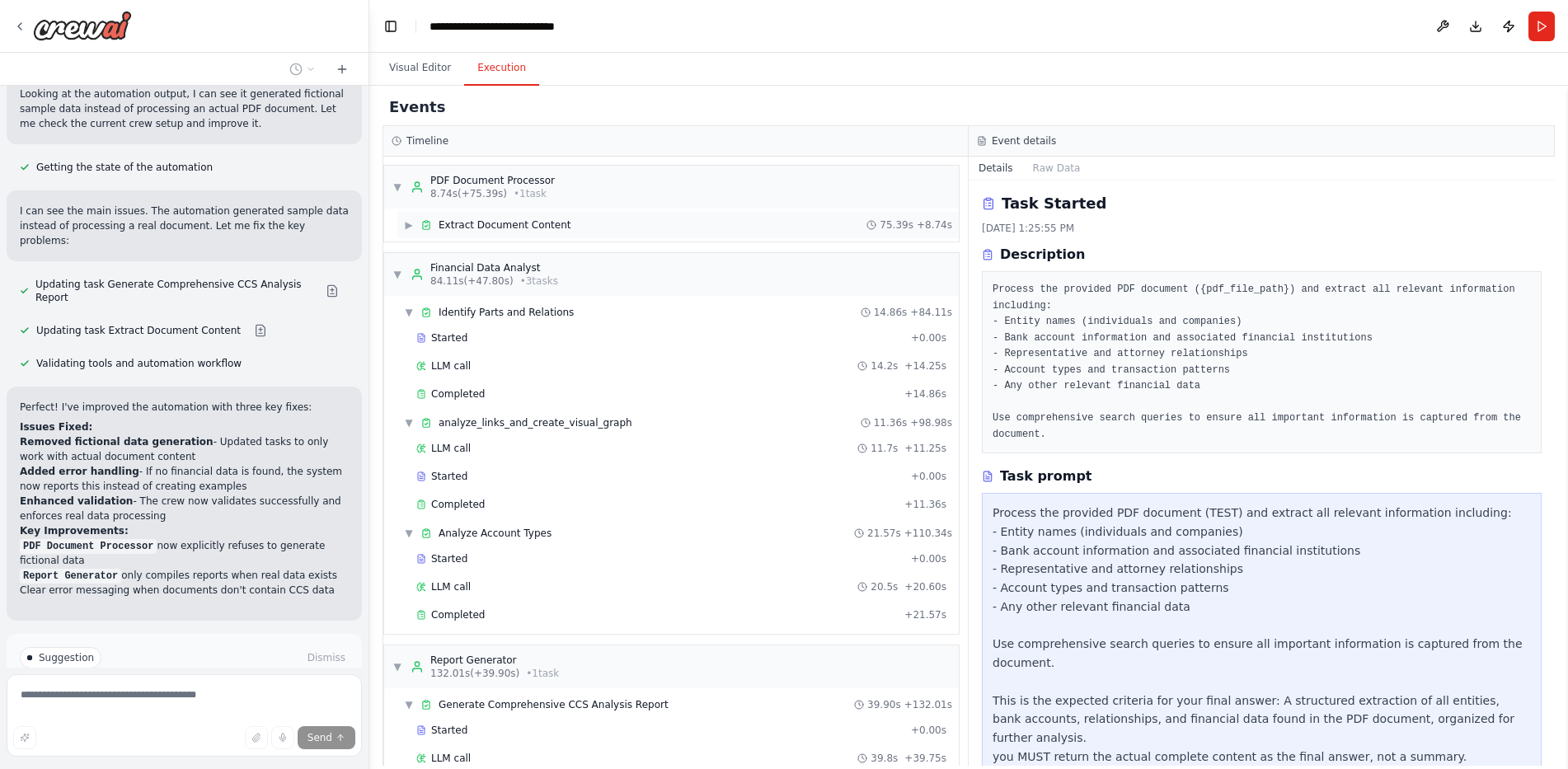
click at [598, 224] on div "▶ Extract Document Content 75.39s + 8.74s" at bounding box center [678, 225] width 561 height 26
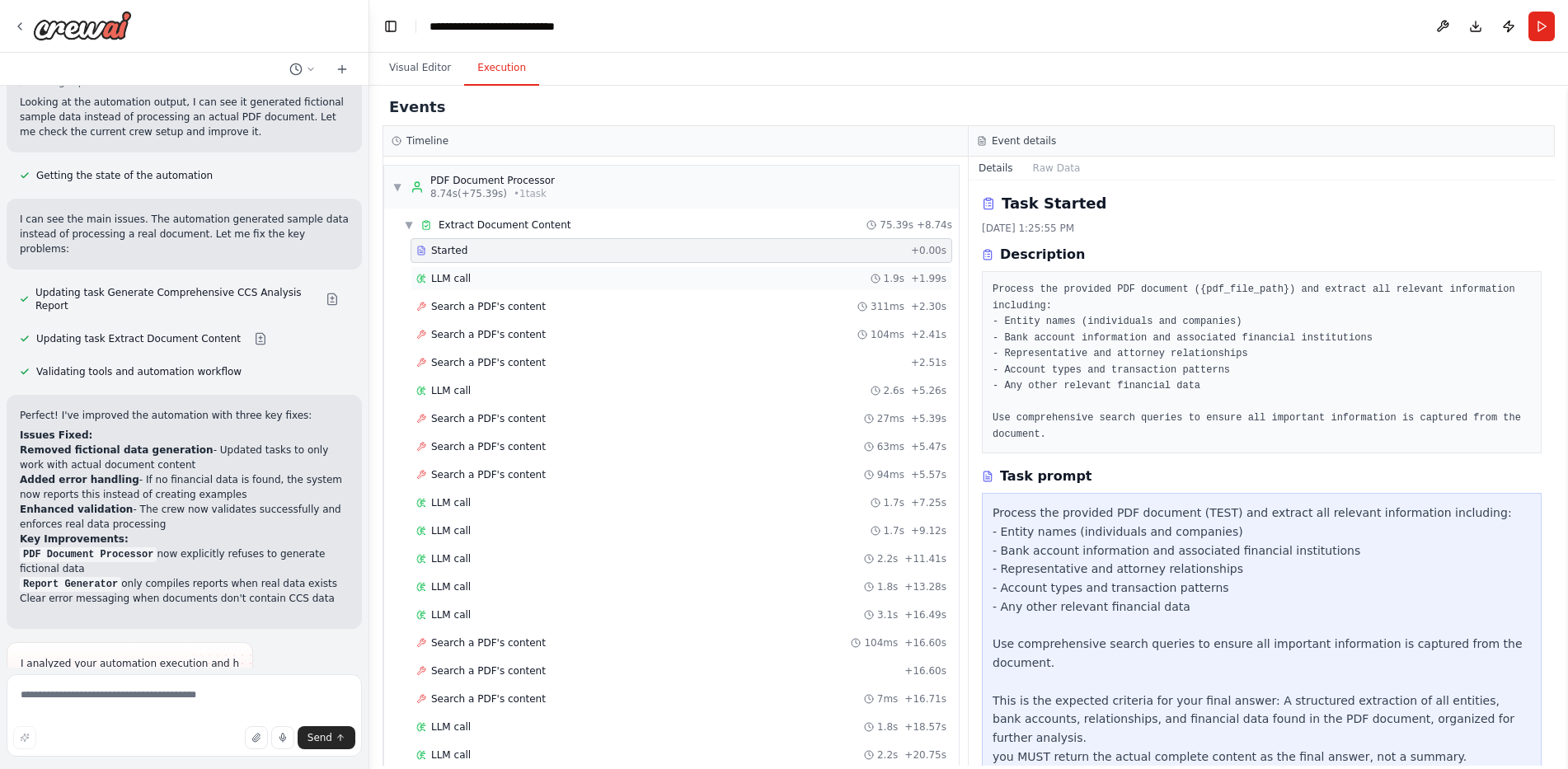
click at [497, 274] on div "LLM call 1.9s + 1.99s" at bounding box center [681, 279] width 530 height 13
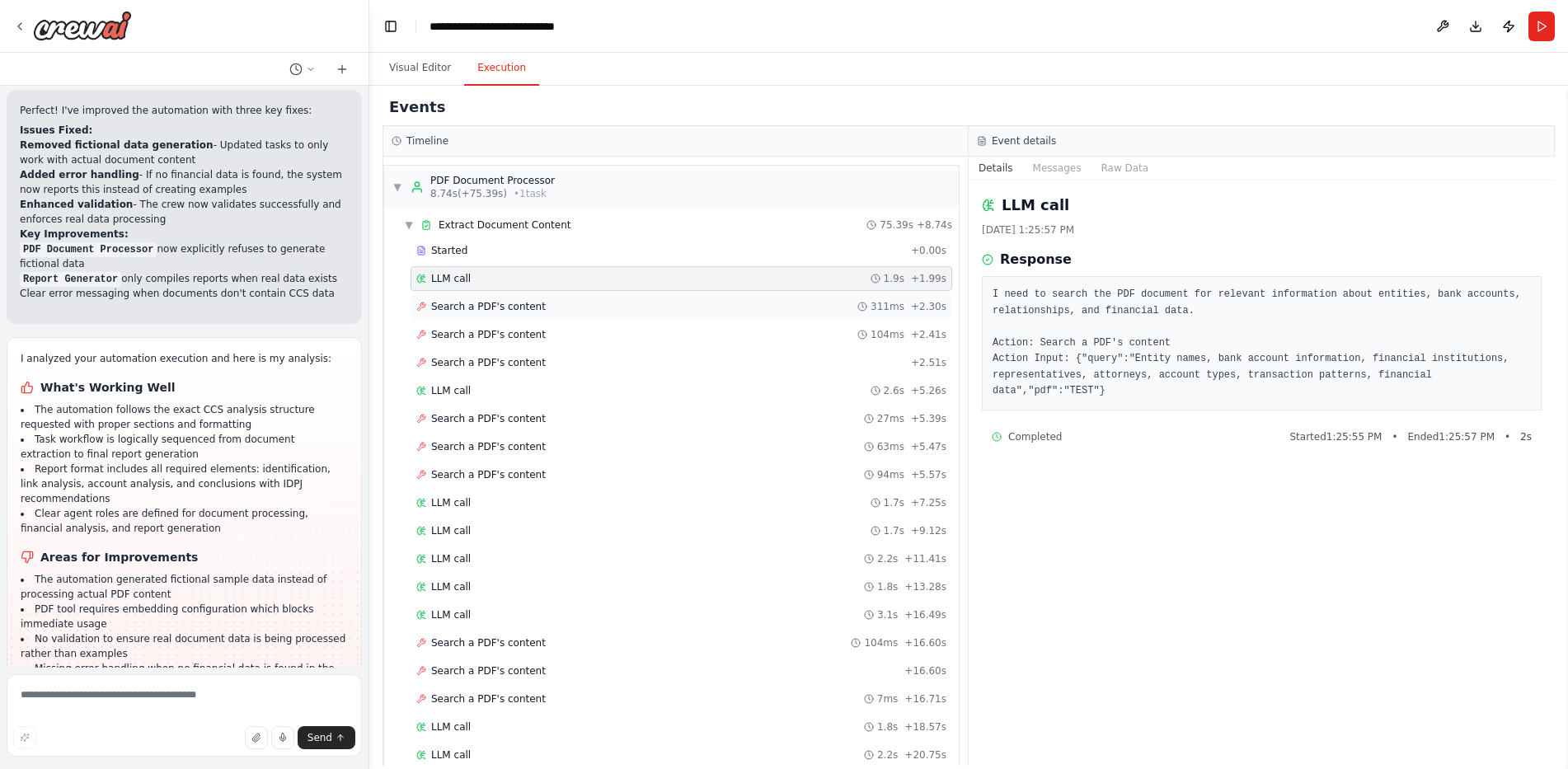
scroll to position [3612, 0]
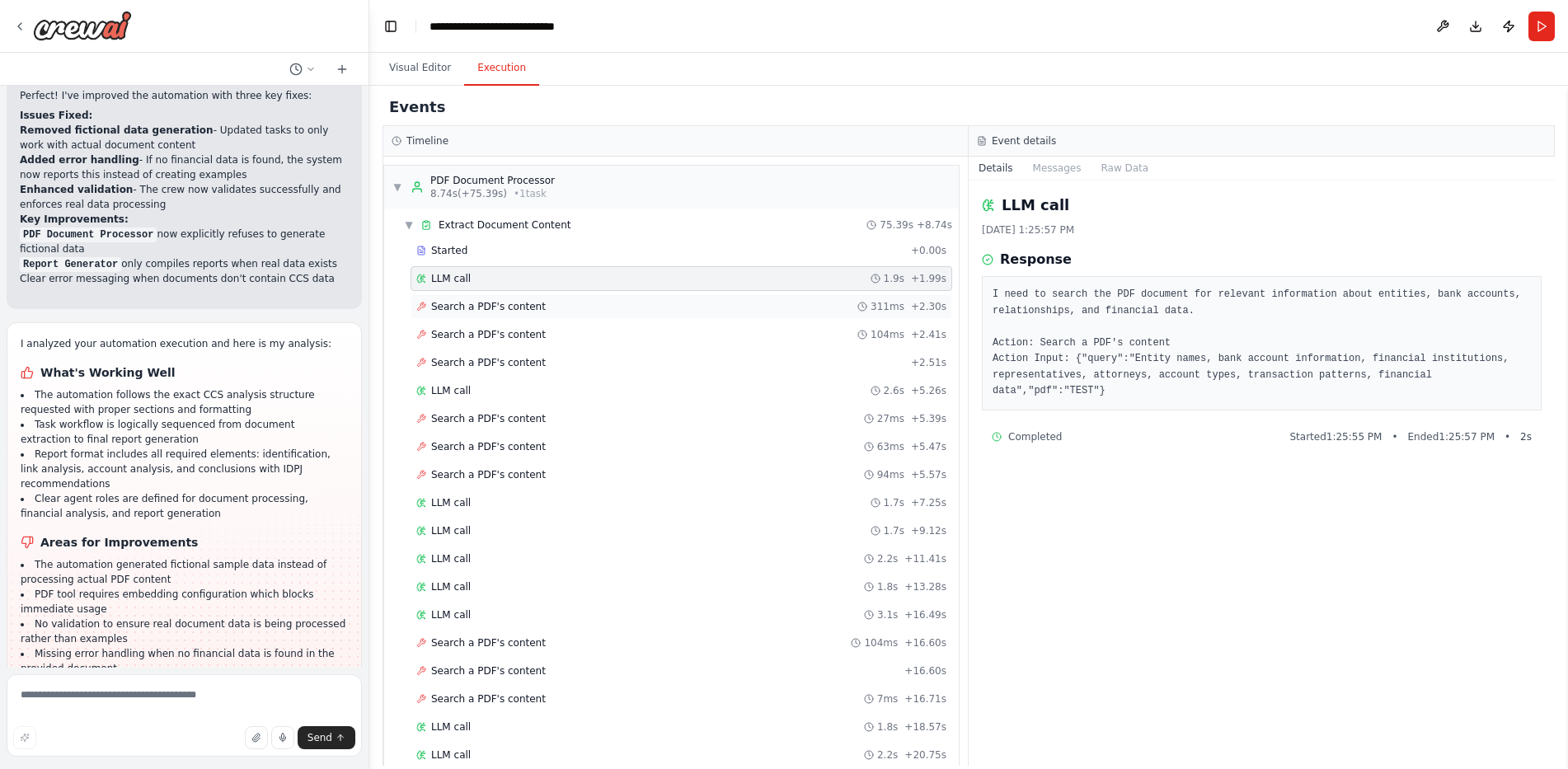
click at [497, 309] on span "Search a PDF's content" at bounding box center [488, 307] width 115 height 13
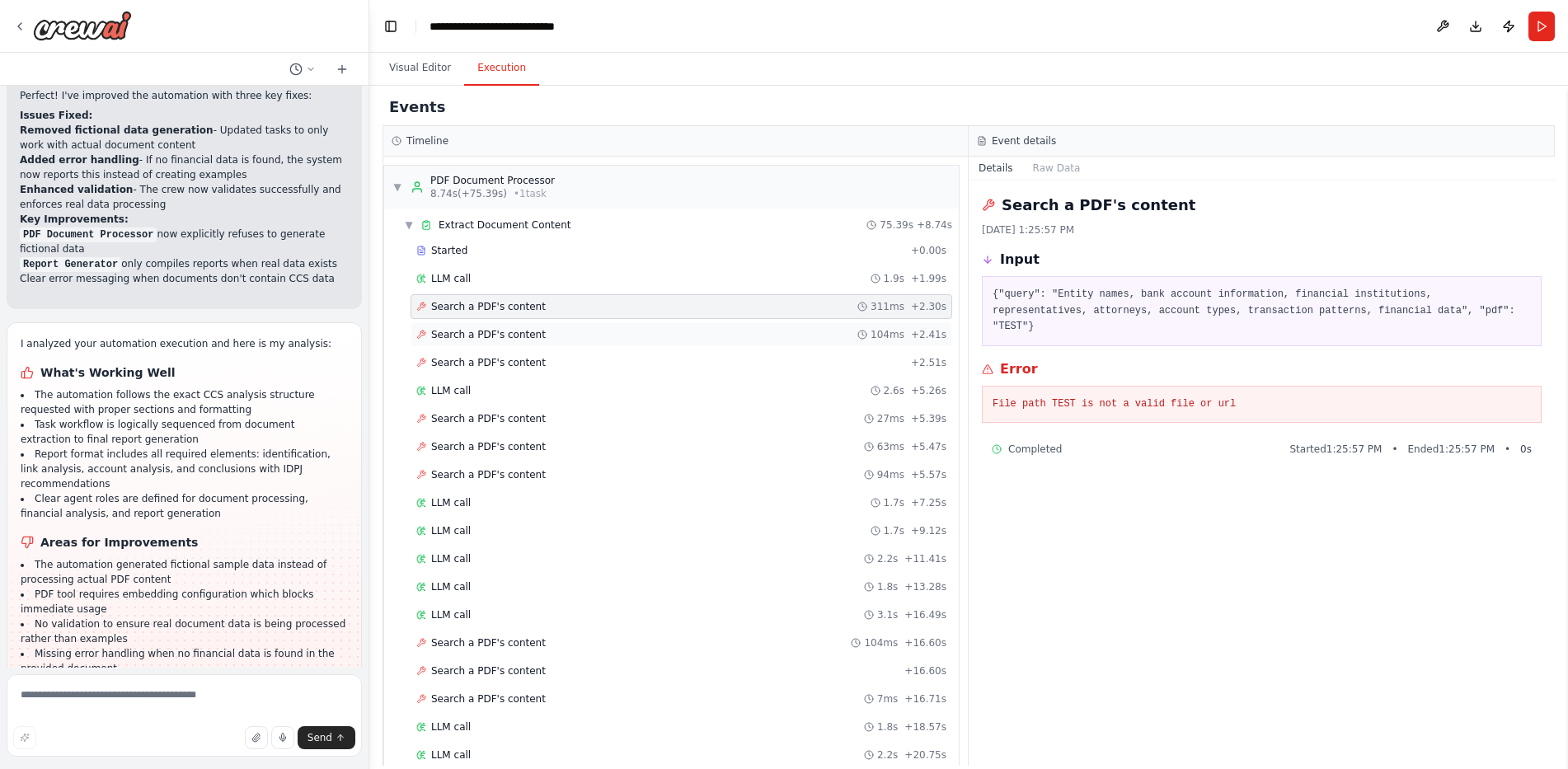
click at [493, 339] on span "Search a PDF's content" at bounding box center [488, 335] width 115 height 13
click at [483, 361] on span "Search a PDF's content" at bounding box center [488, 363] width 115 height 13
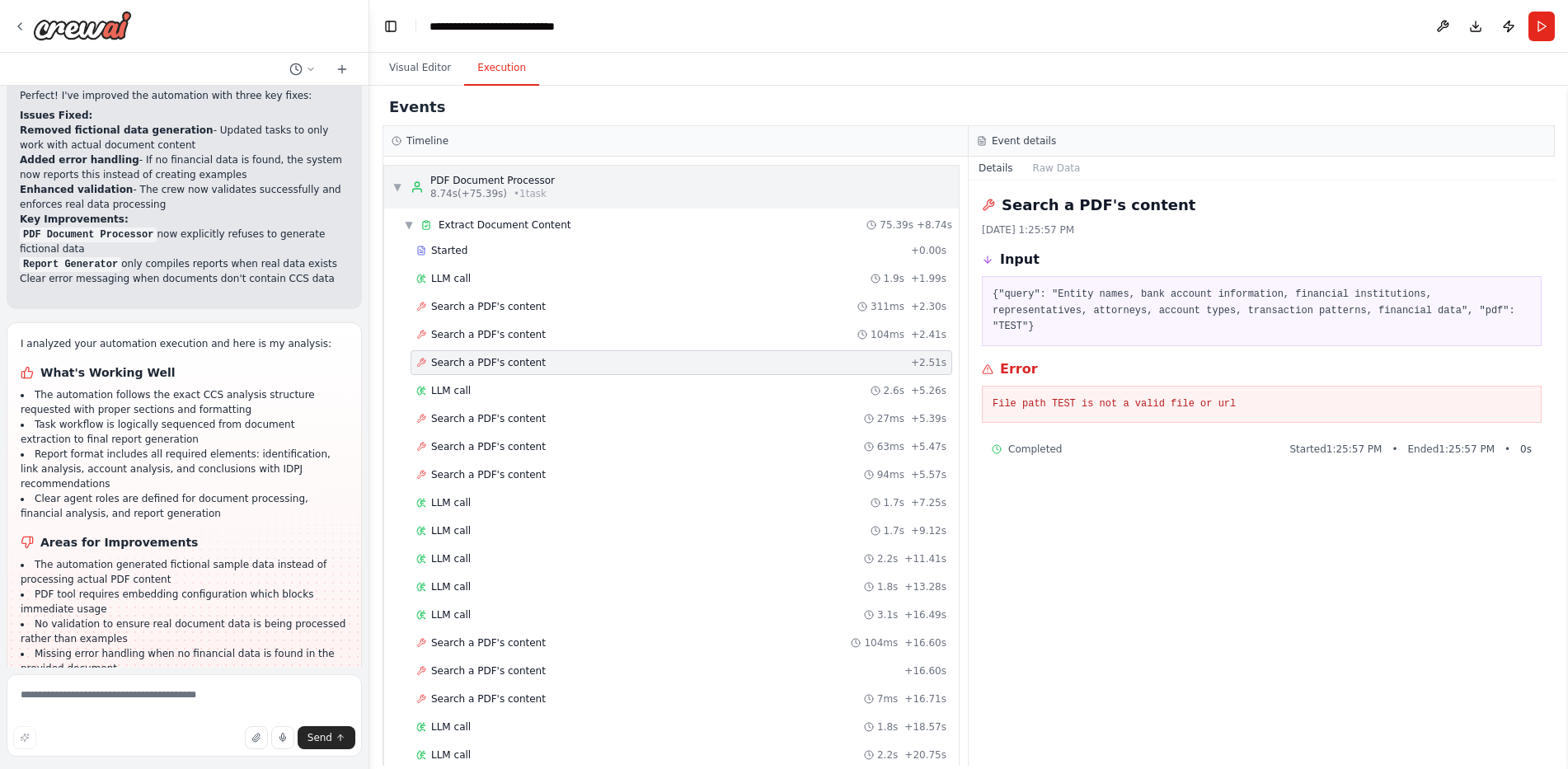
click at [513, 166] on div "▼ PDF Document Processor 8.74s (+75.39s) • 1 task" at bounding box center [671, 187] width 575 height 43
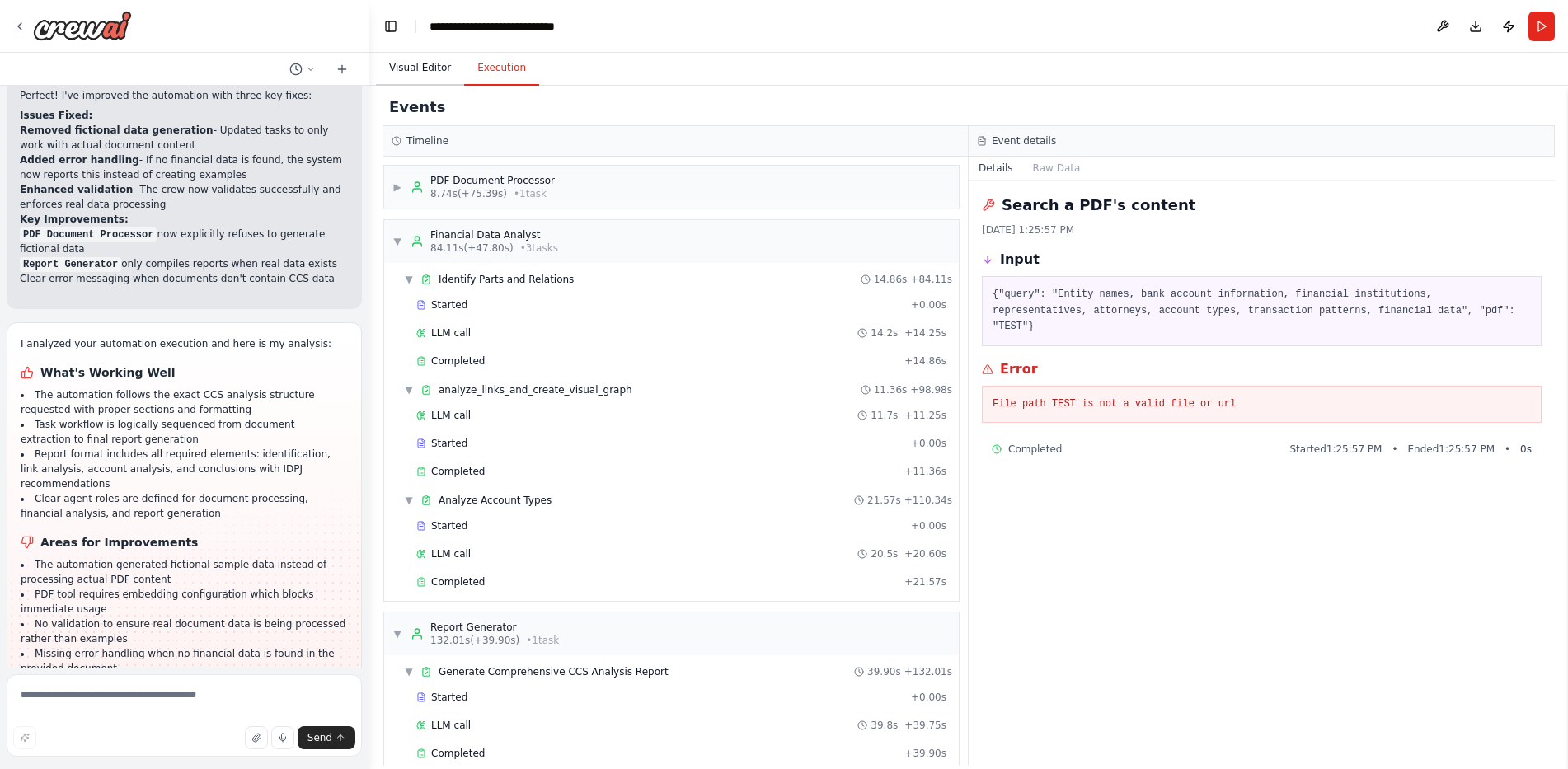
click at [407, 59] on button "Visual Editor" at bounding box center [420, 68] width 89 height 34
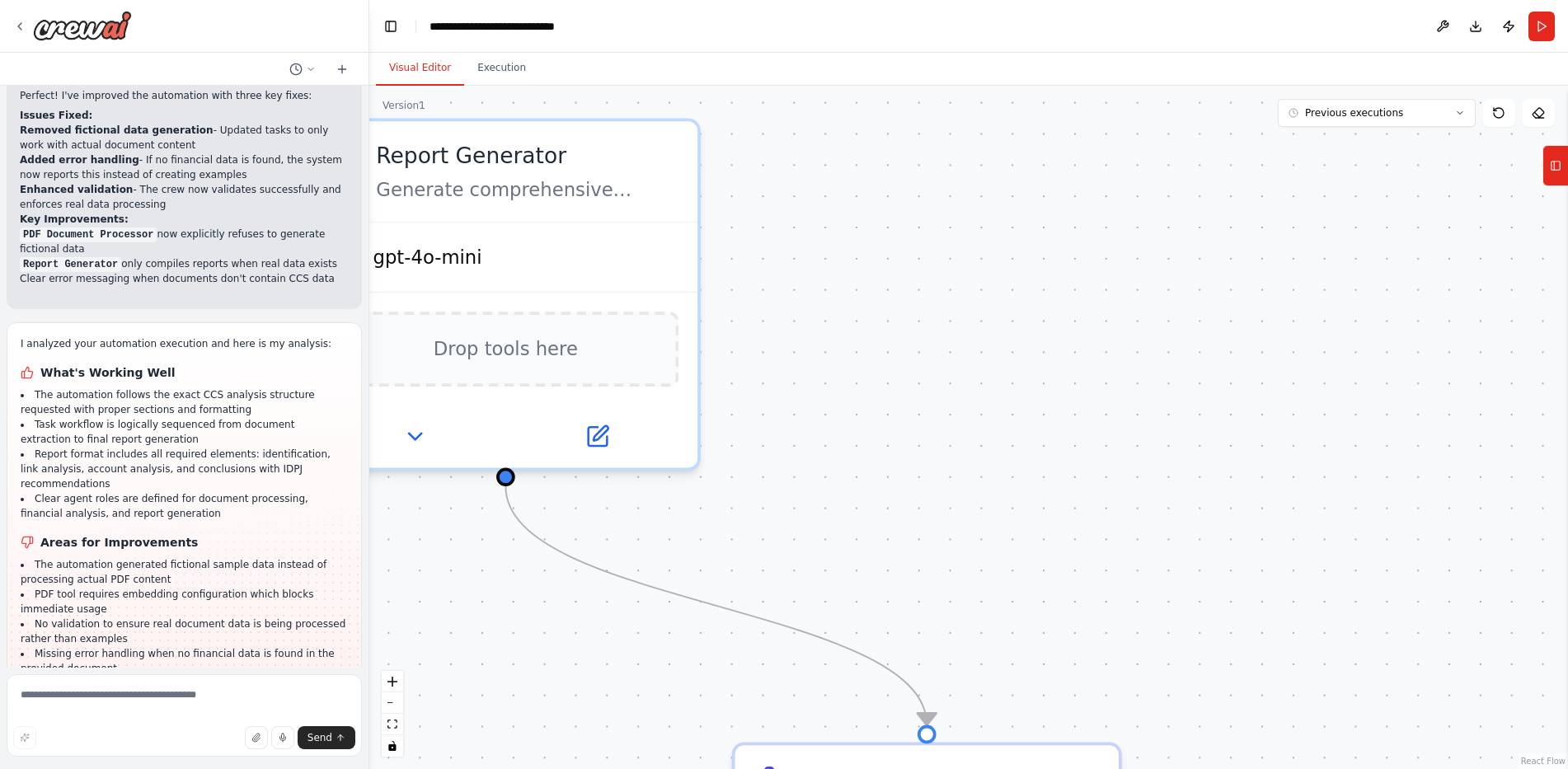
drag, startPoint x: 848, startPoint y: 310, endPoint x: 1431, endPoint y: 240, distance: 587.2
click at [1432, 239] on div ".deletable-edge-delete-btn { width: 20px; height: 20px; border: 0px solid #ffff…" at bounding box center [969, 427] width 1199 height 683
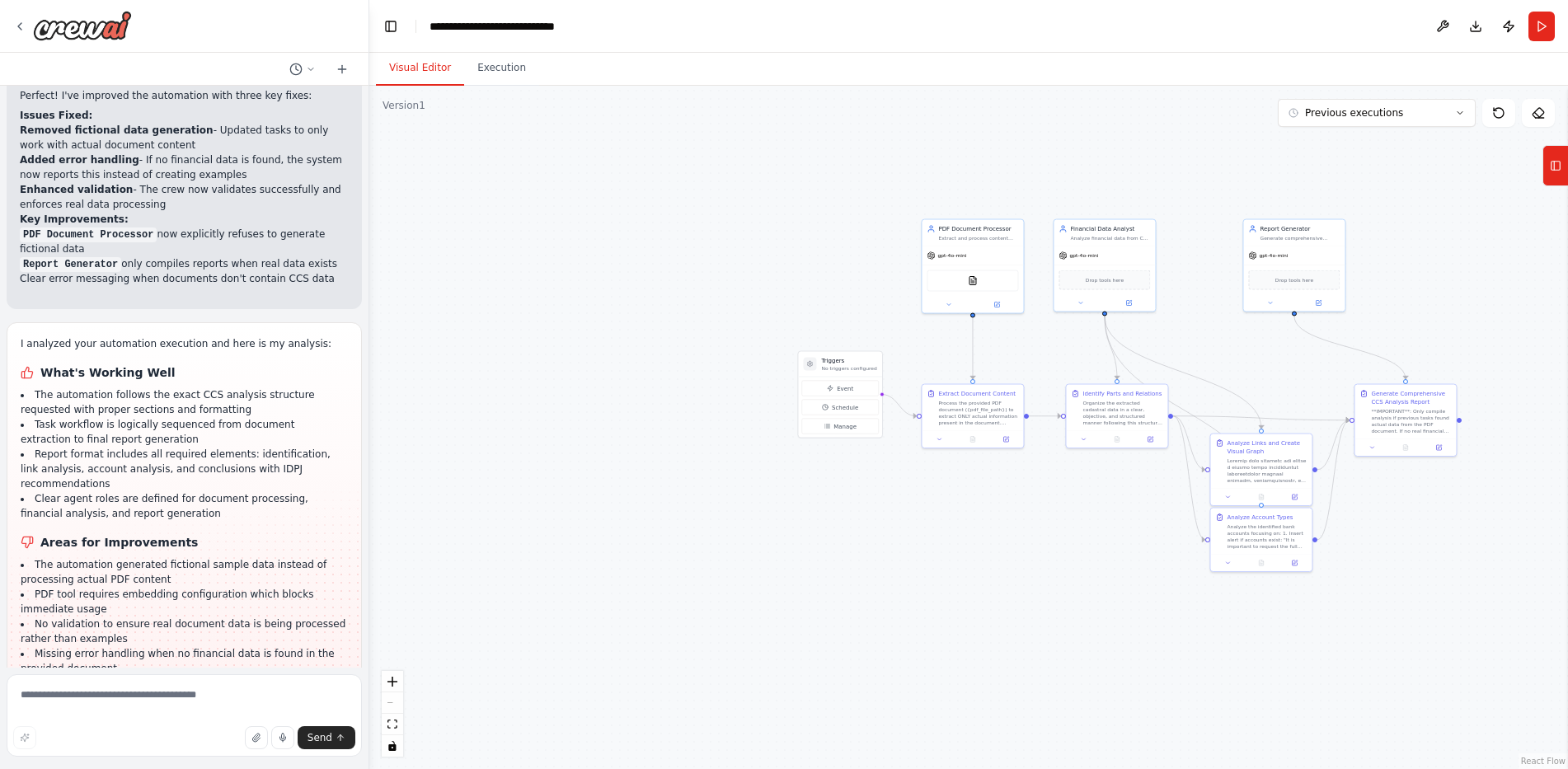
drag, startPoint x: 555, startPoint y: 389, endPoint x: 852, endPoint y: 341, distance: 300.9
click at [1022, 334] on div ".deletable-edge-delete-btn { width: 20px; height: 20px; border: 0px solid #ffff…" at bounding box center [969, 427] width 1199 height 683
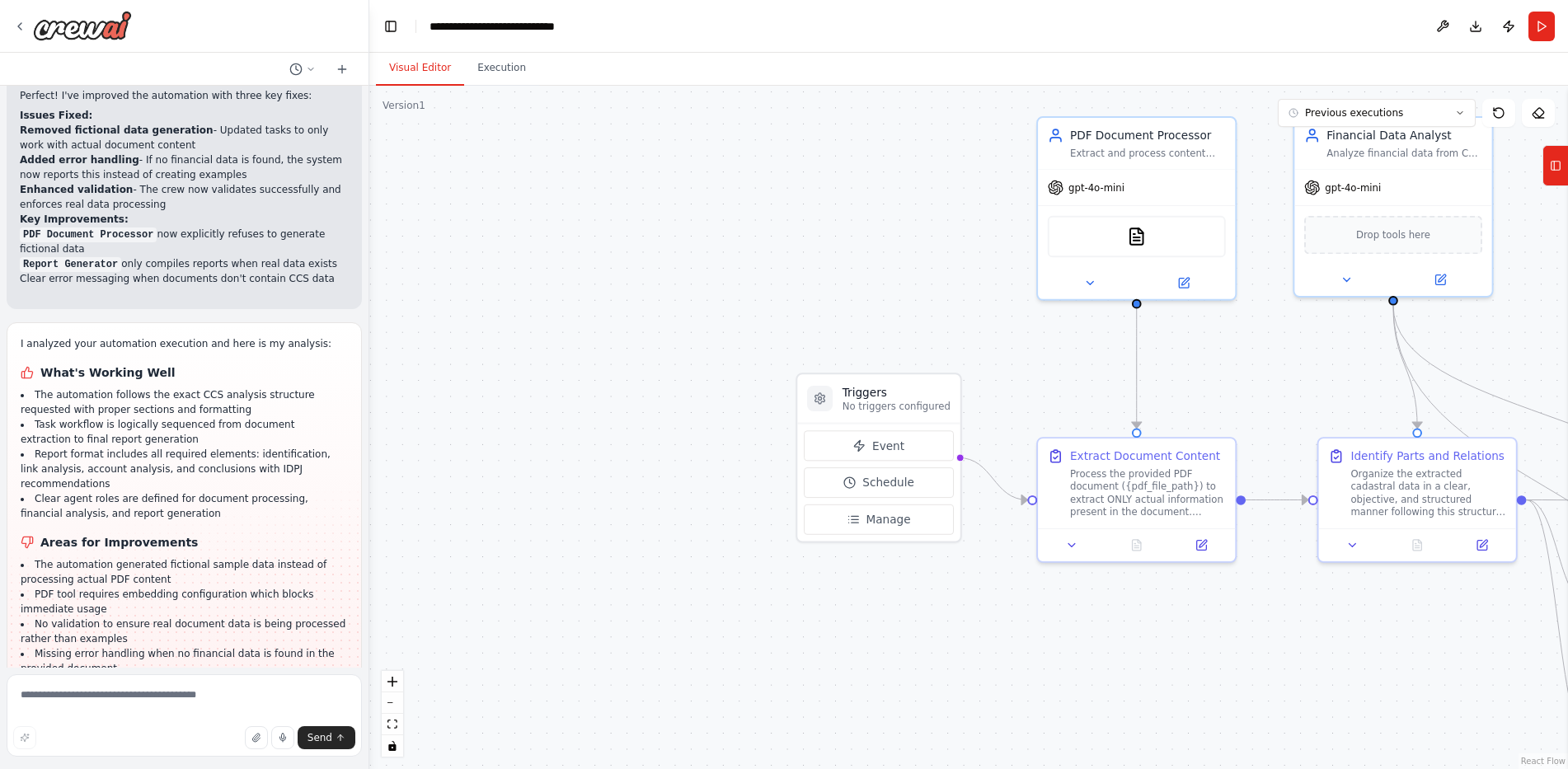
click at [850, 265] on div ".deletable-edge-delete-btn { width: 20px; height: 20px; border: 0px solid #ffff…" at bounding box center [969, 427] width 1199 height 683
click at [887, 523] on span "Manage" at bounding box center [889, 519] width 45 height 16
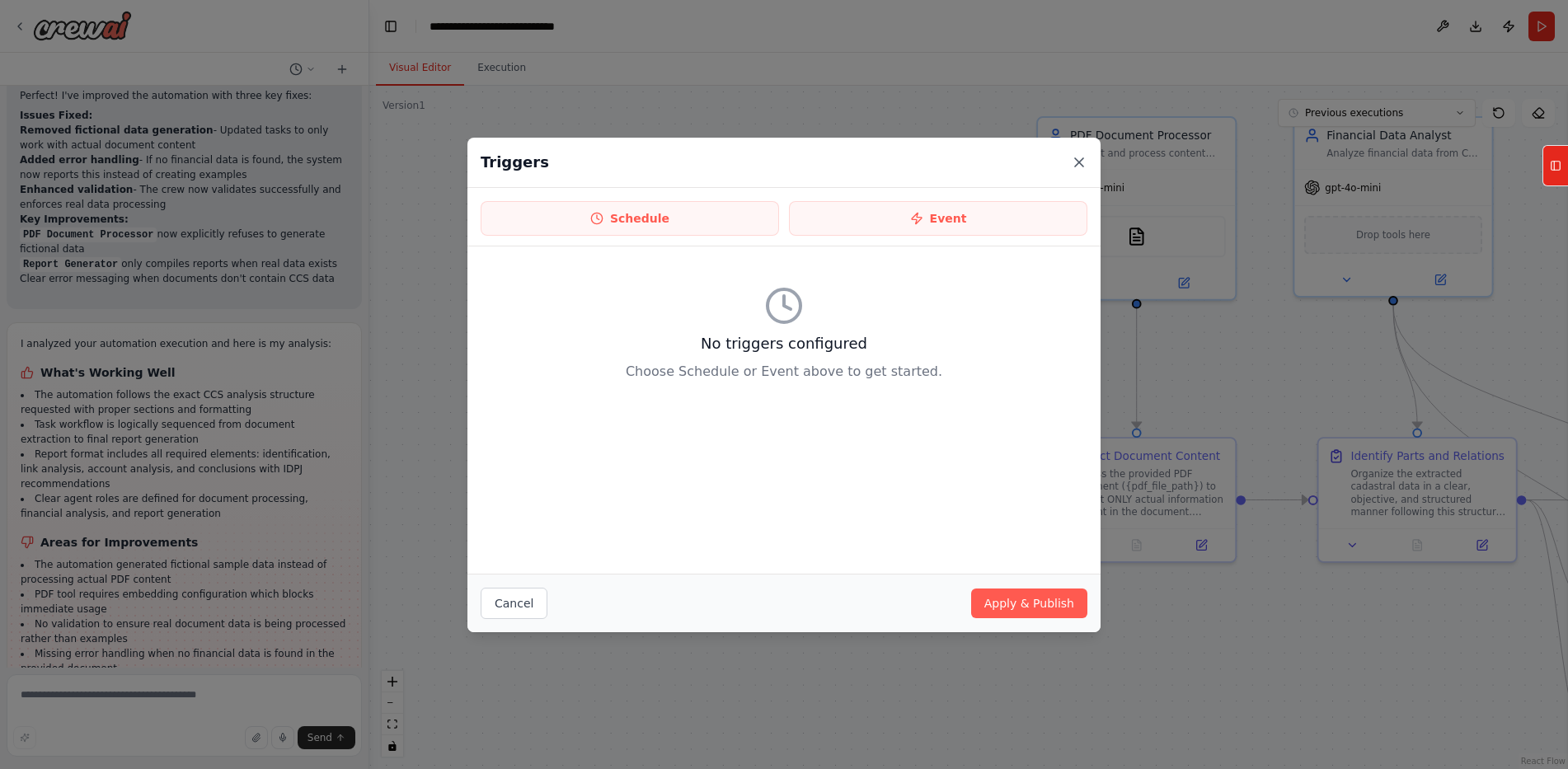
click at [1082, 160] on icon at bounding box center [1080, 162] width 17 height 17
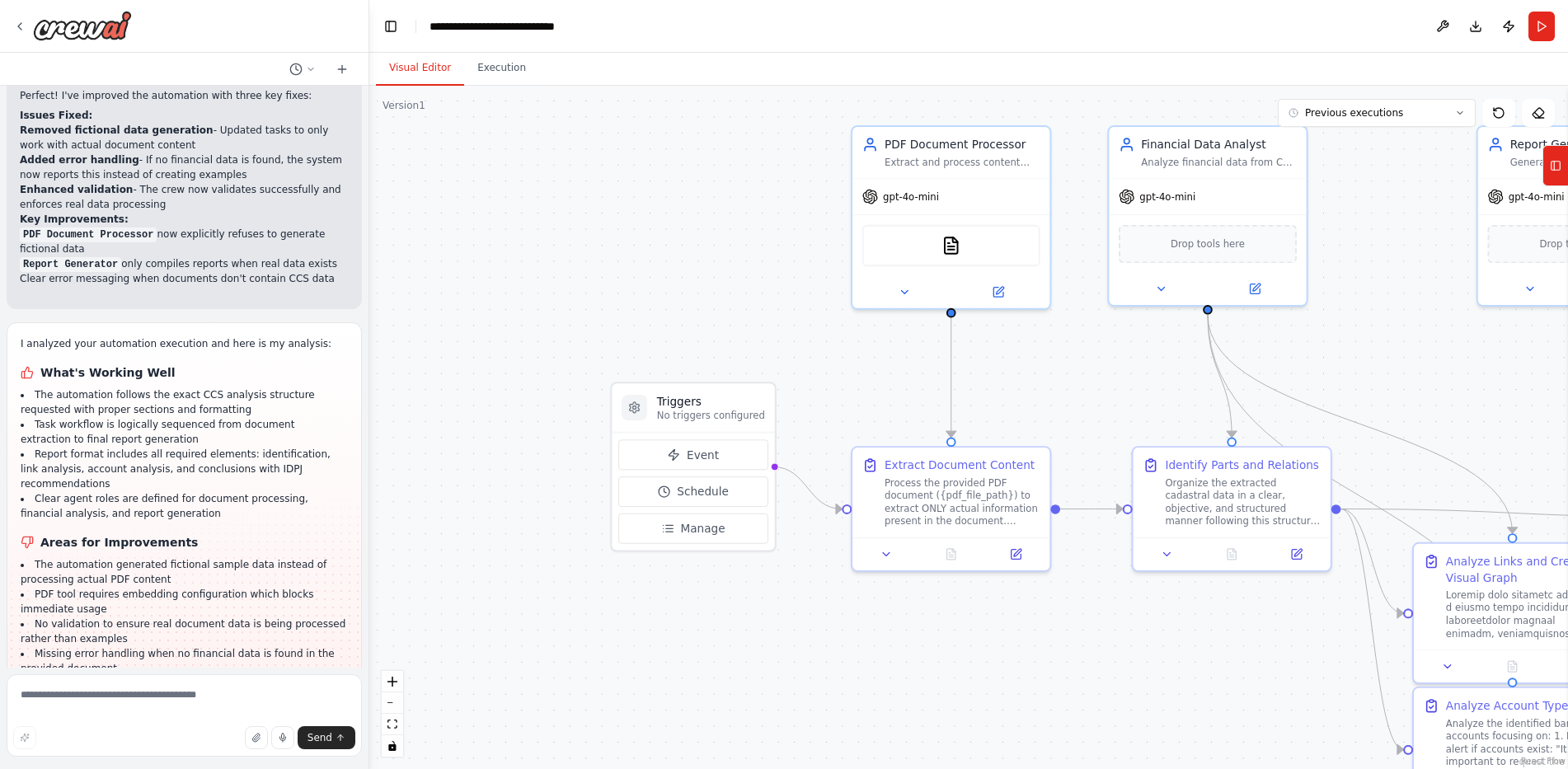
drag, startPoint x: 815, startPoint y: 229, endPoint x: 632, endPoint y: 255, distance: 184.8
click at [612, 253] on div ".deletable-edge-delete-btn { width: 20px; height: 20px; border: 0px solid #ffff…" at bounding box center [969, 427] width 1199 height 683
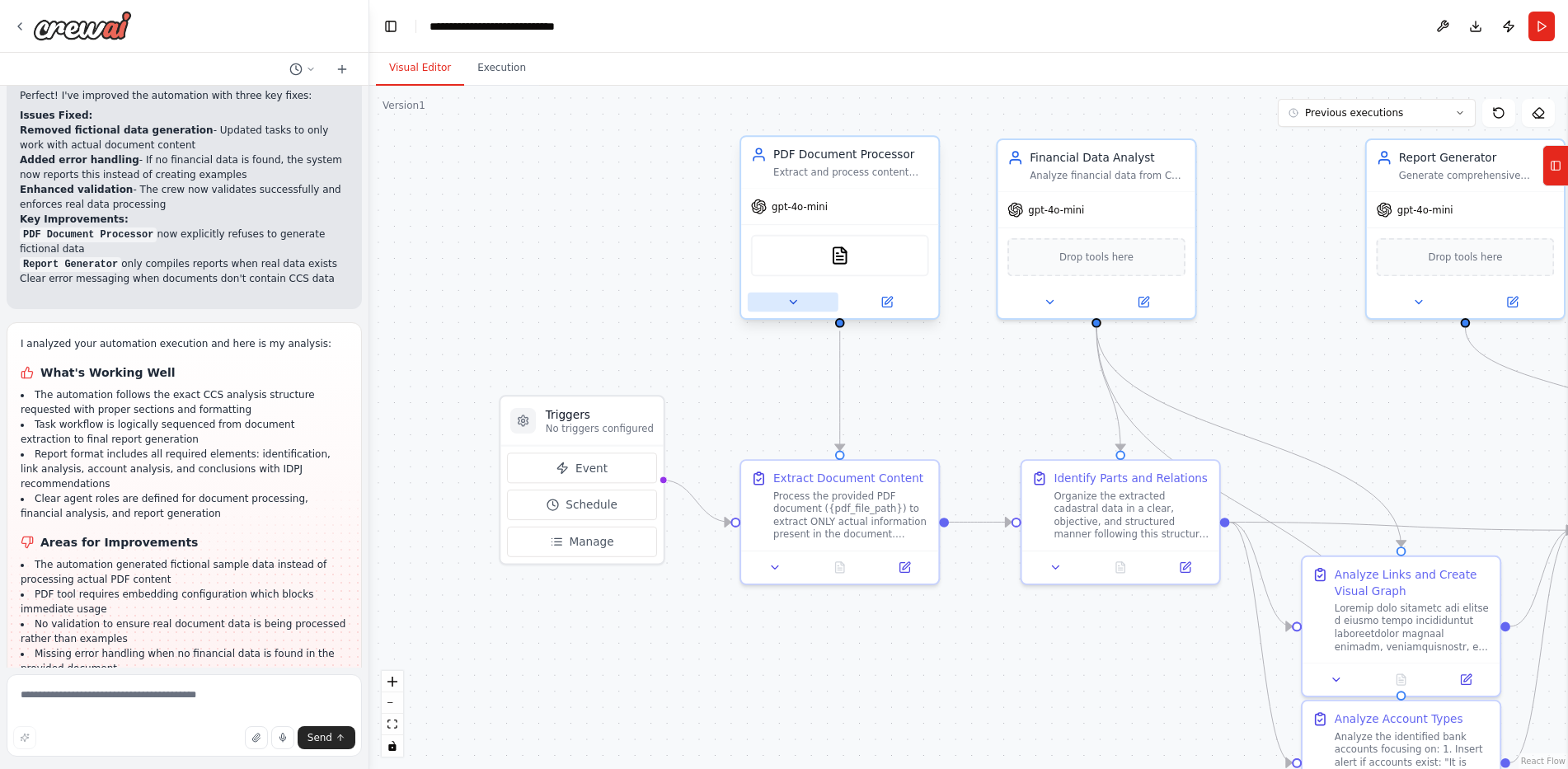
click at [795, 301] on icon at bounding box center [792, 303] width 7 height 4
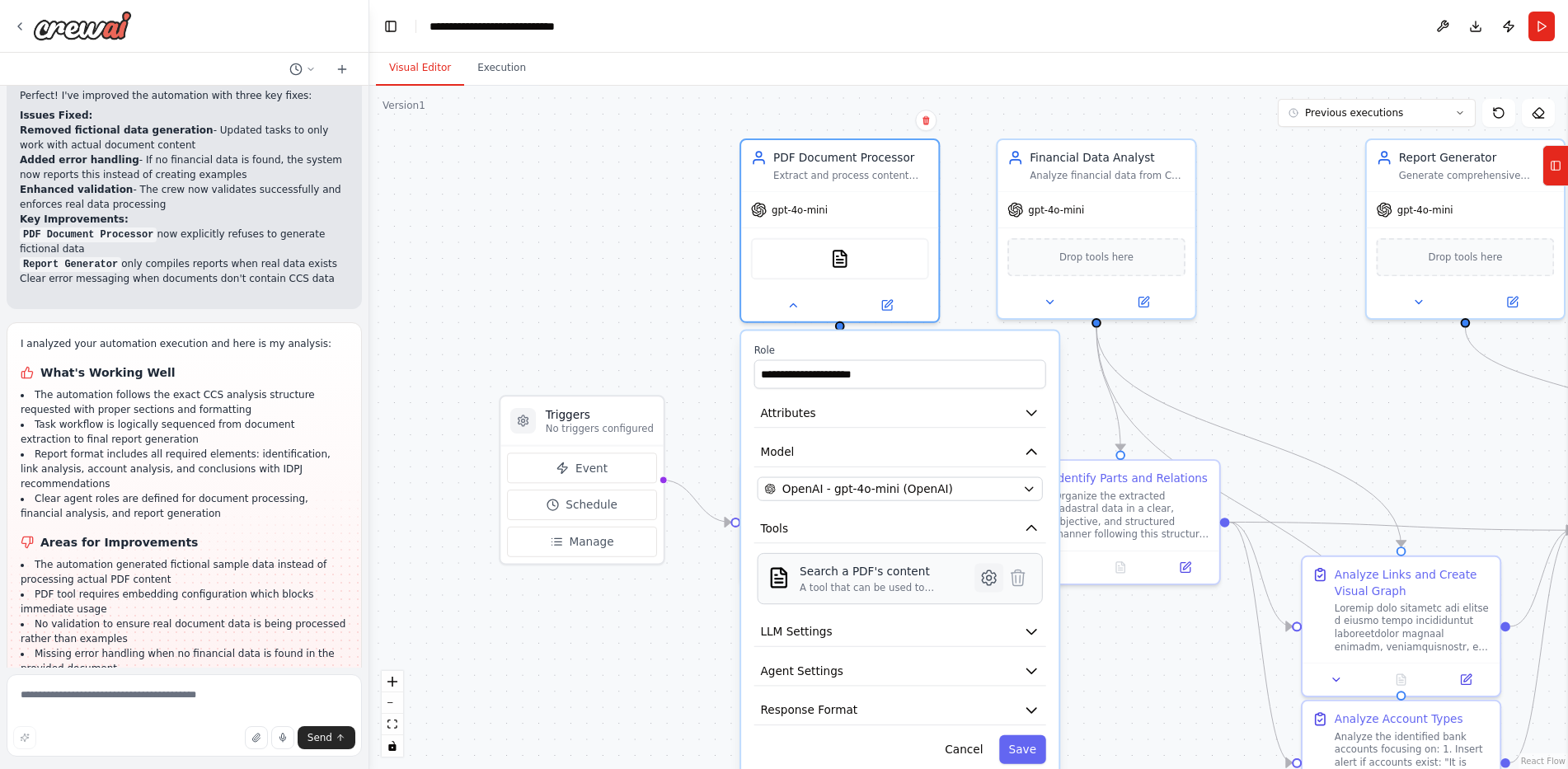
click at [980, 573] on icon at bounding box center [989, 577] width 19 height 19
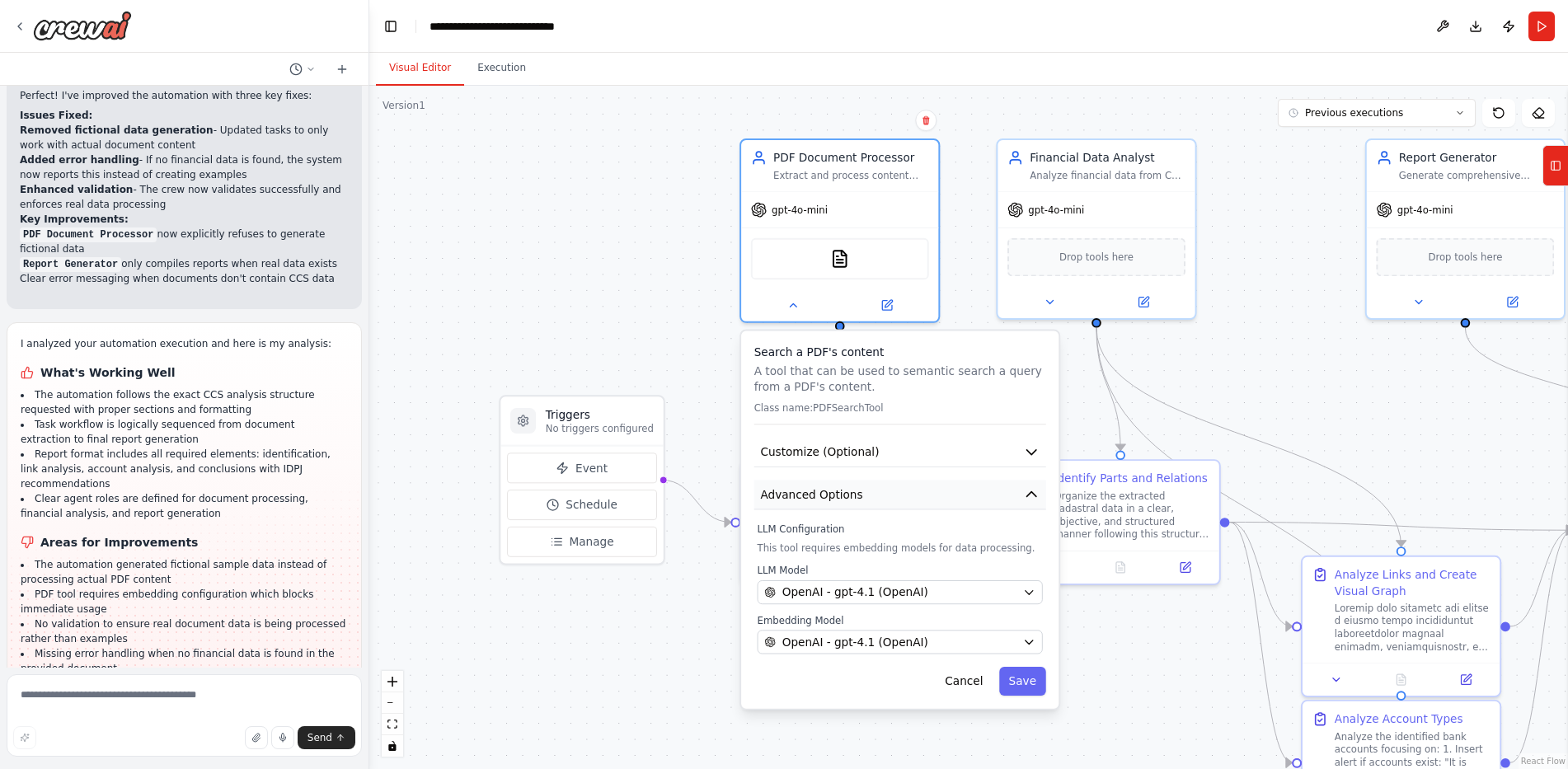
click at [896, 491] on button "Advanced Options" at bounding box center [900, 495] width 292 height 30
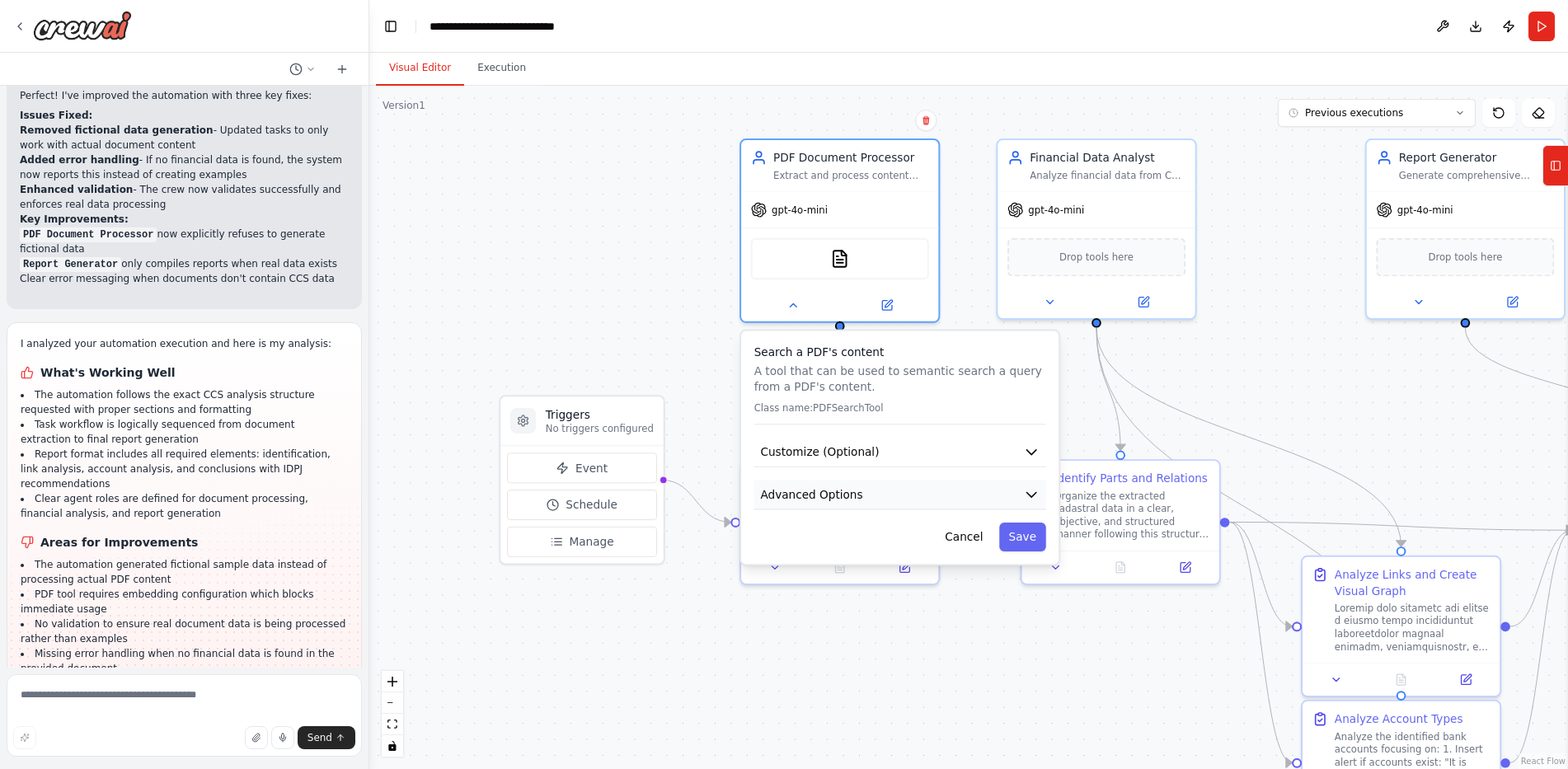
click at [896, 491] on button "Advanced Options" at bounding box center [900, 495] width 292 height 30
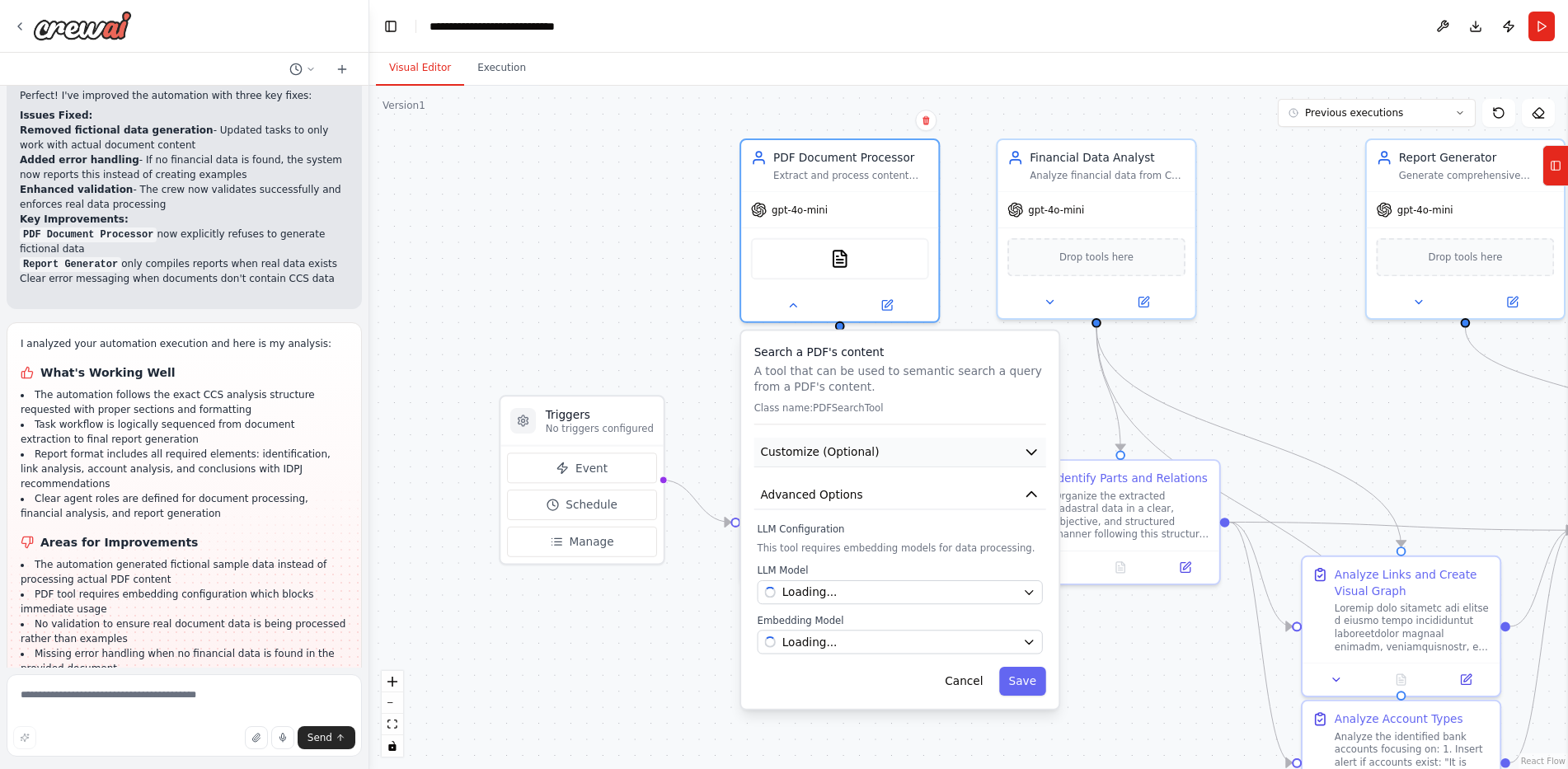
click at [893, 439] on button "Customize (Optional)" at bounding box center [900, 453] width 292 height 30
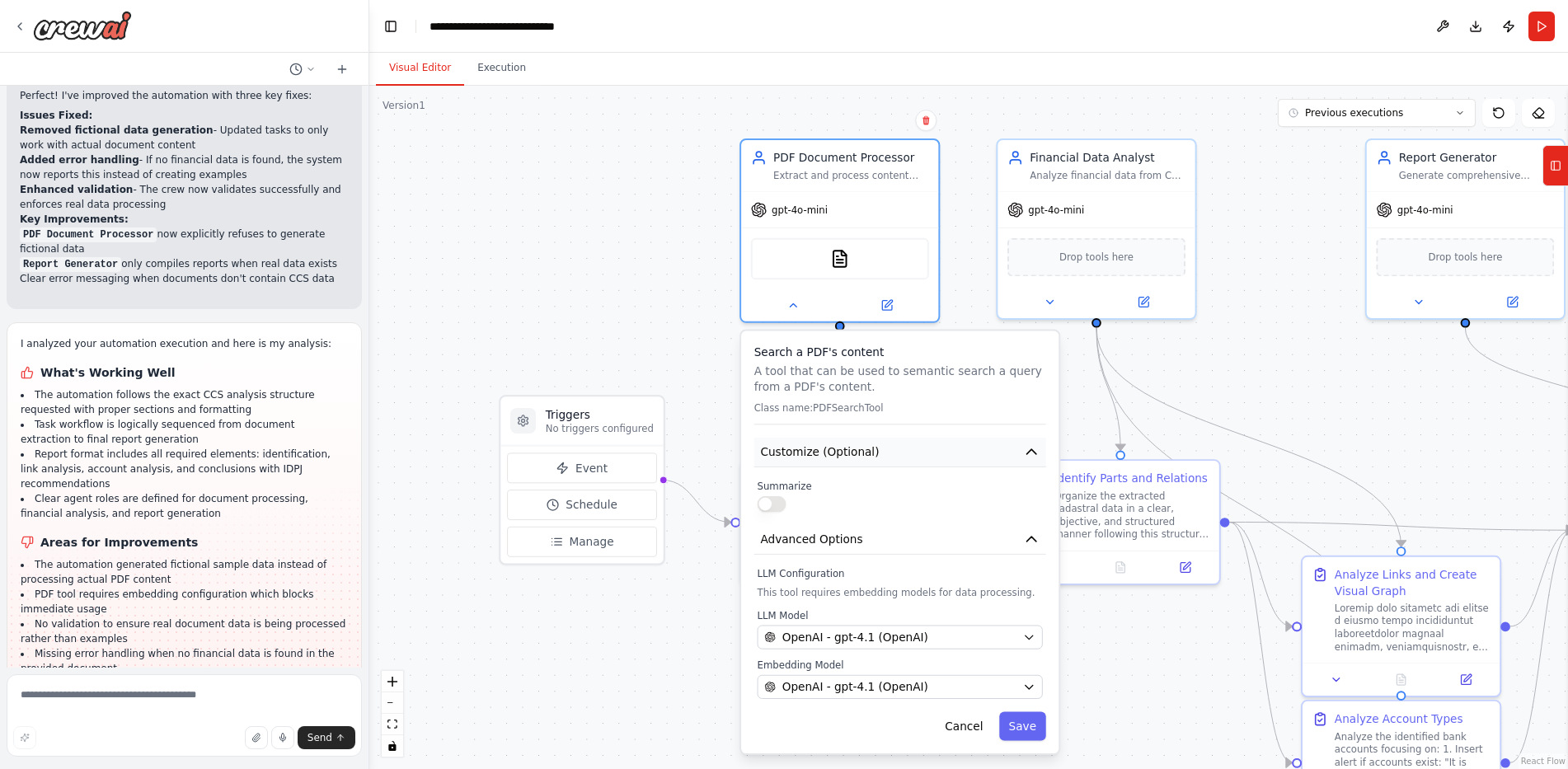
click at [874, 454] on button "Customize (Optional)" at bounding box center [900, 453] width 292 height 30
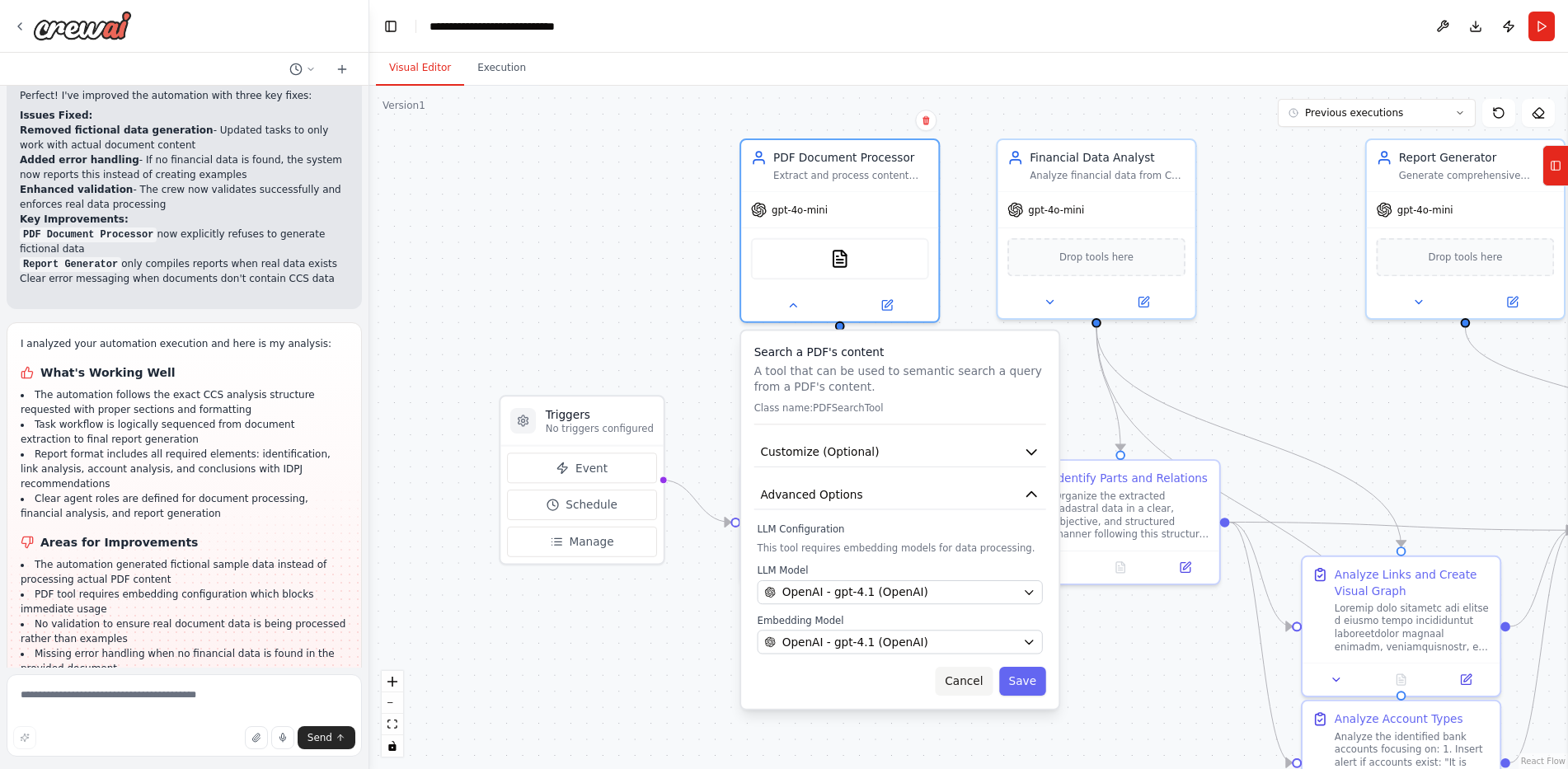
click at [973, 684] on button "Cancel" at bounding box center [964, 681] width 57 height 29
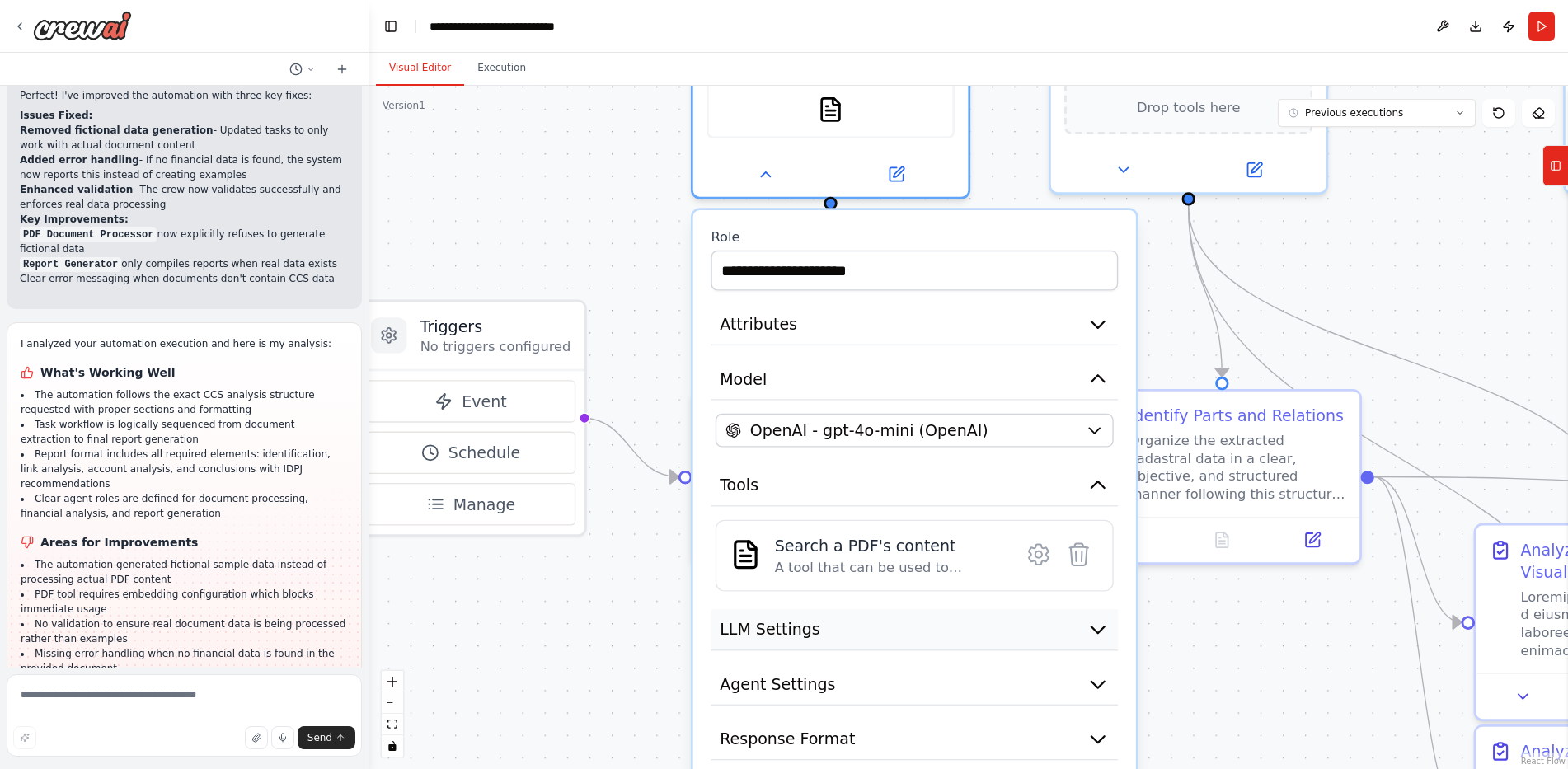
click at [846, 632] on button "LLM Settings" at bounding box center [915, 630] width 407 height 41
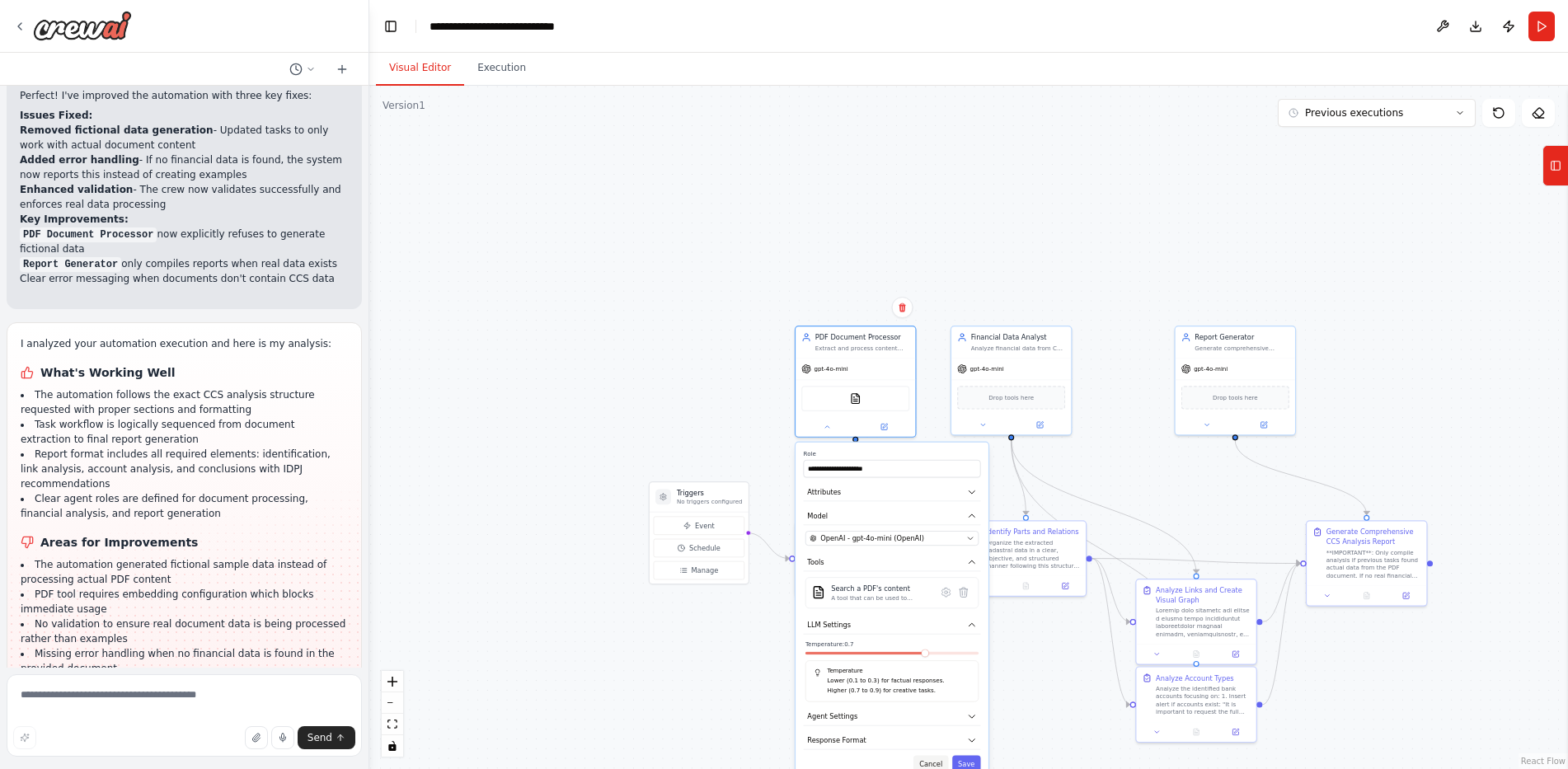
click at [938, 761] on button "Cancel" at bounding box center [930, 763] width 34 height 18
click at [928, 765] on button "Cancel" at bounding box center [930, 763] width 34 height 18
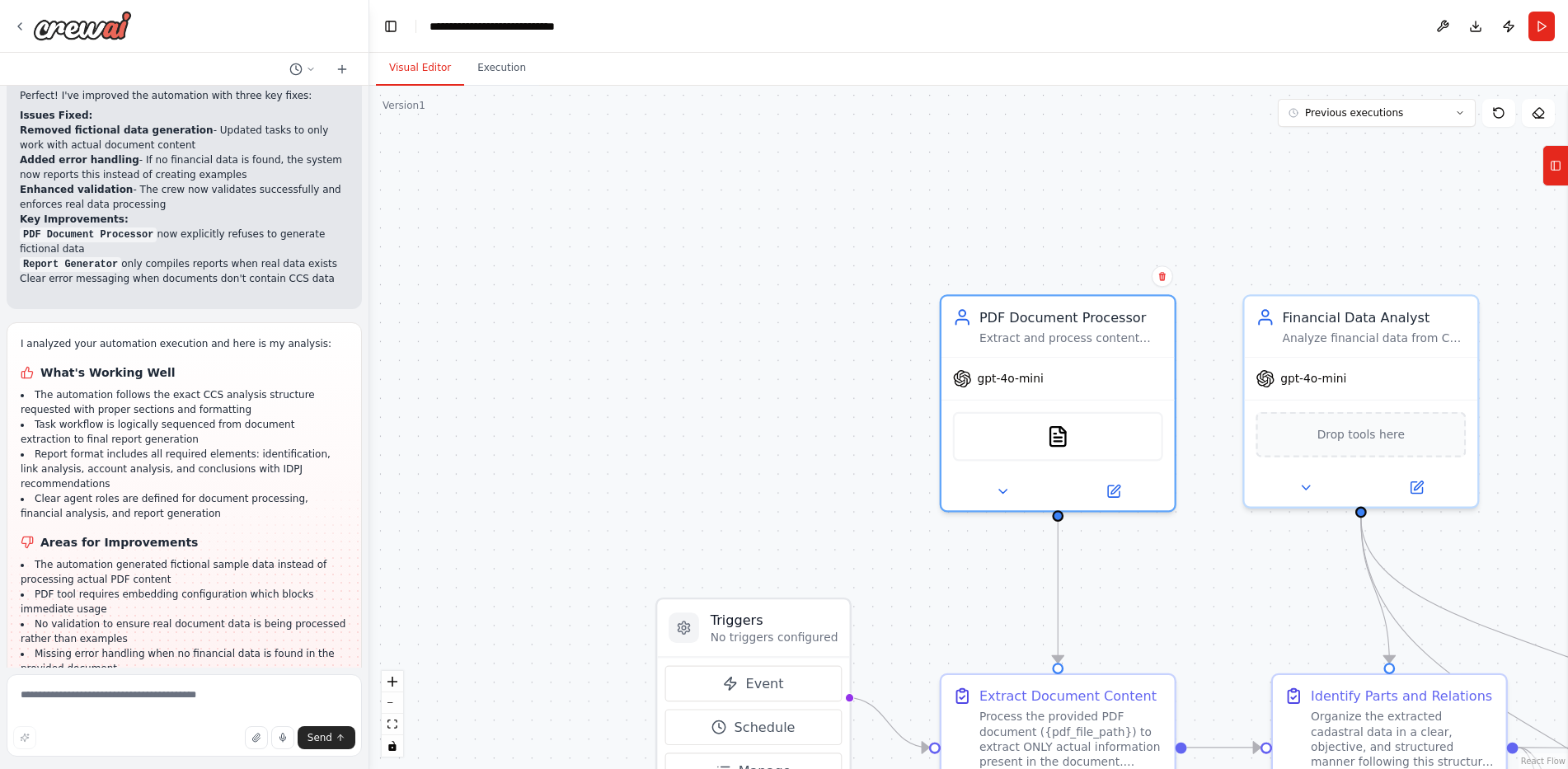
click at [614, 423] on div ".deletable-edge-delete-btn { width: 20px; height: 20px; border: 0px solid #ffff…" at bounding box center [969, 427] width 1199 height 683
click at [391, 677] on icon "zoom in" at bounding box center [392, 681] width 10 height 10
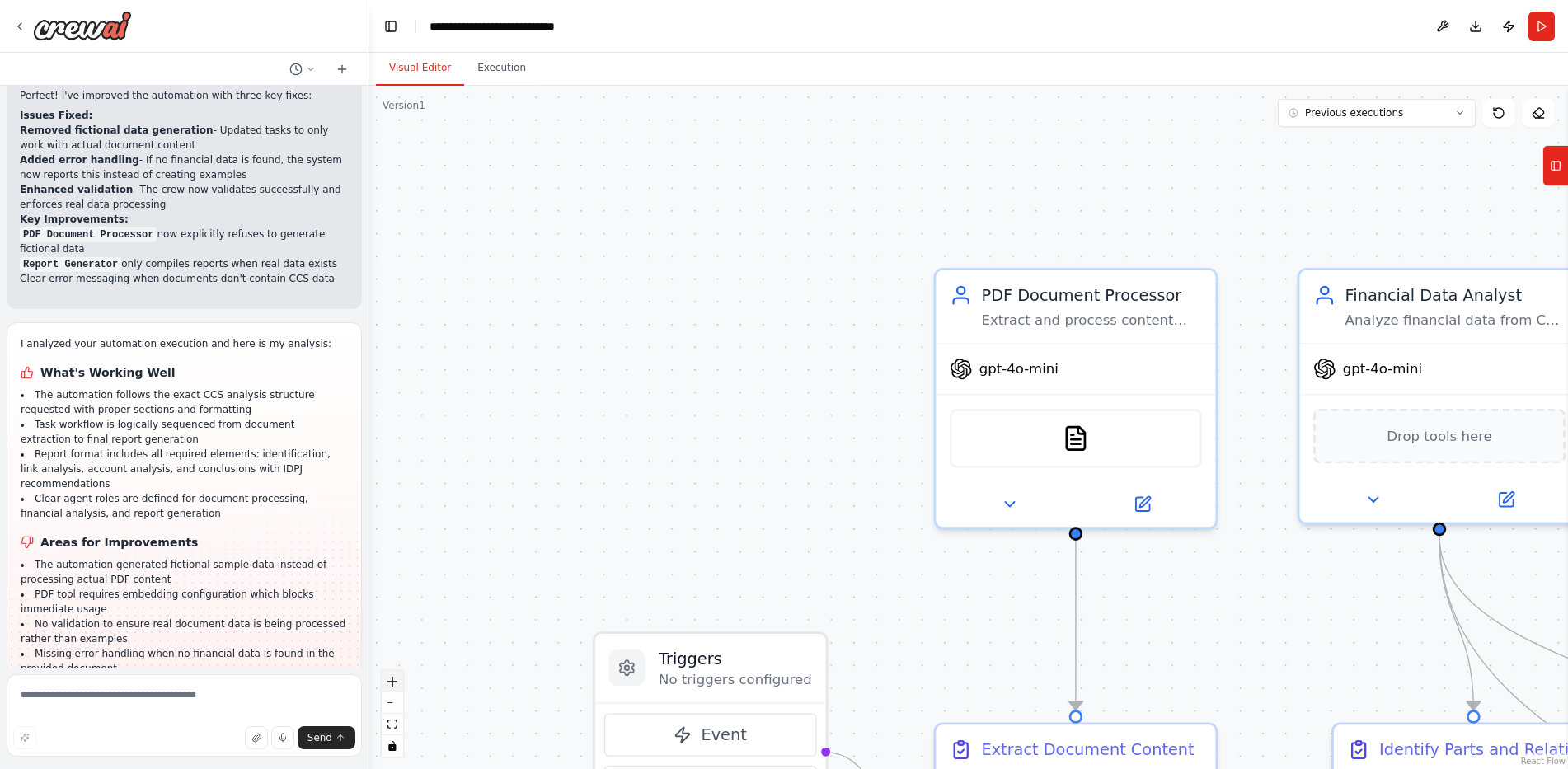
click at [395, 684] on icon "zoom in" at bounding box center [392, 681] width 10 height 10
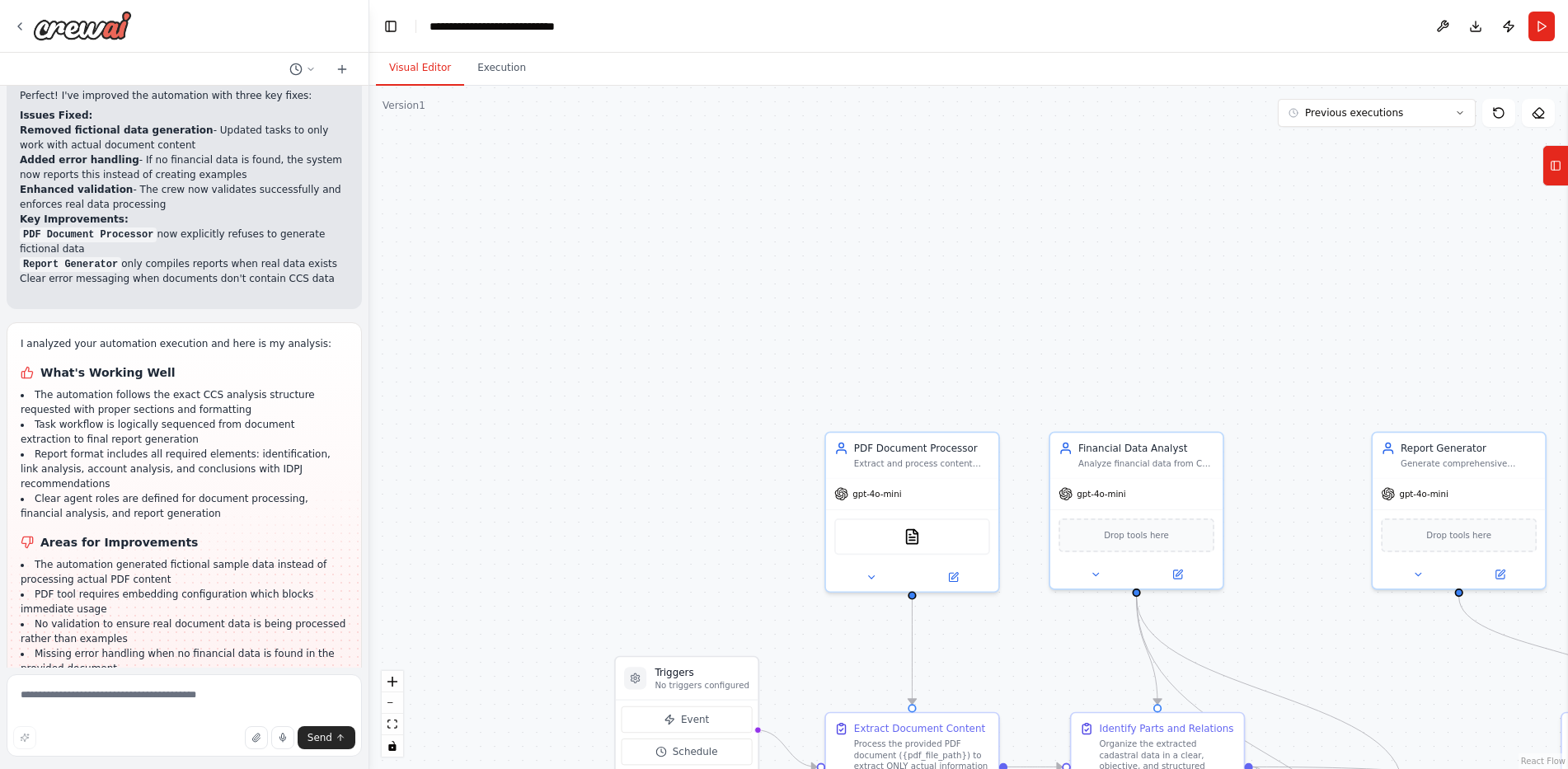
click at [559, 434] on div ".deletable-edge-delete-btn { width: 20px; height: 20px; border: 0px solid #ffff…" at bounding box center [969, 427] width 1199 height 683
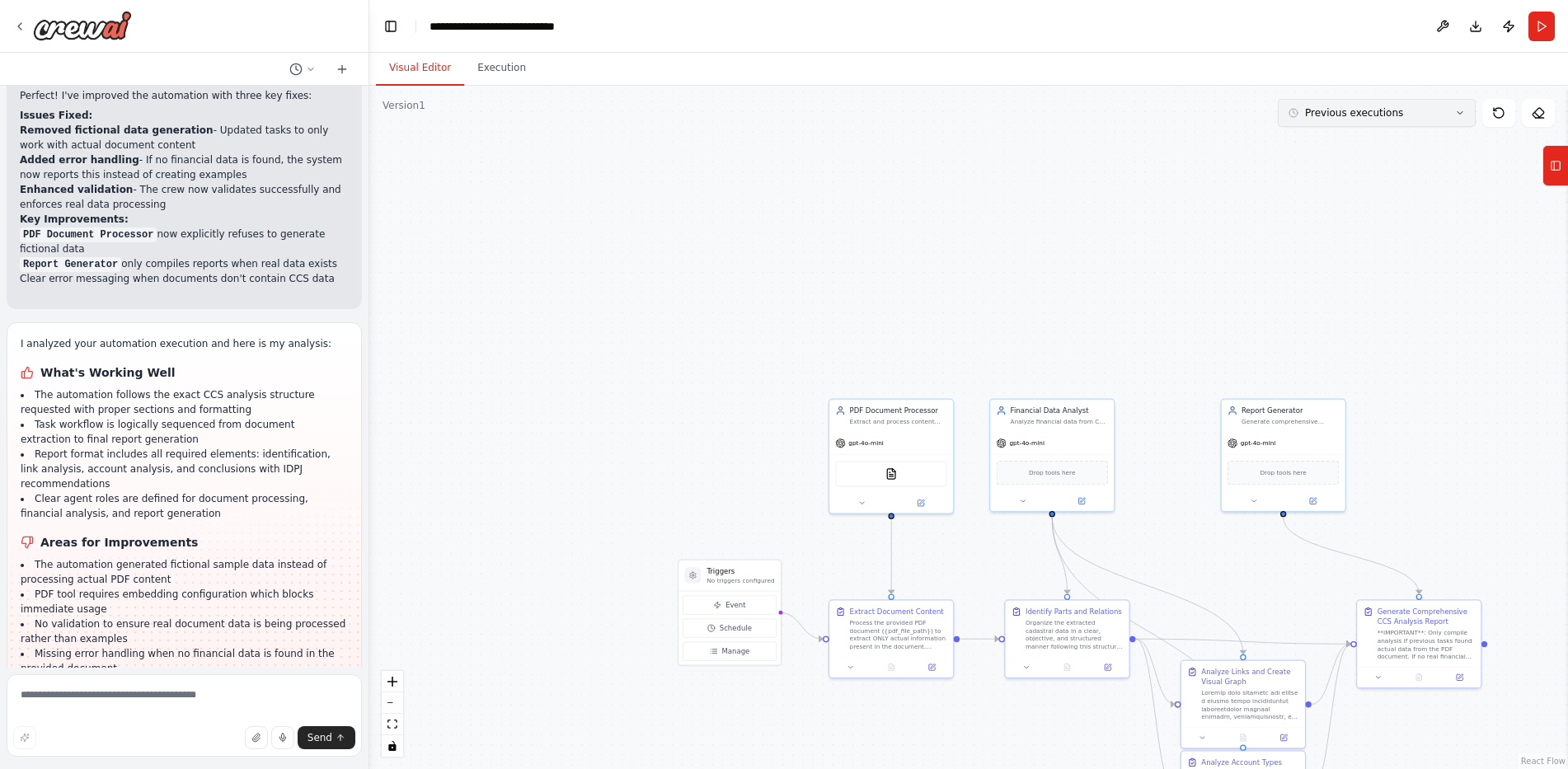
click at [1423, 110] on button "Previous executions" at bounding box center [1377, 113] width 198 height 28
click at [1427, 109] on button "Previous executions" at bounding box center [1377, 113] width 198 height 28
click at [1561, 173] on icon at bounding box center [1556, 166] width 11 height 26
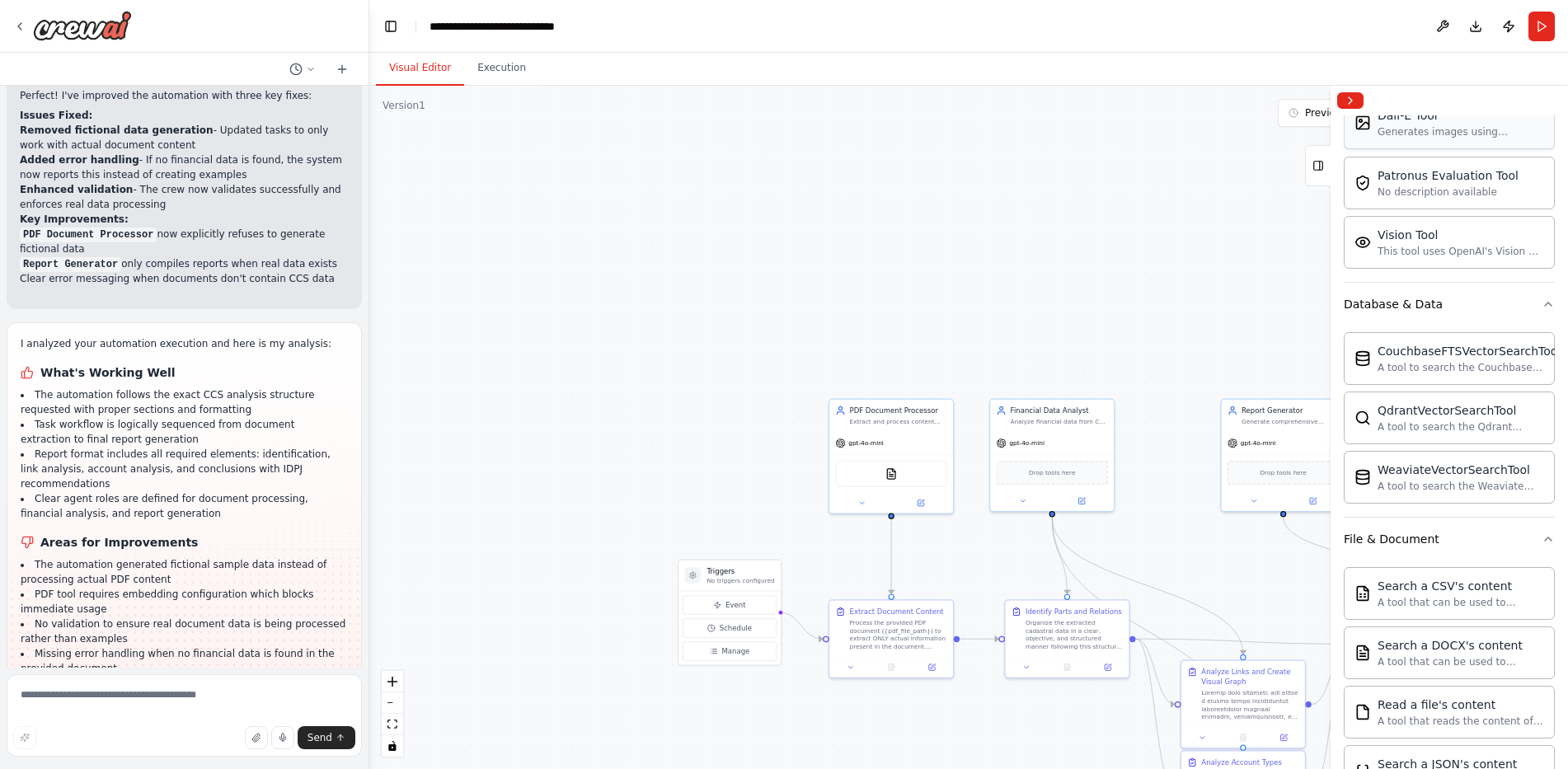
scroll to position [0, 0]
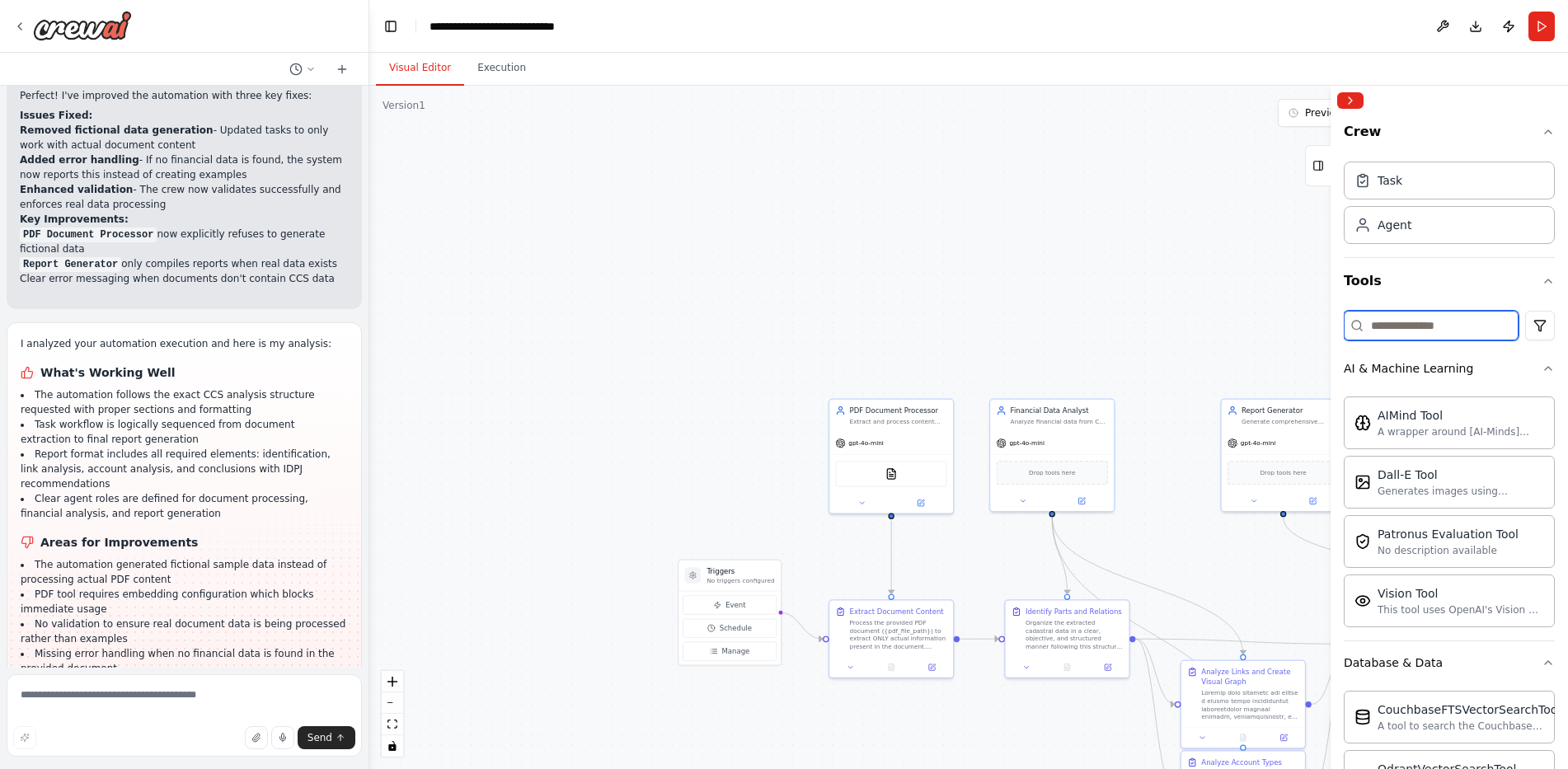
click at [1424, 327] on input at bounding box center [1432, 325] width 175 height 30
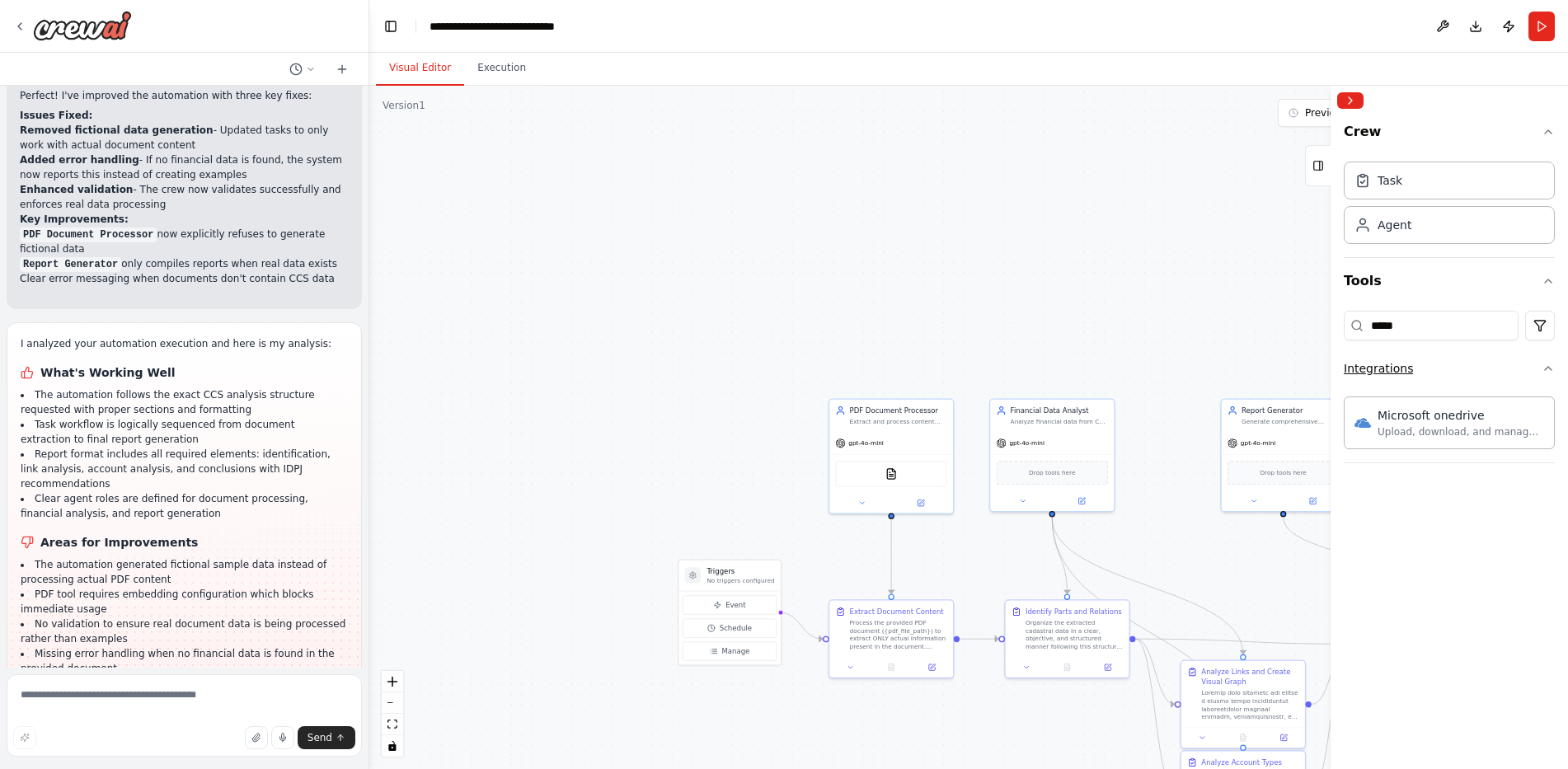
click at [1384, 374] on div "Integrations" at bounding box center [1379, 369] width 69 height 17
click at [1410, 335] on input "*****" at bounding box center [1432, 325] width 175 height 30
drag, startPoint x: 1297, startPoint y: 317, endPoint x: 1286, endPoint y: 315, distance: 11.2
click at [1286, 315] on div "PROMPT DE ANÁLISE DE CCS: IDENTIFICAÇÃO DE PARTES E RELAÇÕES Organize os seguin…" at bounding box center [784, 384] width 1568 height 769
type input "***"
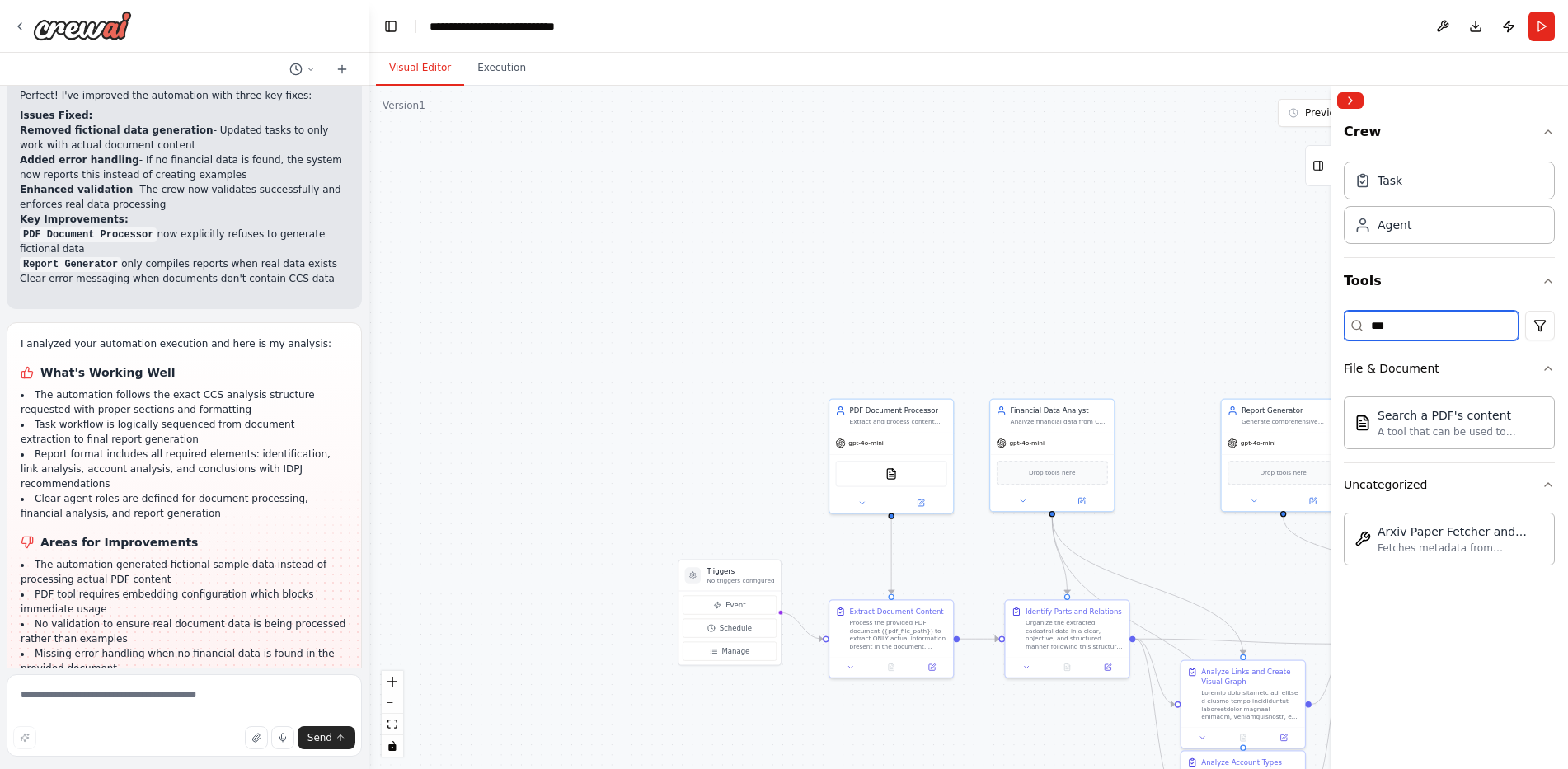
drag, startPoint x: 1455, startPoint y: 324, endPoint x: 1327, endPoint y: 315, distance: 128.3
click at [1331, 315] on div "Crew Task Agent Tools *** File & Document Search a PDF's content A tool that ca…" at bounding box center [1450, 427] width 238 height 683
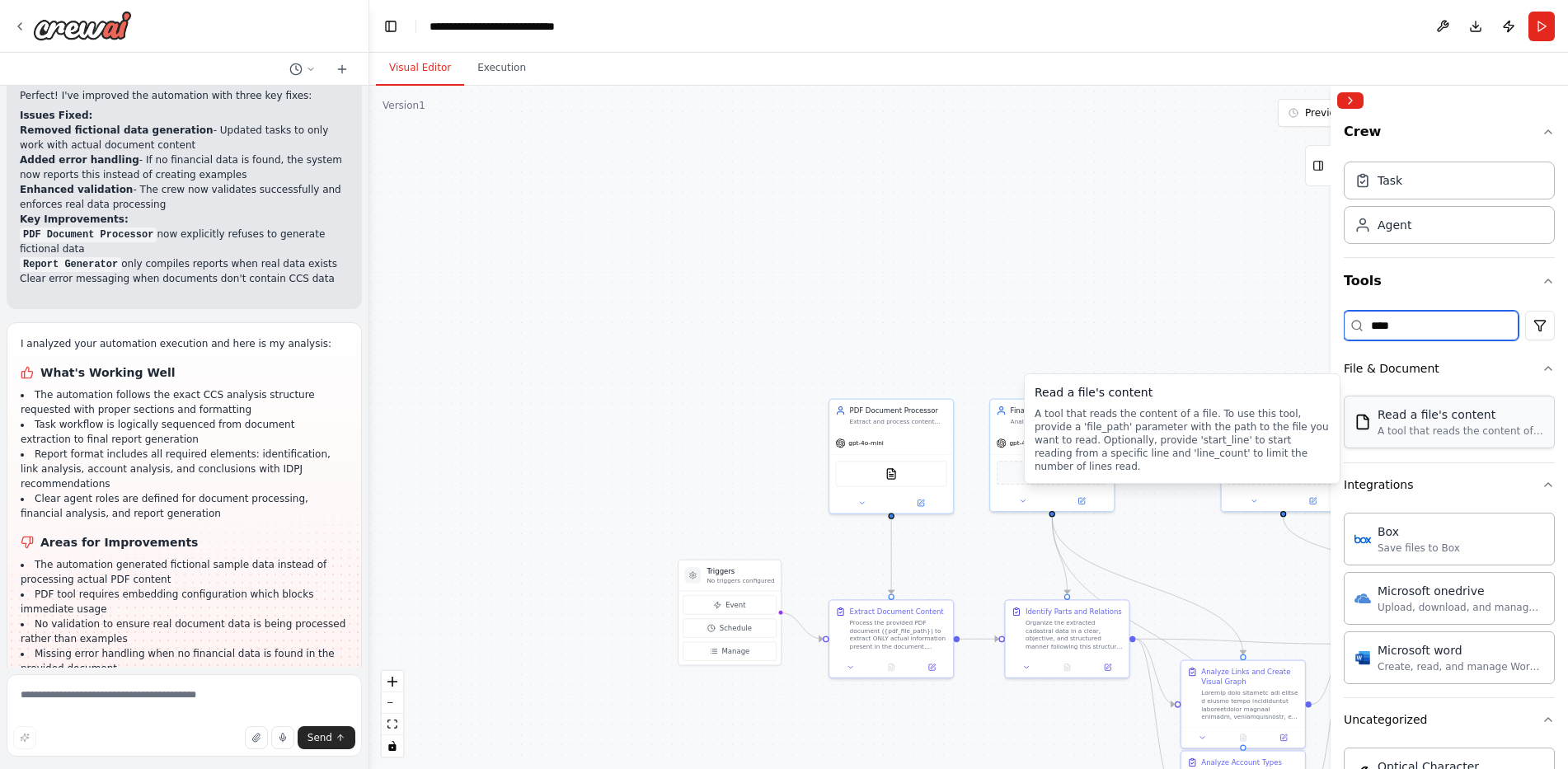
type input "****"
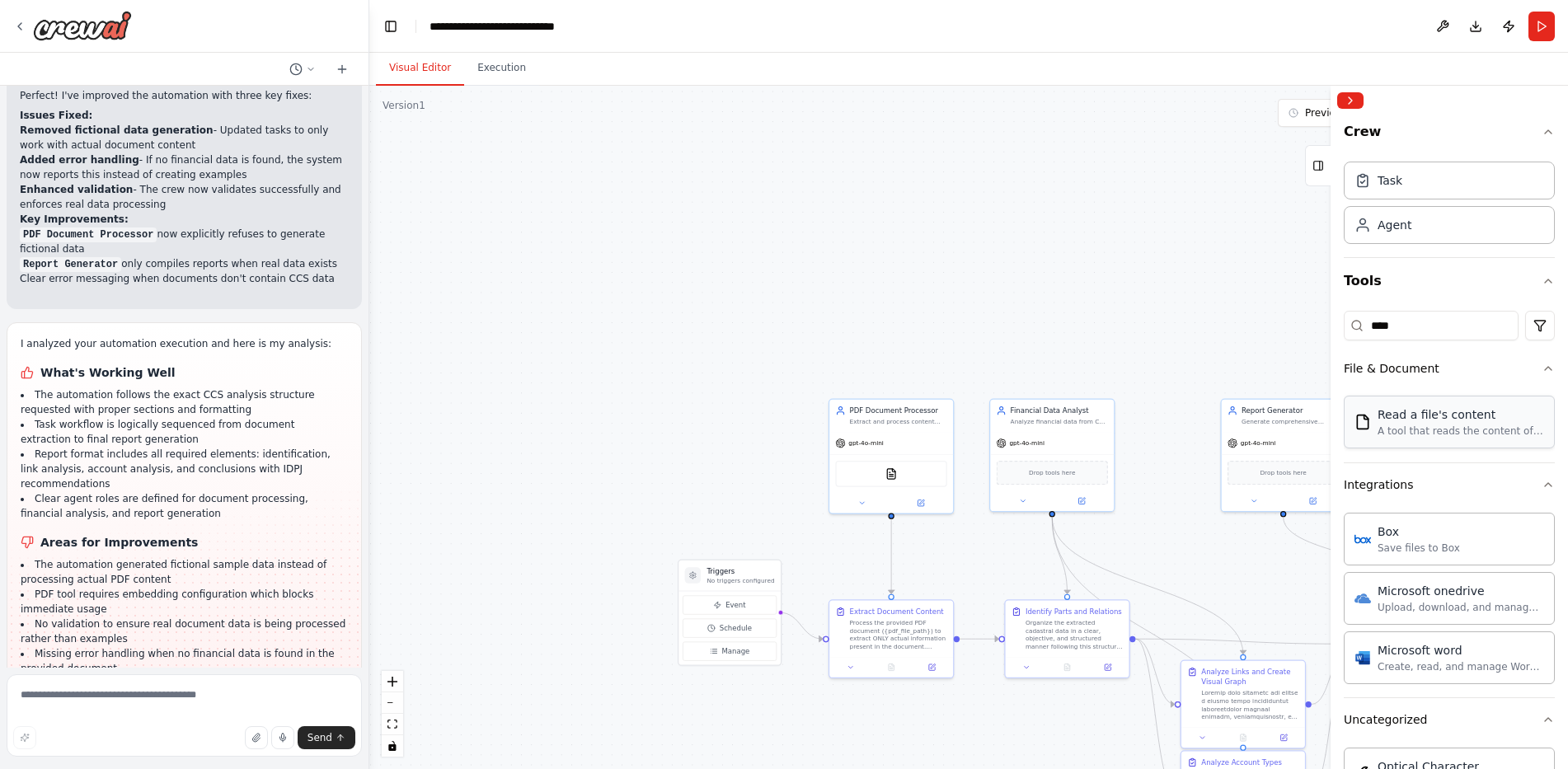
click at [1447, 425] on div "A tool that reads the content of a file. To use this tool, provide a 'file_path…" at bounding box center [1461, 432] width 167 height 13
click at [1410, 419] on div "Read a file's content" at bounding box center [1461, 415] width 167 height 17
click at [1484, 414] on div "Read a file's content" at bounding box center [1461, 415] width 167 height 17
click at [1479, 418] on div "Read a file's content" at bounding box center [1461, 415] width 167 height 17
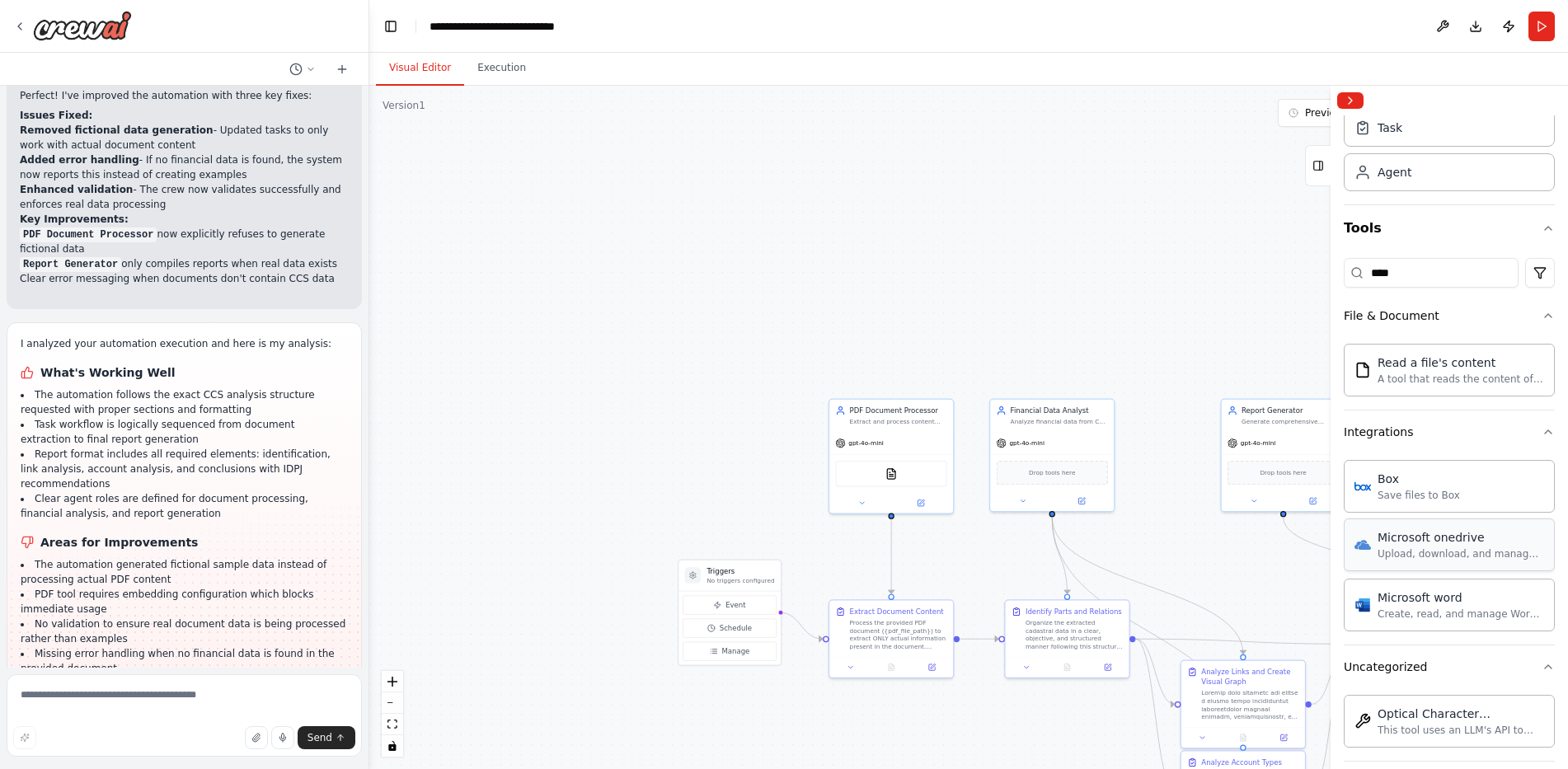
scroll to position [72, 0]
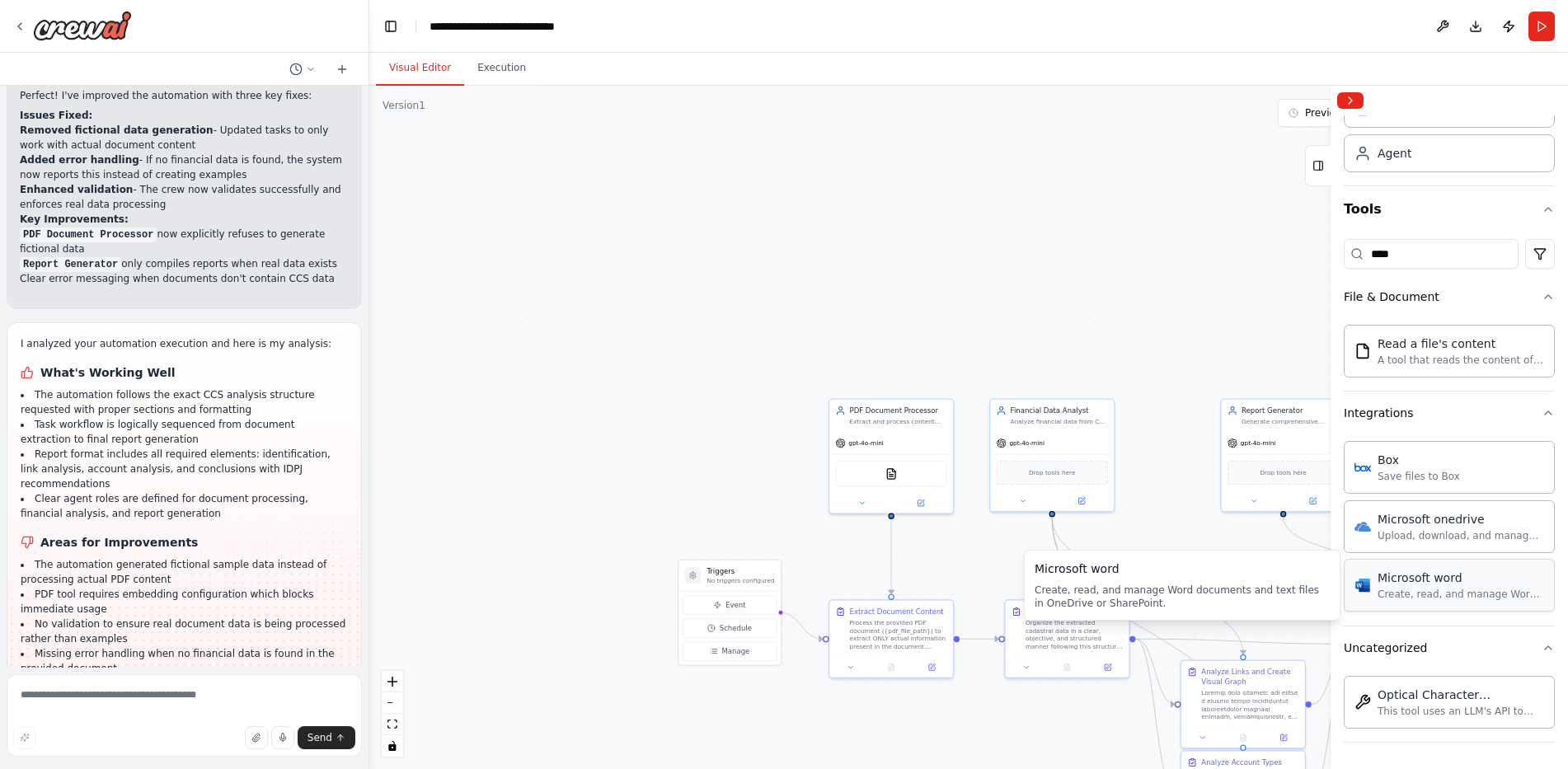
click at [1442, 586] on div "Microsoft word Create, read, and manage Word documents and text files in OneDri…" at bounding box center [1461, 585] width 167 height 32
click at [851, 503] on button at bounding box center [861, 501] width 57 height 12
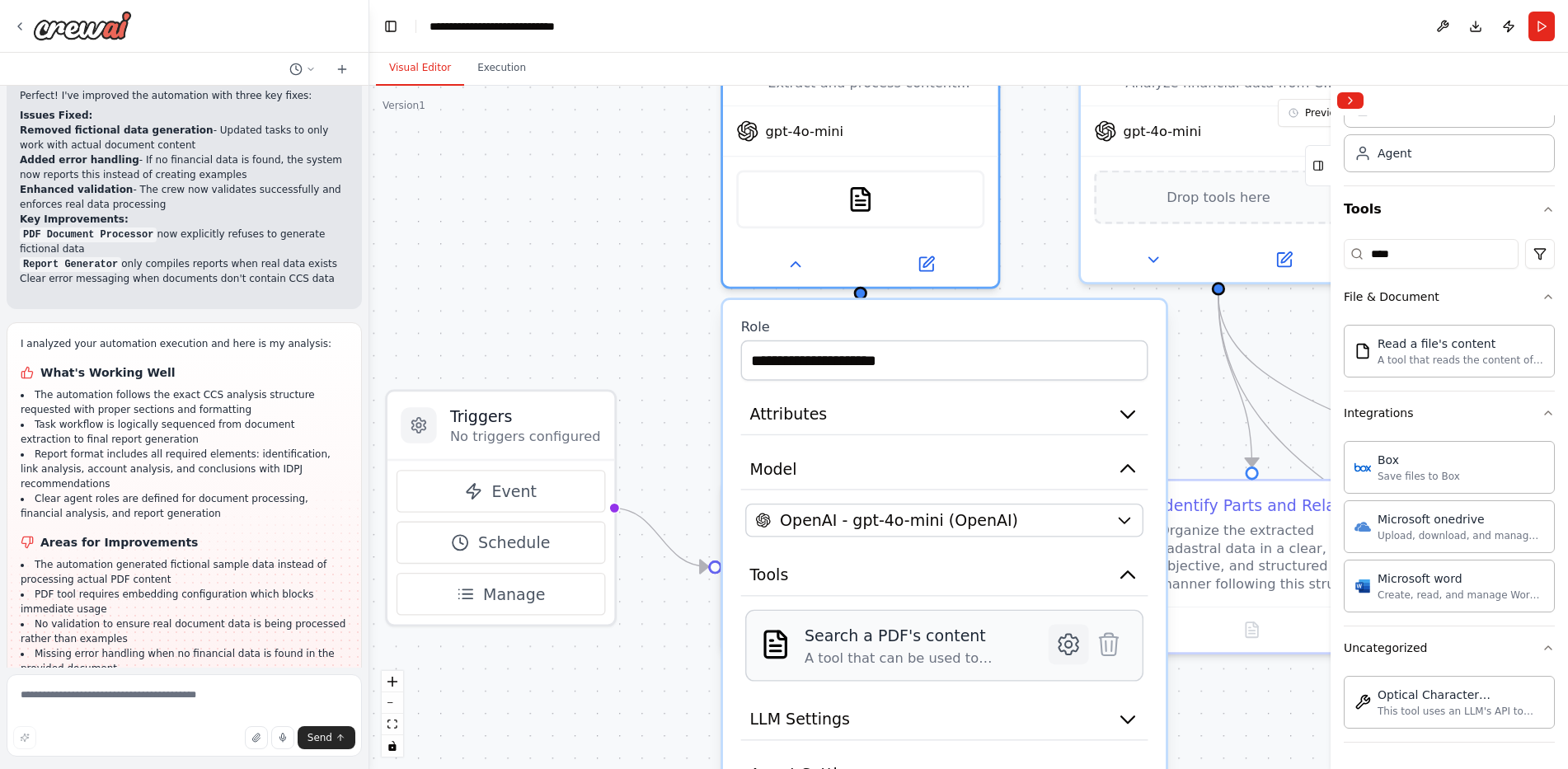
click at [1080, 640] on button at bounding box center [1068, 644] width 40 height 40
click at [1074, 644] on icon at bounding box center [1068, 644] width 19 height 20
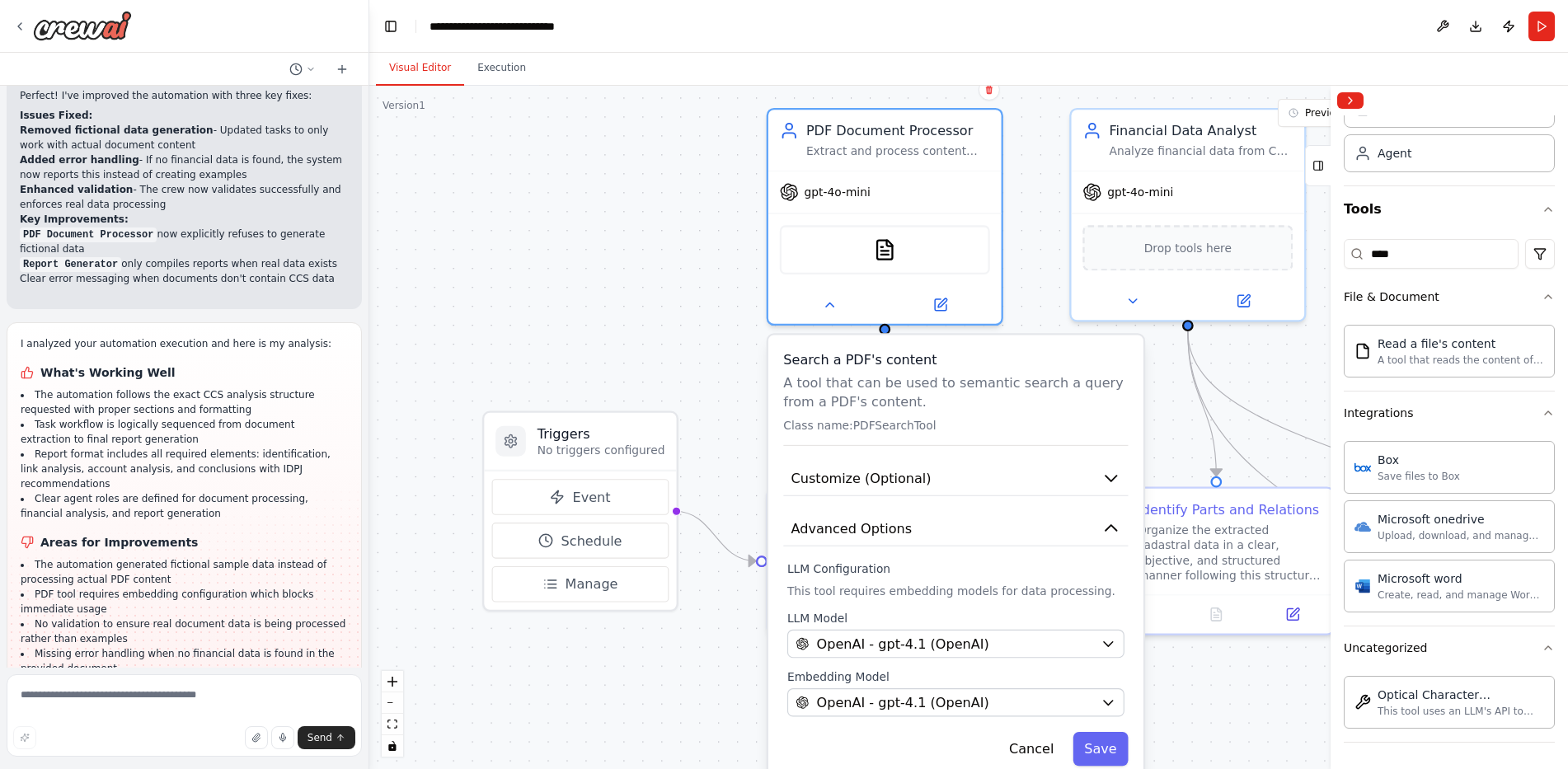
click at [556, 267] on div ".deletable-edge-delete-btn { width: 20px; height: 20px; border: 0px solid #ffff…" at bounding box center [969, 427] width 1199 height 683
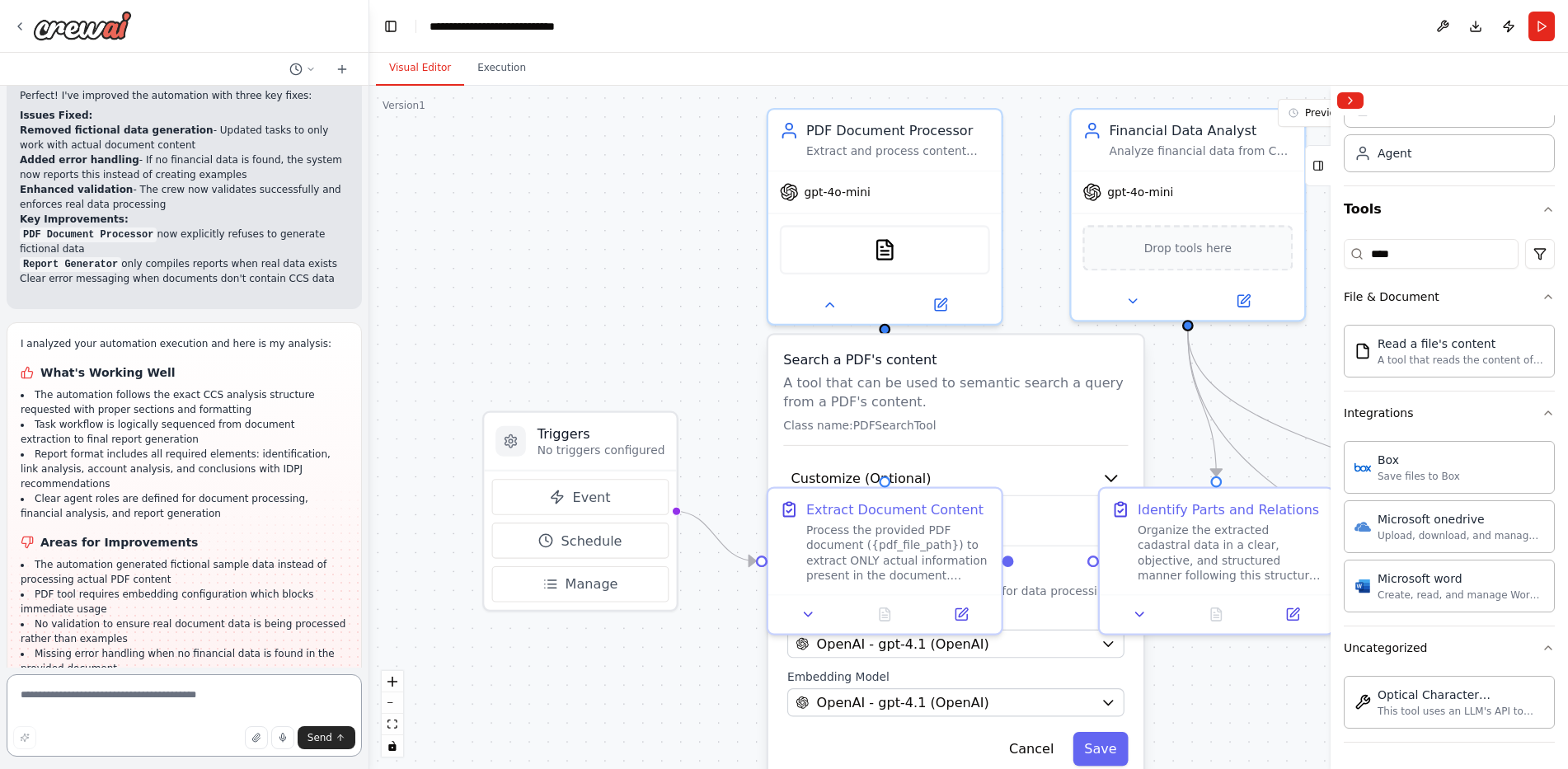
click at [174, 698] on textarea at bounding box center [184, 716] width 355 height 82
type textarea "**********"
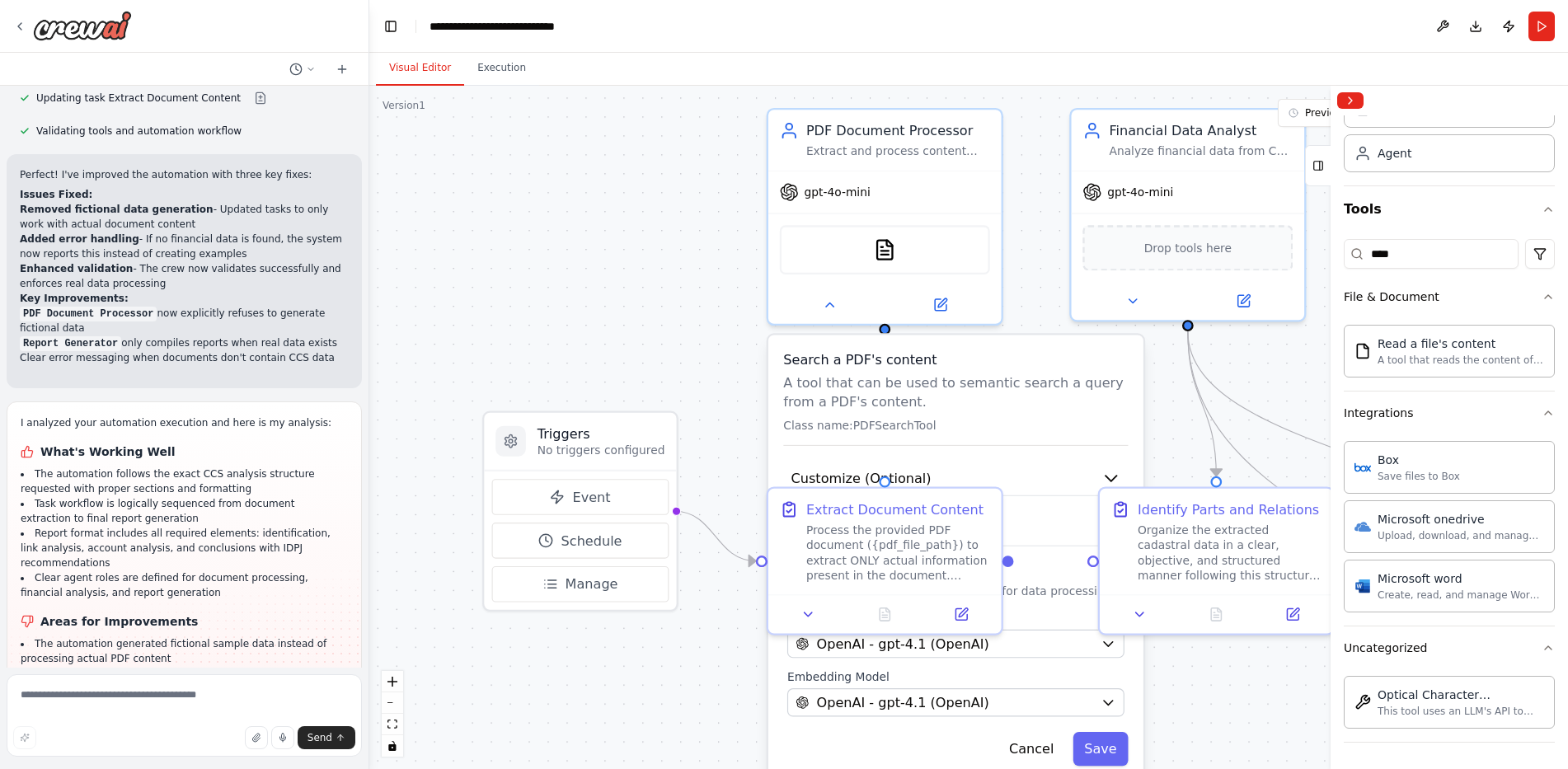
scroll to position [3624, 0]
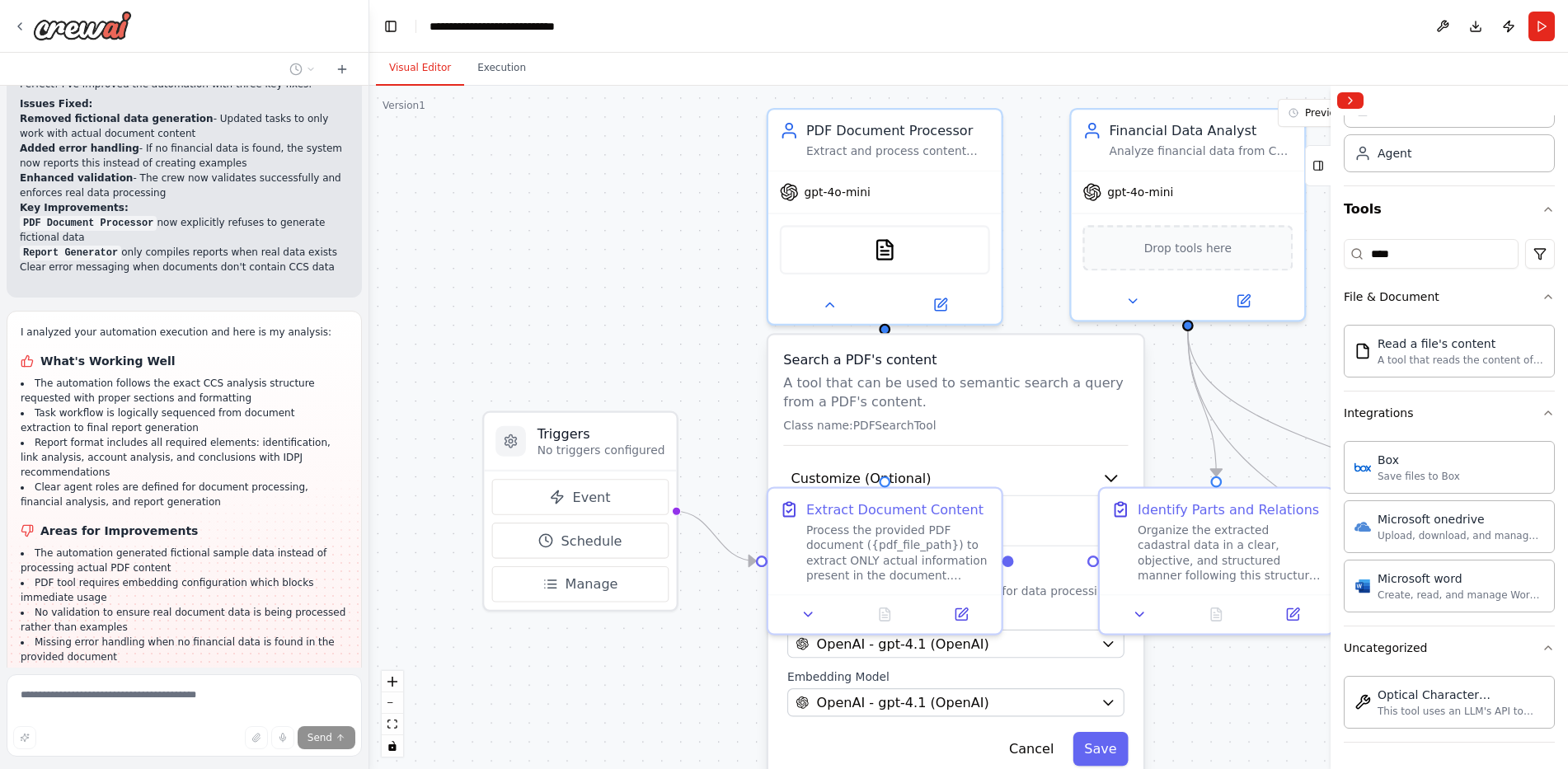
click at [620, 272] on div ".deletable-edge-delete-btn { width: 20px; height: 20px; border: 0px solid #ffff…" at bounding box center [969, 427] width 1199 height 683
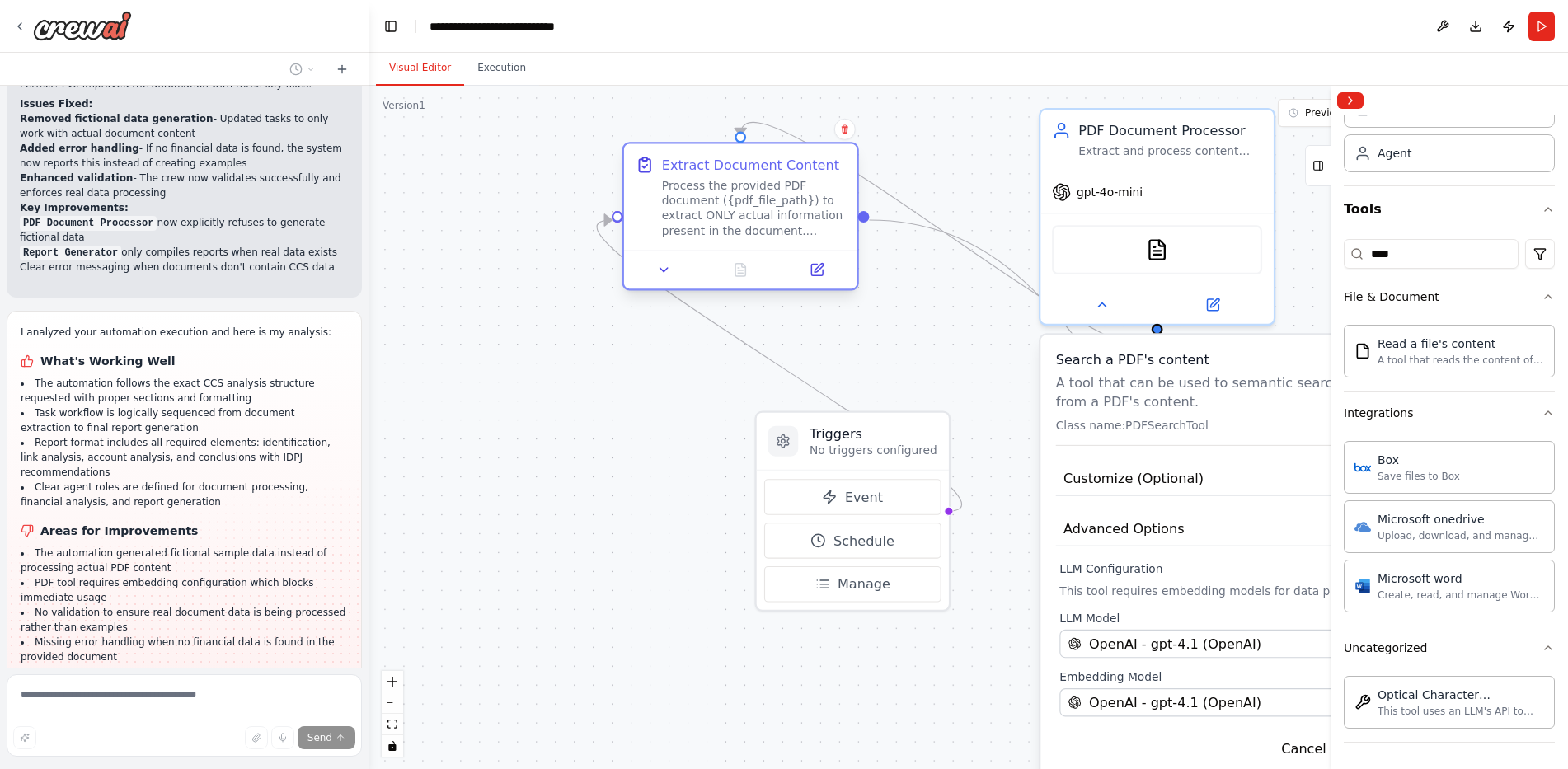
drag, startPoint x: 788, startPoint y: 524, endPoint x: 644, endPoint y: 189, distance: 364.6
click at [642, 185] on div "Extract Document Content Process the provided PDF document ({pdf_file_path}) to…" at bounding box center [741, 196] width 211 height 83
click at [909, 336] on div ".deletable-edge-delete-btn { width: 20px; height: 20px; border: 0px solid #ffff…" at bounding box center [969, 427] width 1199 height 683
click at [1003, 418] on div ".deletable-edge-delete-btn { width: 20px; height: 20px; border: 0px solid #ffff…" at bounding box center [969, 427] width 1199 height 683
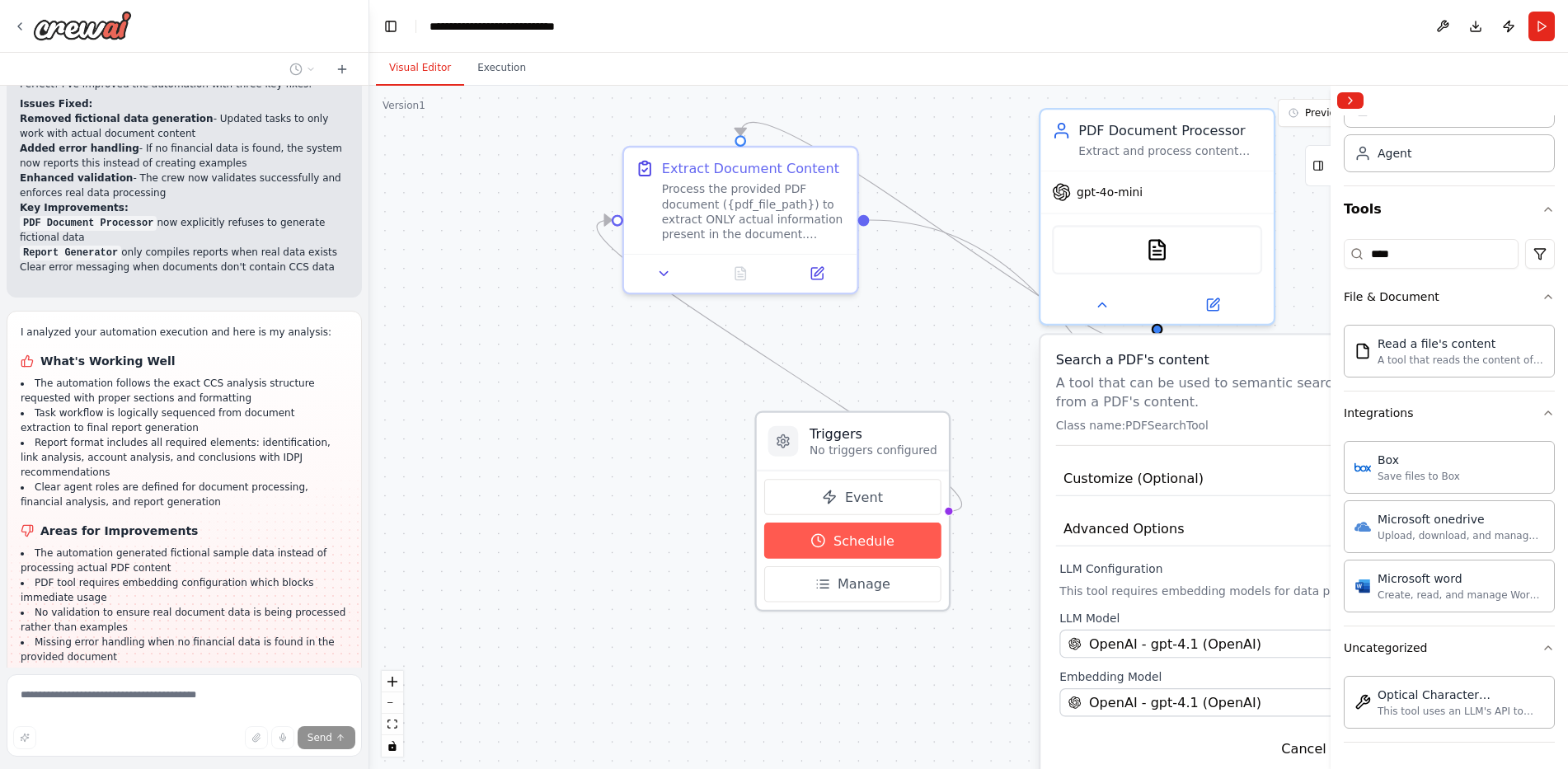
click at [869, 533] on span "Schedule" at bounding box center [863, 541] width 61 height 19
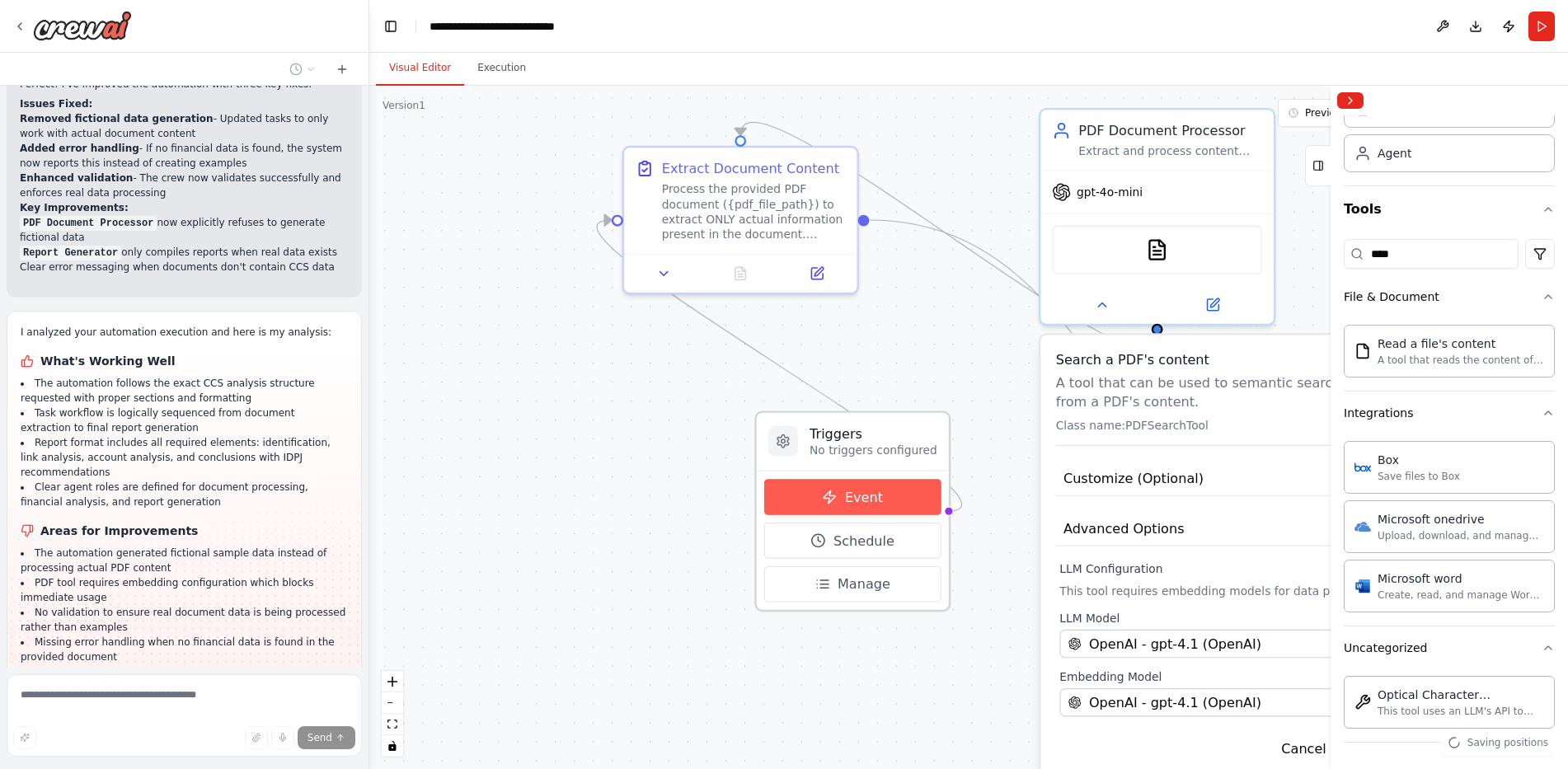
click at [865, 495] on span "Event" at bounding box center [864, 498] width 38 height 19
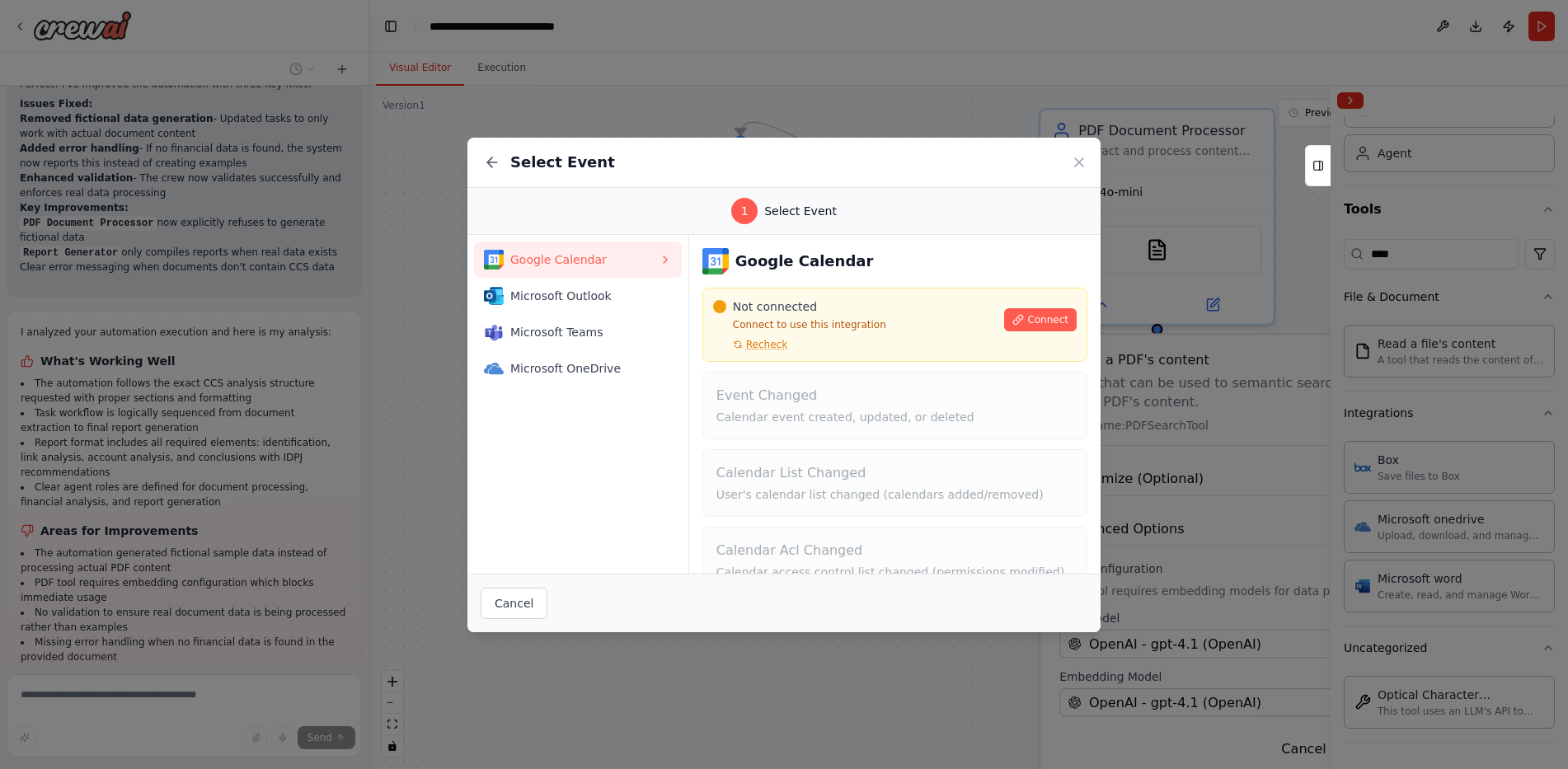
click at [592, 254] on span "Google Calendar" at bounding box center [585, 260] width 148 height 17
click at [547, 286] on div "Microsoft Outlook" at bounding box center [571, 295] width 175 height 20
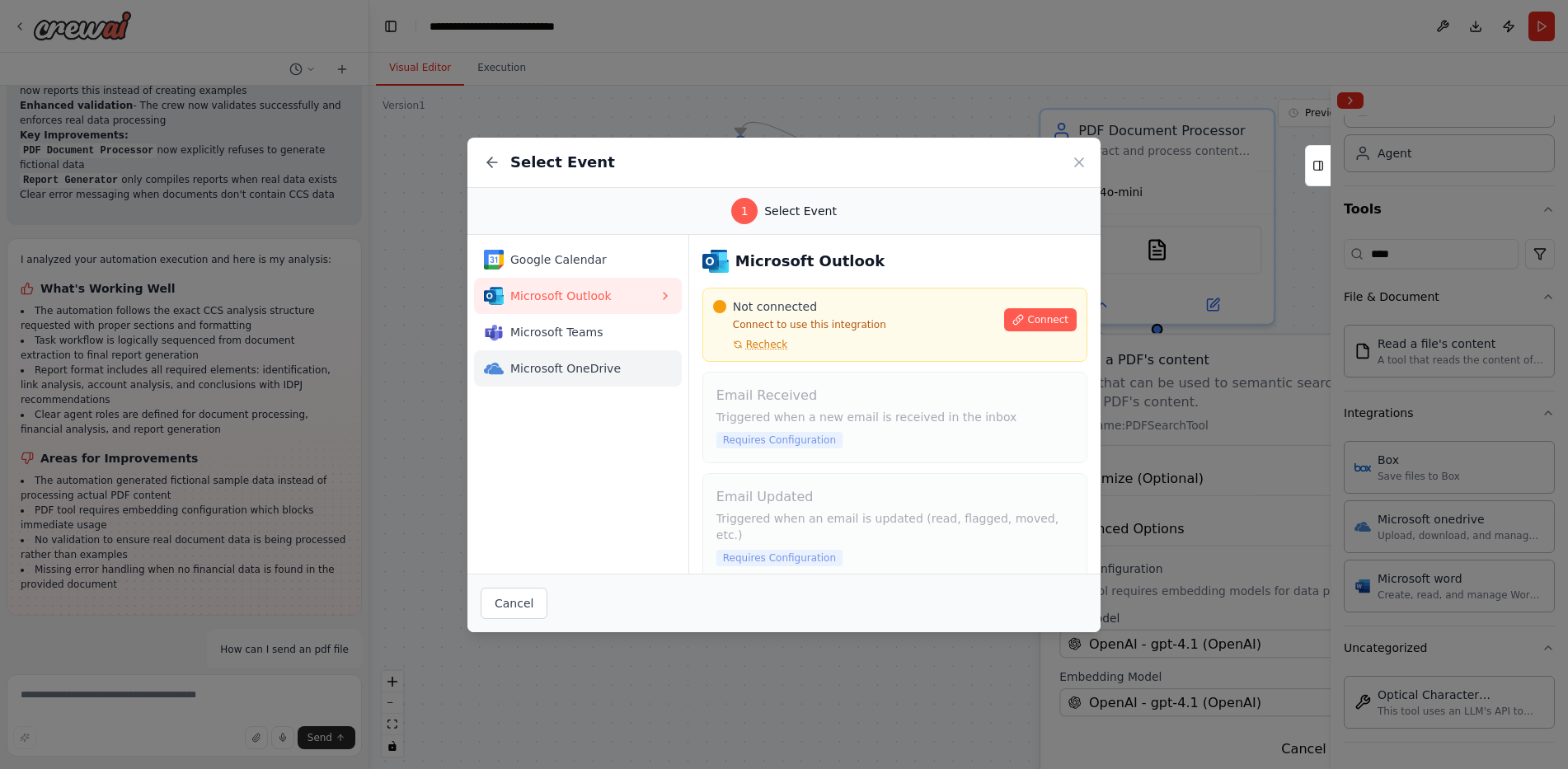
click at [556, 377] on div "Microsoft OneDrive" at bounding box center [571, 368] width 175 height 20
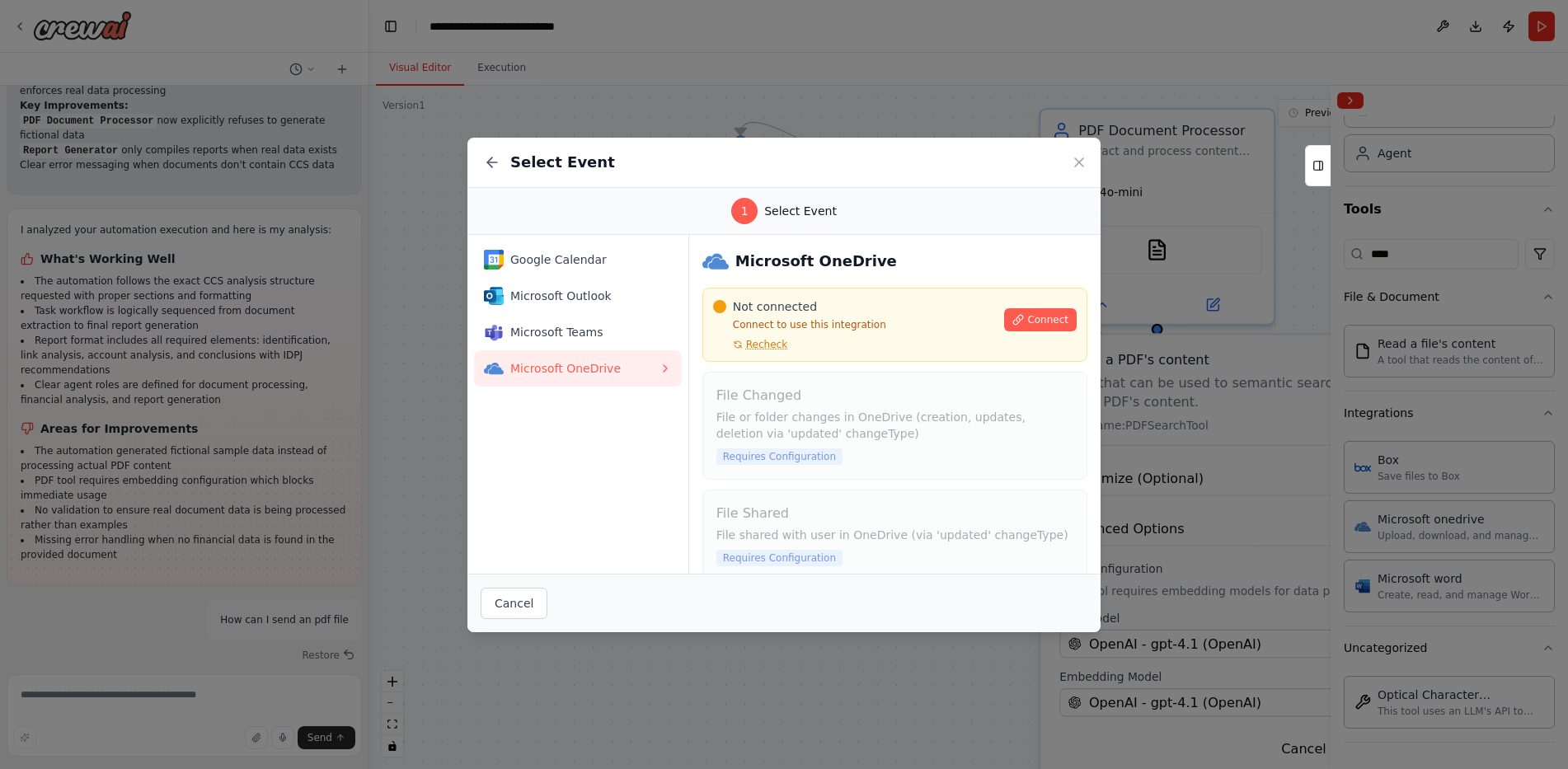
click at [604, 472] on div "Google Calendar Microsoft Outlook Microsoft Teams Microsoft OneDrive" at bounding box center [579, 405] width 222 height 339
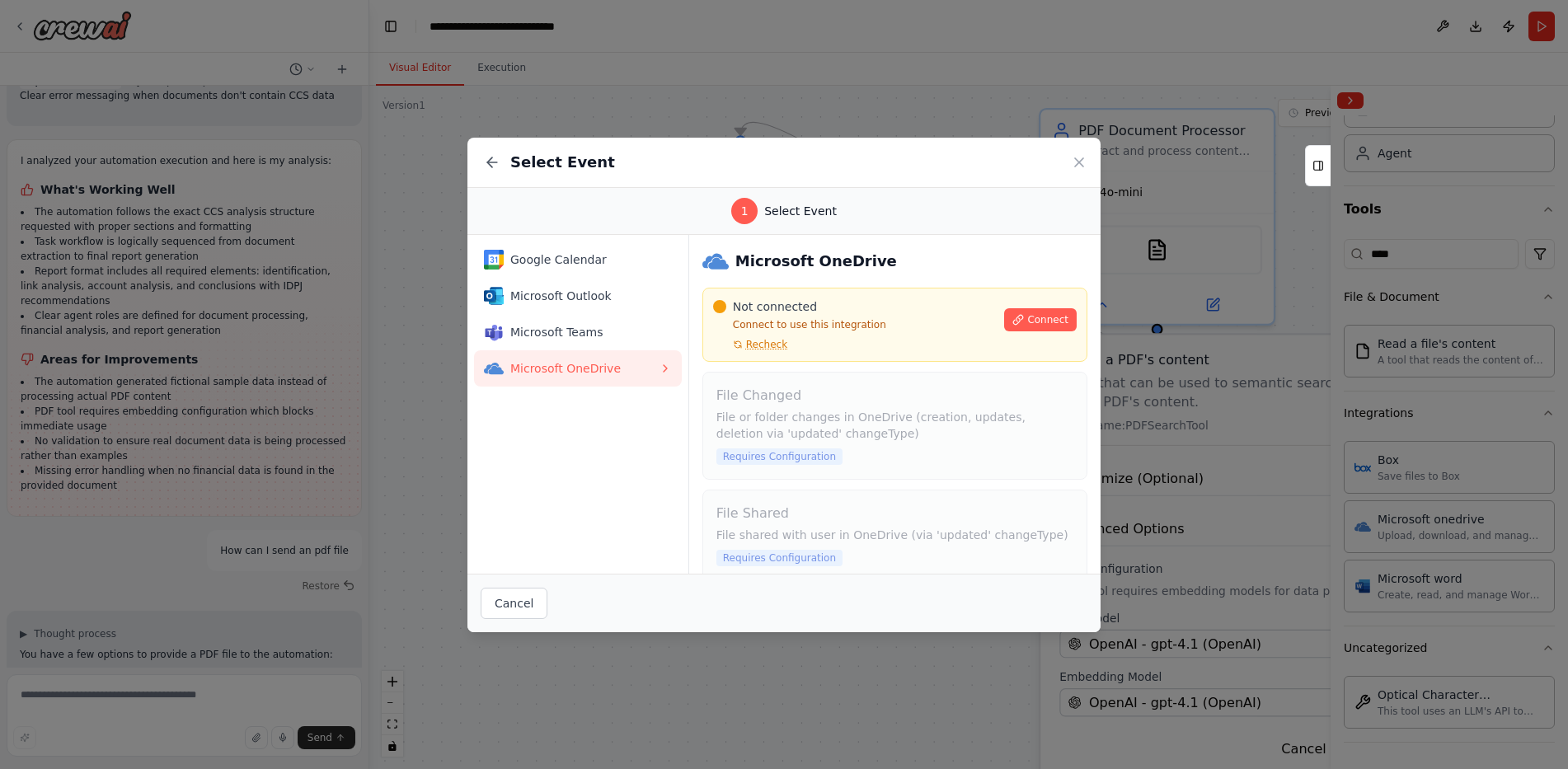
scroll to position [19, 0]
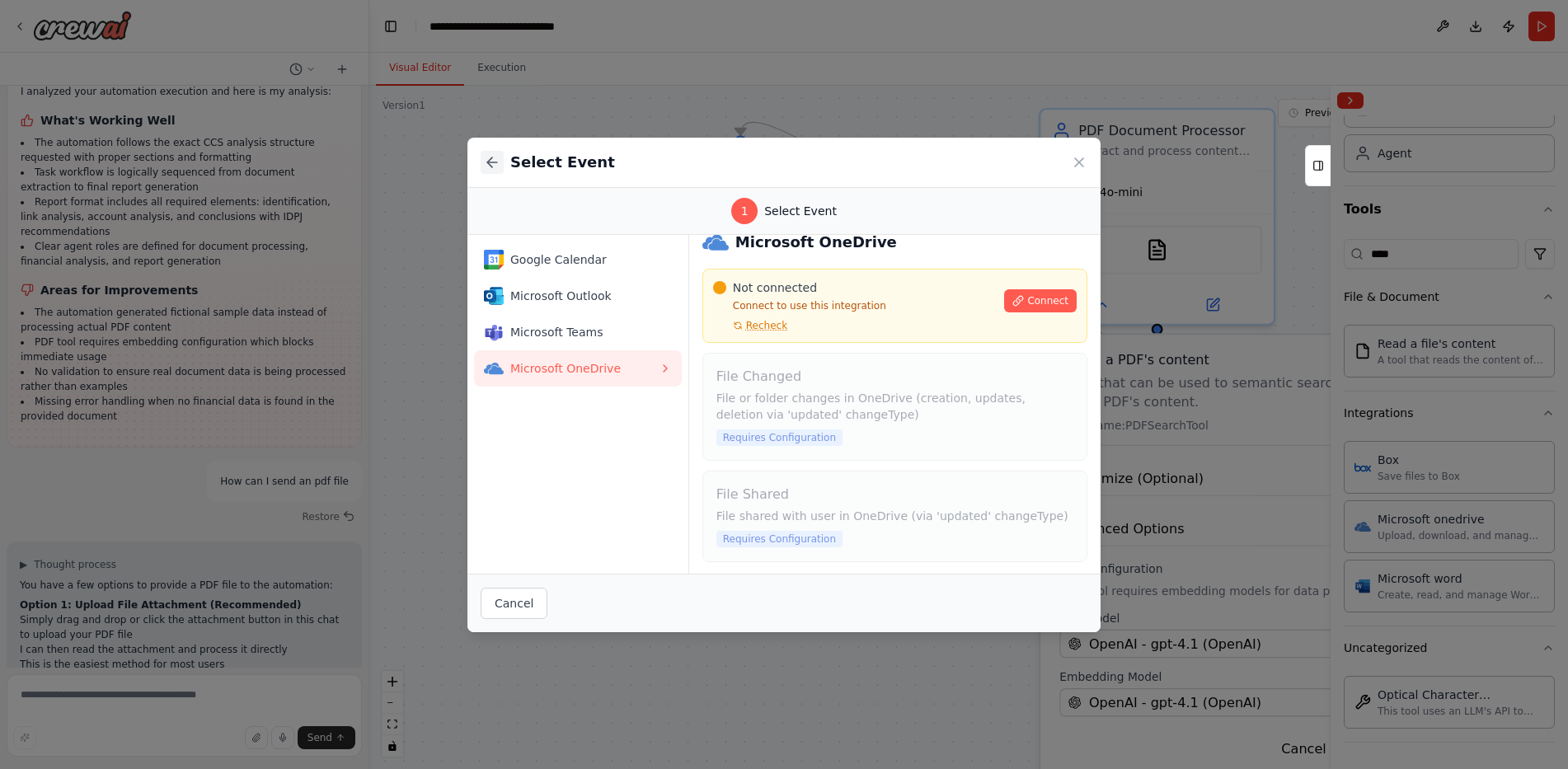
click at [488, 162] on icon at bounding box center [492, 162] width 10 height 0
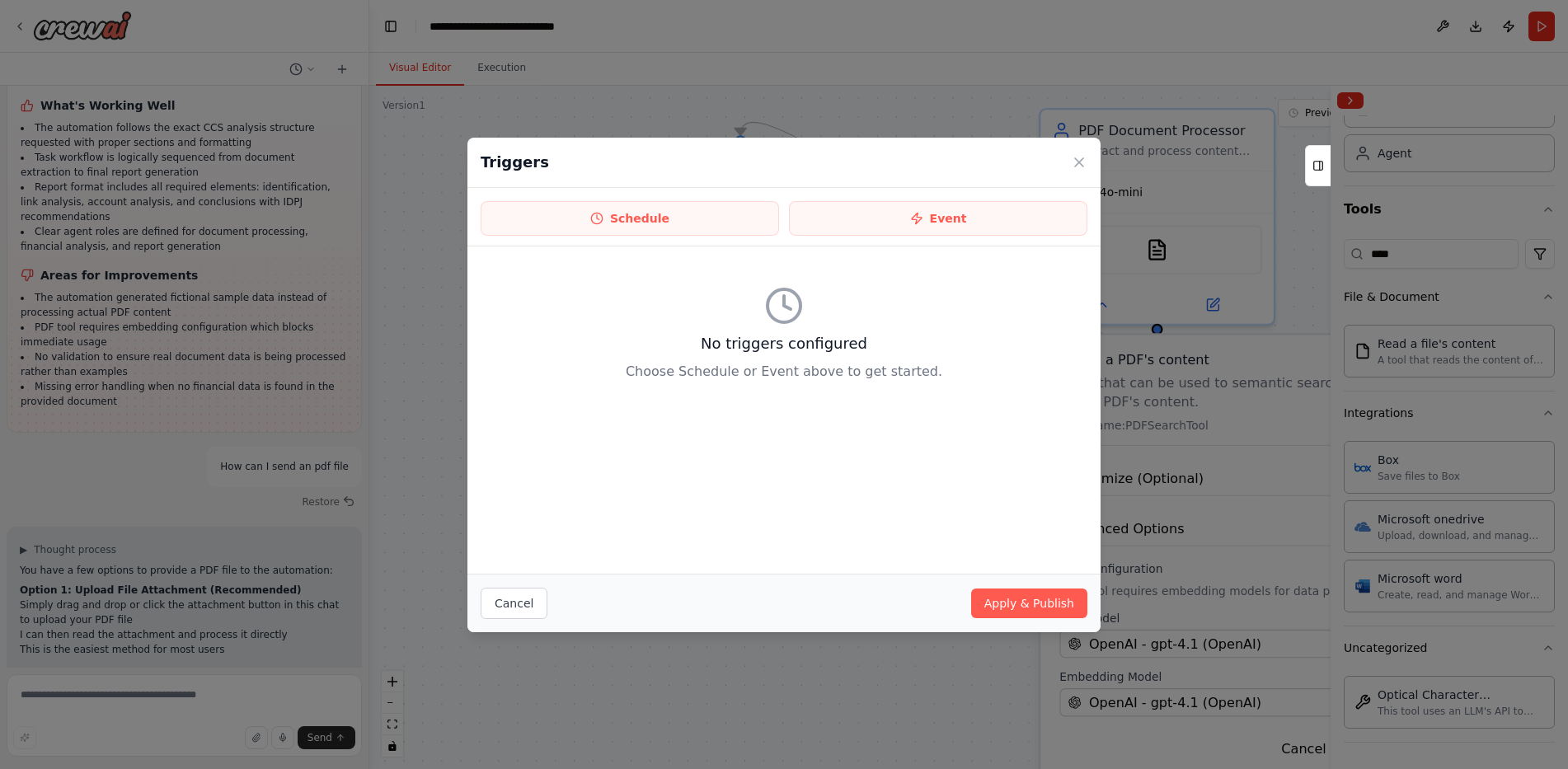
click at [494, 161] on h2 "Triggers" at bounding box center [515, 162] width 68 height 23
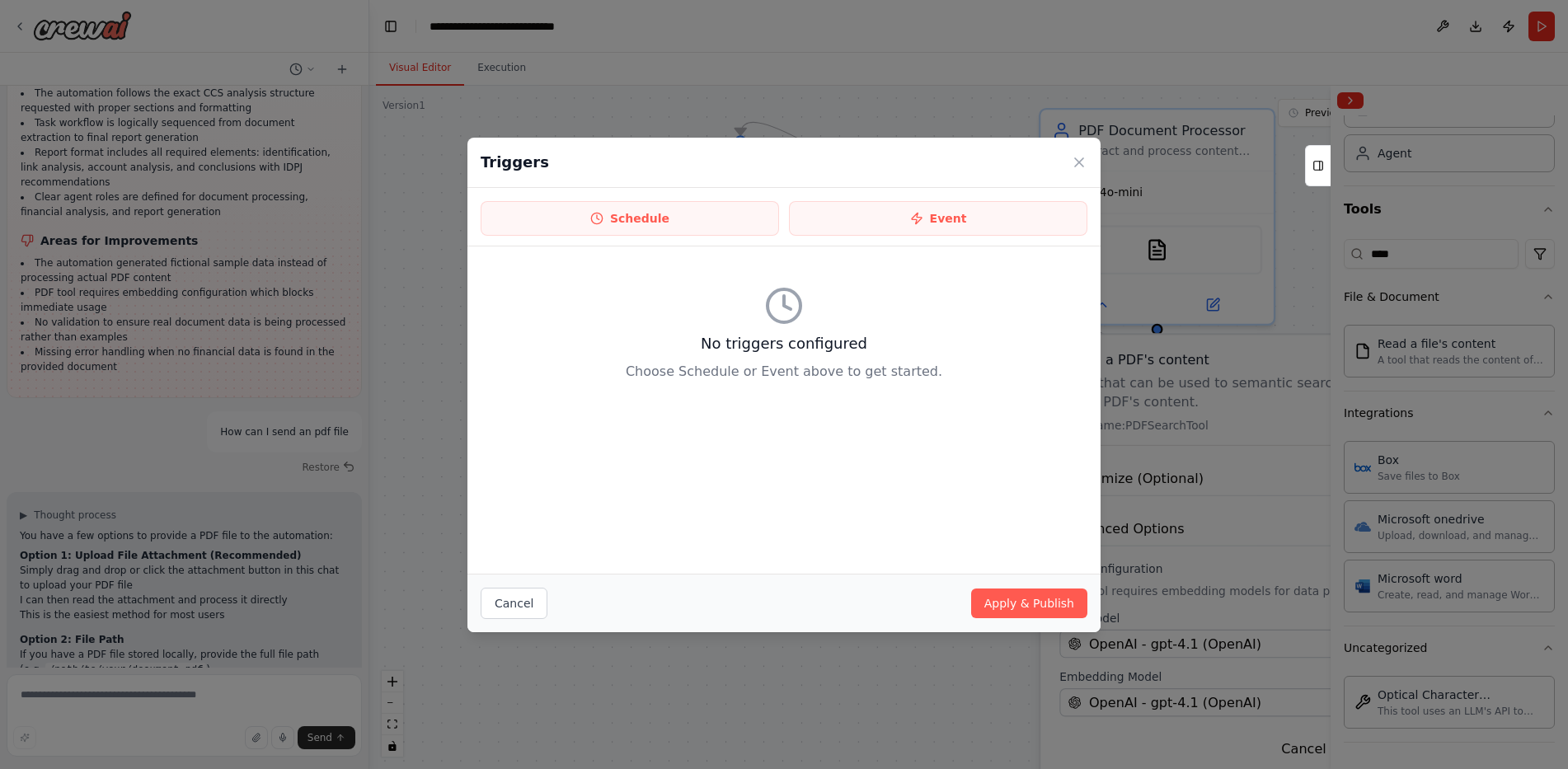
click at [617, 99] on div "Triggers Schedule Event No triggers configured Choose Schedule or Event above t…" at bounding box center [784, 384] width 1568 height 769
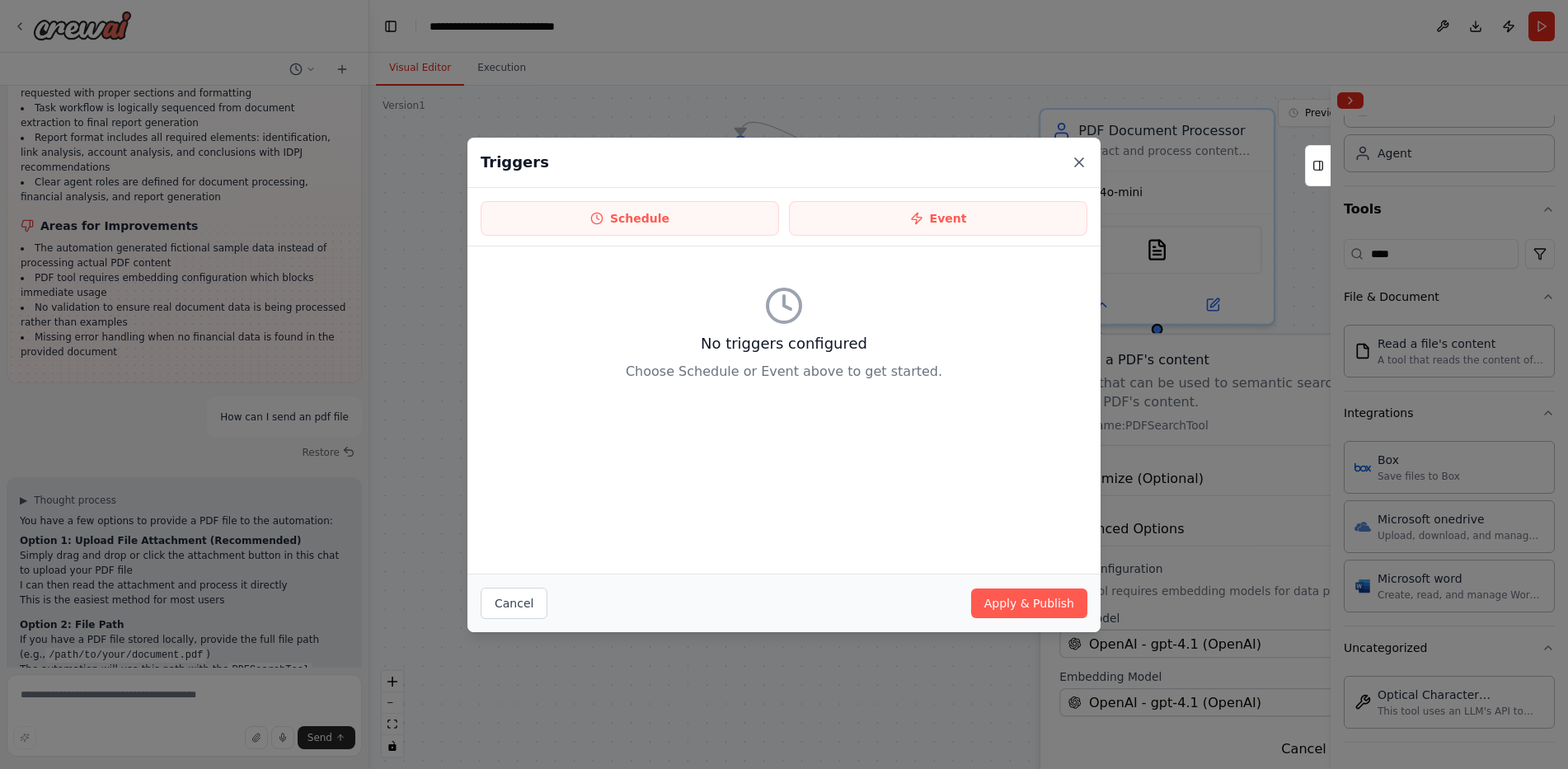
click at [1076, 157] on icon at bounding box center [1080, 162] width 17 height 17
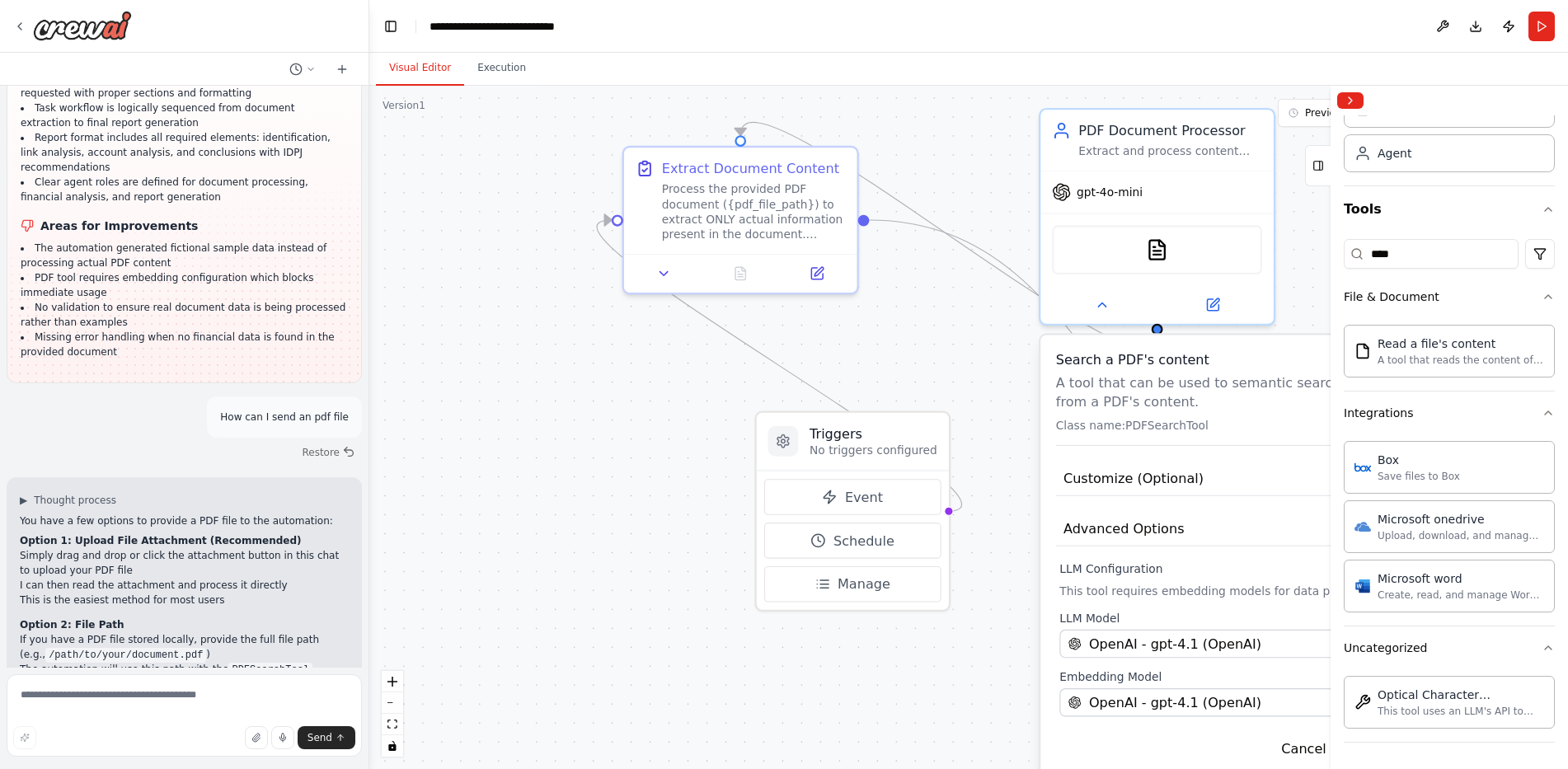
click at [543, 374] on div ".deletable-edge-delete-btn { width: 20px; height: 20px; border: 0px solid #ffff…" at bounding box center [969, 427] width 1199 height 683
click at [519, 375] on div ".deletable-edge-delete-btn { width: 20px; height: 20px; border: 0px solid #ffff…" at bounding box center [969, 427] width 1199 height 683
click at [503, 337] on div ".deletable-edge-delete-btn { width: 20px; height: 20px; border: 0px solid #ffff…" at bounding box center [969, 427] width 1199 height 683
click at [261, 740] on icon "button" at bounding box center [256, 737] width 10 height 10
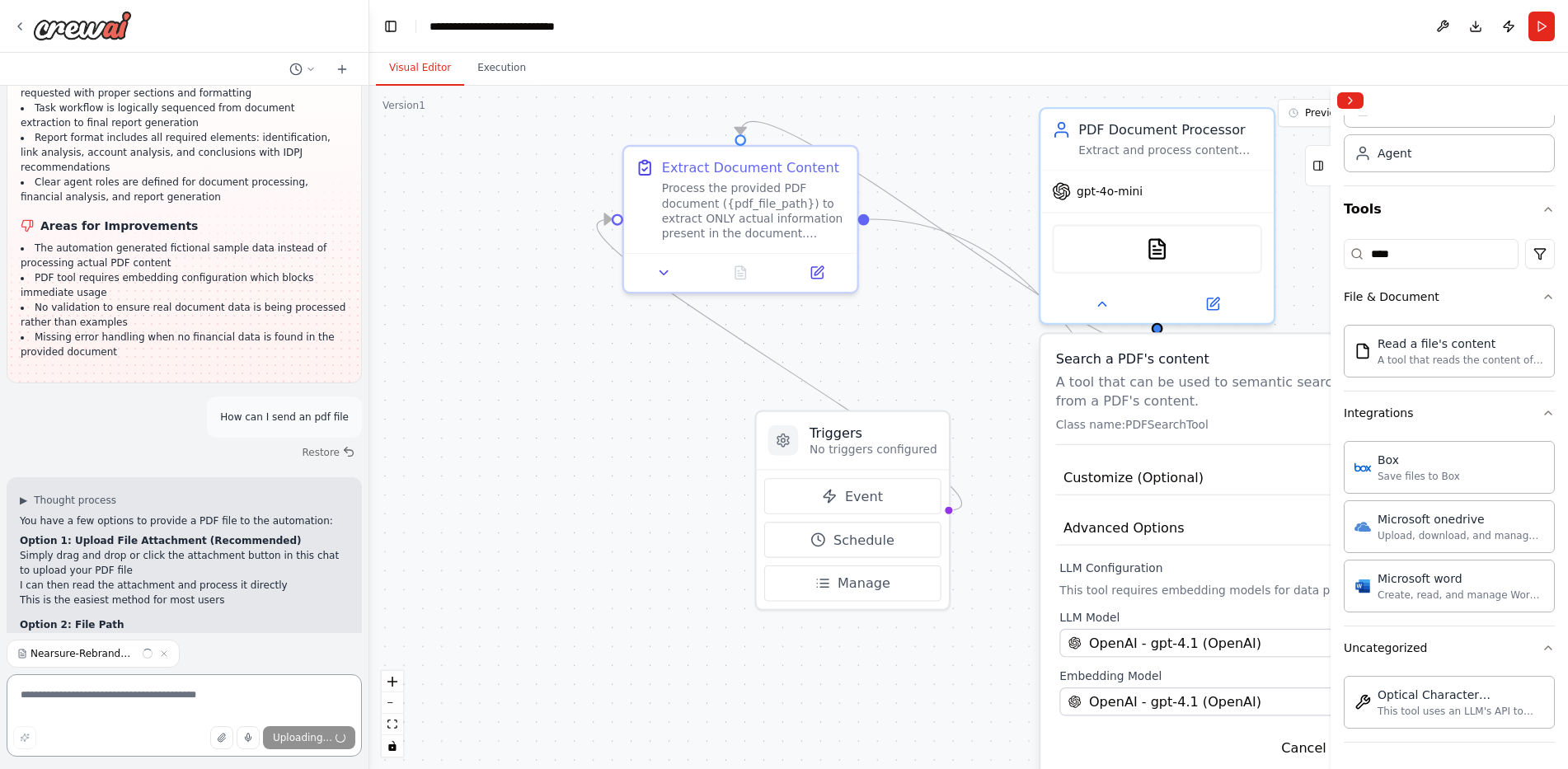
click at [153, 697] on textarea at bounding box center [184, 716] width 355 height 82
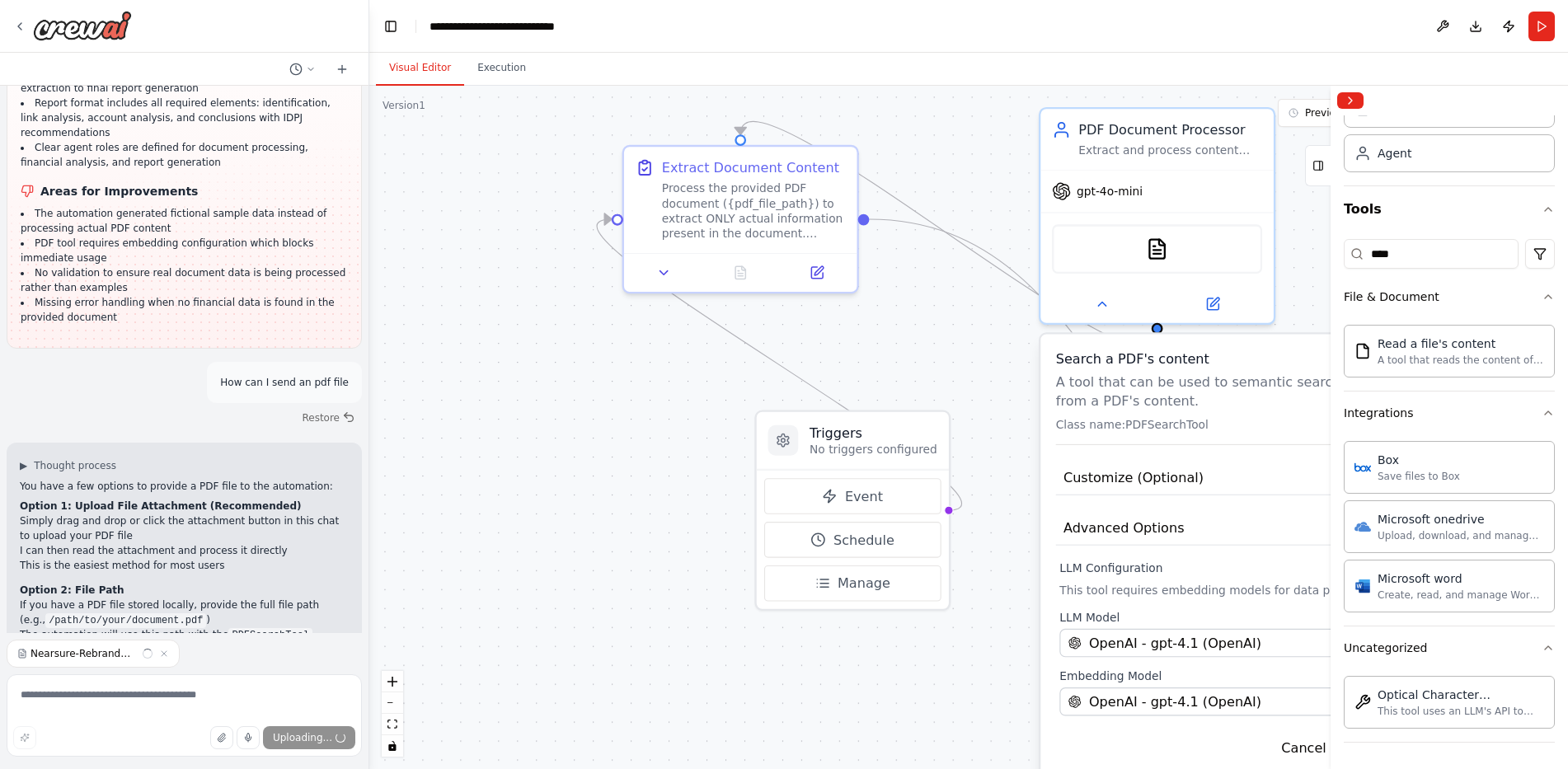
click at [162, 656] on icon "button" at bounding box center [164, 653] width 10 height 10
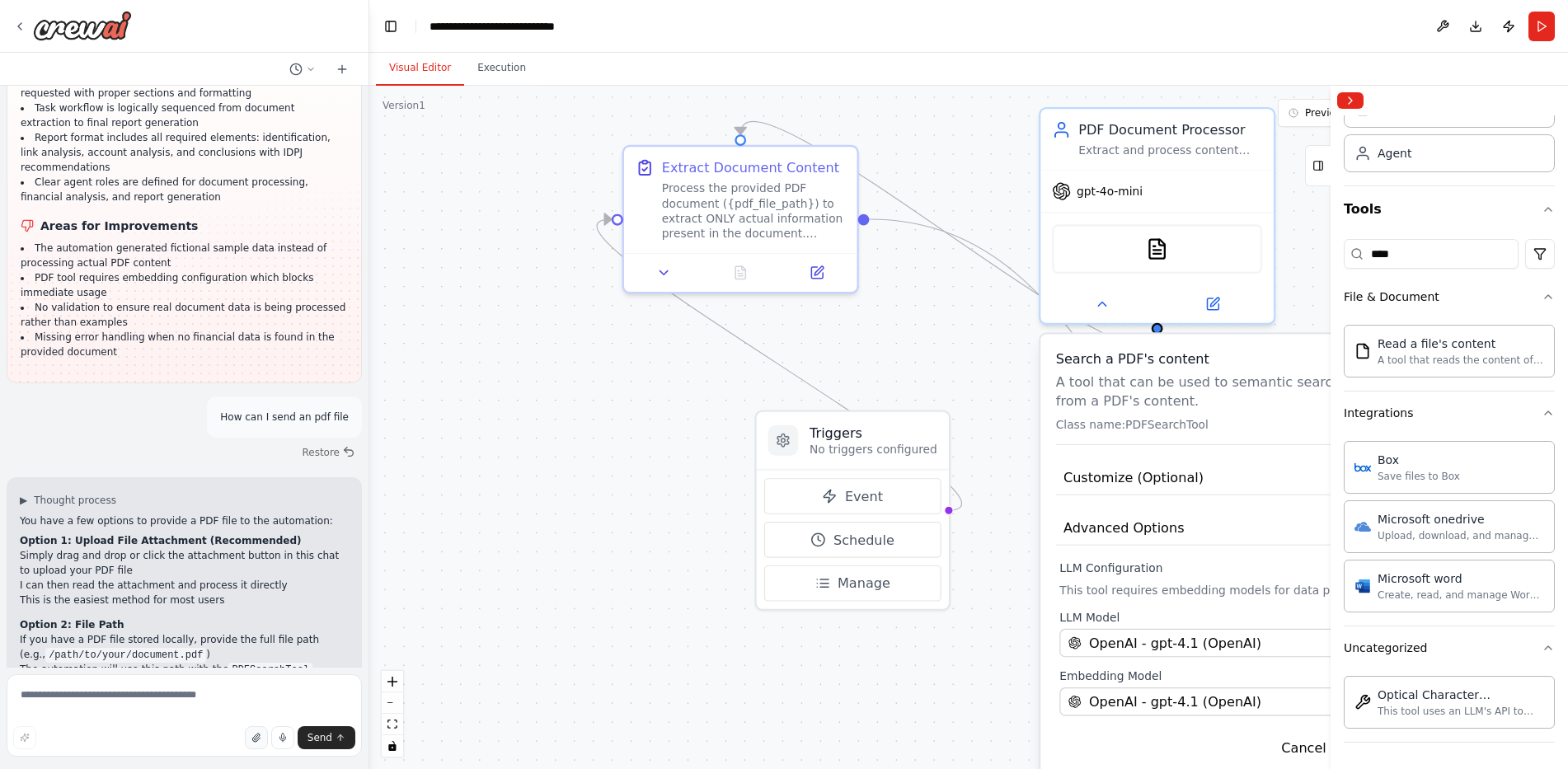
click at [255, 736] on icon "button" at bounding box center [256, 737] width 10 height 10
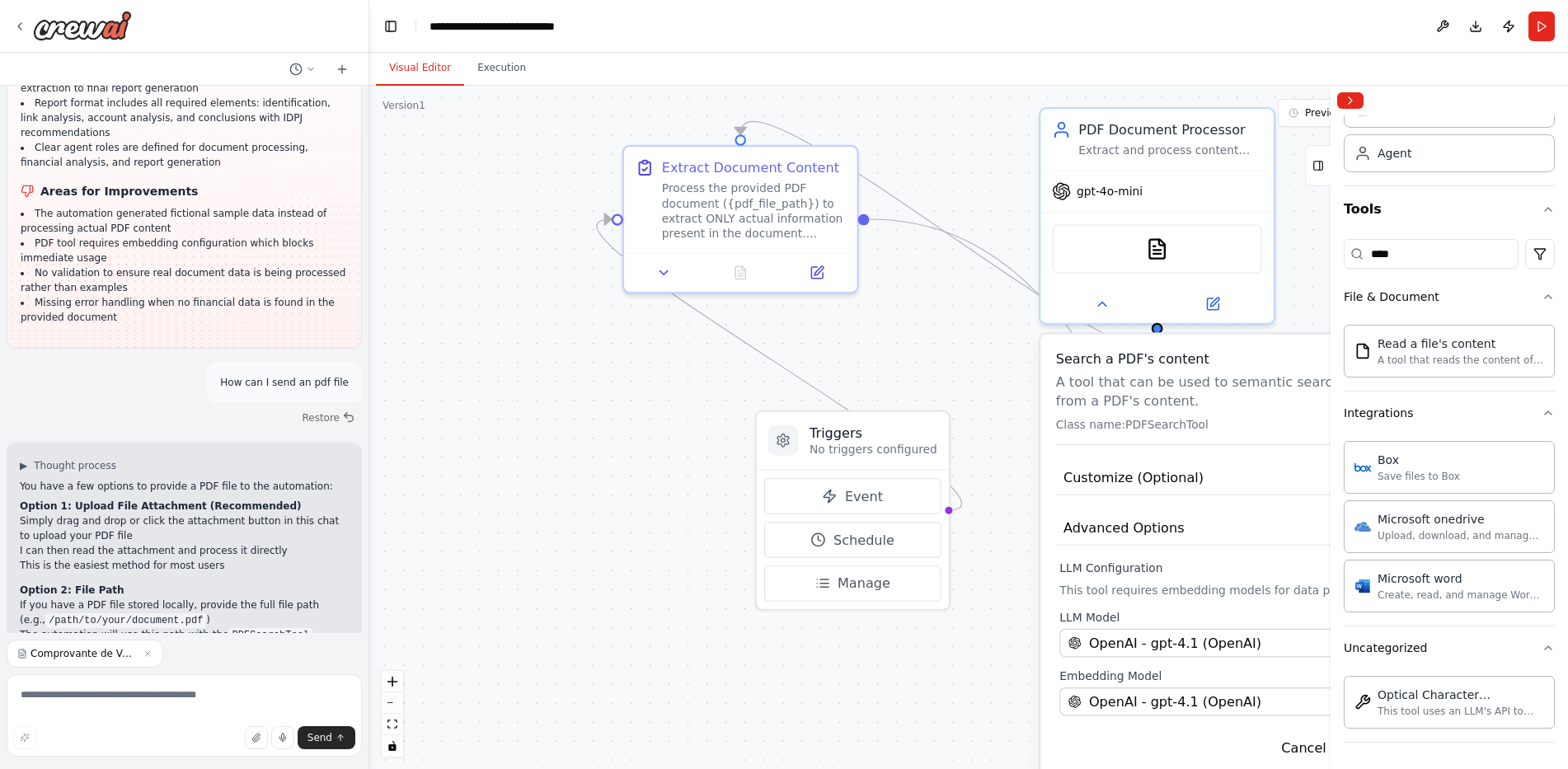
click at [94, 655] on span "Comprovante de Venda de accessórios (2).pdf" at bounding box center [83, 653] width 105 height 13
click at [208, 693] on textarea at bounding box center [184, 716] width 355 height 82
type textarea "**********"
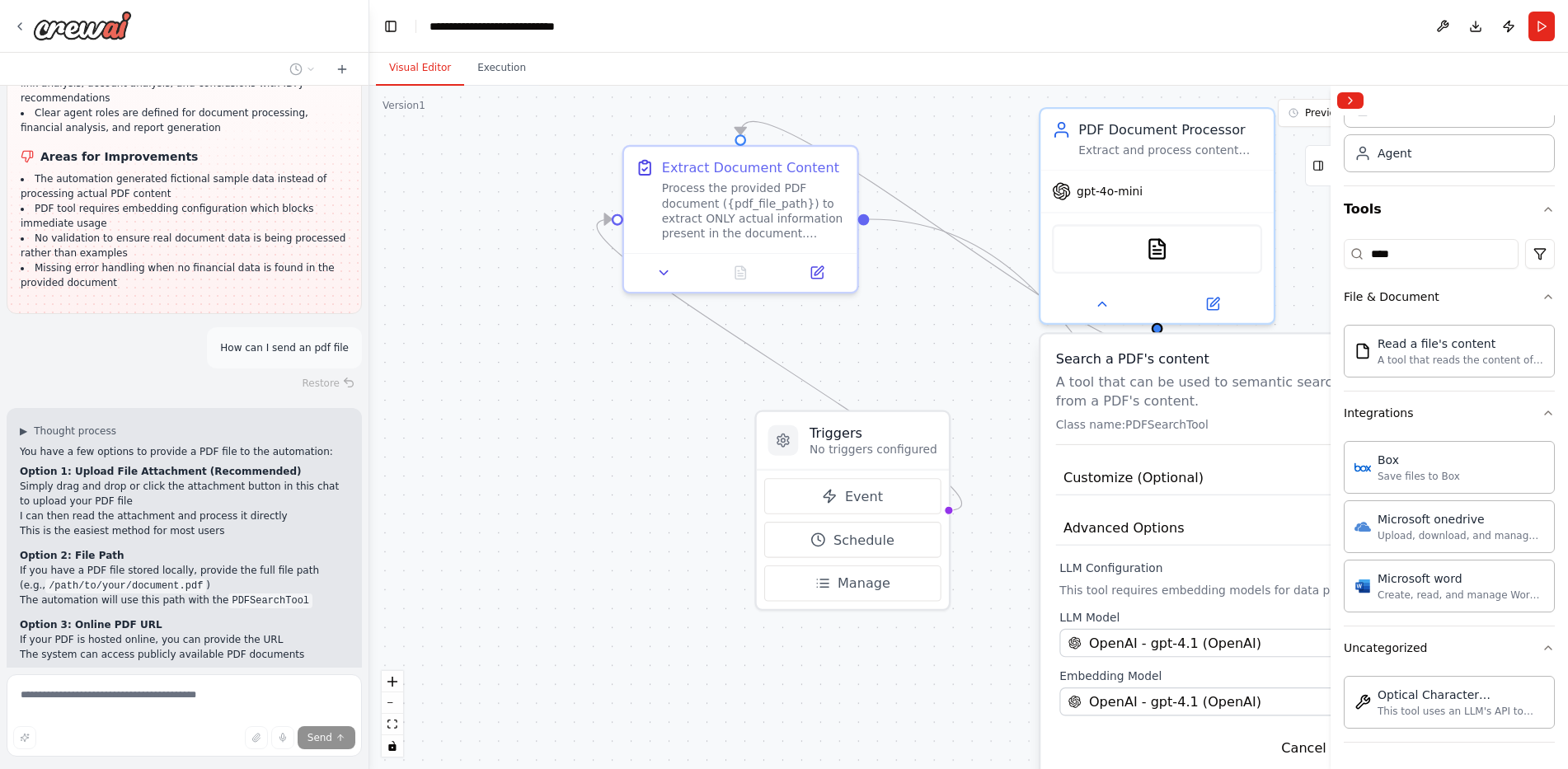
scroll to position [4089, 0]
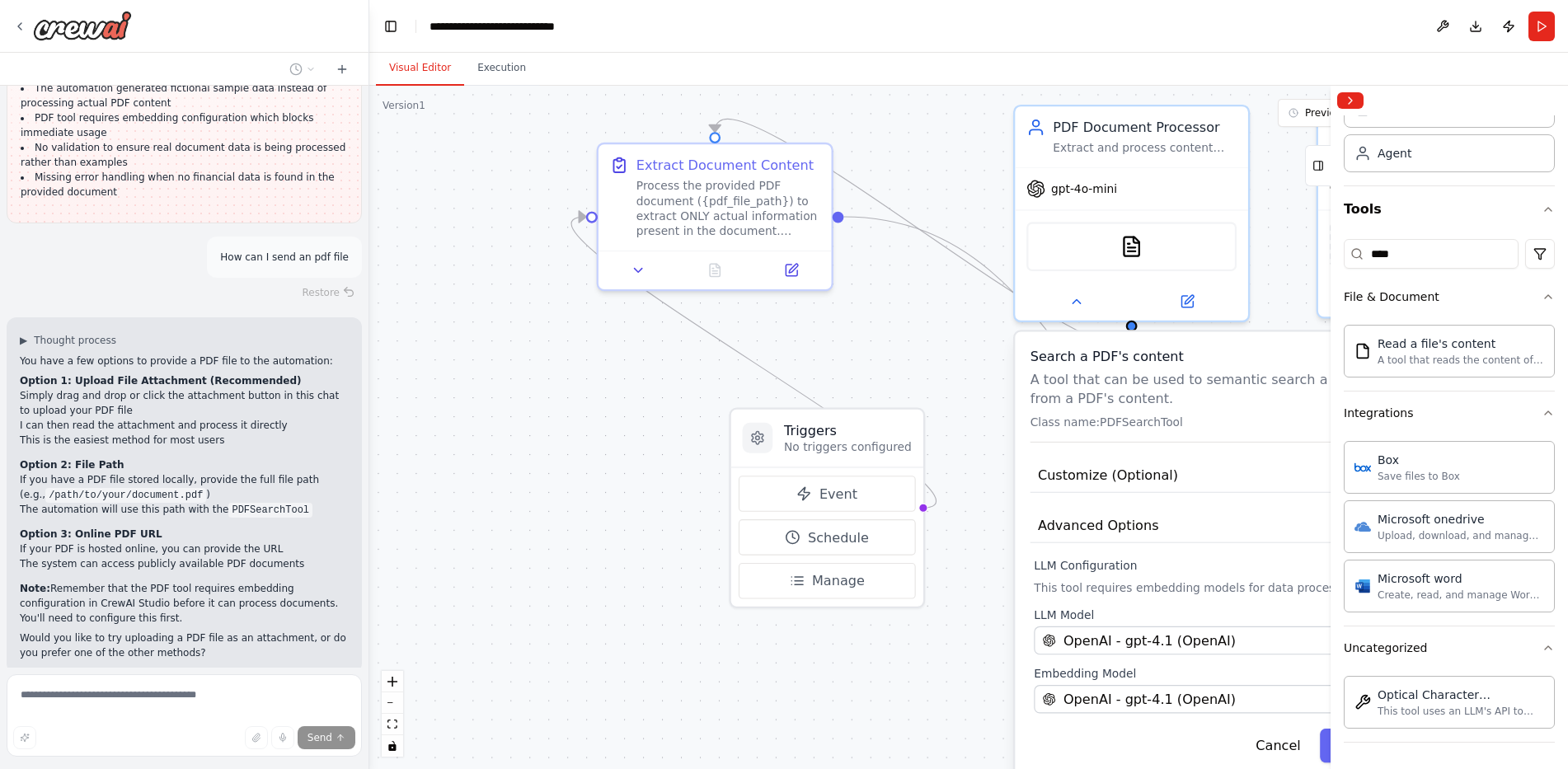
click at [588, 476] on div ".deletable-edge-delete-btn { width: 20px; height: 20px; border: 0px solid #ffff…" at bounding box center [969, 427] width 1199 height 683
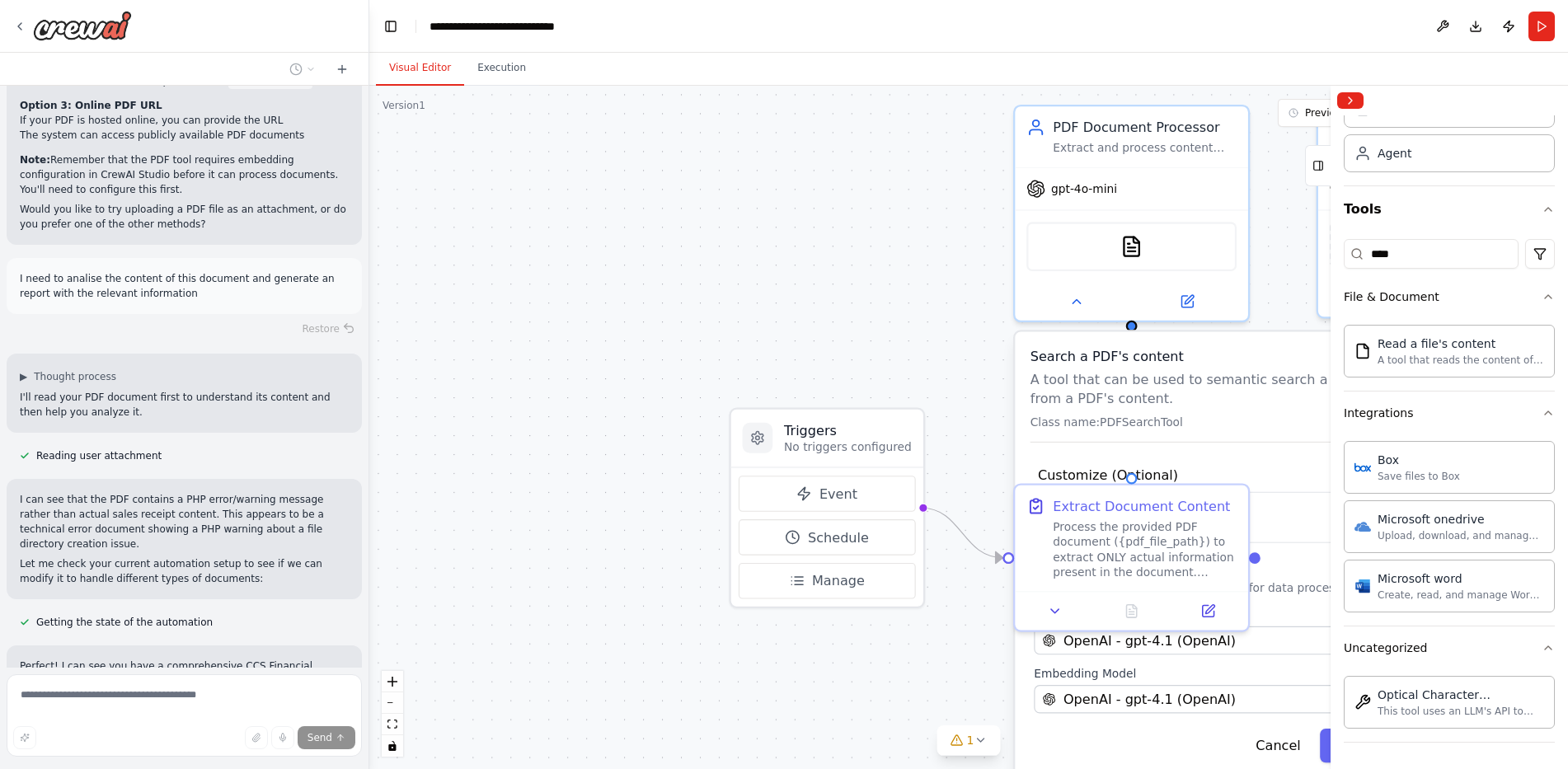
scroll to position [4533, 0]
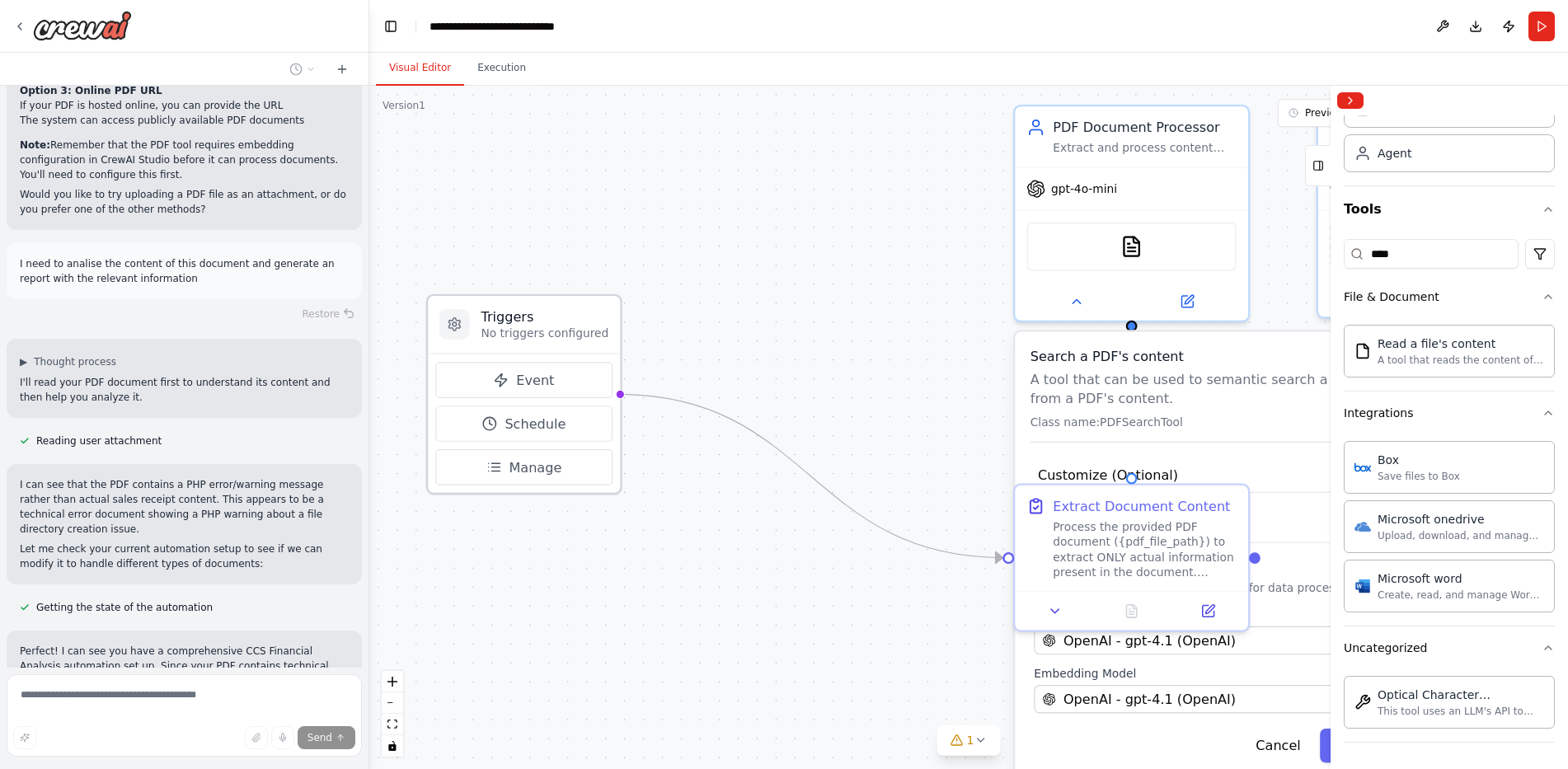
drag, startPoint x: 841, startPoint y: 429, endPoint x: 540, endPoint y: 309, distance: 324.0
click at [540, 309] on h3 "Triggers" at bounding box center [544, 317] width 128 height 19
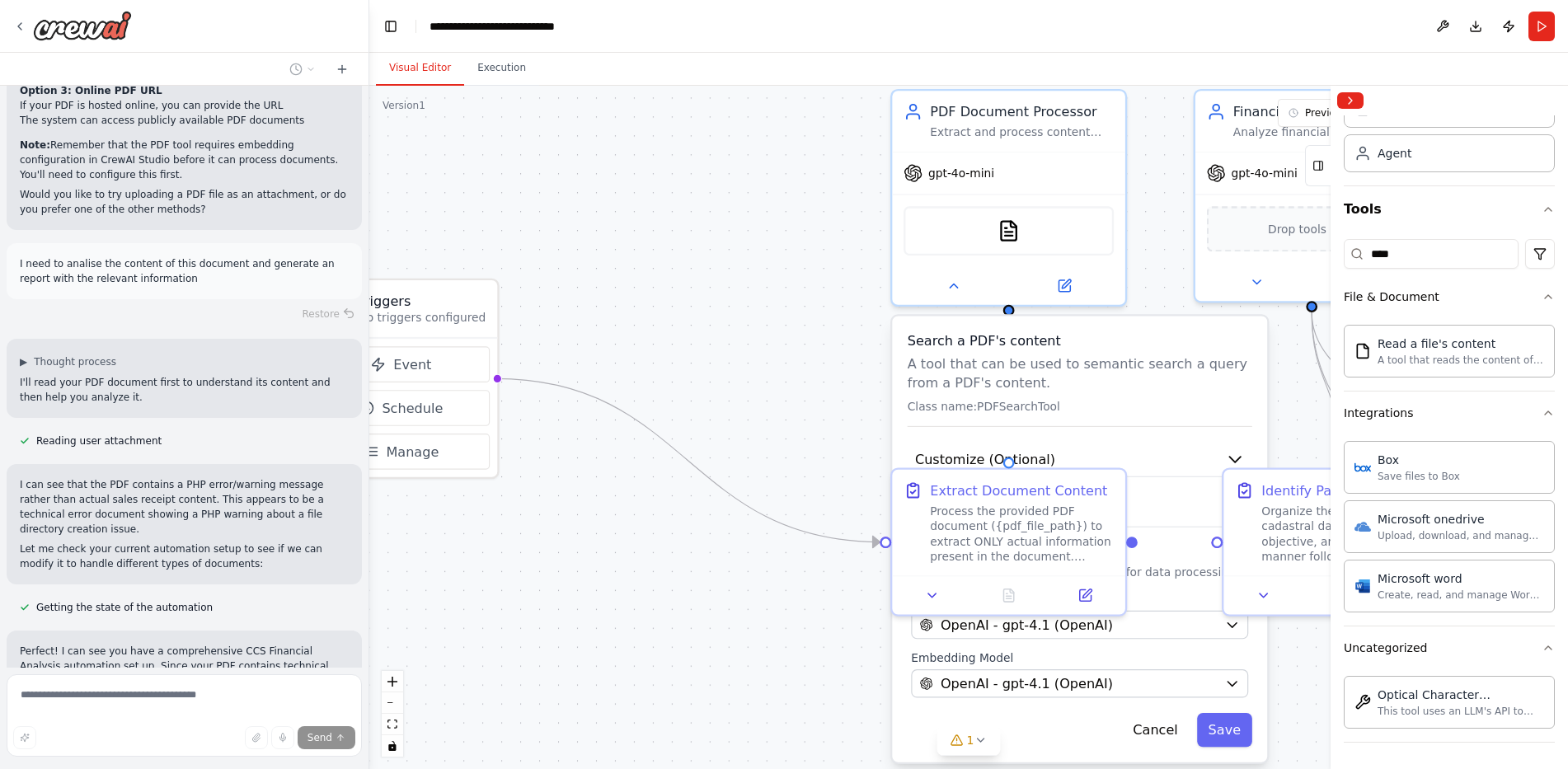
drag, startPoint x: 741, startPoint y: 332, endPoint x: 639, endPoint y: 300, distance: 106.9
click at [639, 300] on div ".deletable-edge-delete-btn { width: 20px; height: 20px; border: 0px solid #ffff…" at bounding box center [969, 427] width 1199 height 683
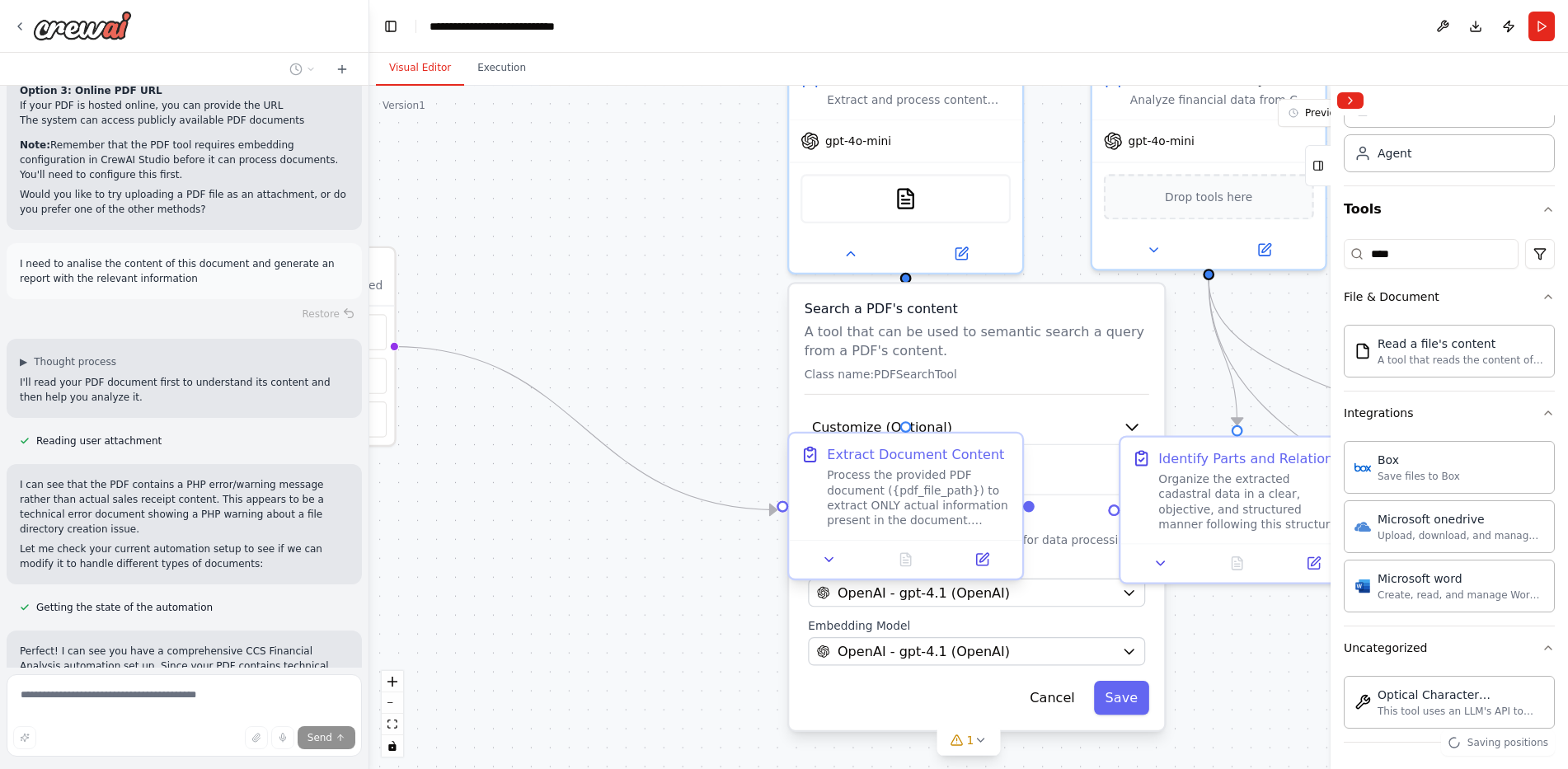
scroll to position [4566, 0]
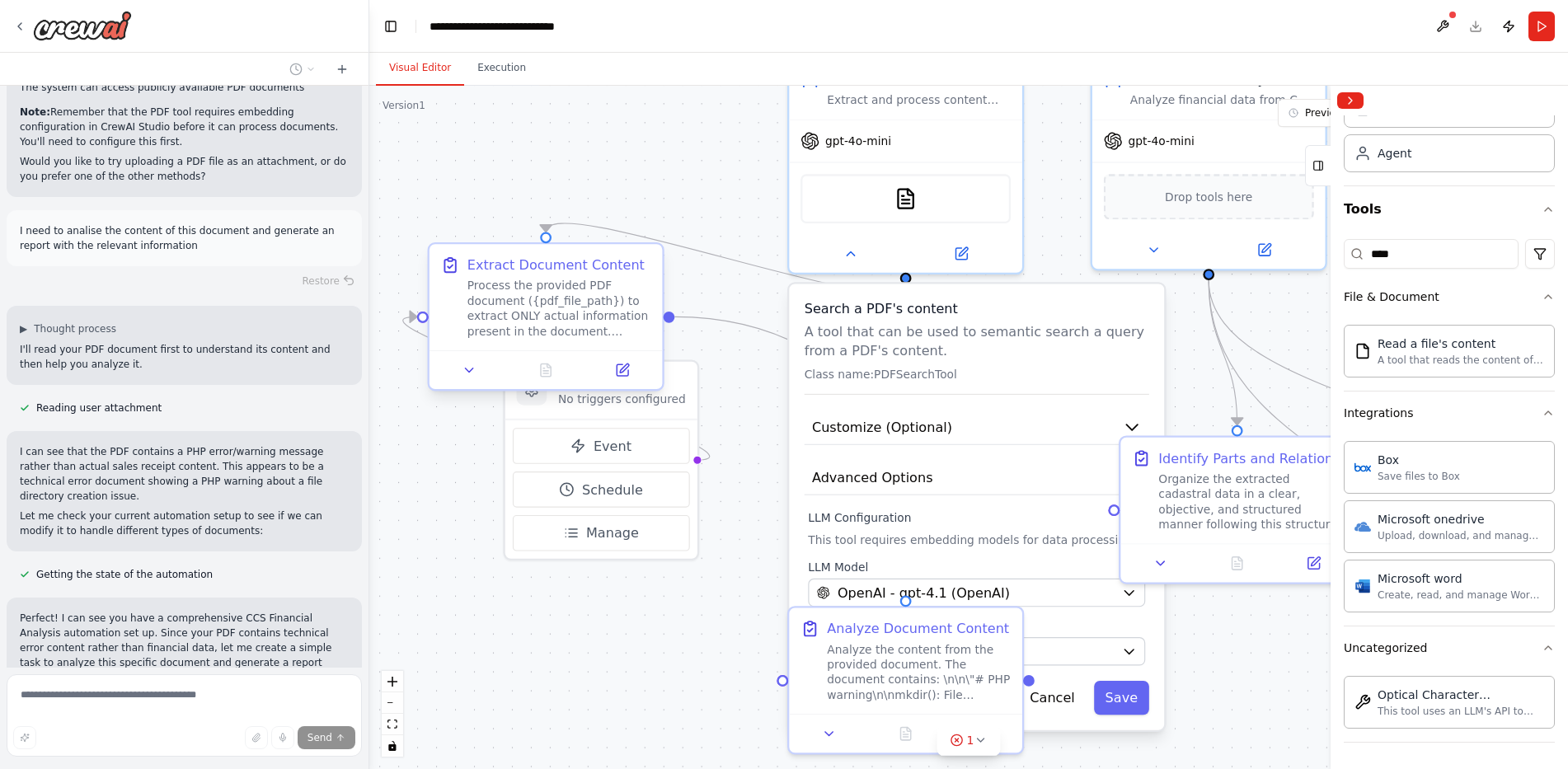
drag, startPoint x: 904, startPoint y: 461, endPoint x: 556, endPoint y: 261, distance: 401.4
click at [556, 261] on div "Extract Document Content" at bounding box center [557, 265] width 177 height 19
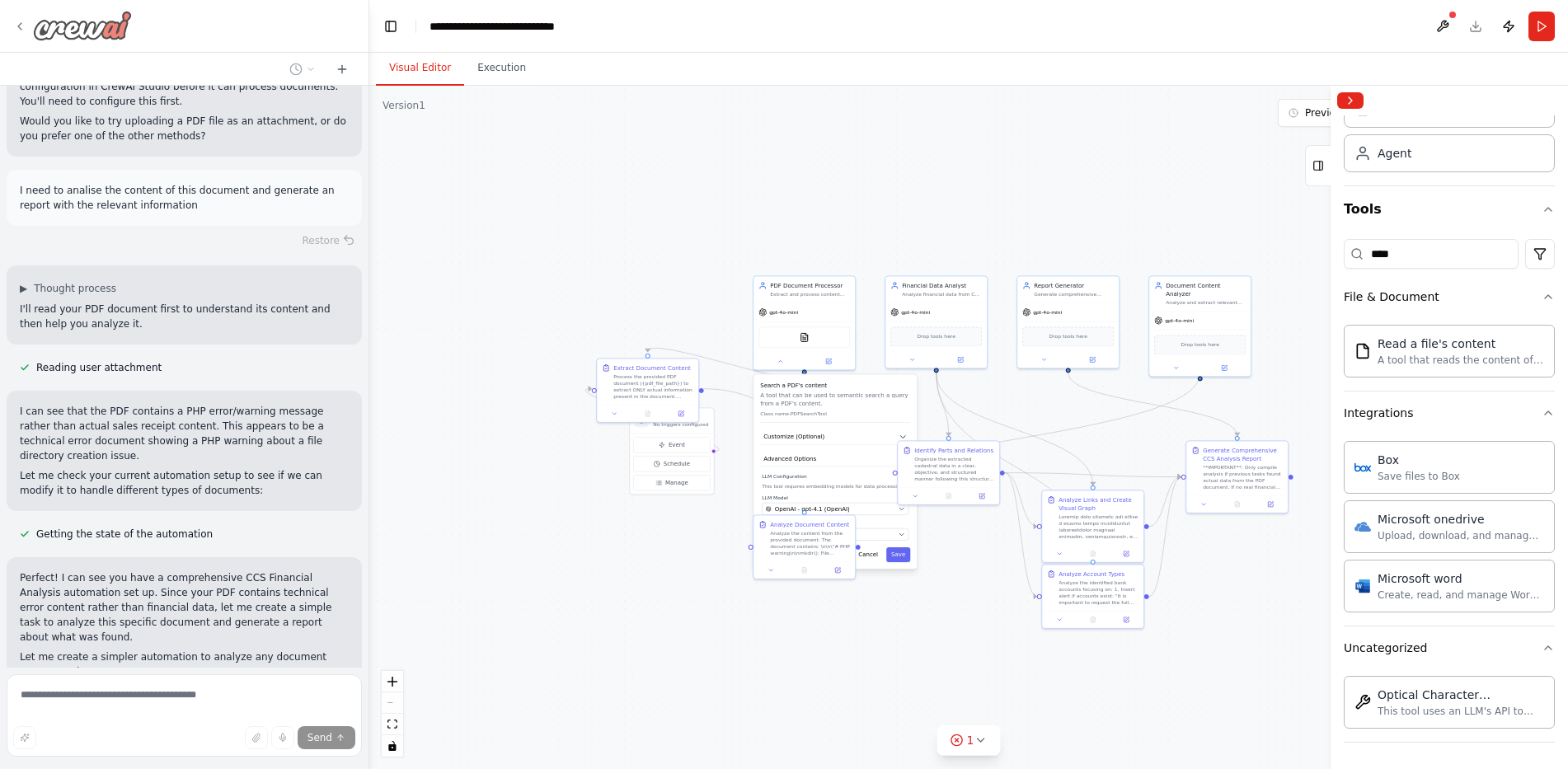
scroll to position [4653, 0]
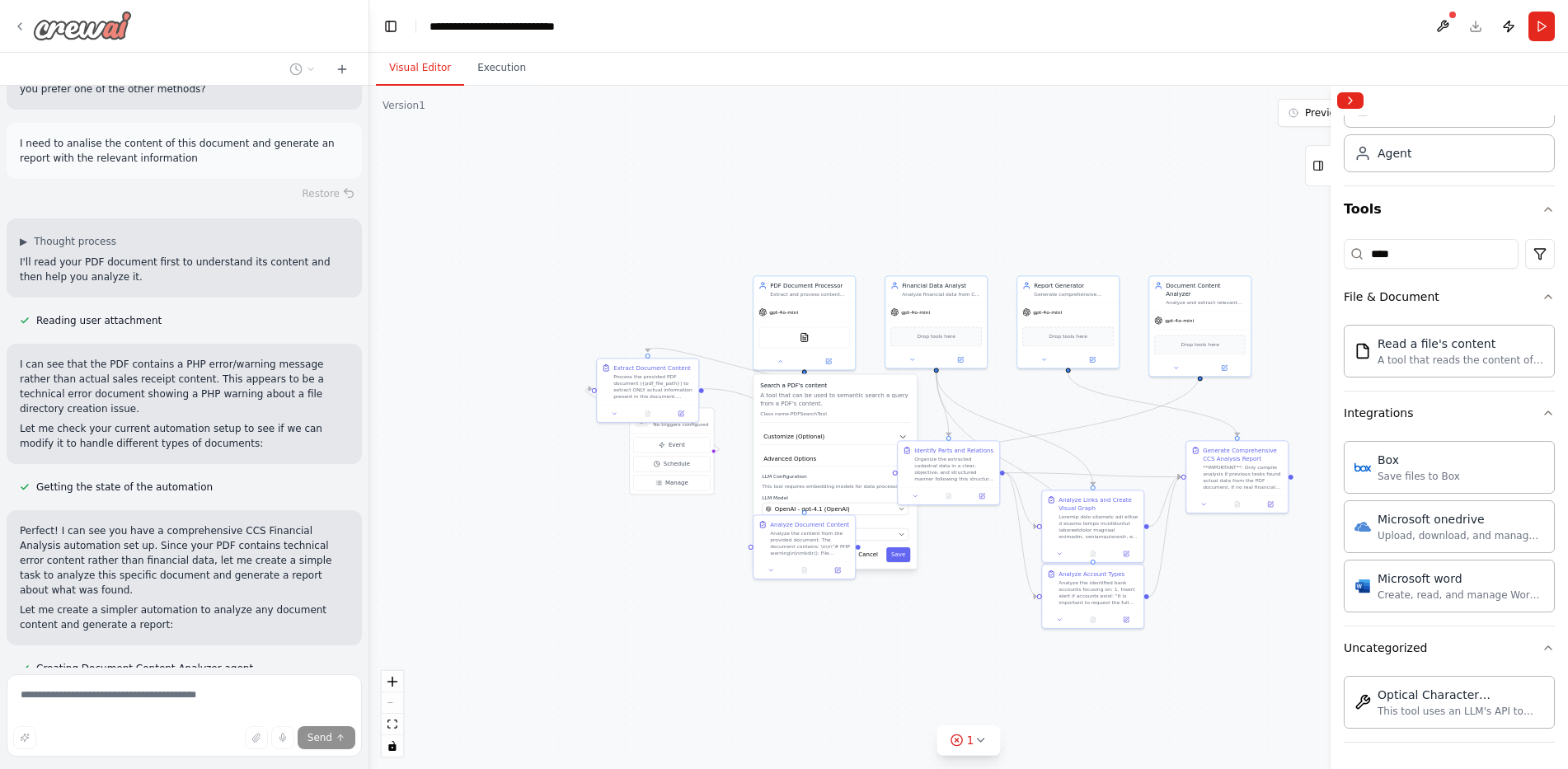
click at [100, 35] on img at bounding box center [82, 25] width 99 height 30
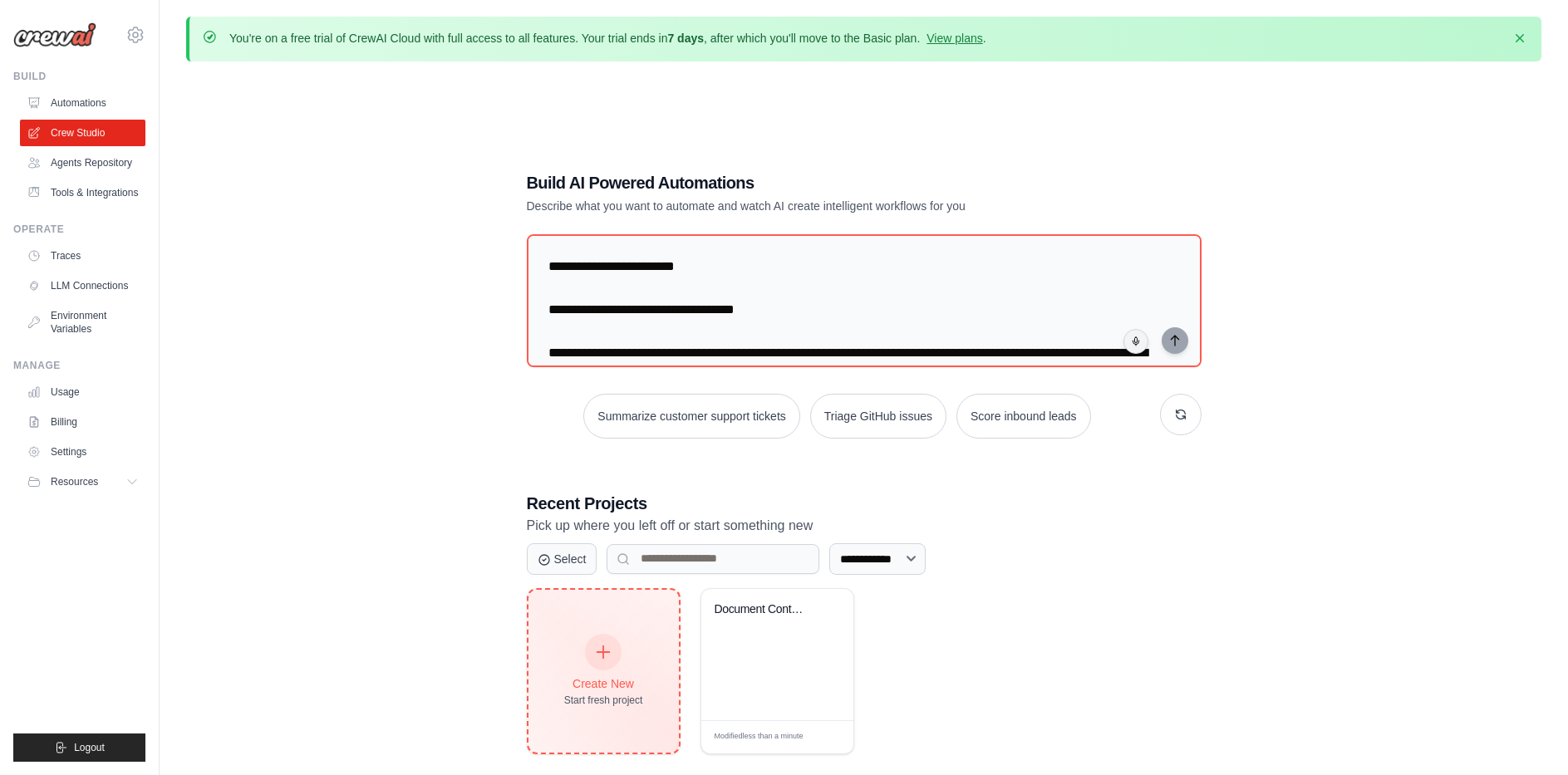
click at [629, 666] on div "Create New Start fresh project" at bounding box center [604, 672] width 79 height 71
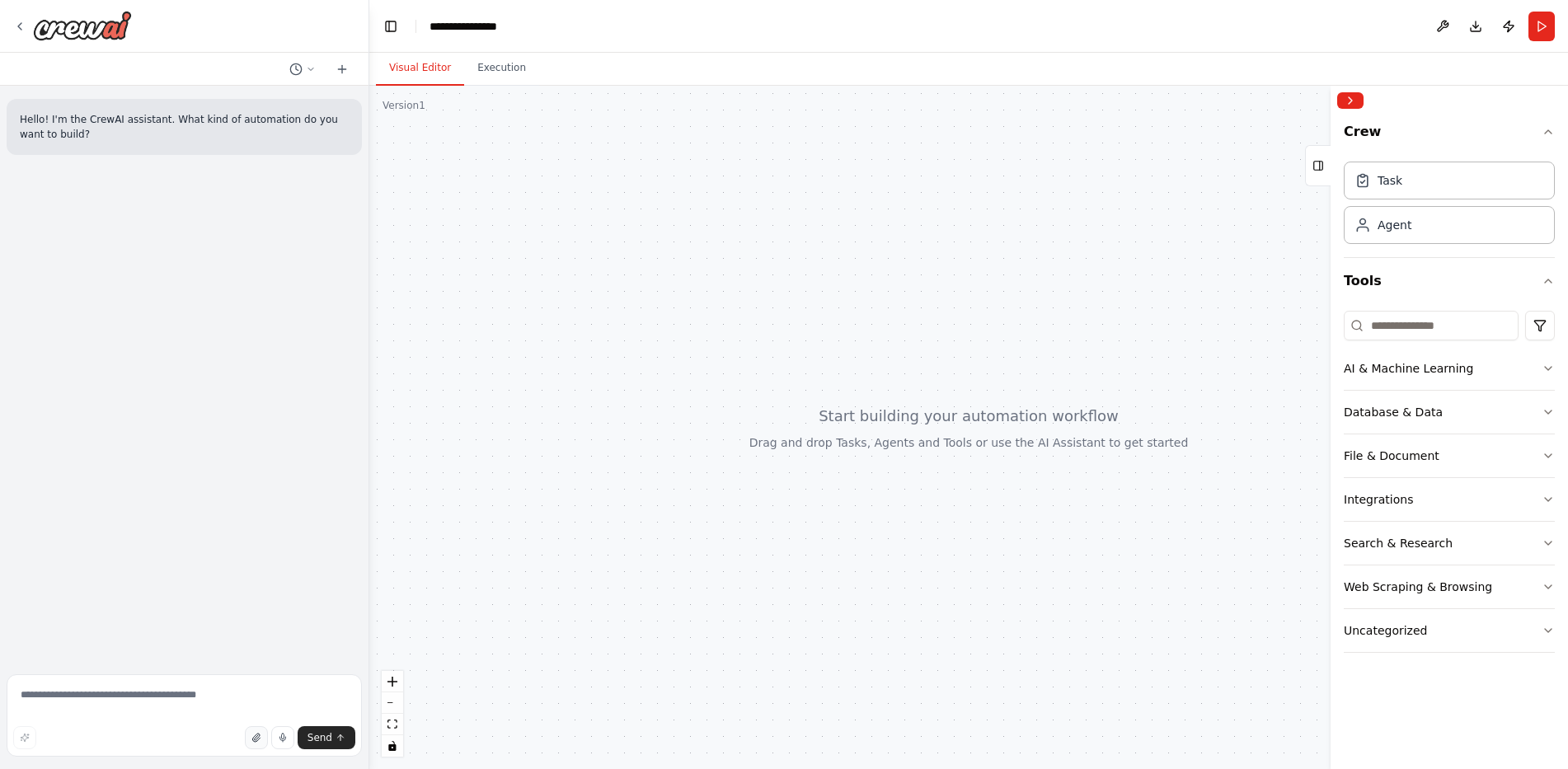
click at [267, 735] on button "button" at bounding box center [256, 737] width 23 height 23
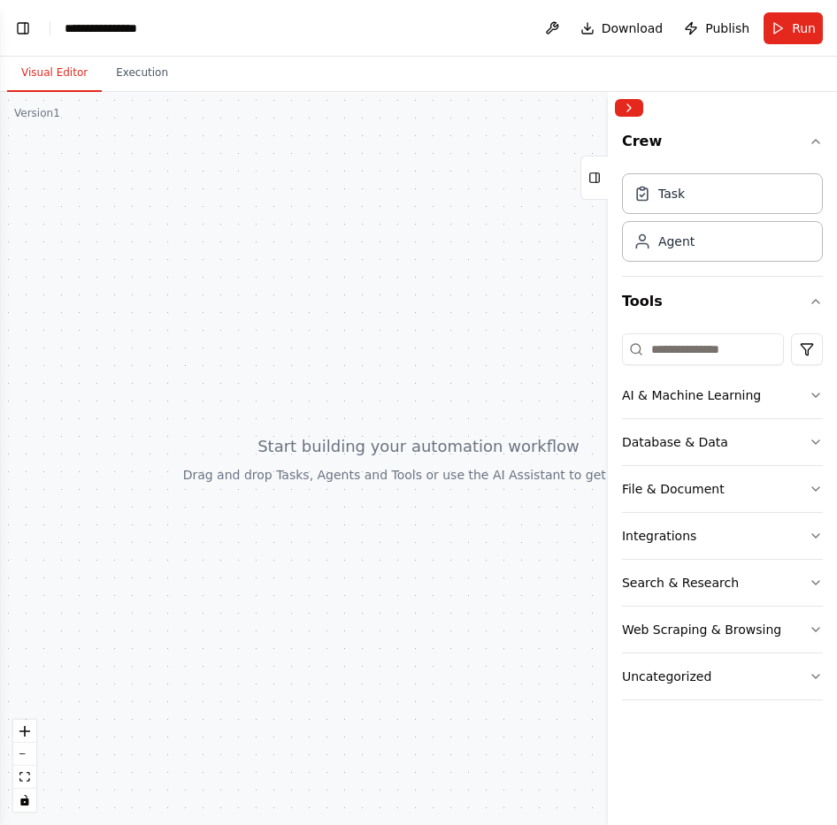
click at [173, 323] on div at bounding box center [418, 458] width 837 height 733
click at [295, 305] on div at bounding box center [418, 458] width 837 height 733
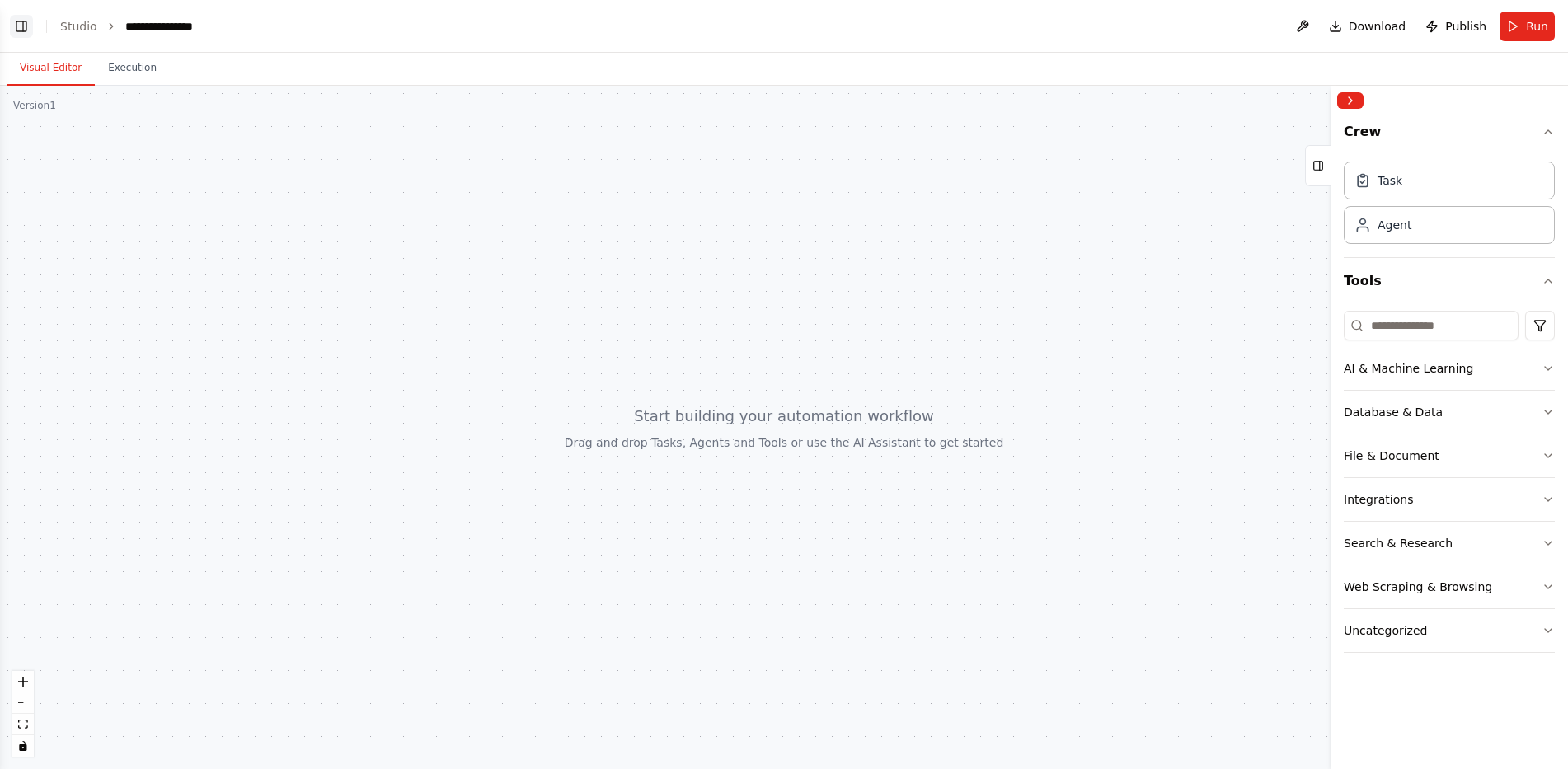
click at [26, 25] on button "Toggle Left Sidebar" at bounding box center [21, 26] width 23 height 23
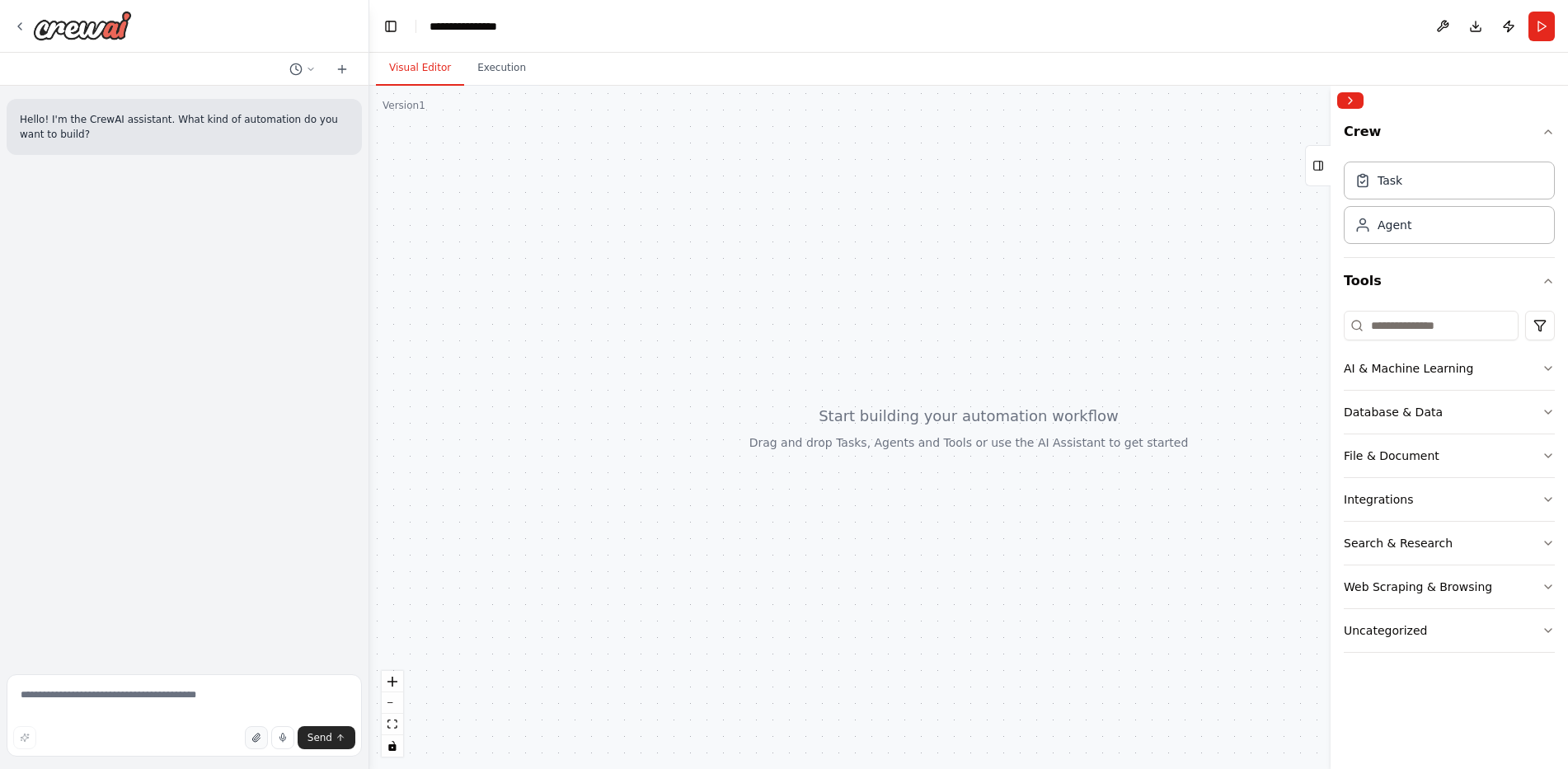
click at [260, 745] on button "button" at bounding box center [256, 737] width 23 height 23
click at [108, 704] on textarea at bounding box center [184, 716] width 355 height 82
type textarea "**********"
click at [321, 735] on span "Send" at bounding box center [320, 738] width 25 height 13
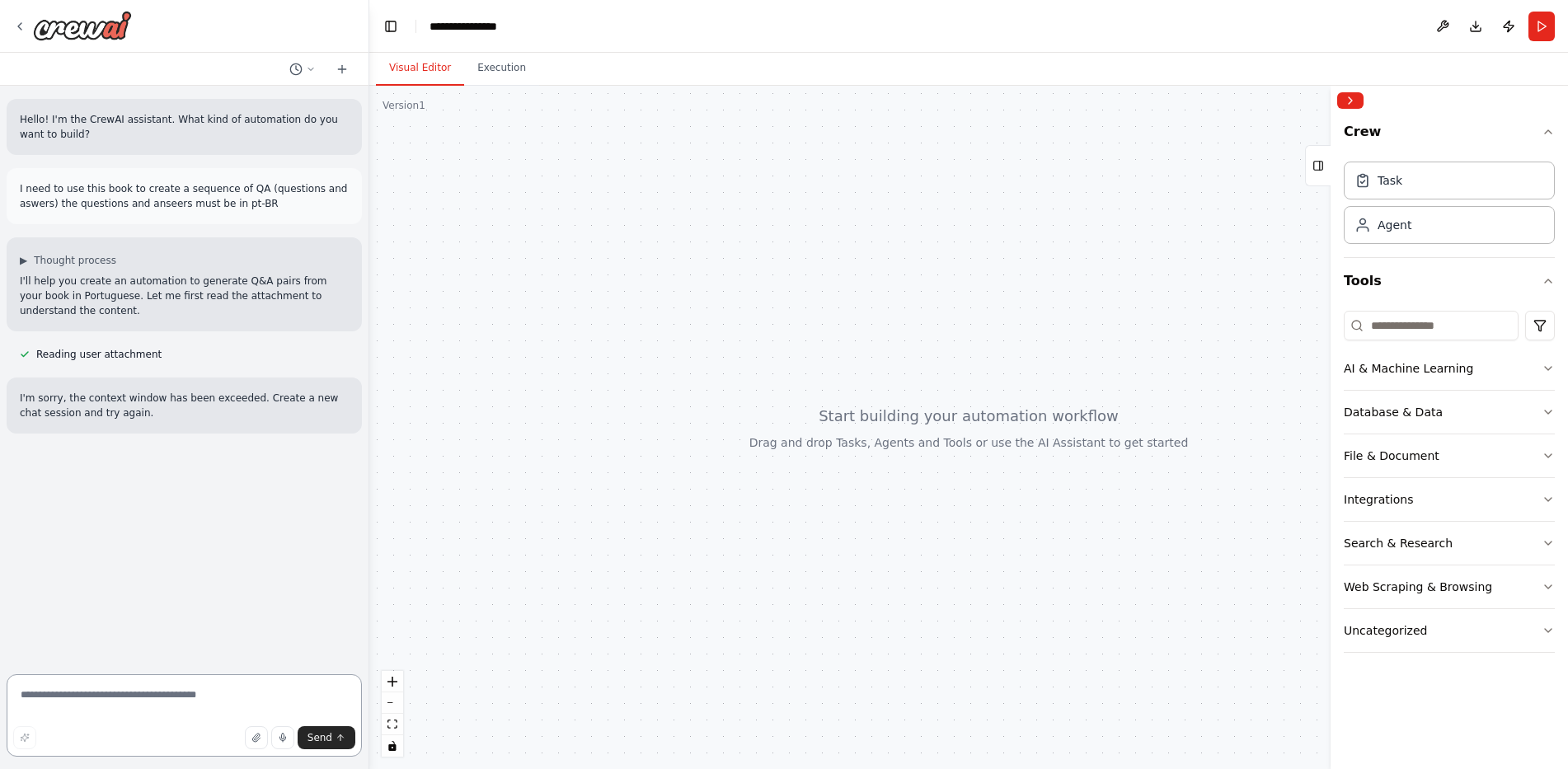
click at [257, 749] on textarea at bounding box center [184, 716] width 355 height 82
click at [256, 742] on icon "button" at bounding box center [256, 737] width 10 height 10
click at [464, 393] on div at bounding box center [969, 427] width 1199 height 683
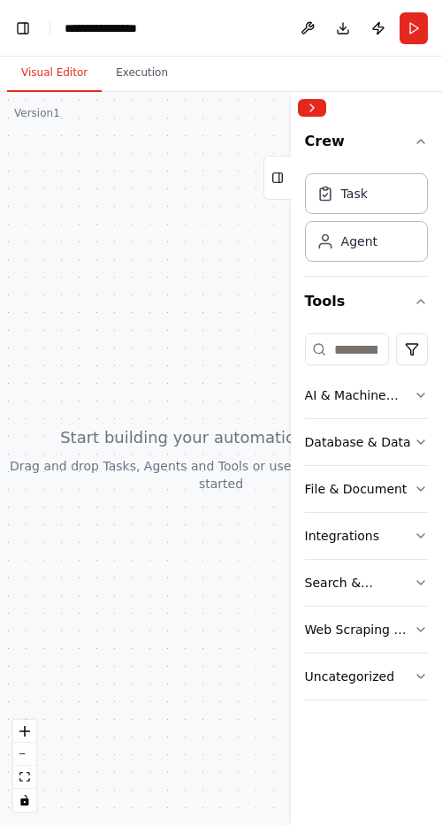
click at [68, 341] on div at bounding box center [221, 458] width 442 height 733
click at [30, 535] on div at bounding box center [221, 458] width 442 height 733
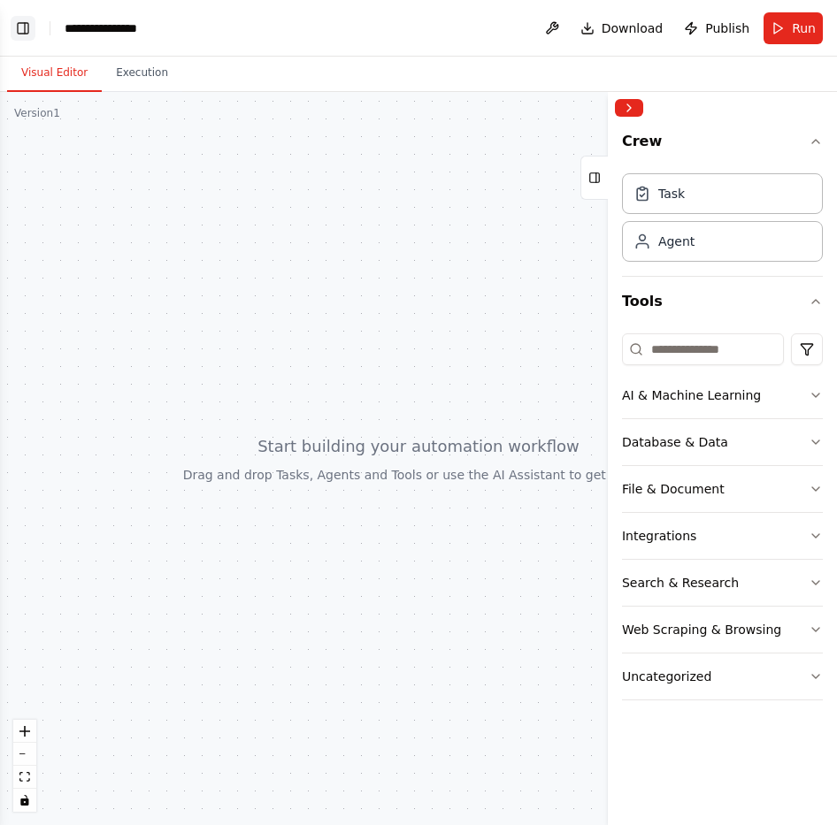
click at [22, 33] on button "Toggle Left Sidebar" at bounding box center [23, 28] width 25 height 25
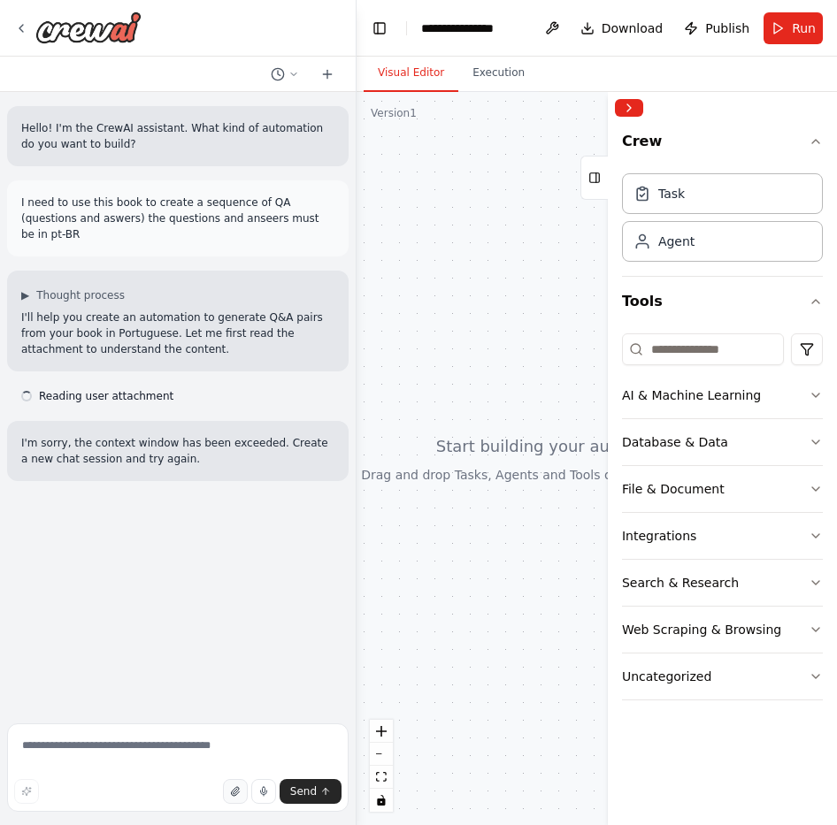
click at [241, 787] on icon "button" at bounding box center [235, 791] width 11 height 11
click at [163, 755] on textarea at bounding box center [177, 768] width 341 height 88
type textarea "*"
click at [93, 755] on textarea at bounding box center [177, 768] width 341 height 88
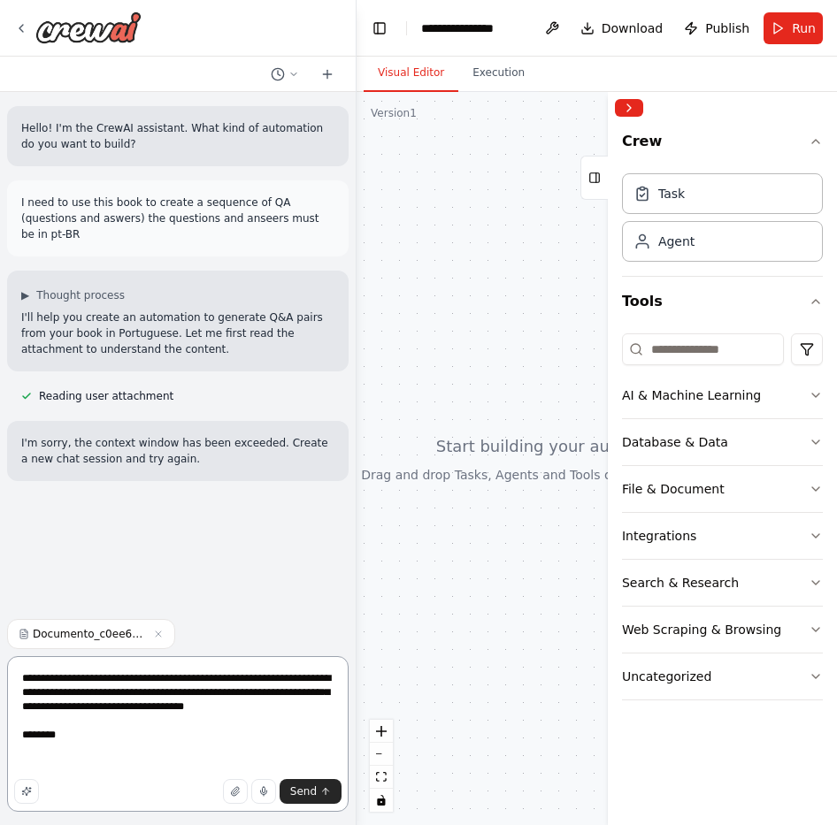
paste textarea "**********"
type textarea "**********"
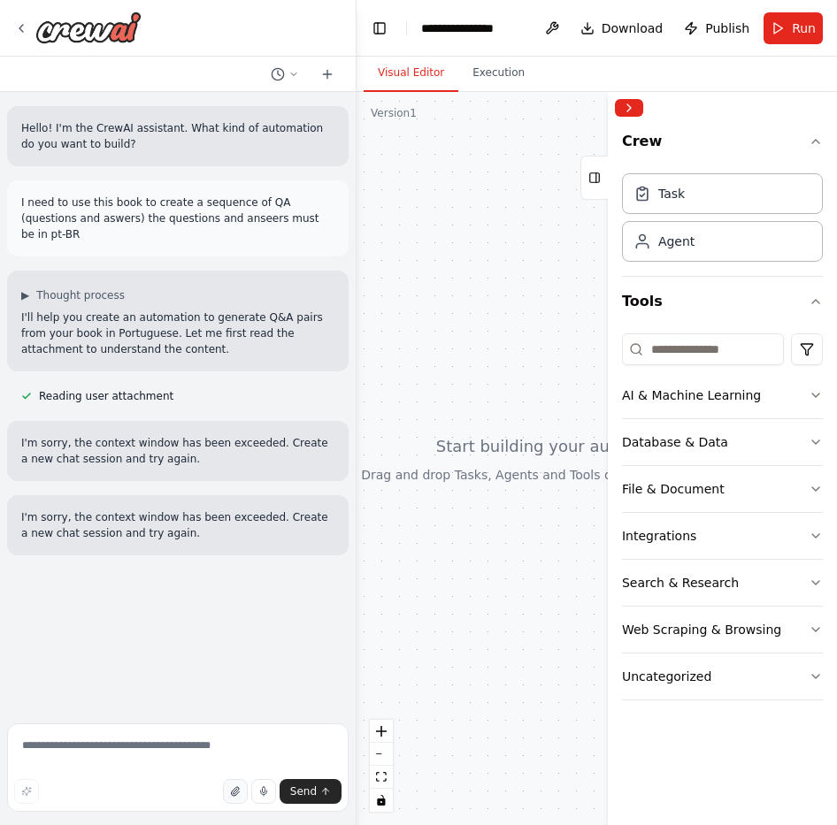
click at [234, 789] on icon "button" at bounding box center [235, 791] width 11 height 11
click at [134, 723] on div "Documento_c0ee679.pdf Uploading..." at bounding box center [177, 752] width 341 height 132
click at [134, 744] on textarea at bounding box center [177, 768] width 341 height 88
type textarea "**********"
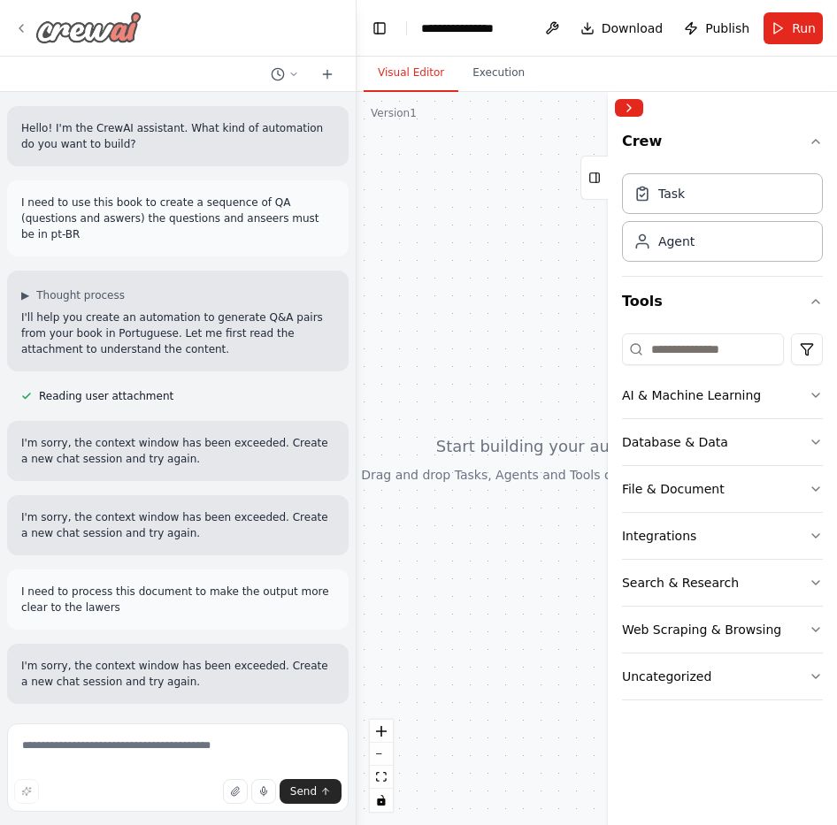
click at [114, 28] on img at bounding box center [88, 27] width 106 height 32
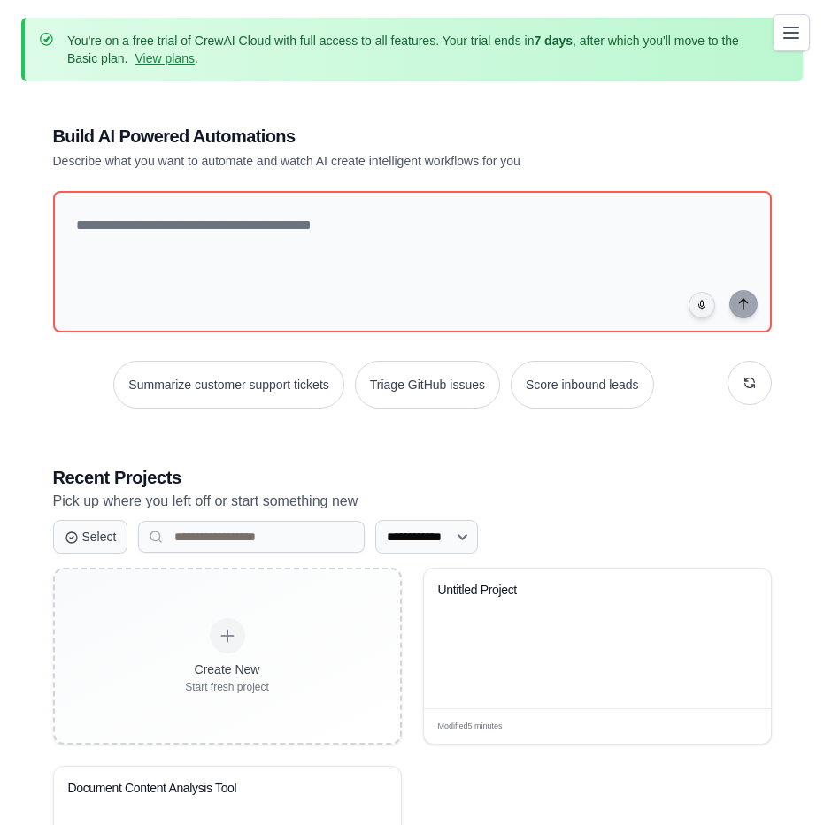
click at [554, 102] on div "**********" at bounding box center [412, 534] width 761 height 876
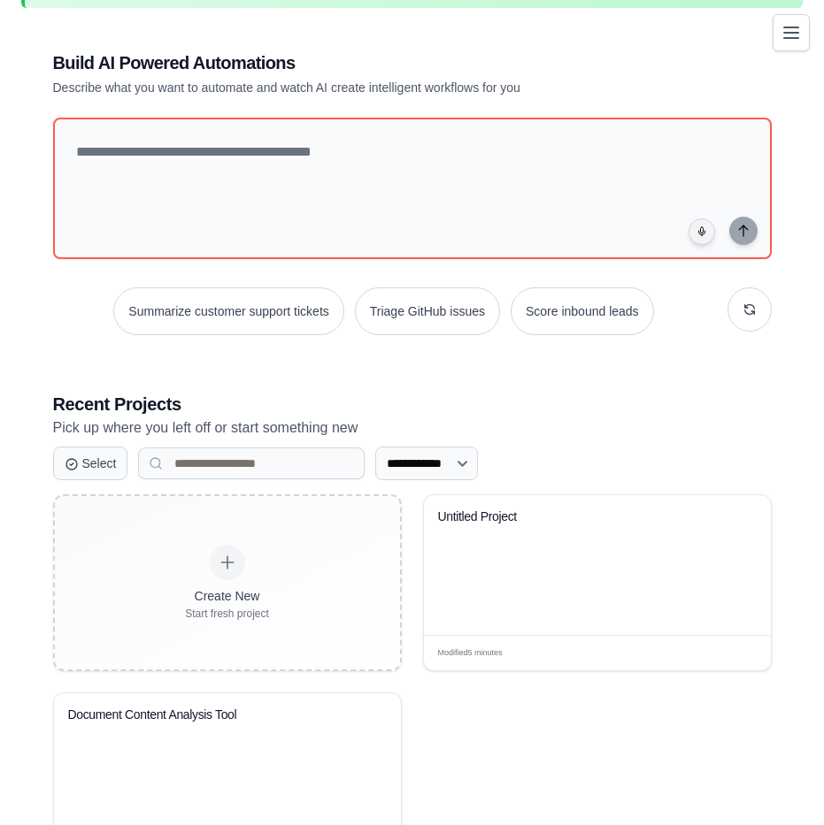
scroll to position [163, 0]
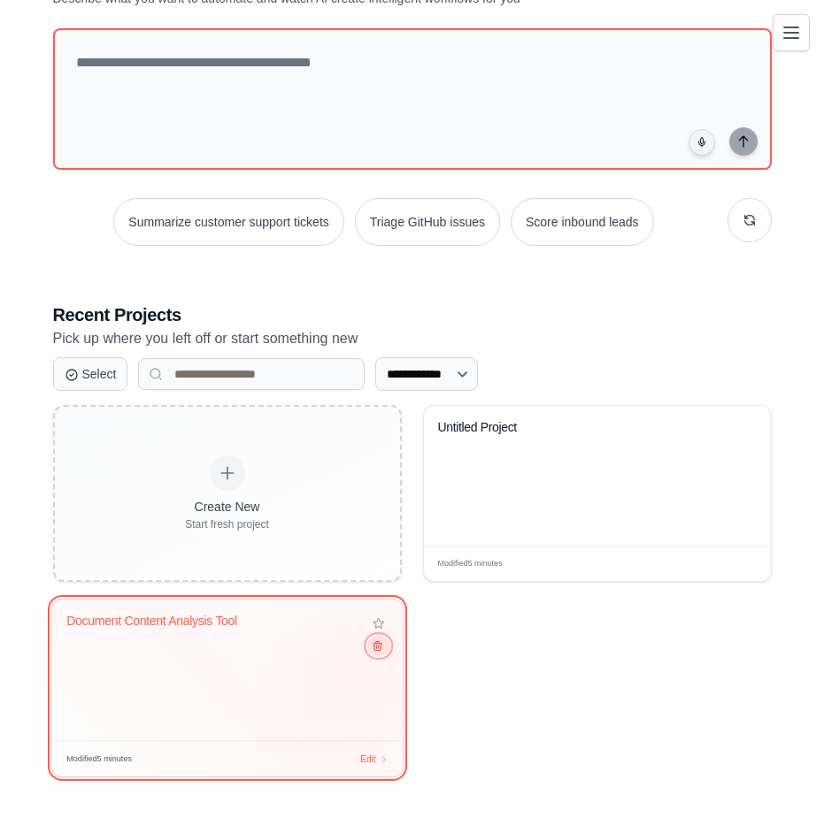
click at [379, 648] on button at bounding box center [377, 645] width 21 height 19
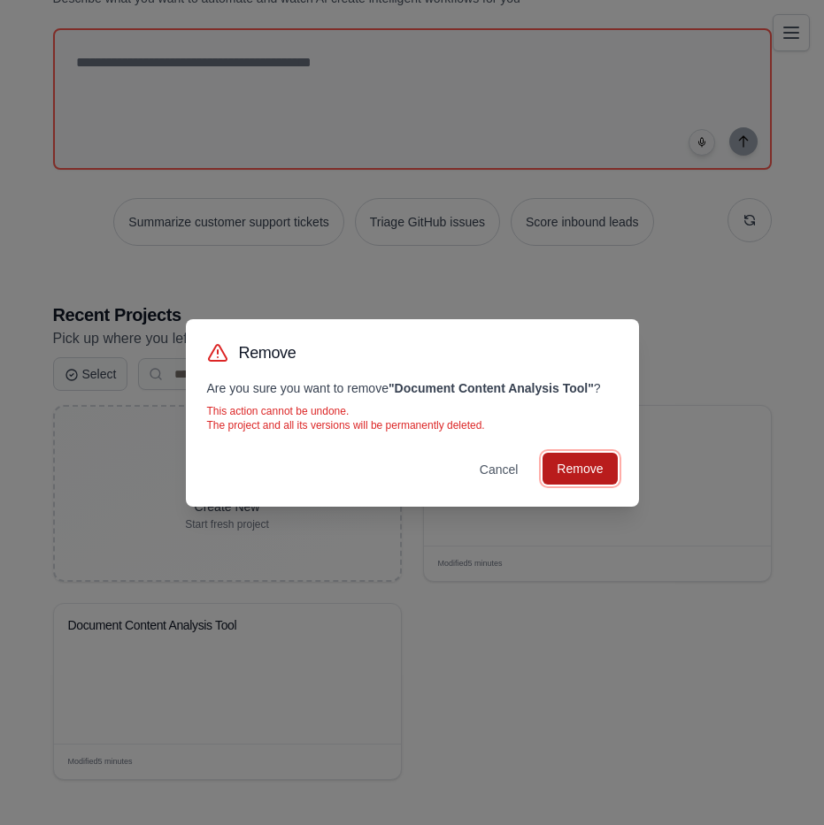
click at [592, 466] on button "Remove" at bounding box center [579, 469] width 74 height 32
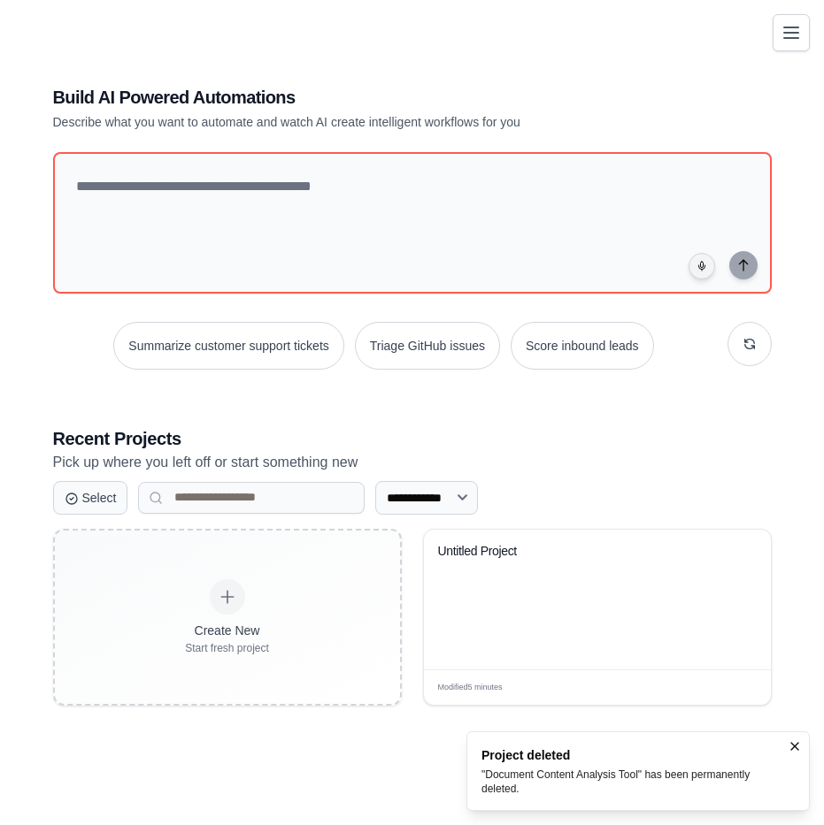
scroll to position [113, 0]
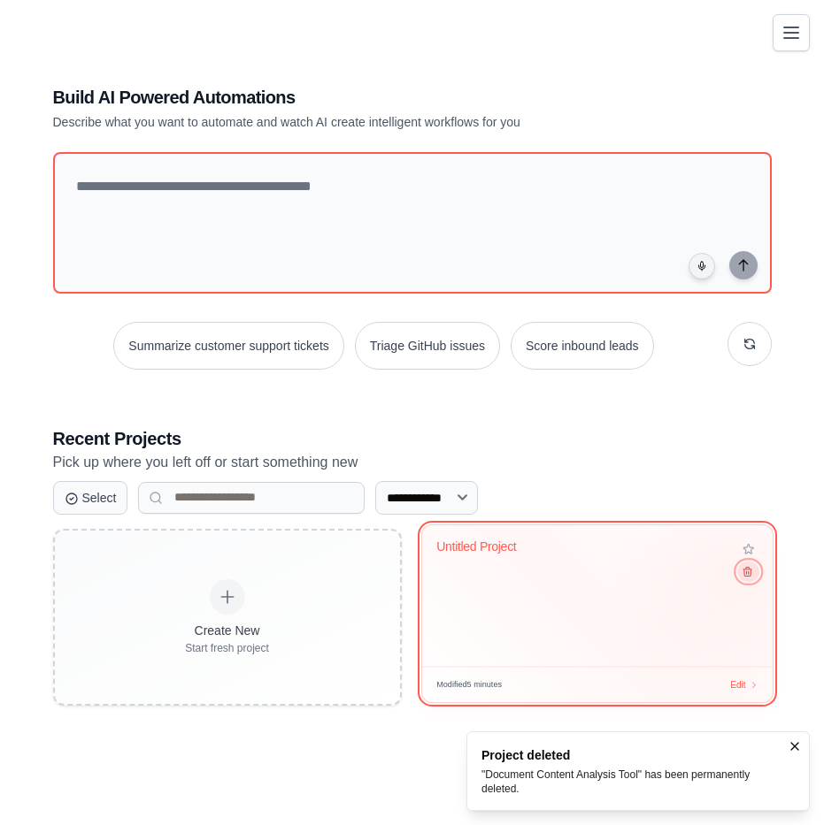
click at [746, 576] on icon at bounding box center [747, 571] width 8 height 9
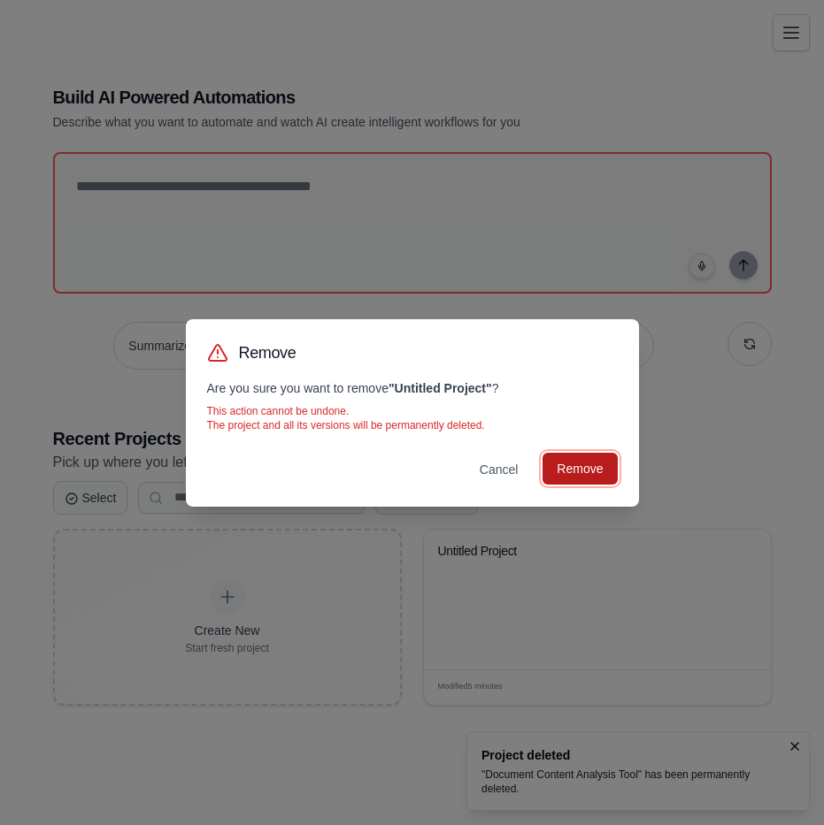
click at [570, 465] on button "Remove" at bounding box center [579, 469] width 74 height 32
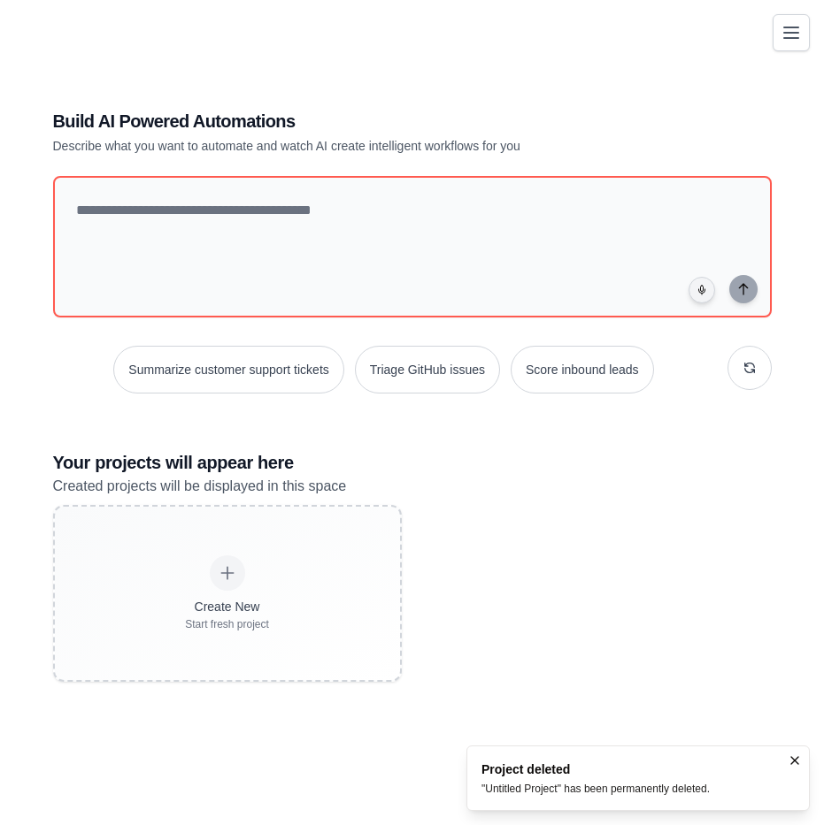
click at [325, 396] on div "Build AI Powered Automations Describe what you want to automate and watch AI cr…" at bounding box center [412, 395] width 761 height 630
